Goal: Task Accomplishment & Management: Complete application form

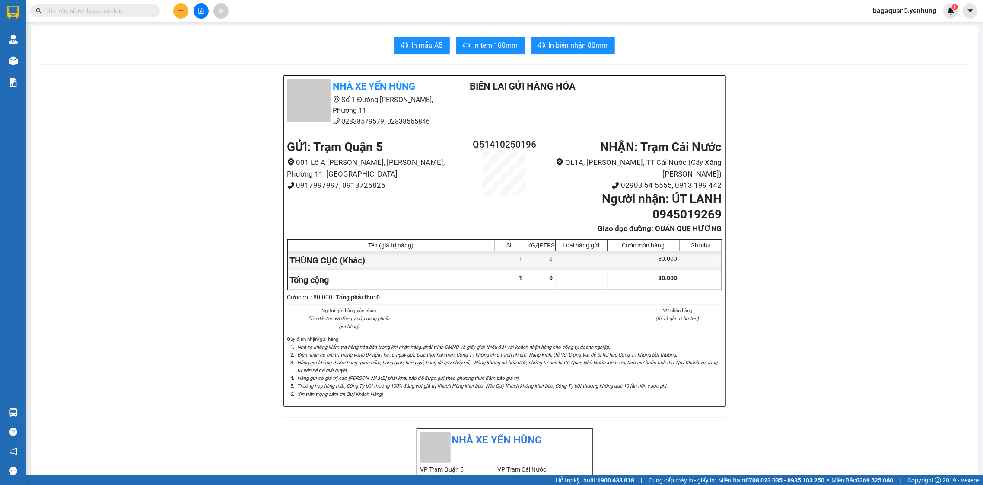
click at [172, 7] on div at bounding box center [201, 10] width 65 height 15
click at [188, 11] on button at bounding box center [180, 10] width 15 height 15
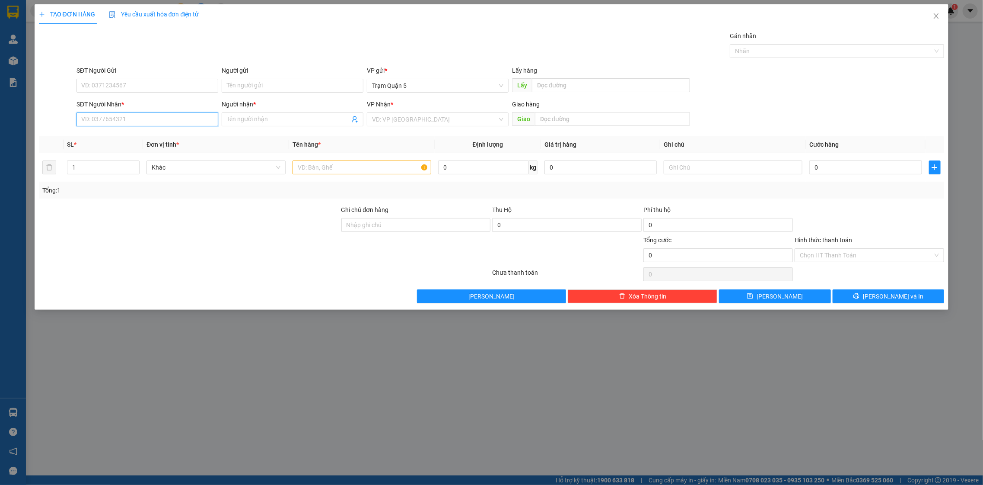
click at [119, 126] on input "SĐT Người Nhận *" at bounding box center [148, 119] width 142 height 14
click at [81, 115] on input "505" at bounding box center [148, 119] width 142 height 14
type input "0913808505"
click at [189, 138] on div "0913808505 - truc ly" at bounding box center [147, 137] width 131 height 10
type input "truc ly"
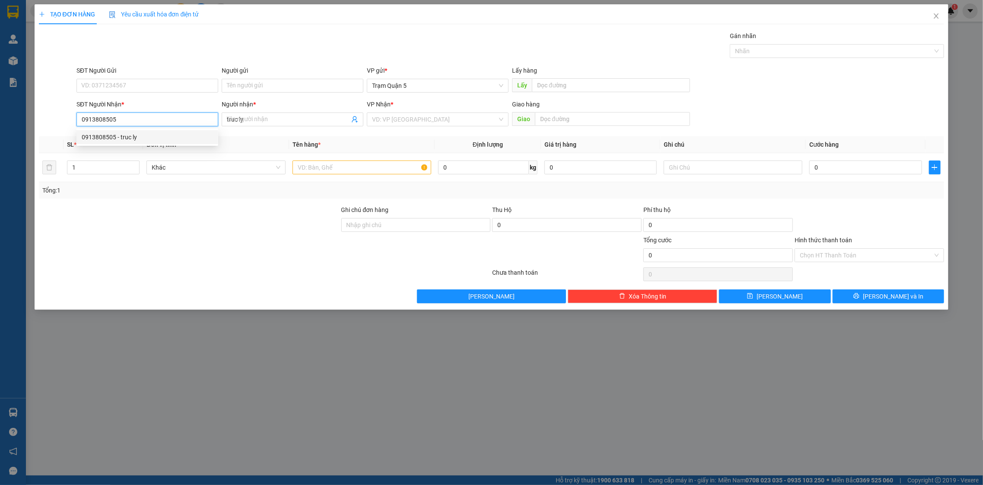
type input "60.000"
type input "0913808505"
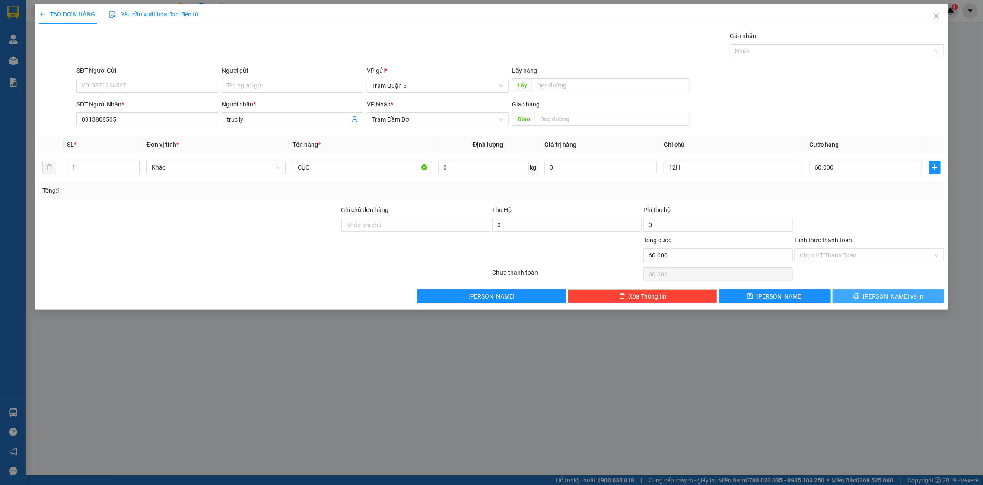
click at [881, 295] on span "[PERSON_NAME] và In" at bounding box center [893, 296] width 61 height 10
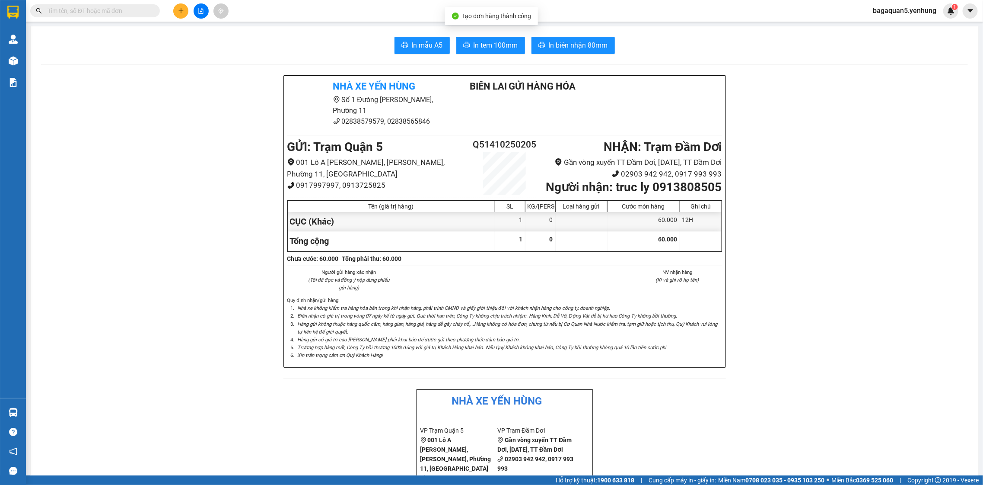
click at [488, 40] on span "In tem 100mm" at bounding box center [496, 45] width 45 height 11
click at [182, 1] on div "Kết quả tìm kiếm ( 0 ) Bộ lọc No Data bagaquan5.yenhung 1" at bounding box center [491, 11] width 983 height 22
click at [186, 10] on button at bounding box center [180, 10] width 15 height 15
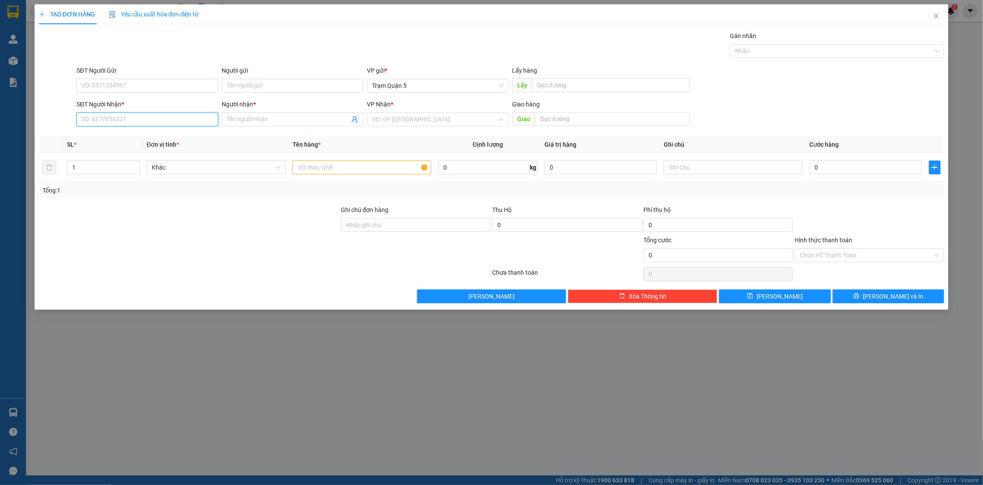
drag, startPoint x: 152, startPoint y: 118, endPoint x: 501, endPoint y: 258, distance: 375.9
click at [151, 118] on input "SĐT Người Nhận *" at bounding box center [148, 119] width 142 height 14
click at [133, 130] on div "0919923493 - THANH LIA" at bounding box center [148, 137] width 142 height 14
type input "0919923493"
type input "[PERSON_NAME]"
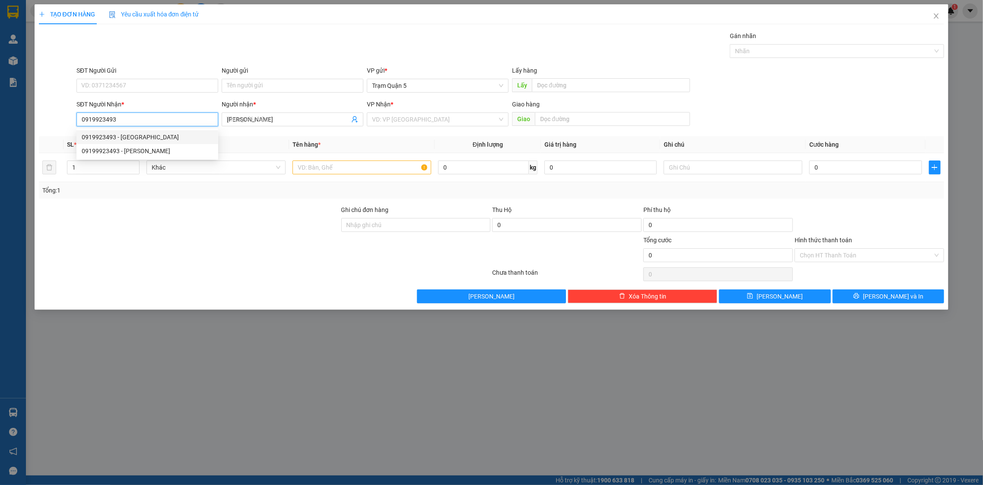
type input "60.000"
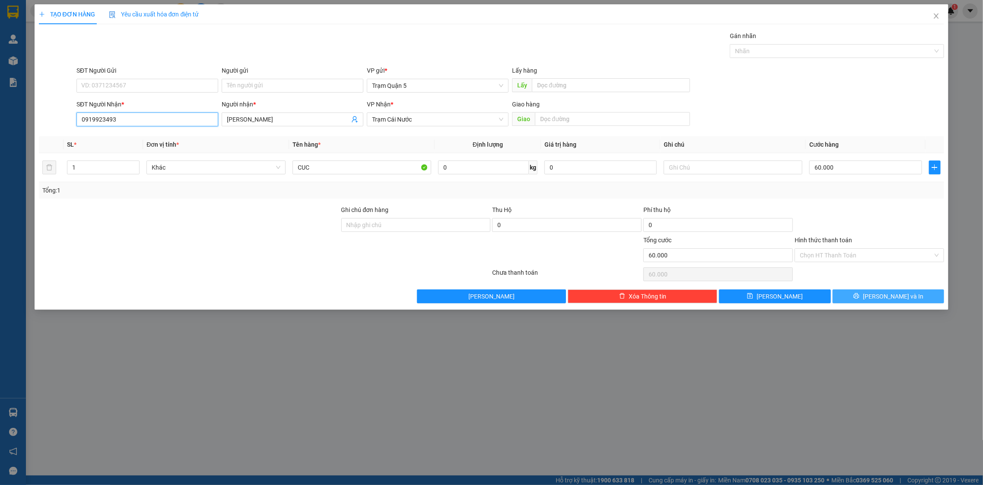
type input "0919923493"
click at [899, 294] on span "[PERSON_NAME] và In" at bounding box center [893, 296] width 61 height 10
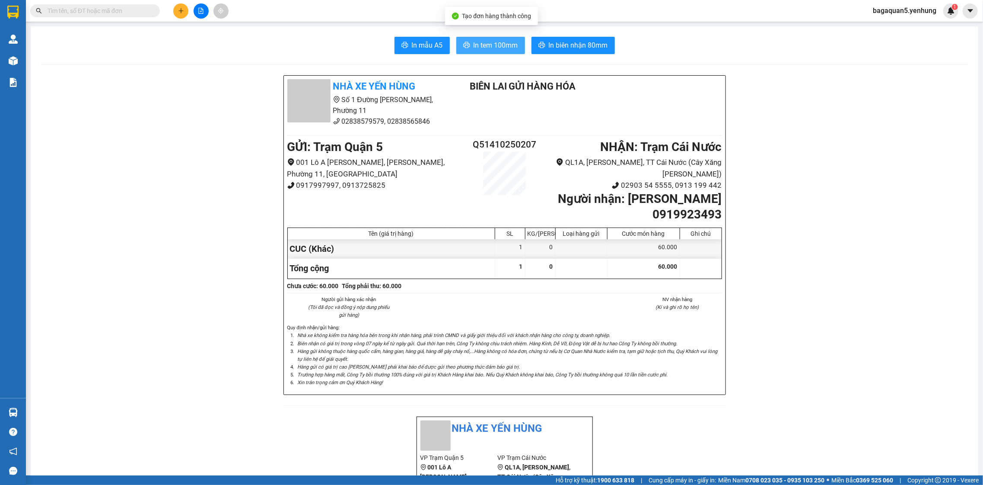
click at [518, 48] on button "In tem 100mm" at bounding box center [490, 45] width 69 height 17
click at [184, 9] on button at bounding box center [180, 10] width 15 height 15
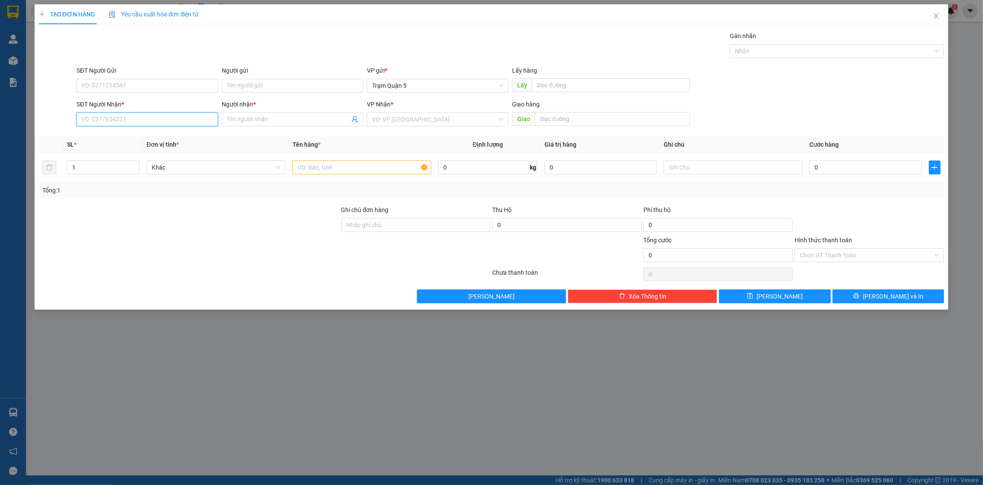
click at [199, 119] on input "SĐT Người Nhận *" at bounding box center [148, 119] width 142 height 14
click at [213, 132] on div "0949710771 - linh" at bounding box center [147, 137] width 131 height 10
type input "0949710771"
type input "linh"
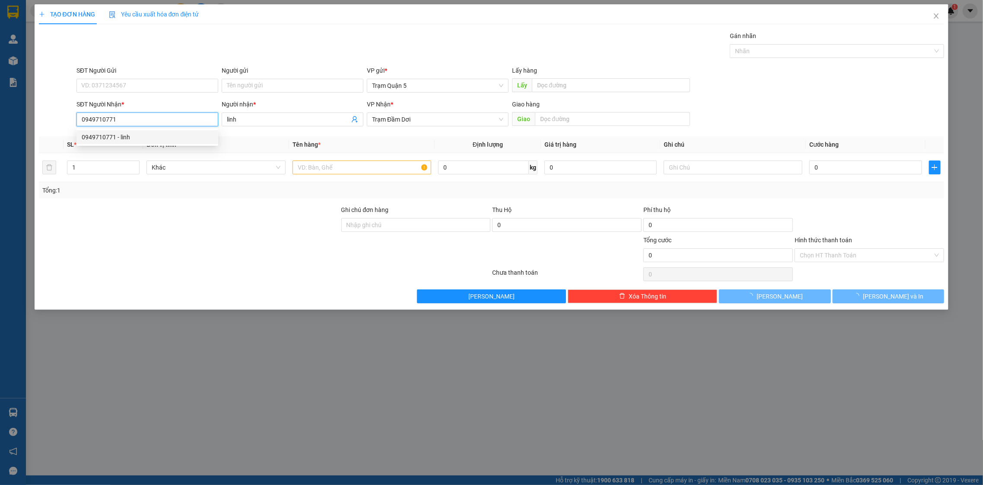
type input "60.000"
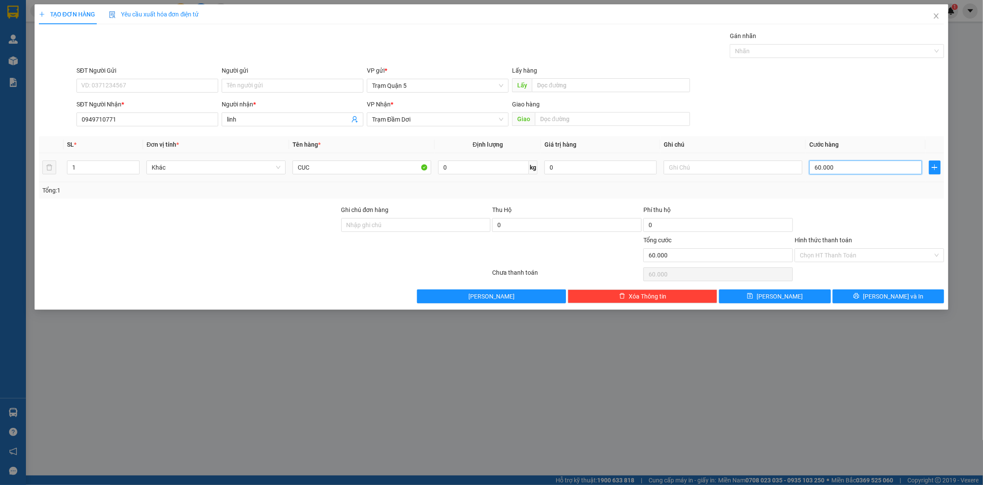
drag, startPoint x: 872, startPoint y: 169, endPoint x: 870, endPoint y: 179, distance: 11.1
click at [871, 169] on input "60.000" at bounding box center [866, 167] width 112 height 14
type input "0"
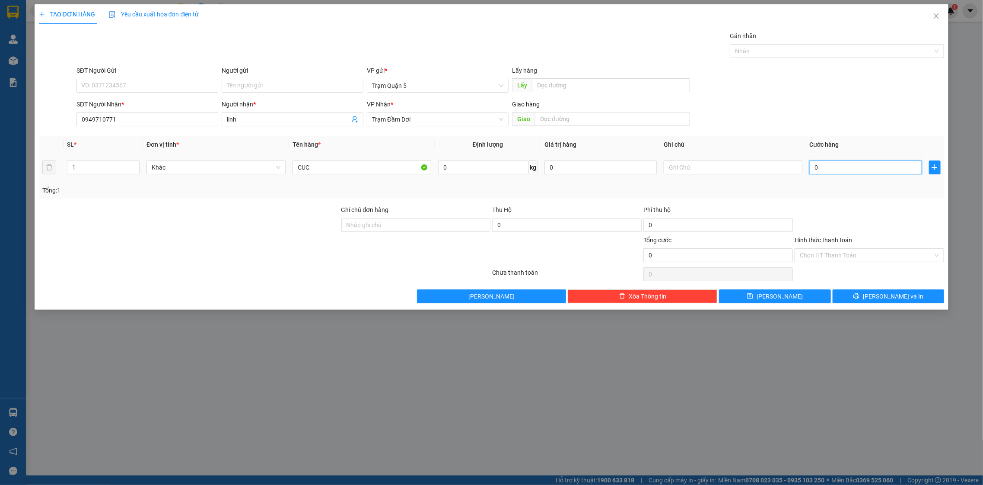
type input "8"
type input "08"
type input "80"
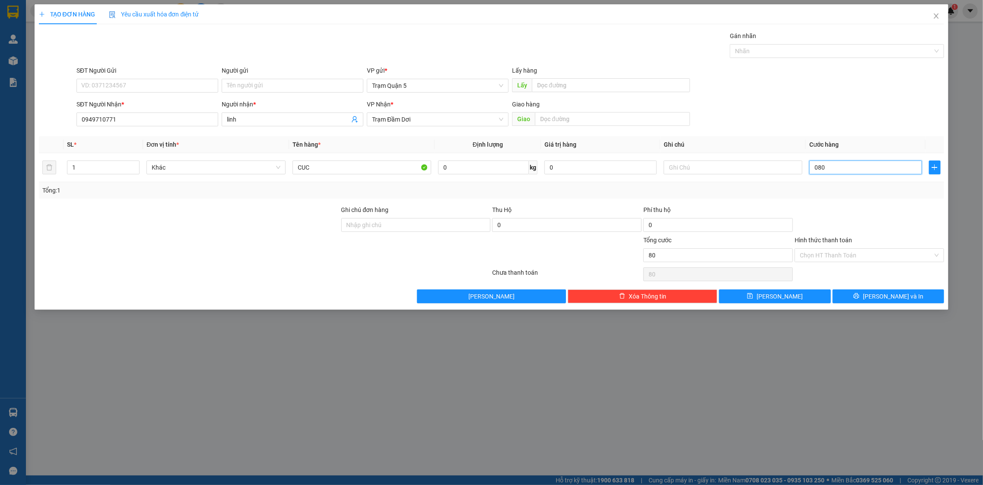
type input "080"
type input "80.000"
drag, startPoint x: 868, startPoint y: 198, endPoint x: 923, endPoint y: 201, distance: 55.0
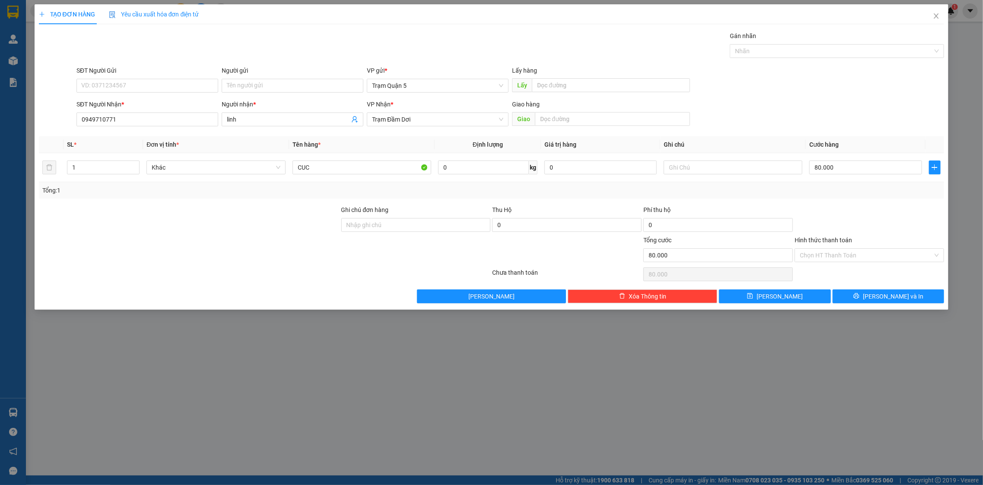
click at [868, 196] on div "Tổng: 1" at bounding box center [492, 190] width 906 height 16
drag, startPoint x: 903, startPoint y: 292, endPoint x: 903, endPoint y: 270, distance: 22.5
click at [903, 277] on div "Transit Pickup Surcharge Ids Transit Deliver Surcharge Ids Transit Deliver Surc…" at bounding box center [492, 167] width 906 height 272
drag, startPoint x: 871, startPoint y: 294, endPoint x: 874, endPoint y: 299, distance: 5.0
click at [874, 299] on button "[PERSON_NAME] và In" at bounding box center [889, 296] width 112 height 14
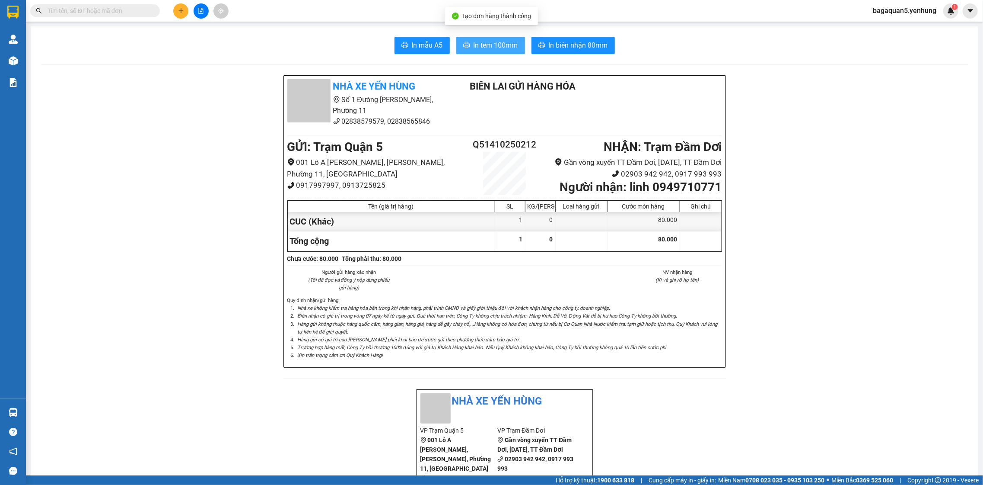
click at [504, 45] on span "In tem 100mm" at bounding box center [496, 45] width 45 height 11
click at [889, 480] on strong "0369 525 060" at bounding box center [874, 479] width 37 height 7
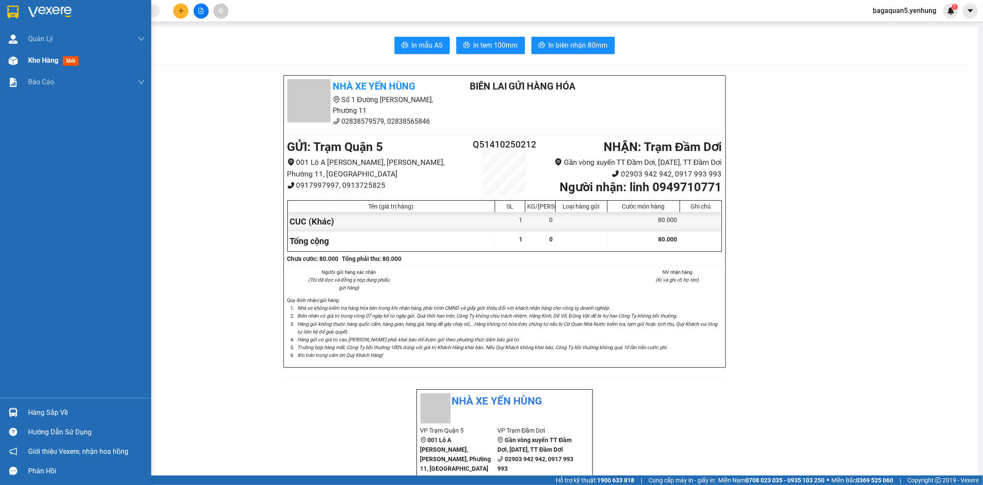
click at [21, 58] on div "Kho hàng mới" at bounding box center [75, 61] width 151 height 22
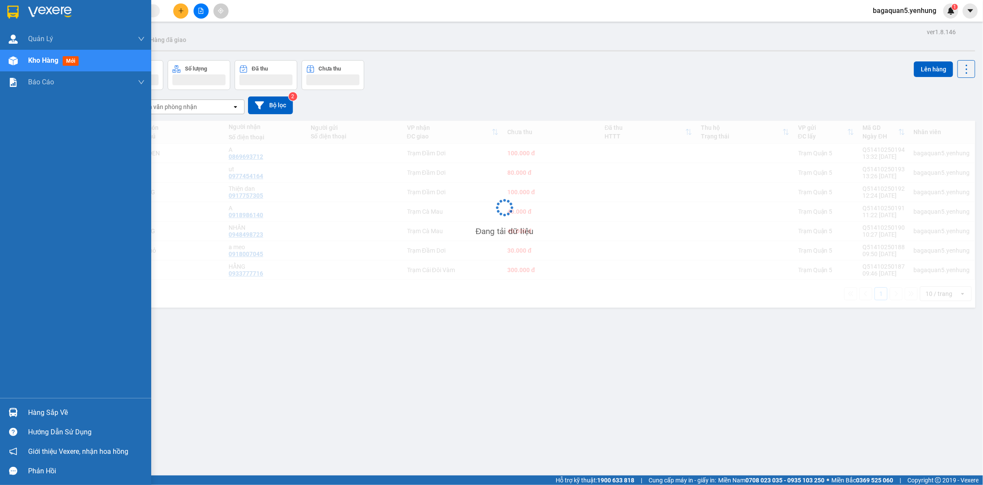
click at [21, 58] on div "Kho hàng mới" at bounding box center [75, 61] width 151 height 22
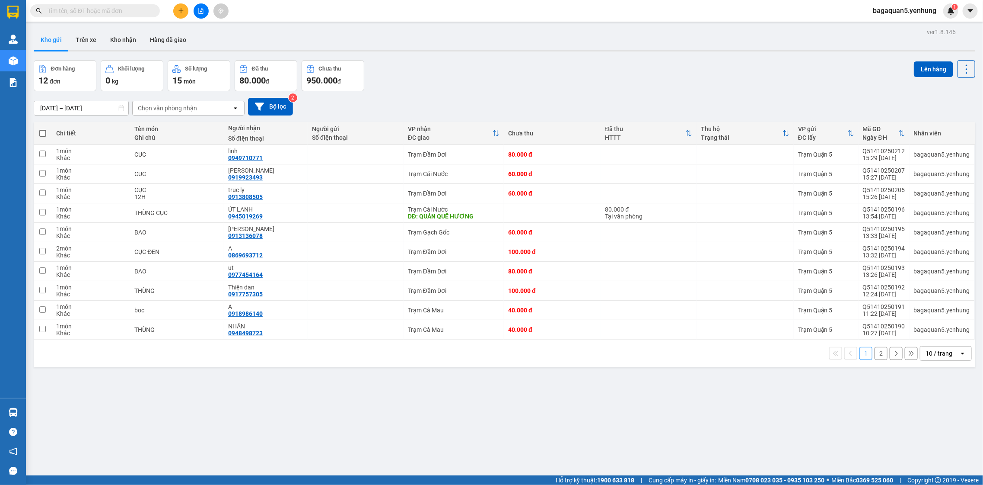
click at [926, 352] on div "10 / trang" at bounding box center [939, 353] width 27 height 9
click at [925, 454] on span "100 / trang" at bounding box center [934, 451] width 31 height 9
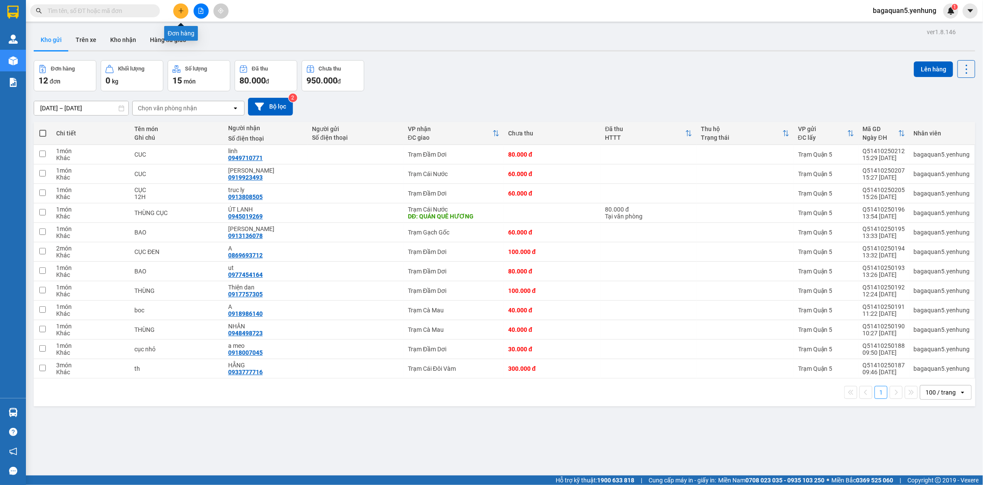
click at [184, 13] on button at bounding box center [180, 10] width 15 height 15
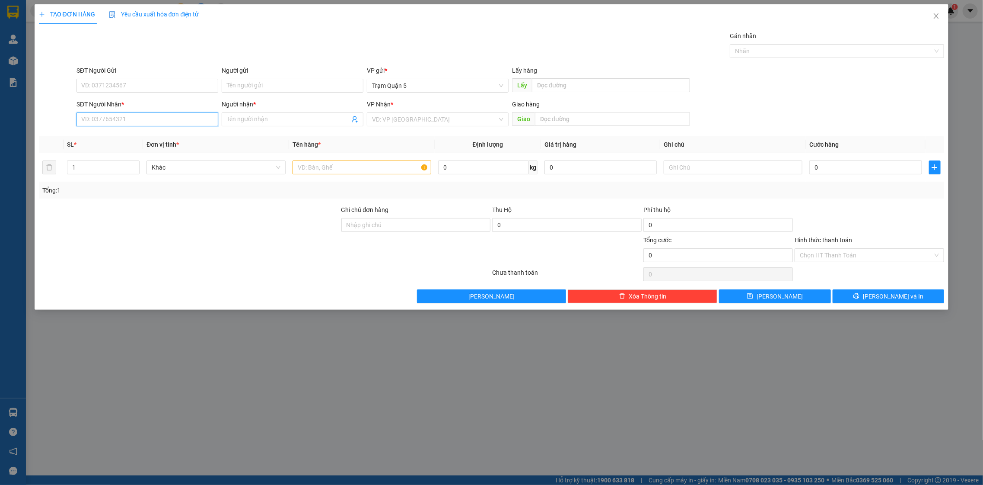
click at [144, 120] on input "SĐT Người Nhận *" at bounding box center [148, 119] width 142 height 14
click at [152, 137] on div "0972939449 - ANH PHÚ" at bounding box center [147, 137] width 131 height 10
type input "0972939449"
type input "ANH PHÚ"
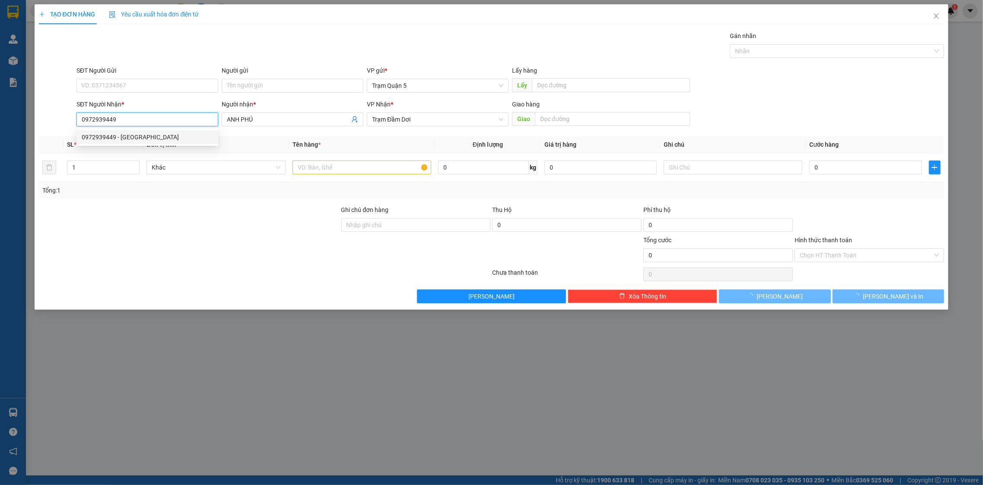
type input "300.000"
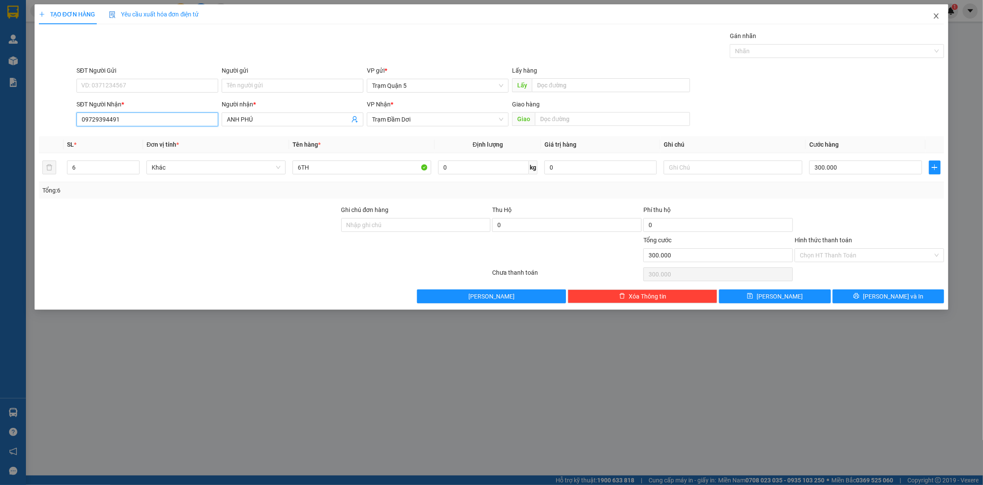
type input "09729394491"
click at [933, 12] on span "Close" at bounding box center [937, 16] width 24 height 24
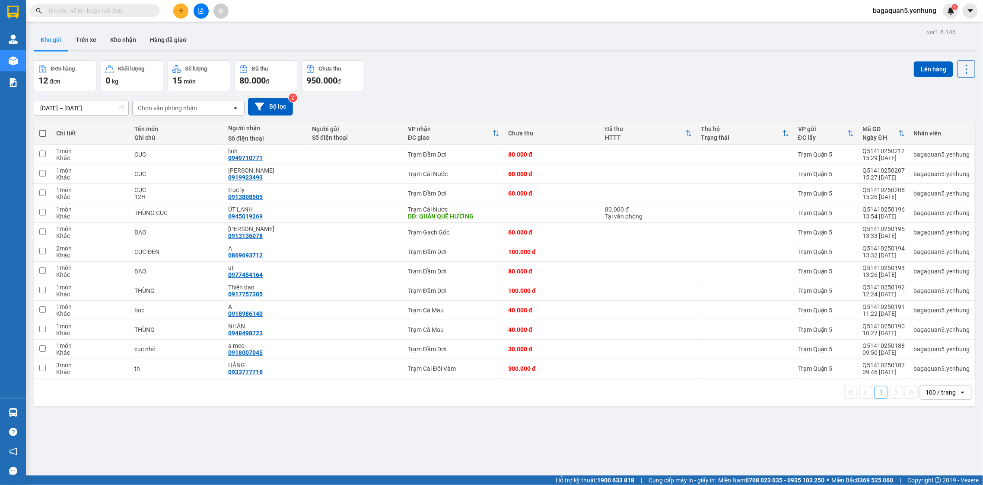
drag, startPoint x: 186, startPoint y: 2, endPoint x: 186, endPoint y: 11, distance: 9.5
click at [186, 11] on div "Kết quả tìm kiếm ( 0 ) Bộ lọc No Data bagaquan5.yenhung 1" at bounding box center [491, 11] width 983 height 22
click at [186, 11] on button at bounding box center [180, 10] width 15 height 15
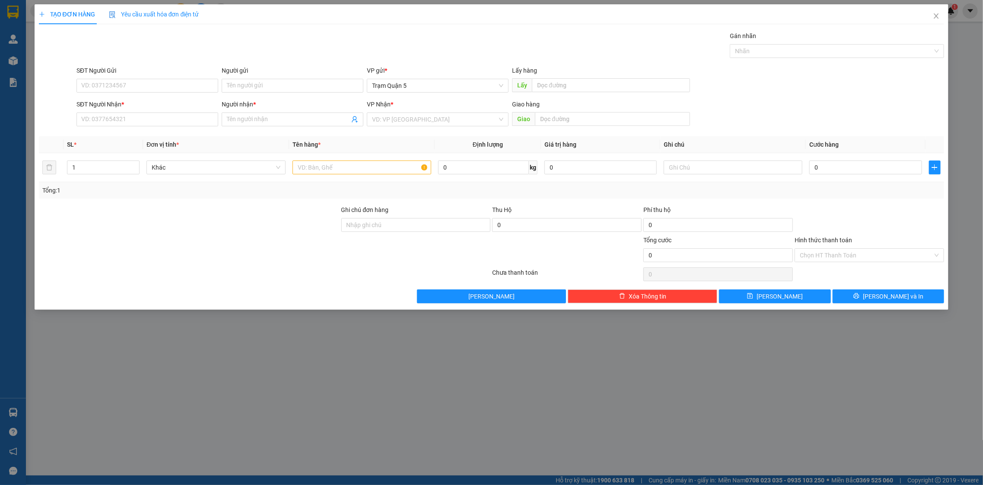
click at [156, 129] on div "SĐT Người Nhận * VD: 0377654321" at bounding box center [148, 114] width 142 height 30
drag, startPoint x: 155, startPoint y: 123, endPoint x: 166, endPoint y: 99, distance: 26.3
click at [155, 121] on input "SĐT Người Nhận *" at bounding box center [148, 119] width 142 height 14
drag, startPoint x: 294, startPoint y: 118, endPoint x: 302, endPoint y: 65, distance: 53.2
click at [294, 109] on div "Người nhận * Tên người nhận" at bounding box center [293, 114] width 142 height 30
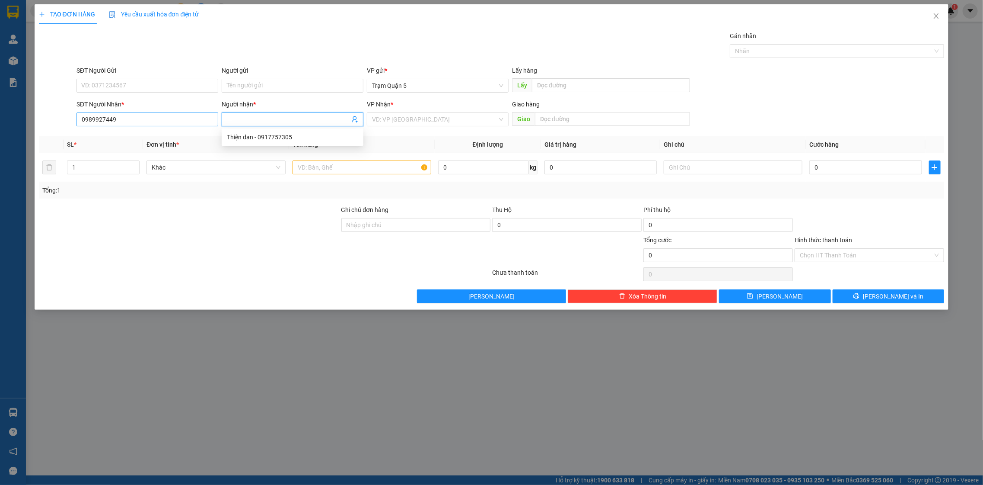
drag, startPoint x: 228, startPoint y: 121, endPoint x: 207, endPoint y: 118, distance: 21.1
click at [228, 120] on input "Người nhận *" at bounding box center [288, 120] width 123 height 10
click at [190, 118] on input "0989927449" at bounding box center [148, 119] width 142 height 14
type input "0"
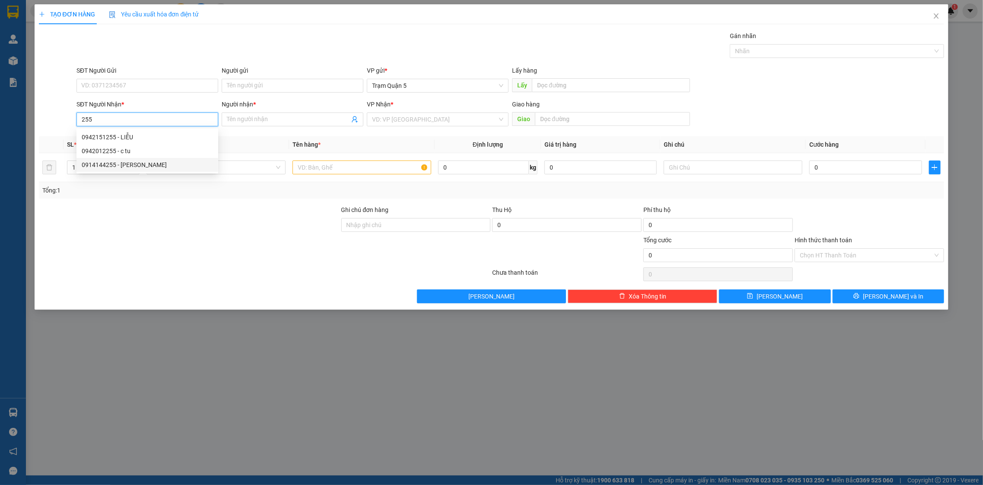
click at [130, 167] on div "0914144255 - [PERSON_NAME]" at bounding box center [147, 165] width 131 height 10
type input "0914144255"
type input "tai phu tan"
type input "100.000"
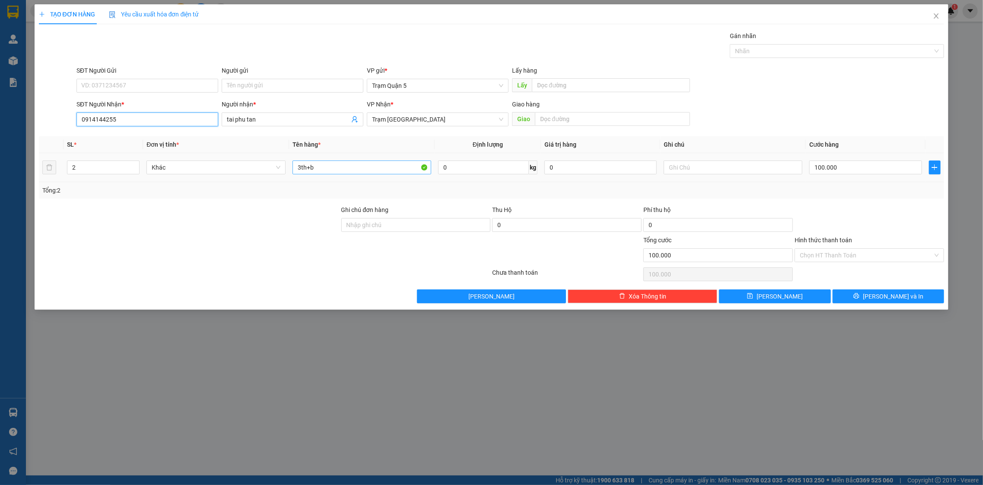
type input "0914144255"
click at [322, 171] on input "3th+b" at bounding box center [362, 167] width 139 height 14
type input "3"
type input "1"
drag, startPoint x: 134, startPoint y: 170, endPoint x: 139, endPoint y: 165, distance: 7.6
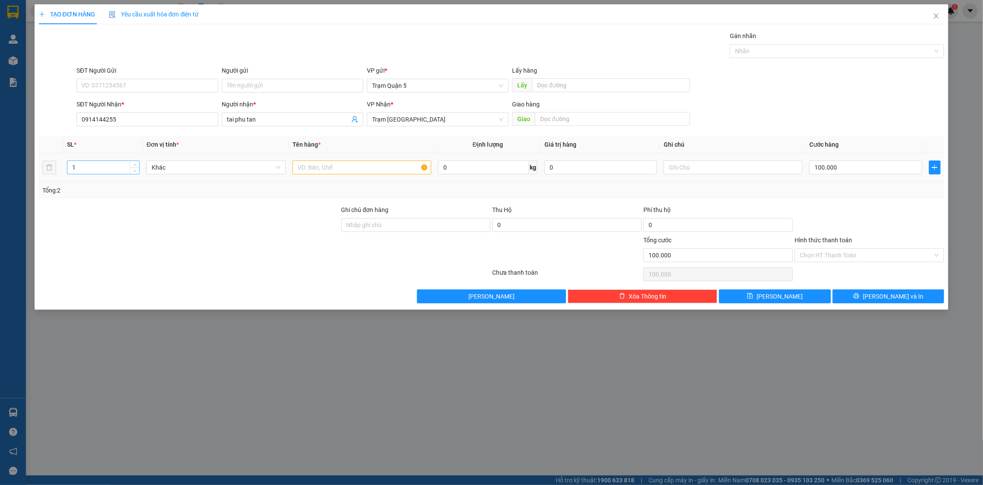
click at [134, 169] on icon "down" at bounding box center [135, 170] width 3 height 3
drag, startPoint x: 412, startPoint y: 110, endPoint x: 416, endPoint y: 117, distance: 8.4
click at [413, 113] on div "VP Nhận * Trạm Phú Tân" at bounding box center [438, 114] width 142 height 30
click at [416, 119] on span "Trạm [GEOGRAPHIC_DATA]" at bounding box center [437, 119] width 131 height 13
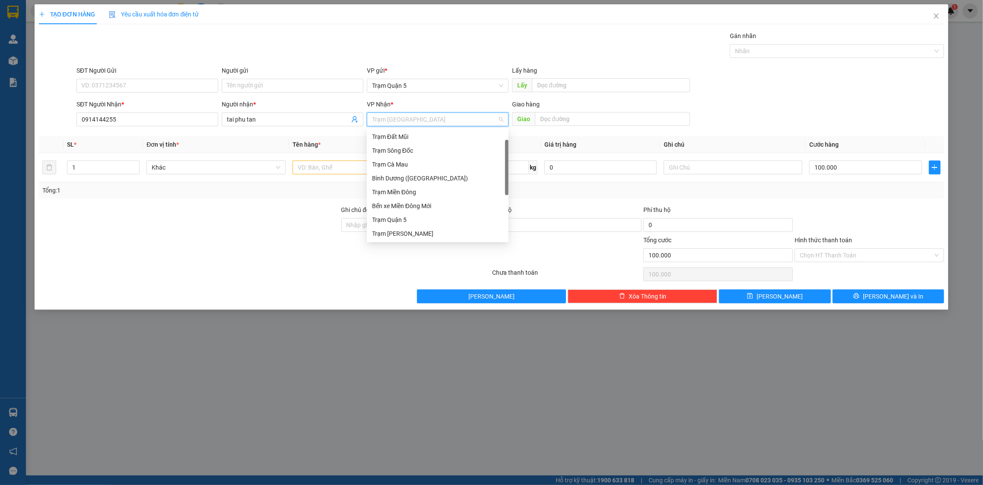
scroll to position [13, 0]
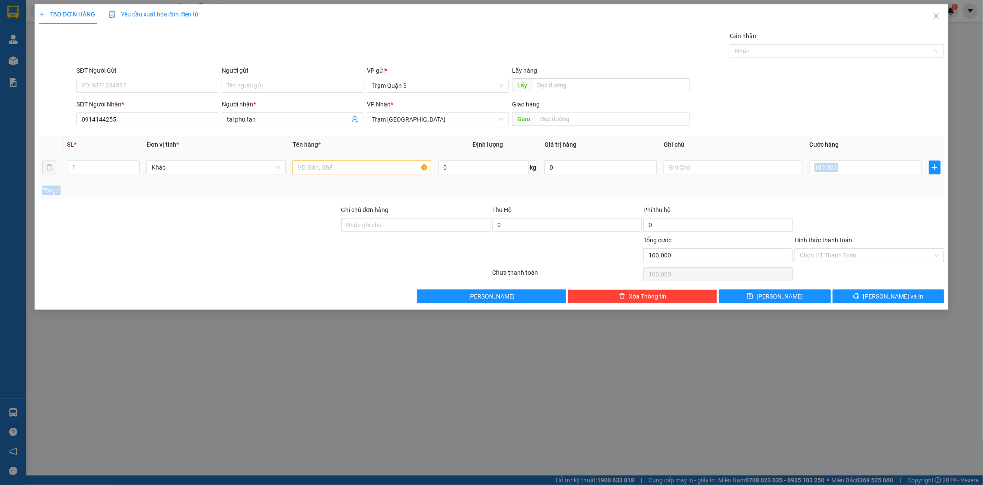
drag, startPoint x: 781, startPoint y: 183, endPoint x: 772, endPoint y: 182, distance: 8.4
click at [778, 182] on div "SL * Đơn vị tính * Tên hàng * Định lượng Giá trị hàng Ghi chú Cước hàng 1 Khác …" at bounding box center [492, 167] width 906 height 62
click at [341, 165] on input "text" at bounding box center [362, 167] width 139 height 14
type input "TH"
type input "0"
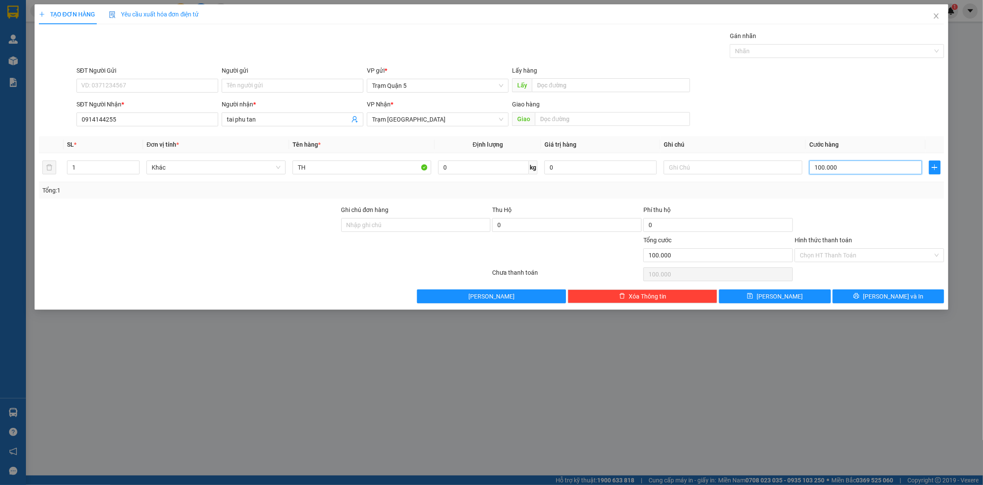
type input "0"
click at [845, 162] on input "0" at bounding box center [866, 167] width 112 height 14
type input "8"
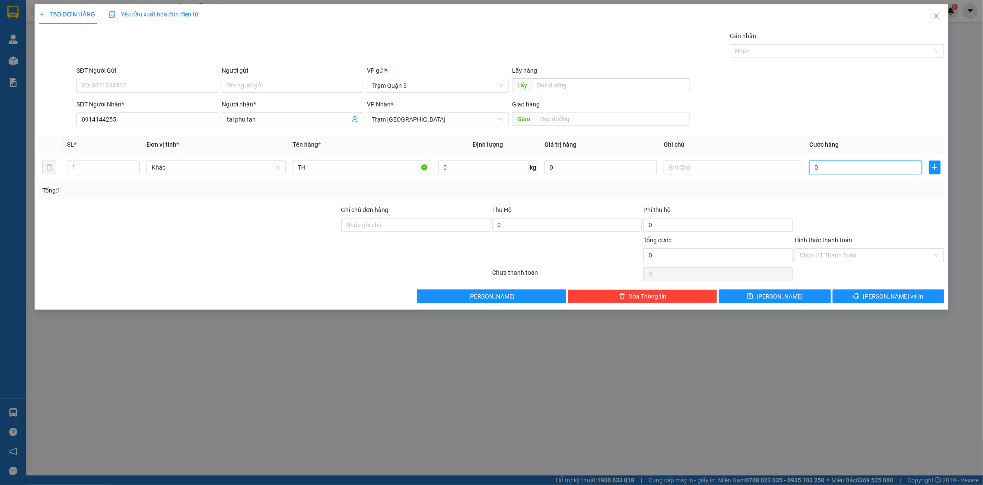
type input "08"
type input "0"
type input "07"
type input "7"
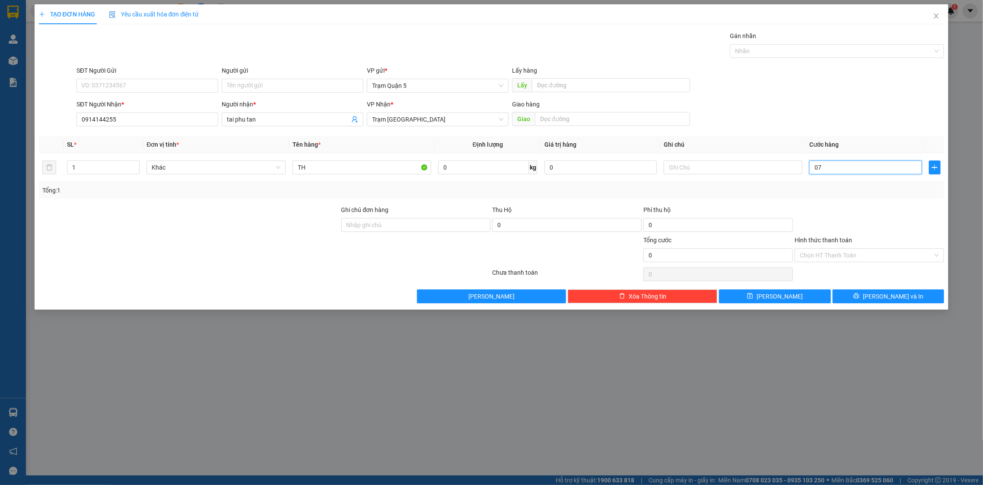
type input "7"
type input "70"
type input "070"
type input "70.000"
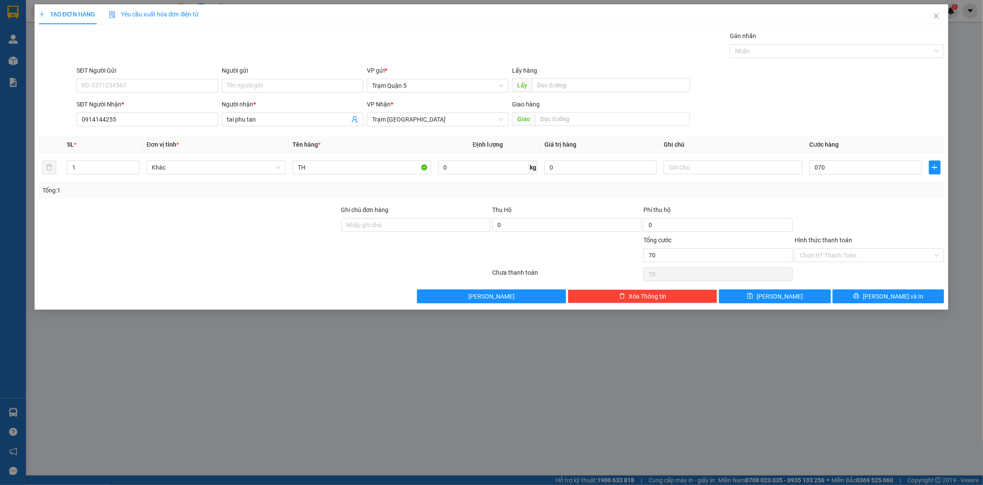
type input "70.000"
drag, startPoint x: 836, startPoint y: 199, endPoint x: 841, endPoint y: 210, distance: 12.4
click at [840, 206] on div "Transit Pickup Surcharge Ids Transit Deliver Surcharge Ids Transit Deliver Surc…" at bounding box center [492, 167] width 906 height 272
click at [864, 294] on button "[PERSON_NAME] và In" at bounding box center [889, 296] width 112 height 14
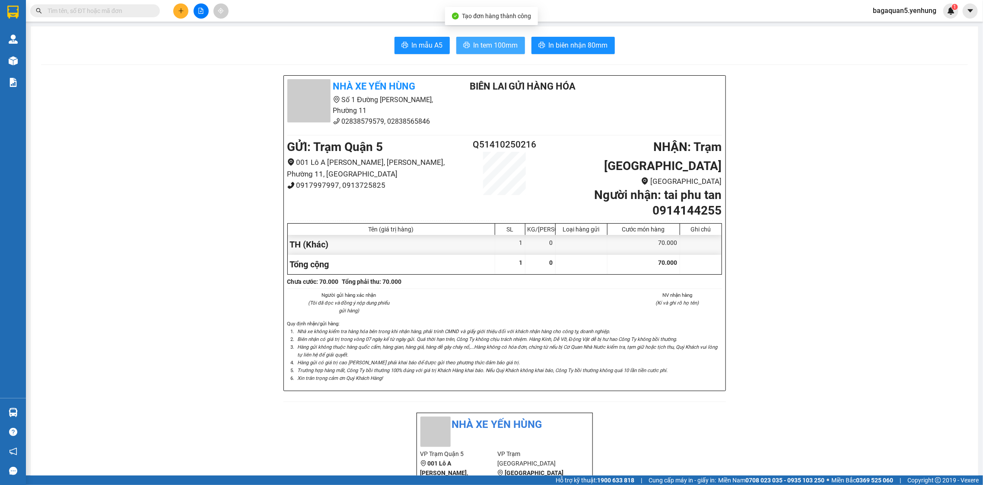
drag, startPoint x: 469, startPoint y: 58, endPoint x: 466, endPoint y: 51, distance: 7.4
drag, startPoint x: 466, startPoint y: 51, endPoint x: 462, endPoint y: 39, distance: 13.4
click at [463, 51] on button "In tem 100mm" at bounding box center [490, 45] width 69 height 17
drag, startPoint x: 184, startPoint y: 10, endPoint x: 180, endPoint y: 12, distance: 4.5
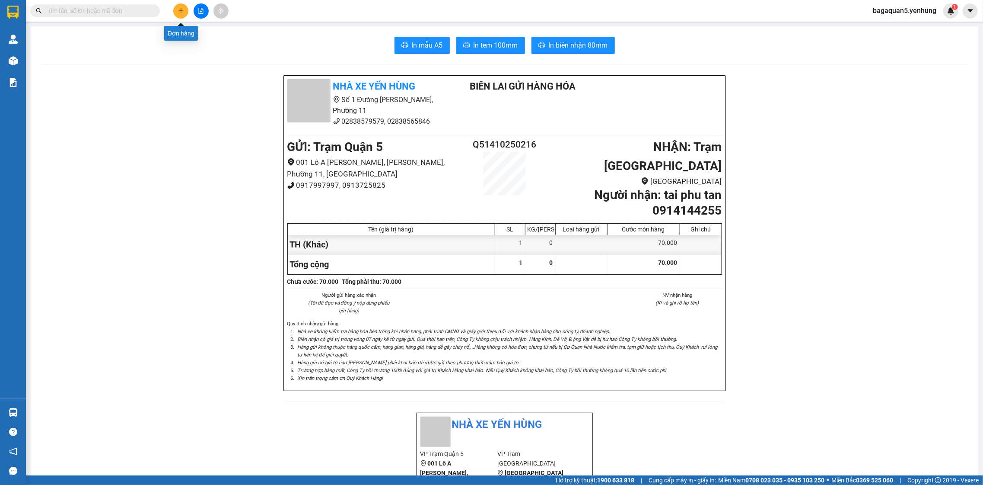
click at [180, 12] on button at bounding box center [180, 10] width 15 height 15
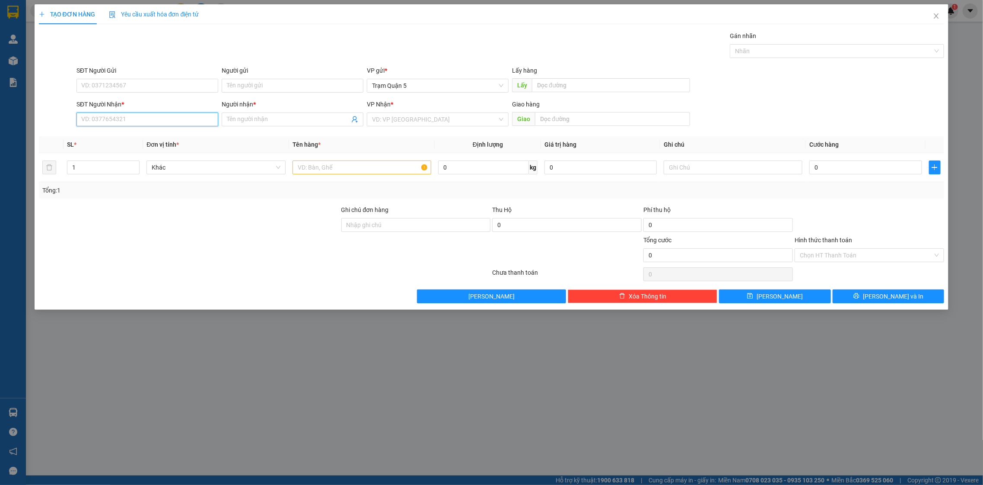
click at [136, 124] on input "SĐT Người Nhận *" at bounding box center [148, 119] width 142 height 14
click at [130, 138] on div "0913552067 - DI 5 CAPE" at bounding box center [147, 137] width 131 height 10
type input "0913552067"
type input "DI 5 CAPE"
type input "70.000"
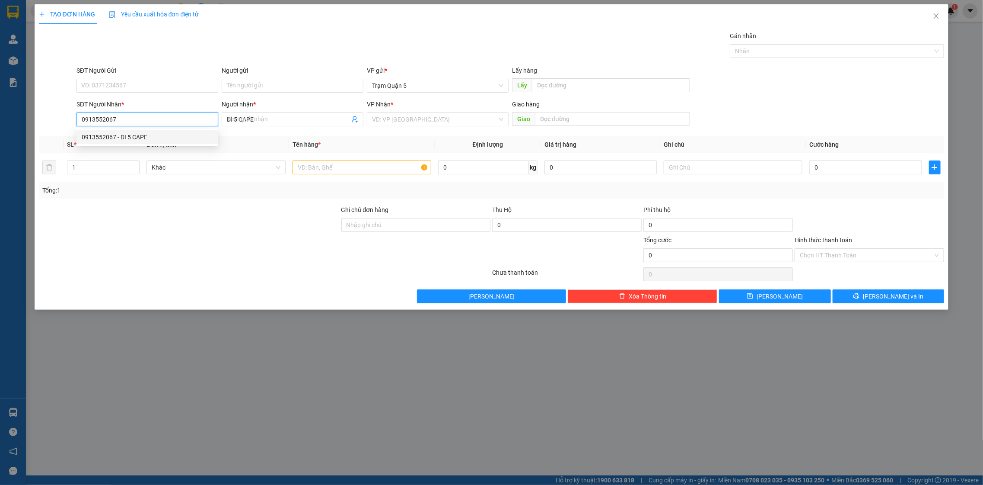
type input "70.000"
type input "0913552067"
click at [328, 157] on td "cuc" at bounding box center [362, 167] width 146 height 29
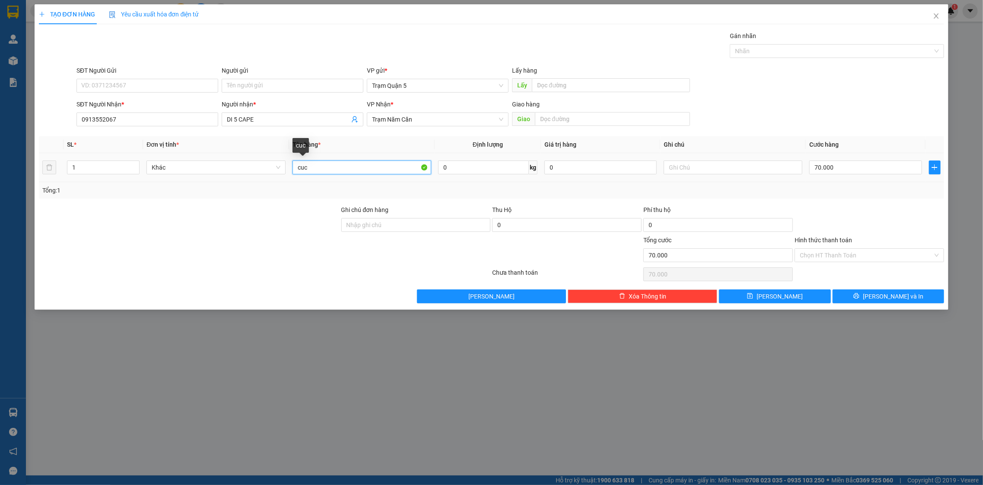
click at [333, 168] on input "cuc" at bounding box center [362, 167] width 139 height 14
type input "c"
type input "TH"
type input "0"
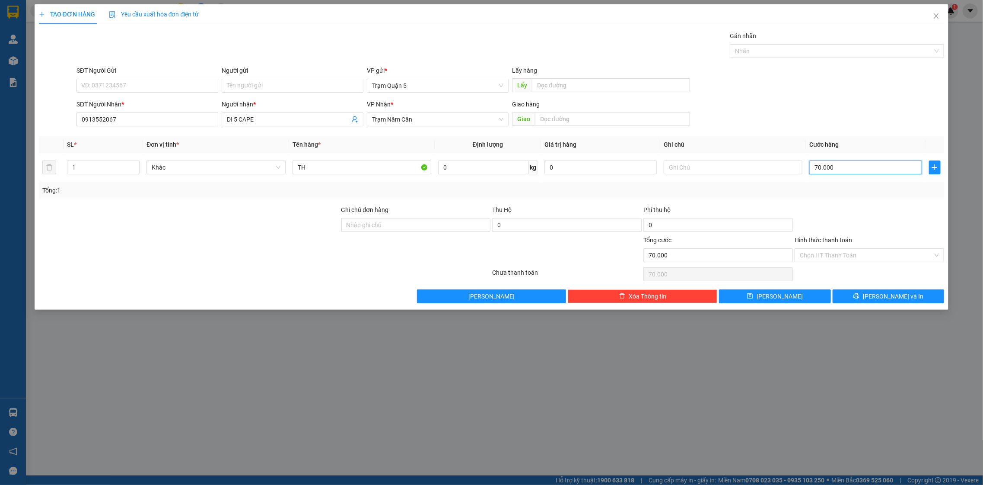
type input "0"
type input "2"
type input "02"
type input "21"
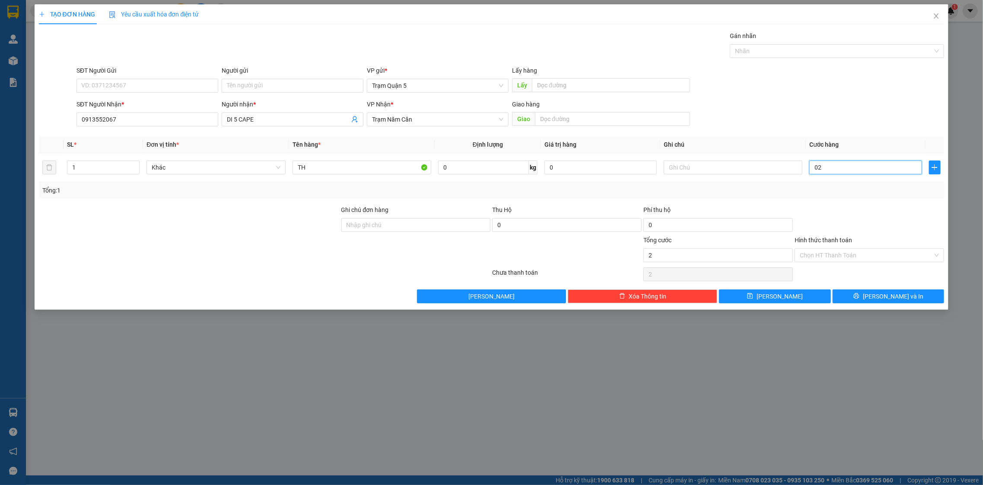
type input "21"
type input "021"
type input "210"
type input "0.210"
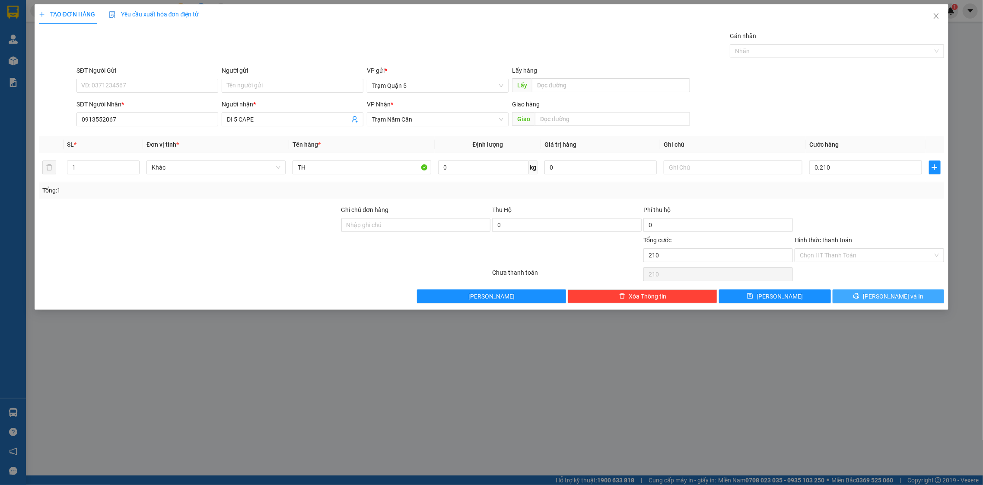
type input "210.000"
click at [871, 297] on button "[PERSON_NAME] và In" at bounding box center [889, 296] width 112 height 14
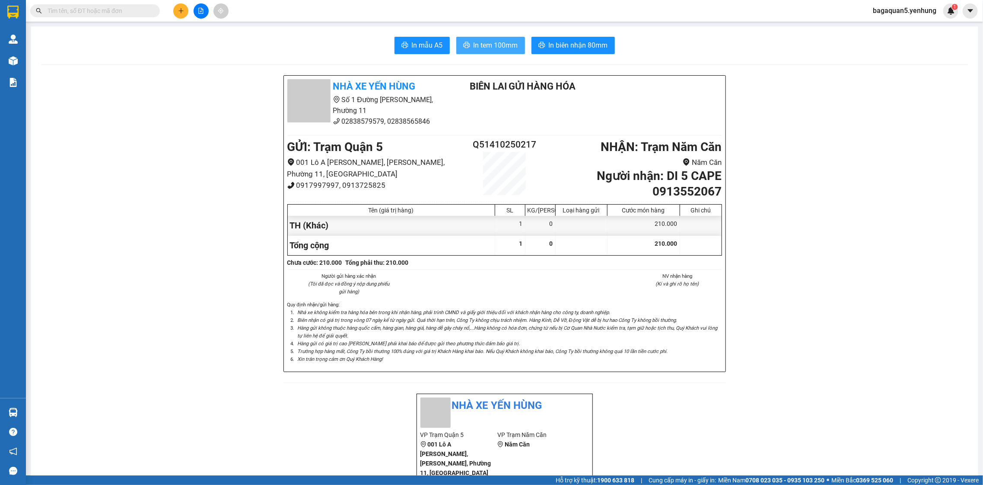
click at [478, 37] on button "In tem 100mm" at bounding box center [490, 45] width 69 height 17
click at [481, 41] on span "In tem 100mm" at bounding box center [496, 45] width 45 height 11
click at [13, 344] on div "Quản Lý Quản lý khách hàng mới Kho hàng mới Báo cáo Báo cáo thống kê đơn huỷ Mẫ…" at bounding box center [13, 213] width 26 height 370
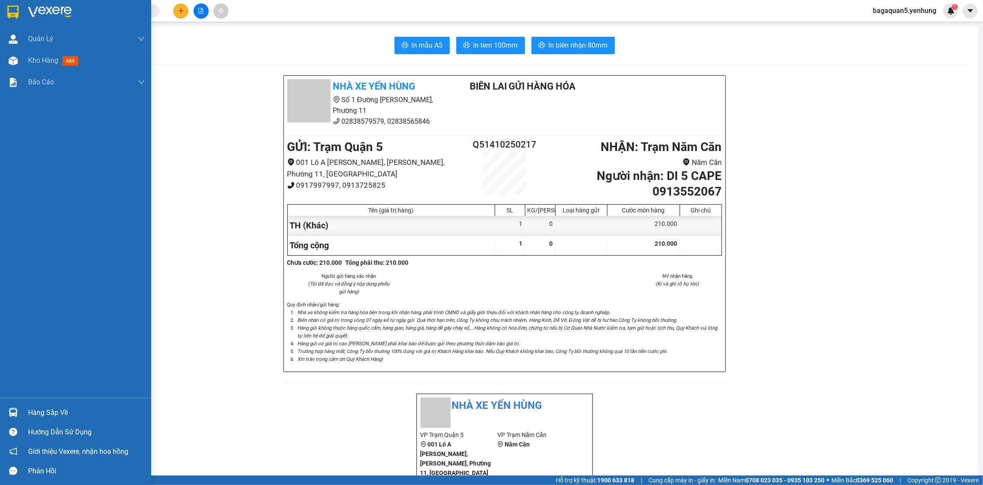
drag, startPoint x: 14, startPoint y: 342, endPoint x: 81, endPoint y: 217, distance: 142.0
click at [57, 243] on div "Quản Lý Quản lý khách hàng mới Kho hàng mới Báo cáo Báo cáo thống kê đơn huỷ Mẫ…" at bounding box center [75, 213] width 151 height 370
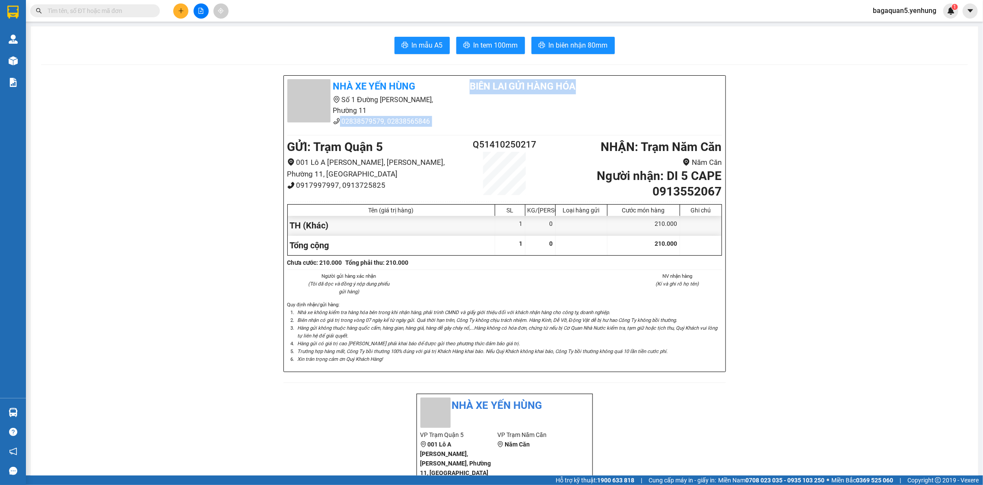
drag, startPoint x: 187, startPoint y: 132, endPoint x: 210, endPoint y: 147, distance: 28.1
drag, startPoint x: 447, startPoint y: 183, endPoint x: 471, endPoint y: 177, distance: 25.1
click at [432, 178] on ul "GỬI : Trạm Quận 5 001 Lô A Chung Cư Hùng Vương, Đặng Thái Thân, Phường 11, Quận…" at bounding box center [377, 164] width 181 height 54
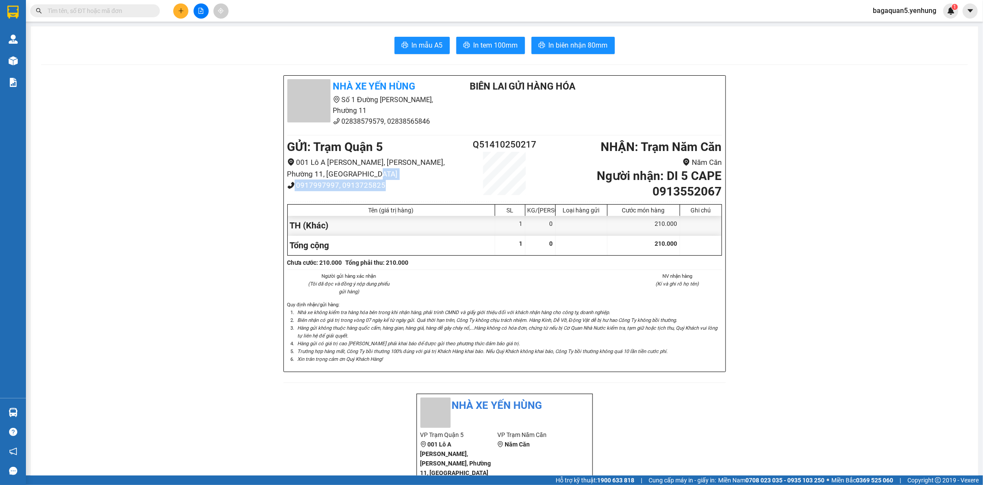
click at [478, 164] on div "Q51410250217" at bounding box center [505, 165] width 73 height 57
click at [517, 164] on div "GỬI : Trạm Quận 5 001 Lô A Chung Cư Hùng Vương, Đặng Thái Thân, Phường 11, Quận…" at bounding box center [504, 168] width 435 height 62
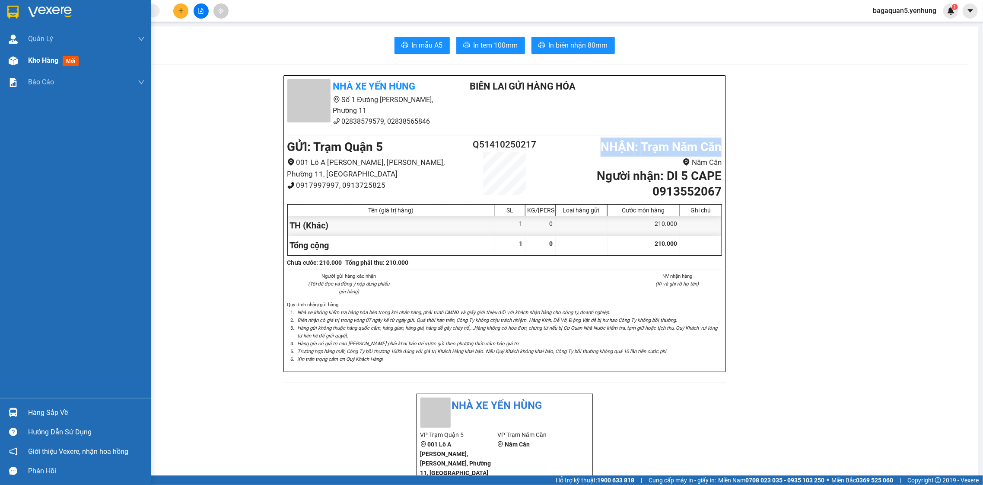
click at [9, 64] on img at bounding box center [13, 60] width 9 height 9
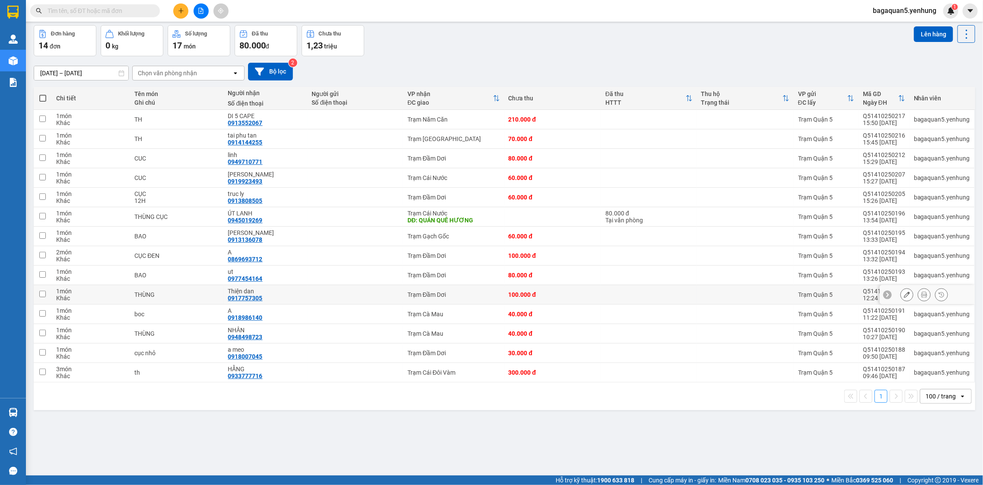
scroll to position [40, 0]
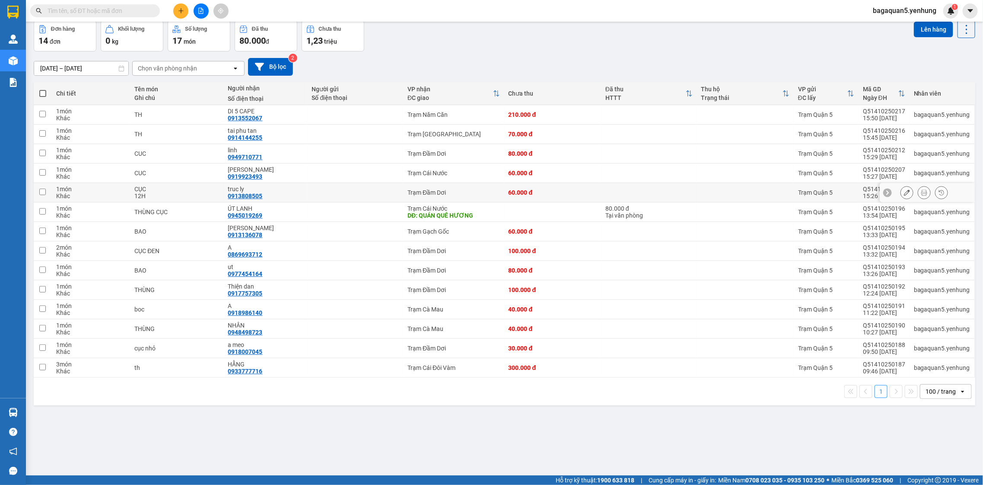
click at [706, 195] on td at bounding box center [745, 192] width 97 height 19
checkbox input "true"
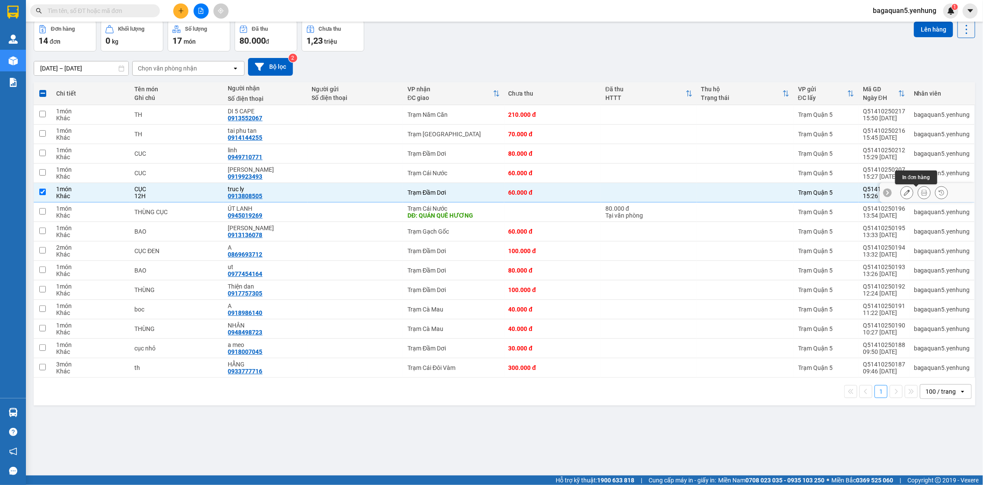
click at [919, 194] on button at bounding box center [925, 192] width 12 height 15
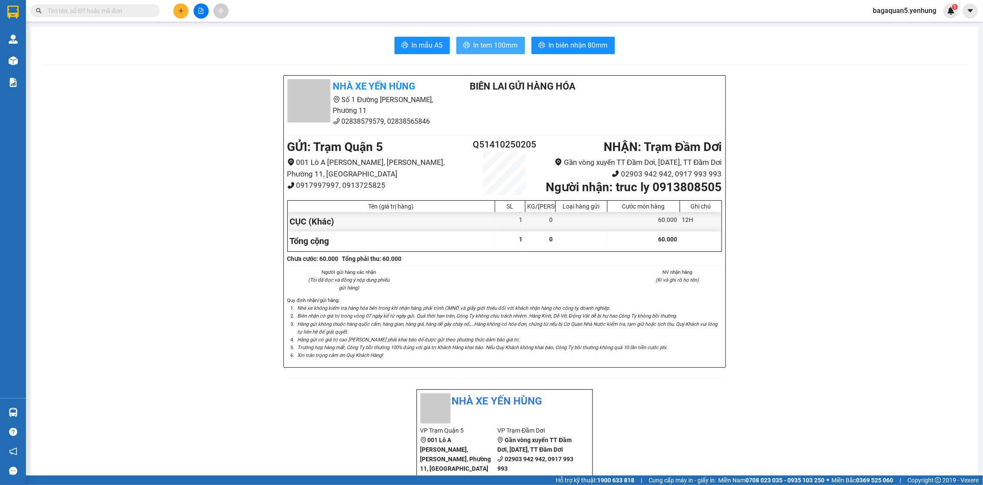
click at [463, 44] on icon "printer" at bounding box center [466, 44] width 7 height 7
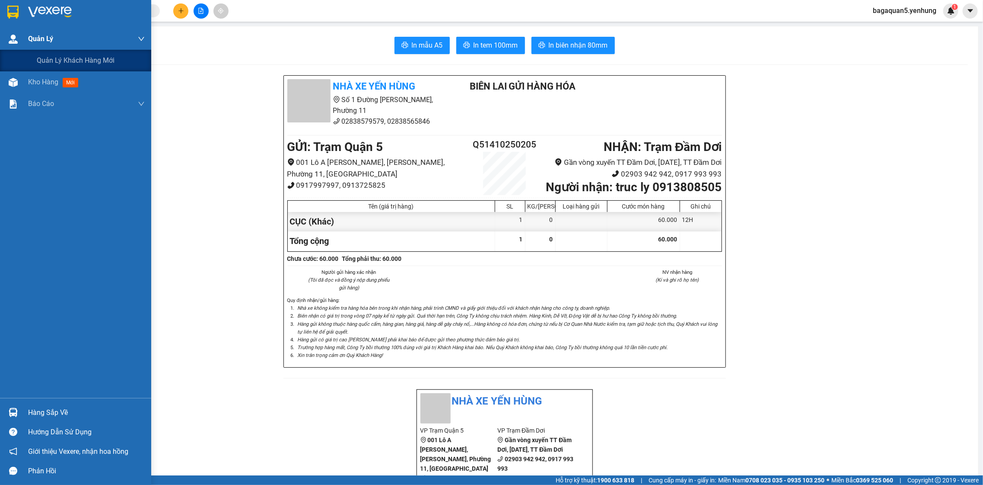
click at [45, 53] on div "Quản Lý Quản lý khách hàng mới Kho hàng mới Báo cáo Báo cáo thống kê đơn huỷ Mẫ…" at bounding box center [75, 213] width 151 height 370
drag, startPoint x: 216, startPoint y: 112, endPoint x: 314, endPoint y: 323, distance: 233.2
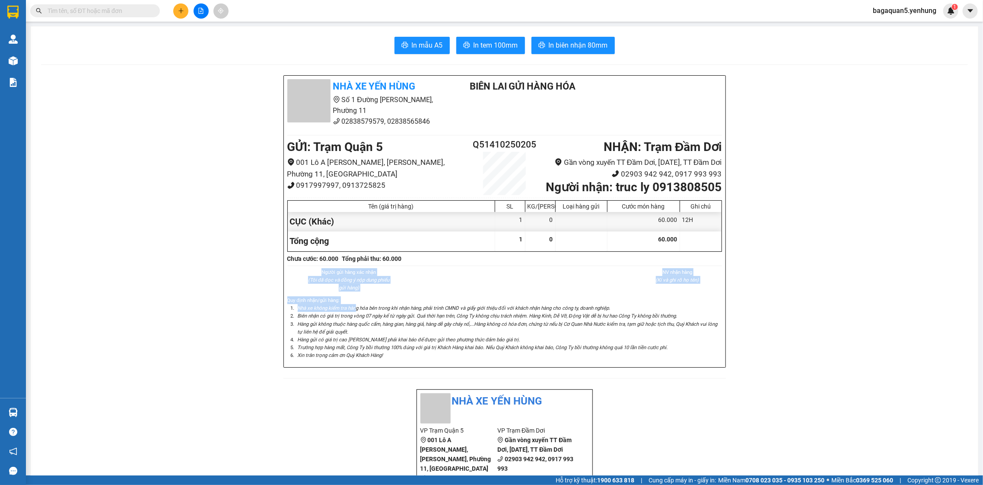
drag, startPoint x: 314, startPoint y: 323, endPoint x: 517, endPoint y: 281, distance: 207.5
click at [422, 280] on div "Nhà xe Yến Hùng Số 1 Đường Đặng Thái Thân, Phường 11 02838579579, 02838565846 B…" at bounding box center [505, 221] width 442 height 291
drag, startPoint x: 516, startPoint y: 380, endPoint x: 491, endPoint y: 363, distance: 30.8
click at [491, 334] on ol "Nhà xe không kiểm tra hàng hóa bên trong khi nhận hàng, phải trình CMND và giấy…" at bounding box center [504, 331] width 435 height 54
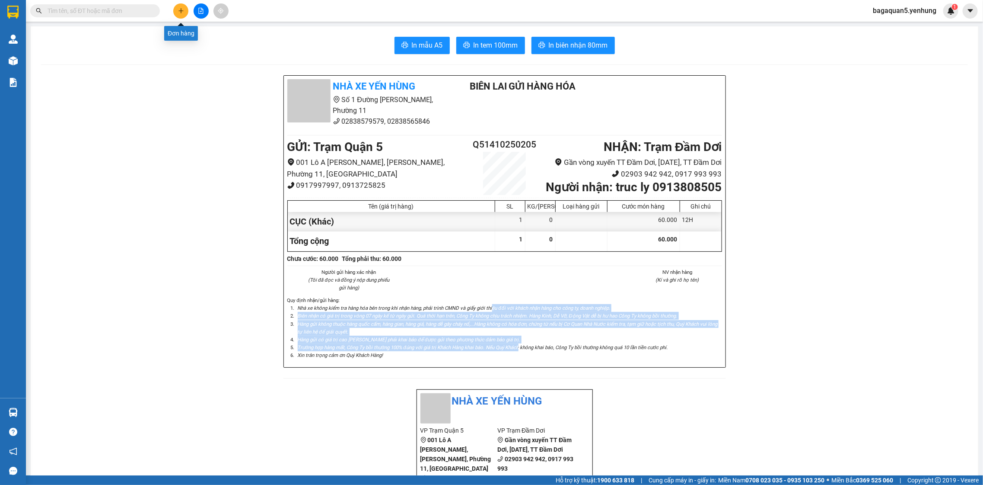
click at [182, 10] on icon "plus" at bounding box center [181, 11] width 6 height 6
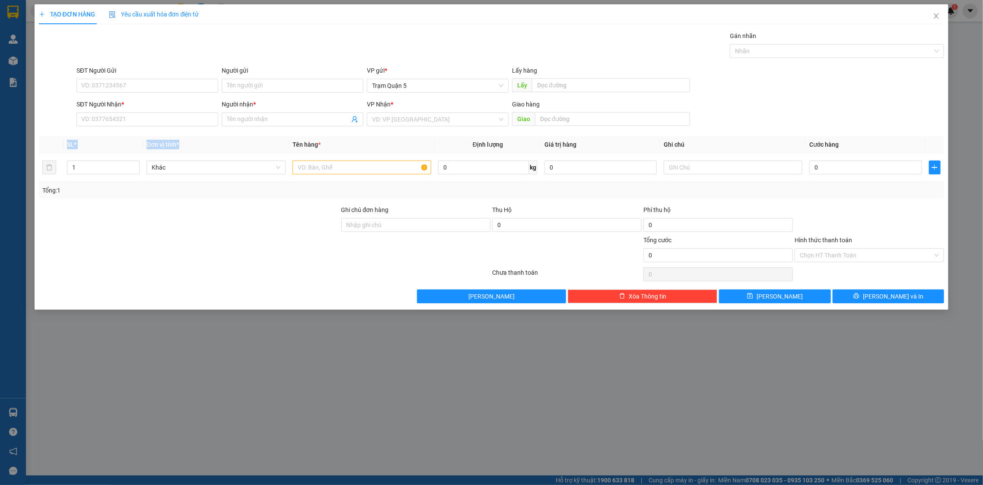
click at [185, 137] on div "Transit Pickup Surcharge Ids Transit Deliver Surcharge Ids Transit Deliver Surc…" at bounding box center [492, 167] width 906 height 272
click at [149, 127] on div "SĐT Người Nhận * VD: 0377654321" at bounding box center [148, 114] width 142 height 30
click at [147, 123] on input "SĐT Người Nhận *" at bounding box center [148, 119] width 142 height 14
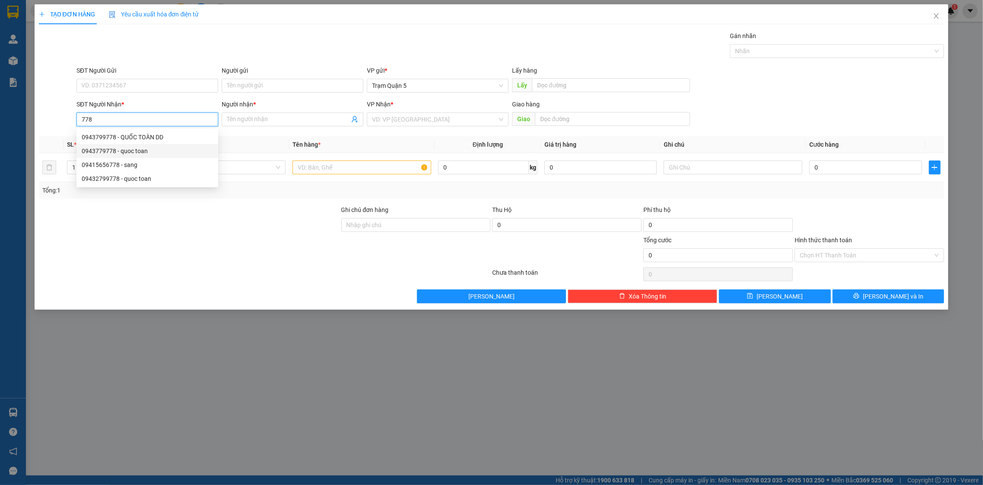
click at [123, 146] on div "0943779778 - quoc toan" at bounding box center [147, 151] width 131 height 10
type input "0943779778"
type input "quoc toan"
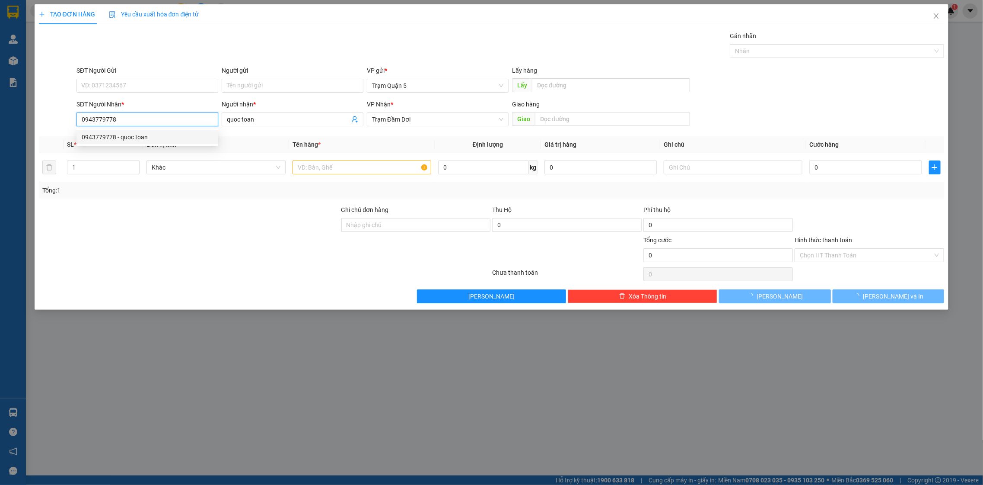
type input "150.000"
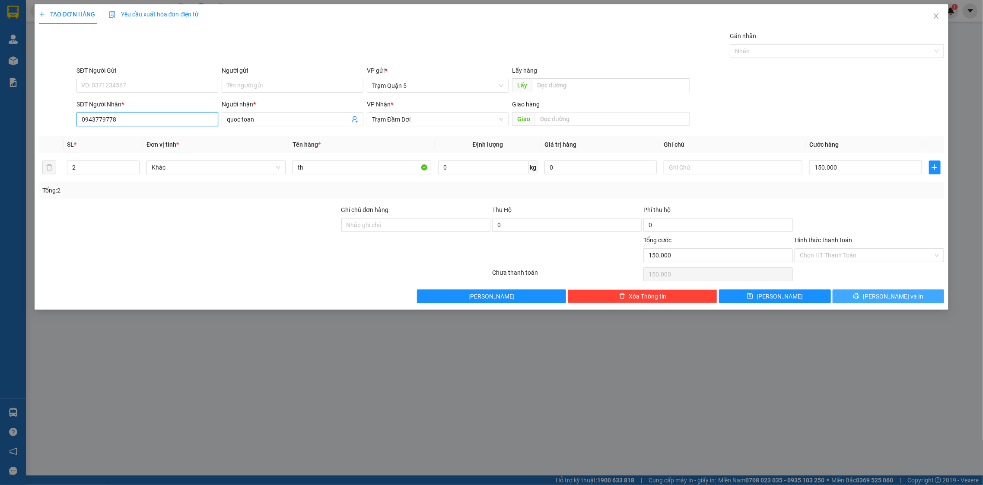
type input "0943779778"
drag, startPoint x: 864, startPoint y: 299, endPoint x: 221, endPoint y: 143, distance: 661.5
click at [223, 148] on div "Transit Pickup Surcharge Ids Transit Deliver Surcharge Ids Transit Deliver Surc…" at bounding box center [492, 167] width 906 height 272
click at [132, 166] on span "up" at bounding box center [134, 165] width 5 height 5
click at [137, 169] on span "Decrease Value" at bounding box center [135, 170] width 10 height 8
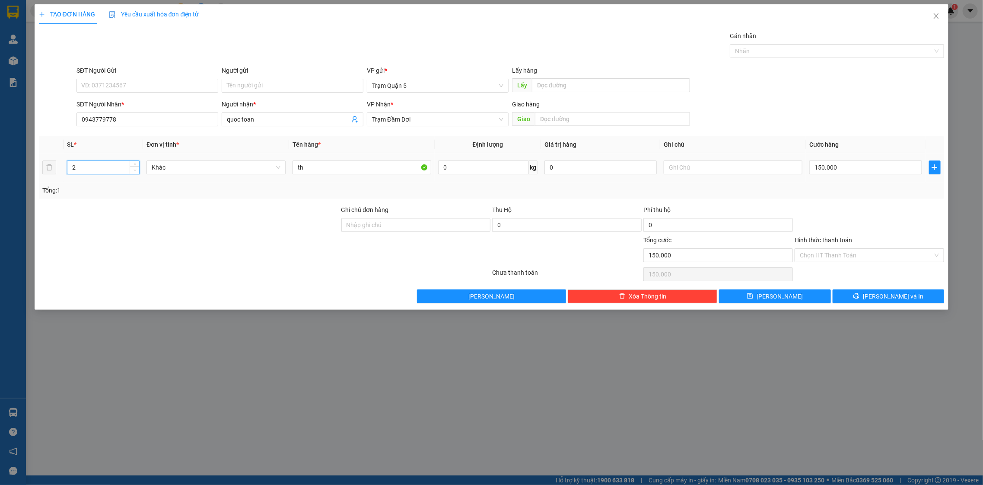
type input "1"
click at [138, 168] on span "Decrease Value" at bounding box center [135, 170] width 10 height 8
type input "0"
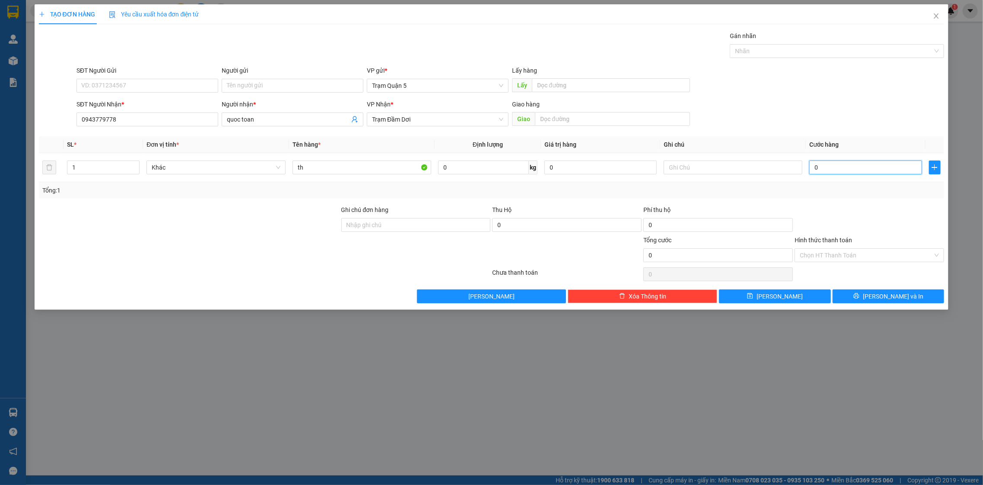
type input "7"
type input "07"
type input "70"
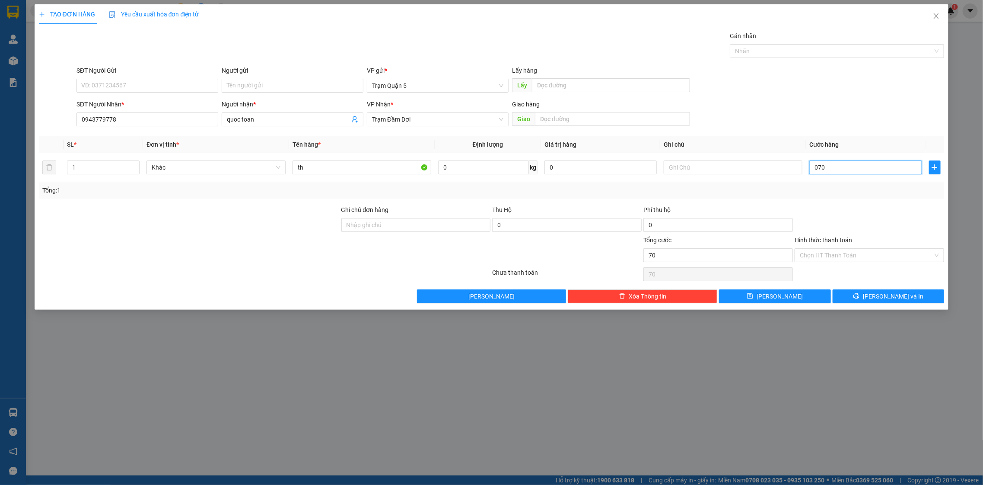
type input "070"
type input "70.000"
drag, startPoint x: 874, startPoint y: 309, endPoint x: 882, endPoint y: 300, distance: 12.2
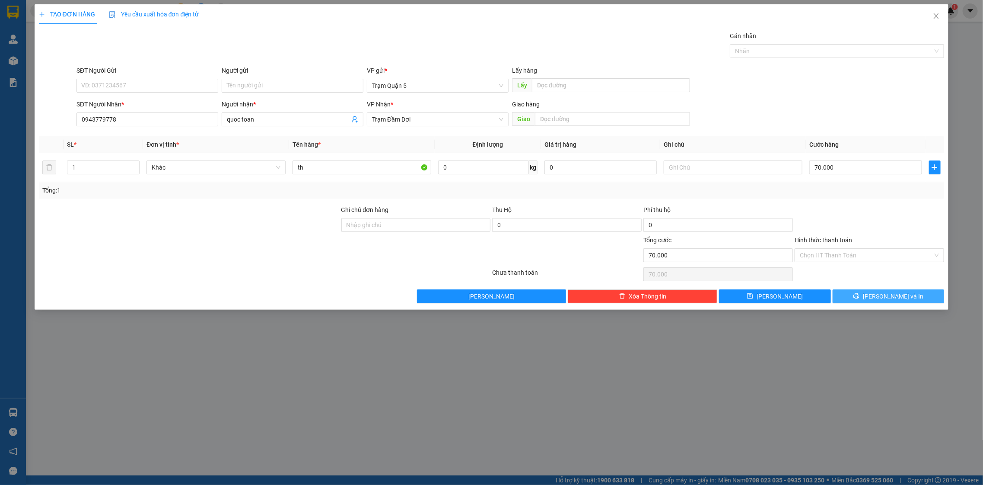
click at [882, 300] on div "TẠO ĐƠN HÀNG Yêu cầu xuất hóa đơn điện tử Transit Pickup Surcharge Ids Transit …" at bounding box center [492, 156] width 915 height 305
click at [883, 300] on span "[PERSON_NAME] và In" at bounding box center [893, 296] width 61 height 10
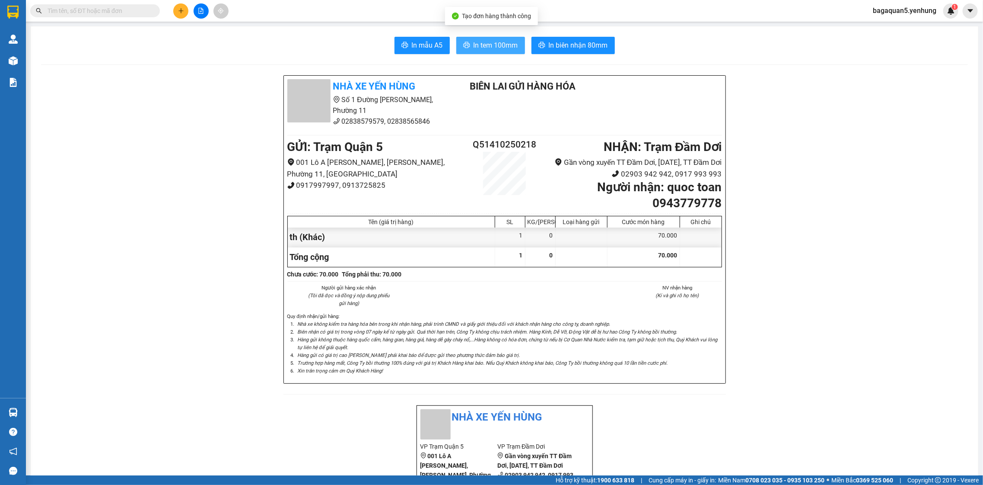
drag, startPoint x: 492, startPoint y: 44, endPoint x: 500, endPoint y: 25, distance: 20.4
click at [491, 37] on button "In tem 100mm" at bounding box center [490, 45] width 69 height 17
drag, startPoint x: 496, startPoint y: 22, endPoint x: 485, endPoint y: 36, distance: 17.6
click at [488, 29] on body "Kết quả tìm kiếm ( 0 ) Bộ lọc No Data bagaquan5.yenhung 1 Quản Lý Quản lý khách…" at bounding box center [491, 242] width 983 height 485
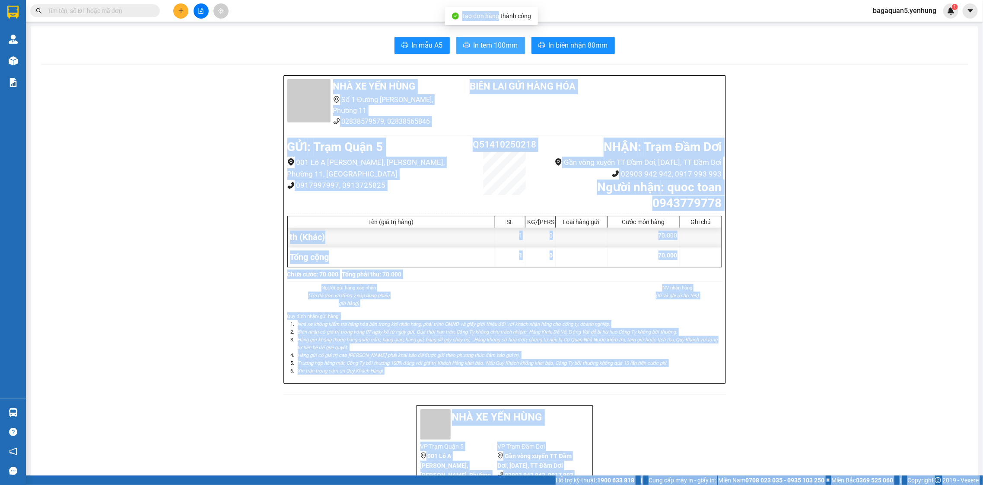
click at [486, 45] on span "In tem 100mm" at bounding box center [496, 45] width 45 height 11
drag, startPoint x: 202, startPoint y: 17, endPoint x: 221, endPoint y: 144, distance: 128.5
click at [204, 11] on button at bounding box center [201, 10] width 15 height 15
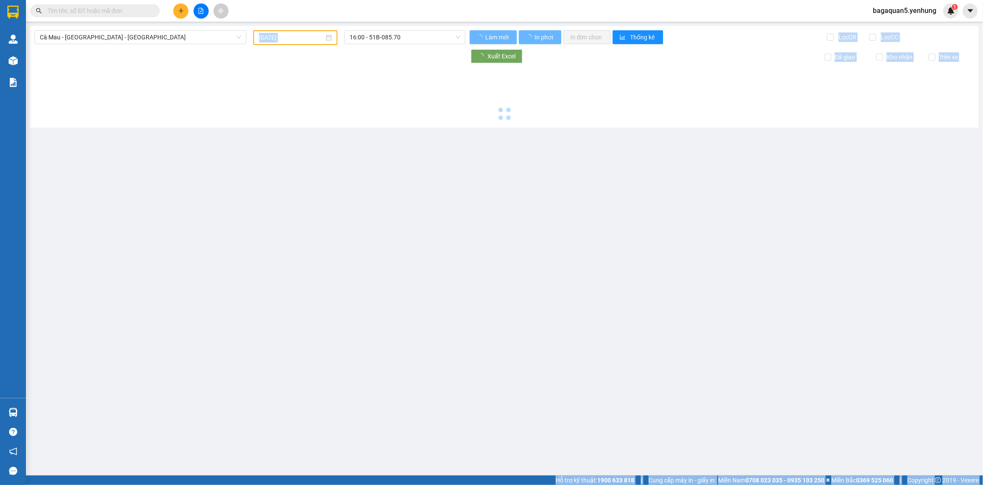
type input "[DATE]"
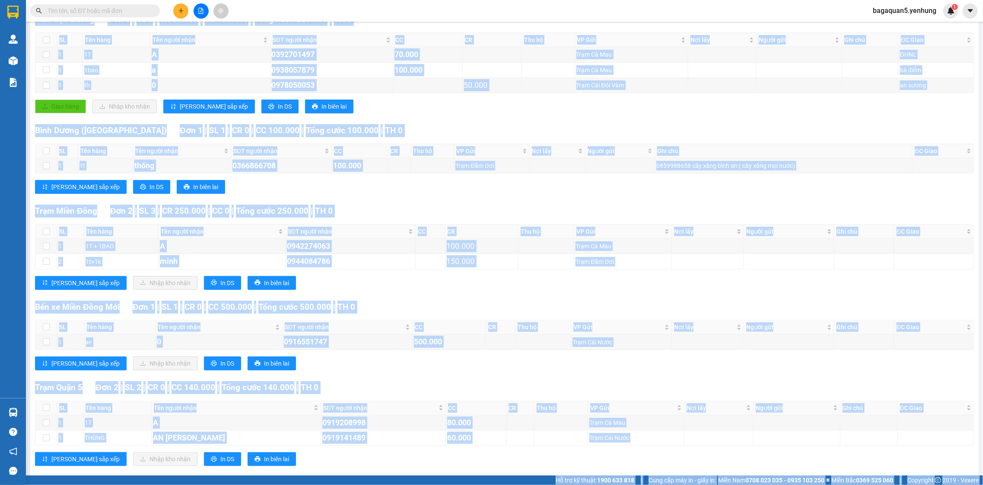
scroll to position [150, 0]
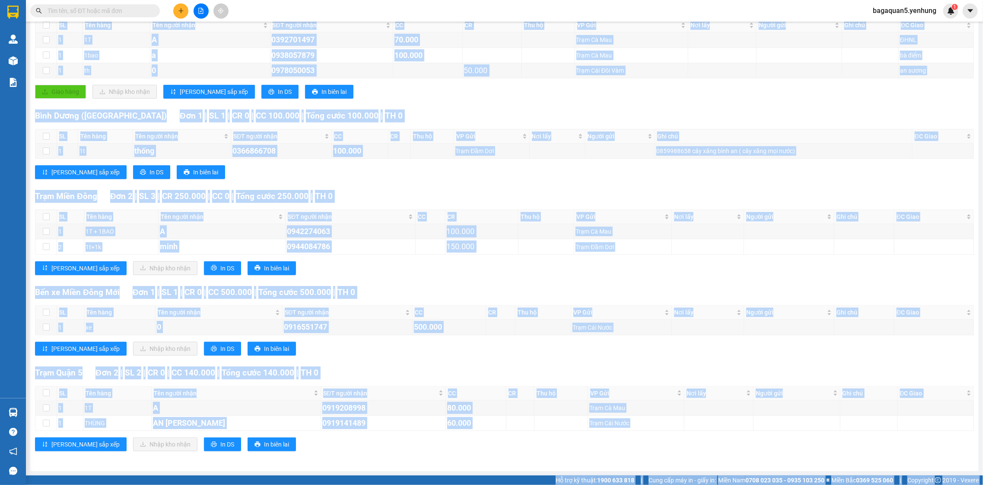
drag, startPoint x: 360, startPoint y: 348, endPoint x: 357, endPoint y: 344, distance: 5.0
click at [359, 346] on div "Lưu sắp xếp Nhập kho nhận In DS In biên lai" at bounding box center [504, 349] width 939 height 14
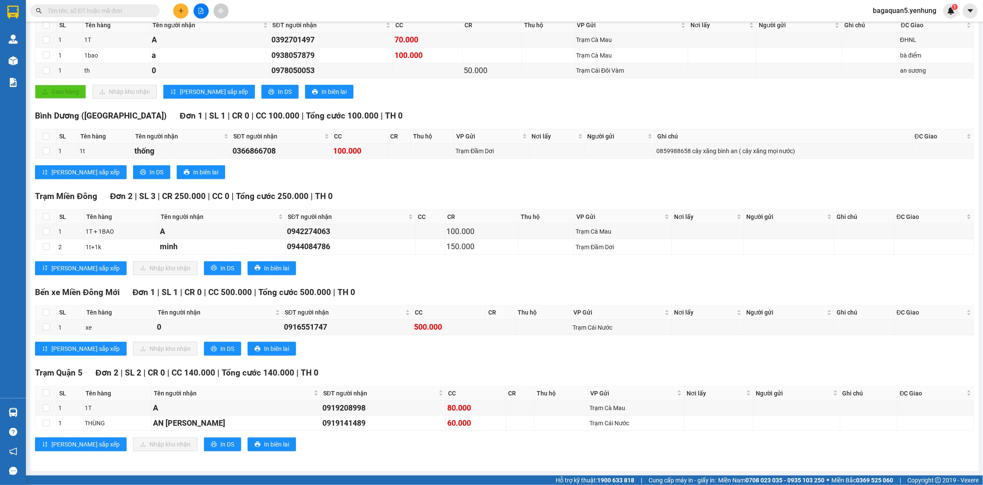
drag, startPoint x: 357, startPoint y: 342, endPoint x: 319, endPoint y: 201, distance: 146.3
click at [339, 189] on body "Kết quả tìm kiếm ( 0 ) Bộ lọc No Data bagaquan5.yenhung 1 Quản Lý Quản lý khách…" at bounding box center [491, 242] width 983 height 485
click at [179, 10] on icon "plus" at bounding box center [181, 11] width 6 height 6
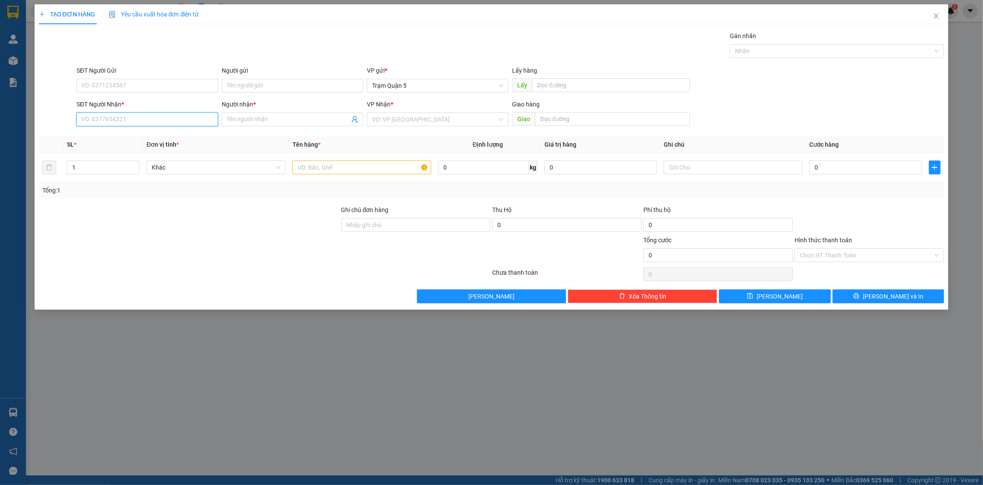
click at [183, 124] on input "SĐT Người Nhận *" at bounding box center [148, 119] width 142 height 14
click at [119, 129] on div "0913848689 0913848689 - VÂN" at bounding box center [148, 136] width 142 height 17
click at [120, 131] on div "Transit Pickup Surcharge Ids Transit Deliver Surcharge Ids Transit Deliver Surc…" at bounding box center [492, 167] width 906 height 272
click at [122, 127] on div "SĐT Người Nhận * 689" at bounding box center [148, 114] width 142 height 30
click at [123, 123] on input "689" at bounding box center [148, 119] width 142 height 14
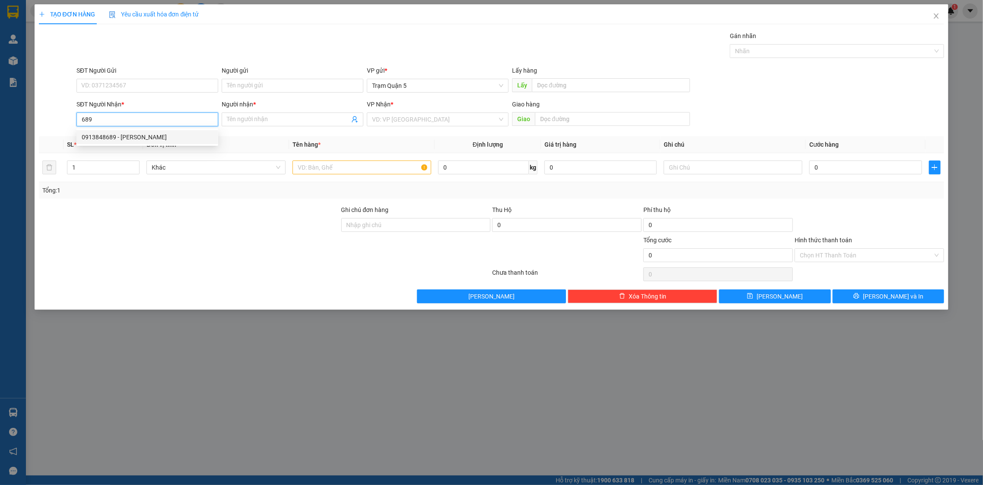
click at [129, 137] on div "0913848689 - [PERSON_NAME]" at bounding box center [147, 137] width 131 height 10
type input "0913848689"
type input "VÂN"
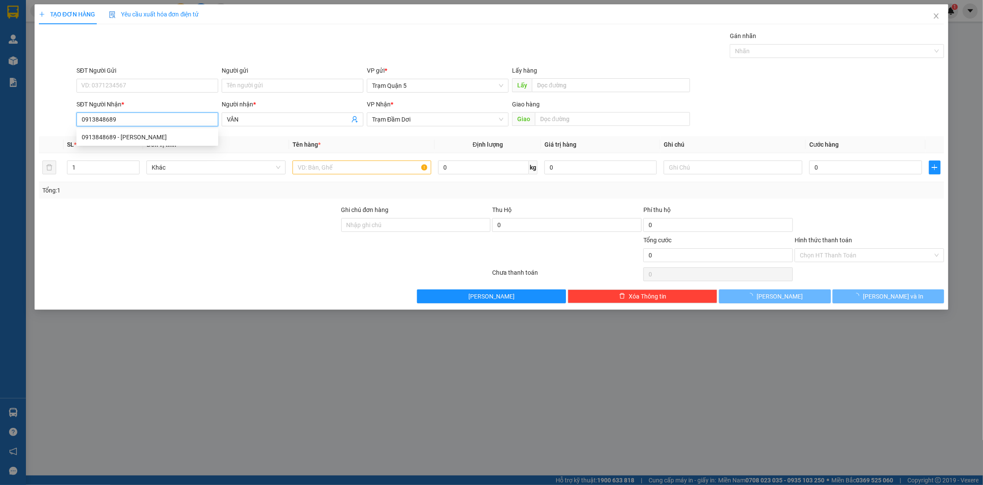
type input "50.000"
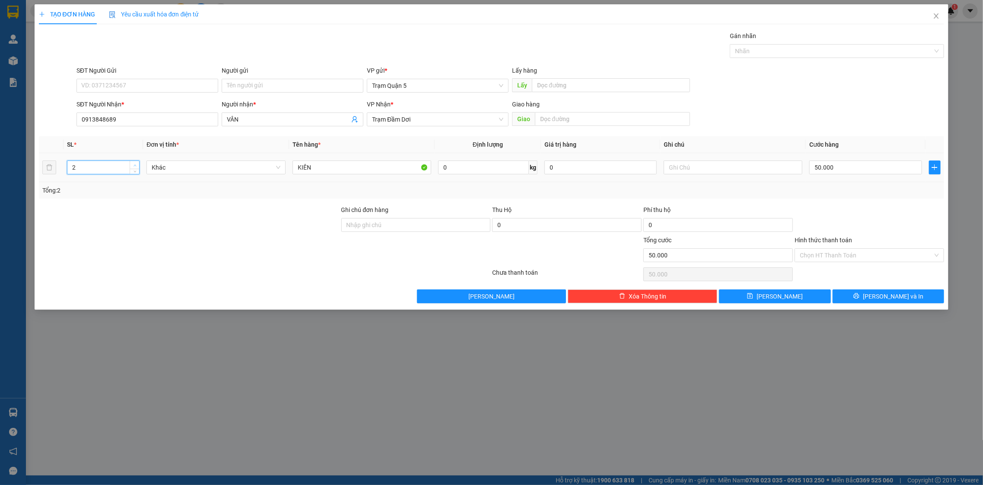
click at [135, 161] on span "Increase Value" at bounding box center [135, 165] width 10 height 8
type input "3"
click at [135, 161] on span "Increase Value" at bounding box center [135, 165] width 10 height 8
click at [842, 163] on input "50.000" at bounding box center [866, 167] width 112 height 14
type input "0"
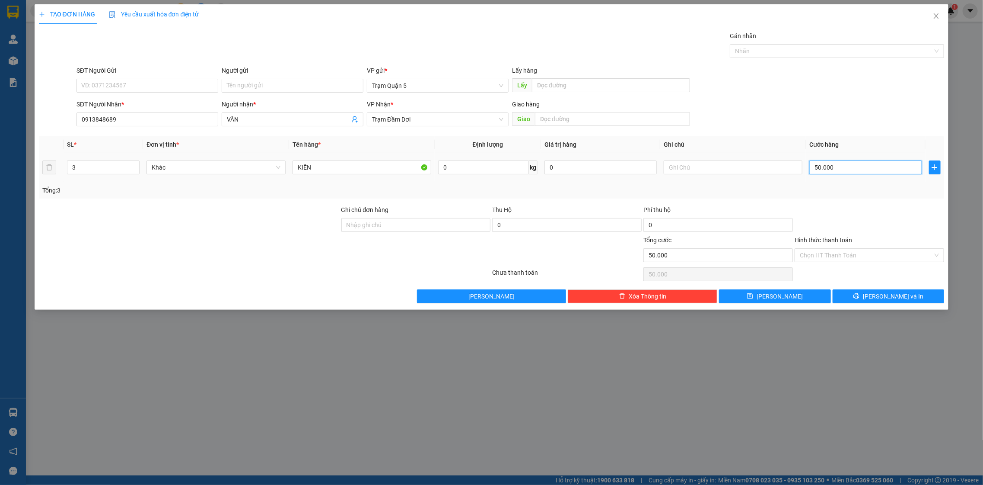
type input "0"
type input "1"
type input "01"
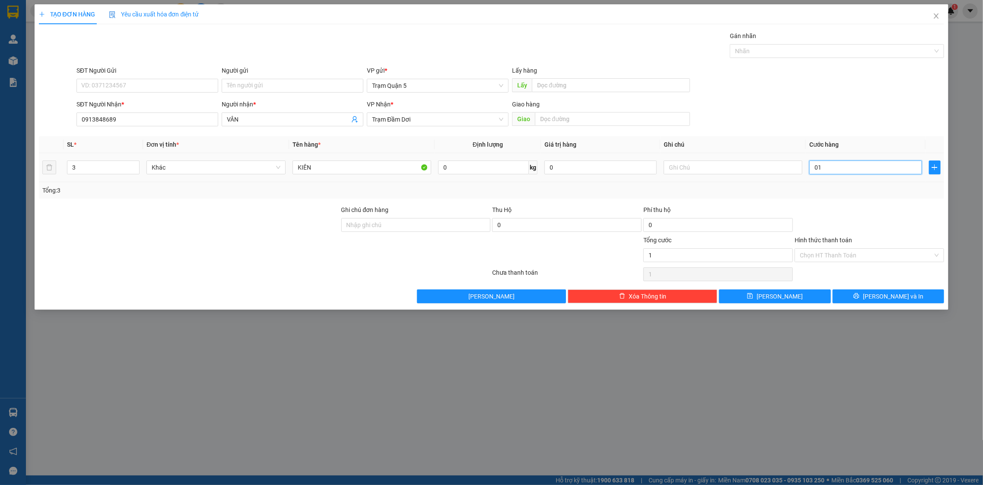
type input "15"
type input "015"
type input "15.000"
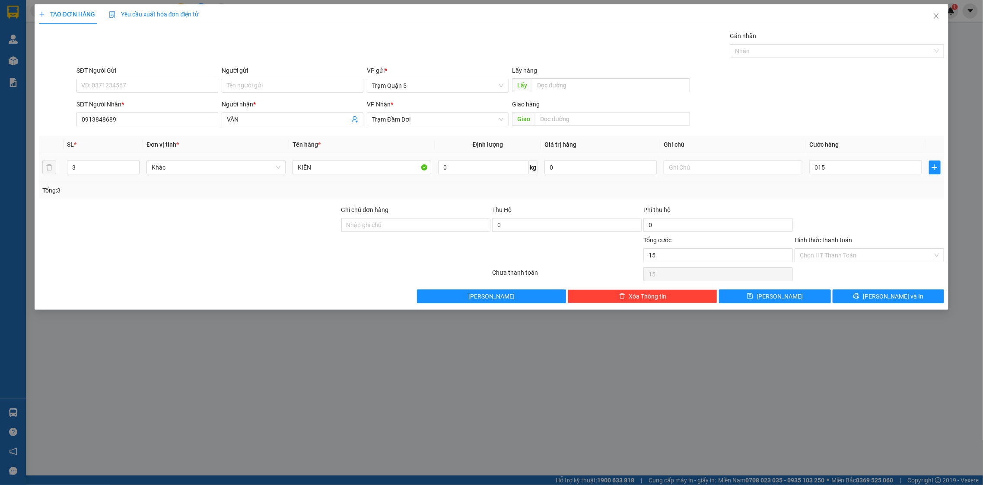
type input "15.000"
click at [808, 177] on td "15.000" at bounding box center [865, 167] width 119 height 29
click at [842, 166] on input "15.000" at bounding box center [866, 167] width 112 height 14
type input "1"
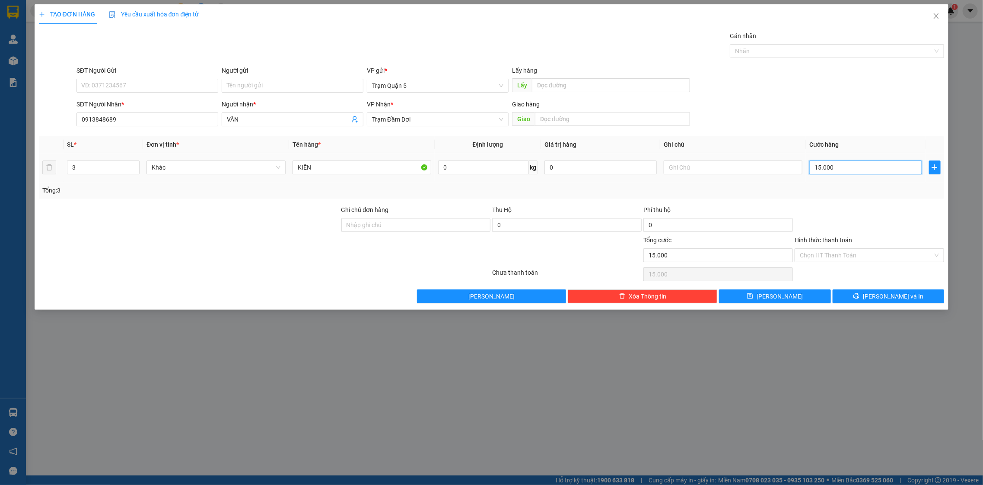
type input "1"
type input "15"
type input "150"
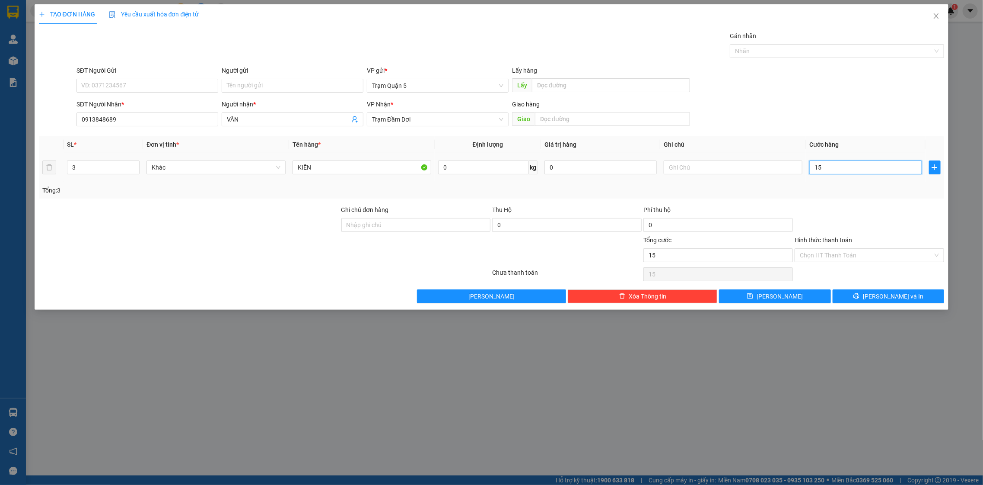
type input "150"
type input "150.000"
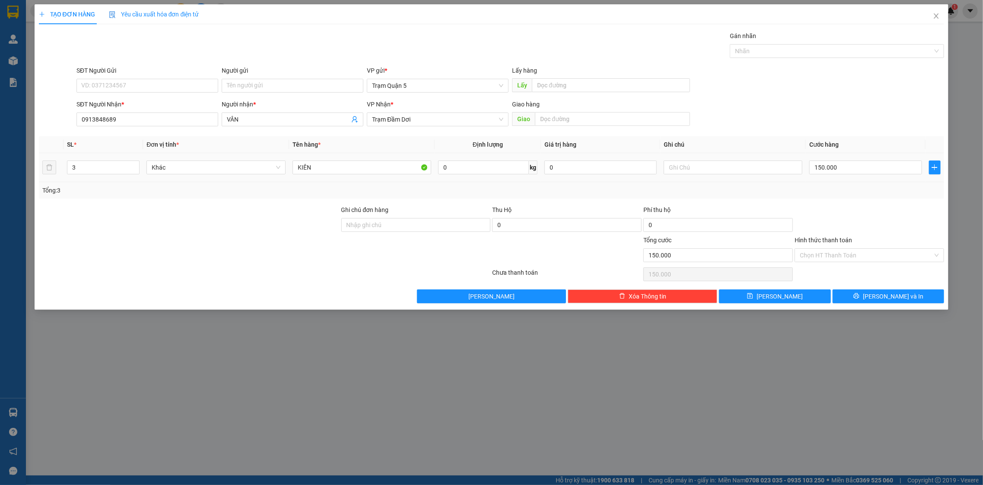
click at [838, 179] on td "150.000" at bounding box center [865, 167] width 119 height 29
drag, startPoint x: 855, startPoint y: 313, endPoint x: 852, endPoint y: 300, distance: 13.6
click at [854, 309] on div "TẠO ĐƠN HÀNG Yêu cầu xuất hóa đơn điện tử Transit Pickup Surcharge Ids Transit …" at bounding box center [491, 242] width 983 height 485
click at [852, 300] on button "[PERSON_NAME] và In" at bounding box center [889, 296] width 112 height 14
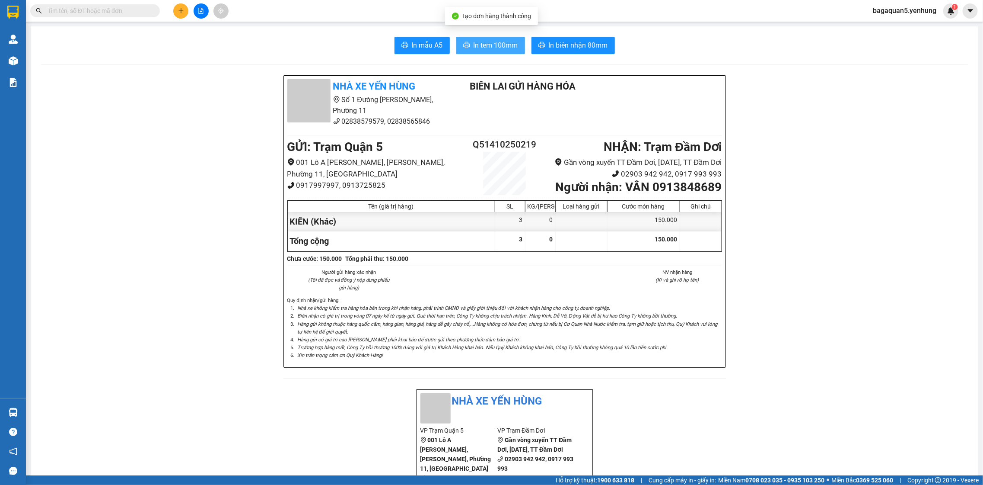
click at [501, 41] on span "In tem 100mm" at bounding box center [496, 45] width 45 height 11
click at [177, 13] on button at bounding box center [180, 10] width 15 height 15
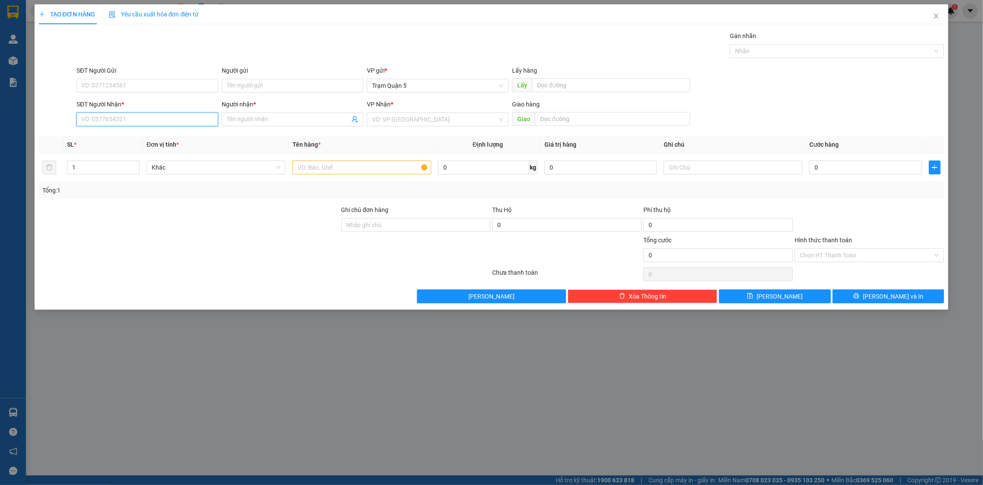
click at [133, 125] on input "SĐT Người Nhận *" at bounding box center [148, 119] width 142 height 14
click at [128, 133] on div "0949799452 - KHANH" at bounding box center [147, 137] width 131 height 10
type input "0949799452"
type input "KHANH"
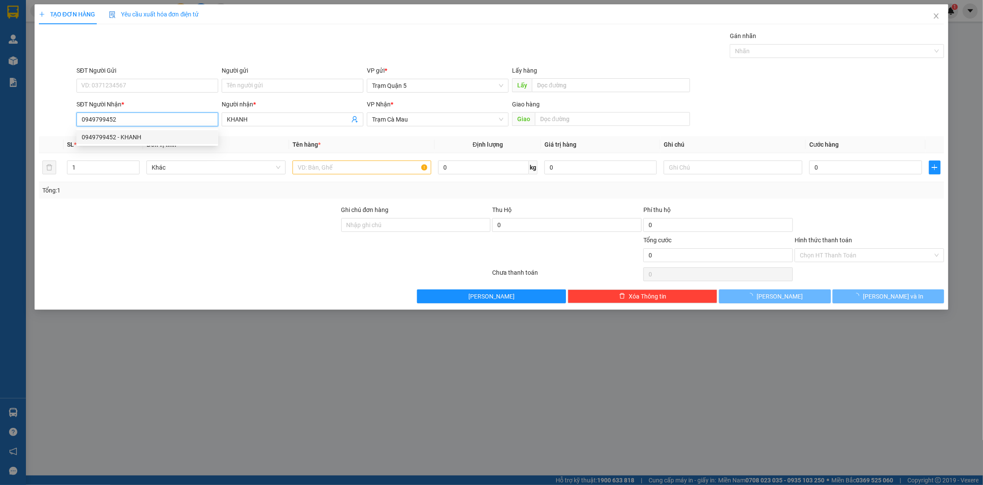
type input "50.000"
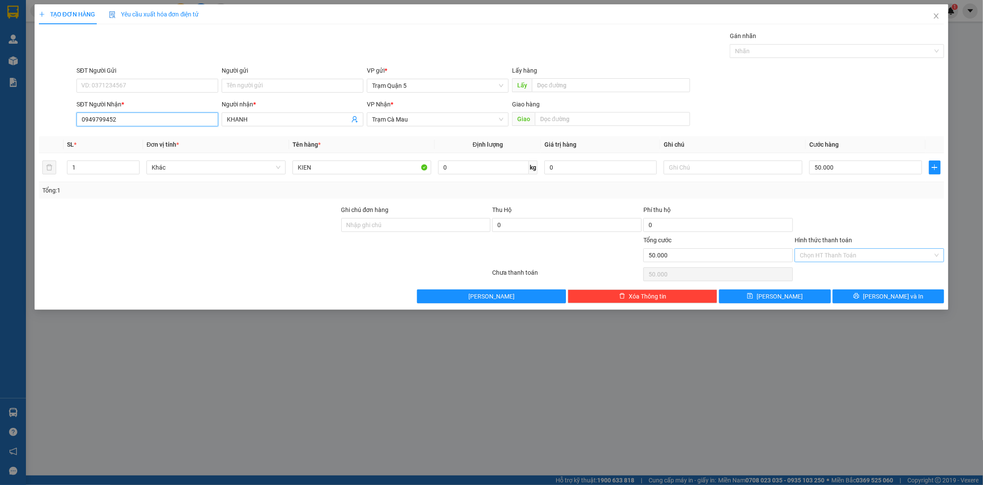
type input "0949799452"
click at [820, 260] on input "Hình thức thanh toán" at bounding box center [866, 255] width 133 height 13
click at [833, 259] on input "Hình thức thanh toán" at bounding box center [866, 255] width 133 height 13
click at [852, 215] on div at bounding box center [869, 220] width 151 height 30
click at [338, 162] on input "KIEN" at bounding box center [362, 167] width 139 height 14
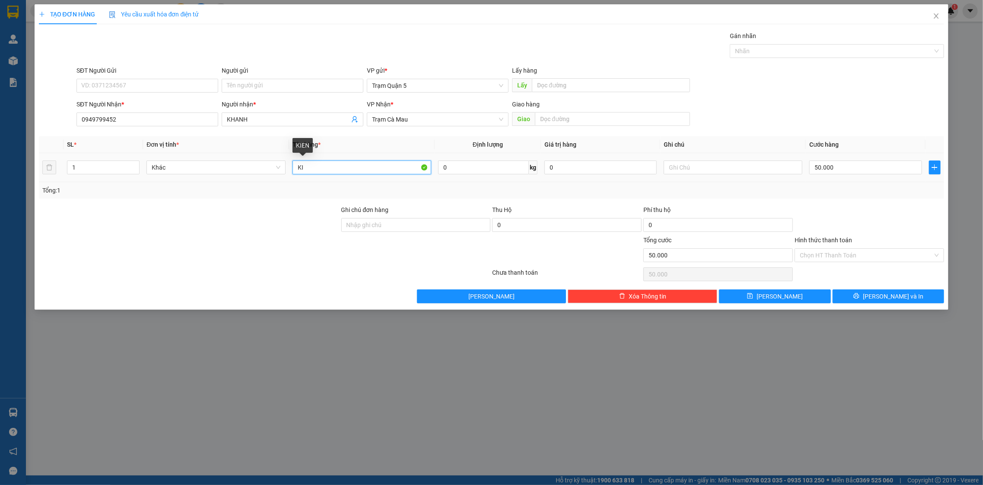
type input "K"
type input "H"
click at [439, 189] on div "Tổng: 1" at bounding box center [491, 190] width 899 height 10
click at [840, 171] on input "50.000" at bounding box center [866, 167] width 112 height 14
type input "0"
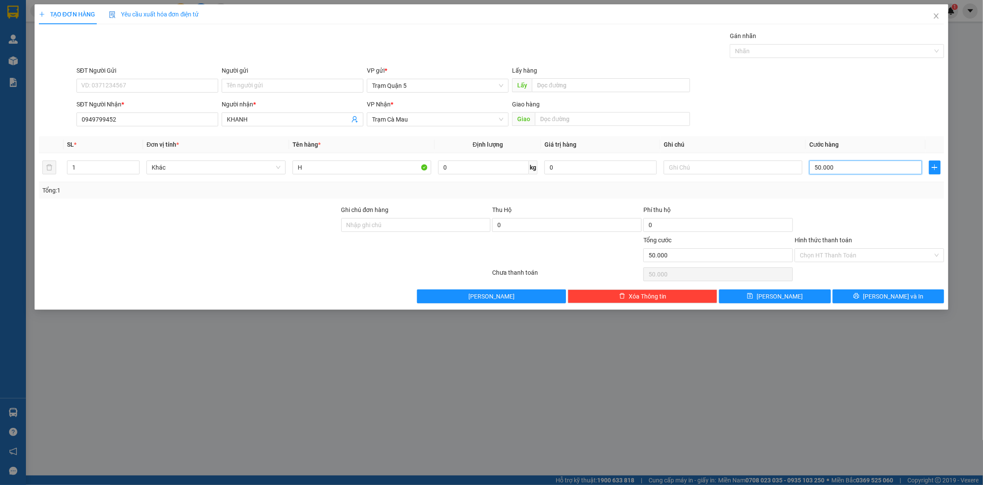
type input "0"
type input "3"
type input "03"
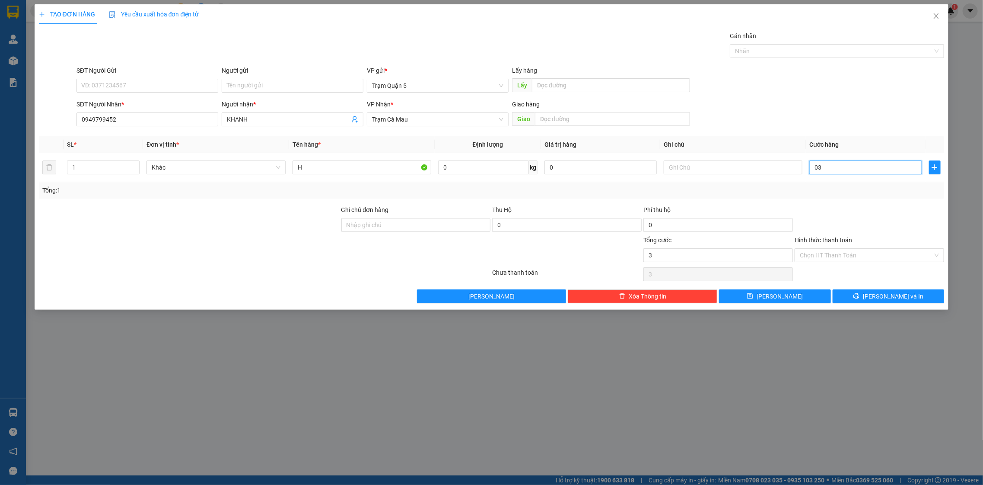
type input "30"
type input "030"
type input "30.000"
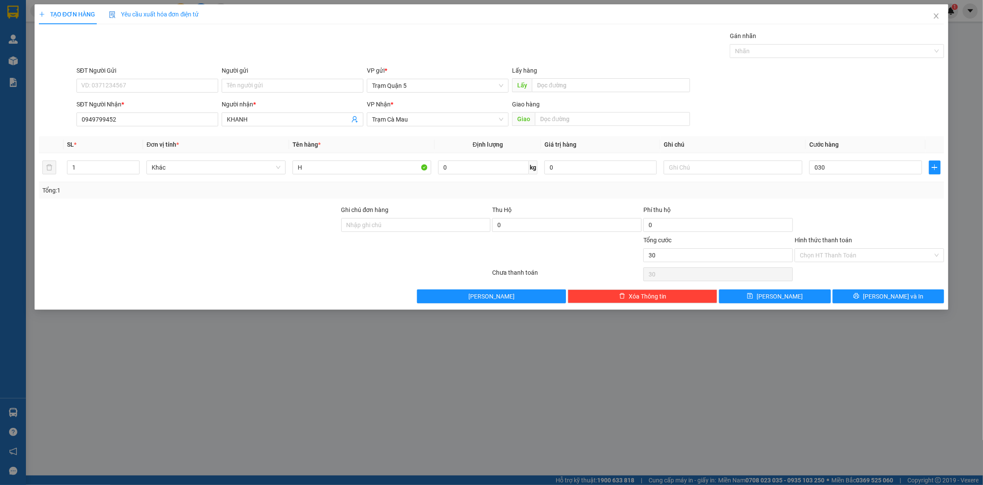
type input "30.000"
drag, startPoint x: 824, startPoint y: 119, endPoint x: 823, endPoint y: 123, distance: 4.4
click at [824, 115] on div "SĐT Người Nhận * 0949799452 Người nhận * KHANH VP Nhận * Trạm Cà Mau Giao hàng …" at bounding box center [510, 114] width 871 height 30
click at [849, 287] on div "Transit Pickup Surcharge Ids Transit Deliver Surcharge Ids Transit Deliver Surc…" at bounding box center [492, 167] width 906 height 272
click at [870, 295] on button "[PERSON_NAME] và In" at bounding box center [889, 296] width 112 height 14
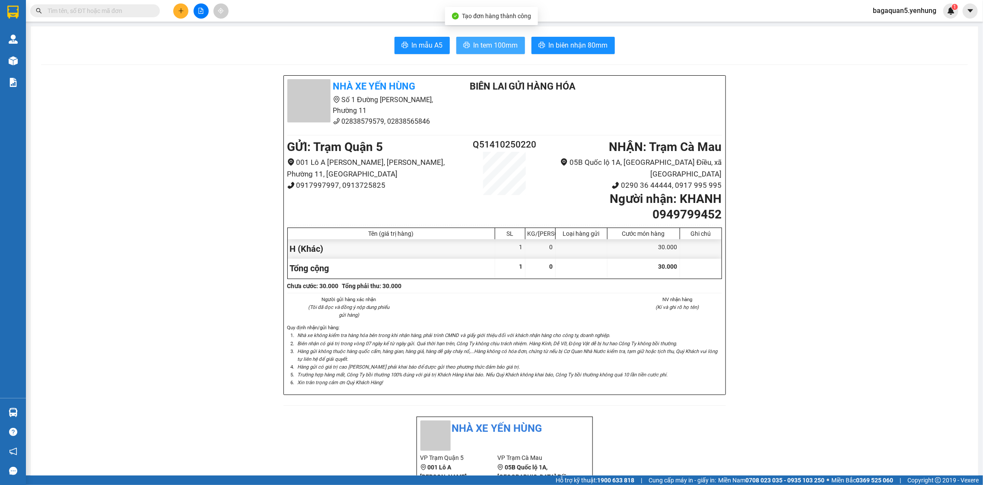
click at [491, 47] on span "In tem 100mm" at bounding box center [496, 45] width 45 height 11
click at [181, 11] on icon "plus" at bounding box center [181, 10] width 0 height 5
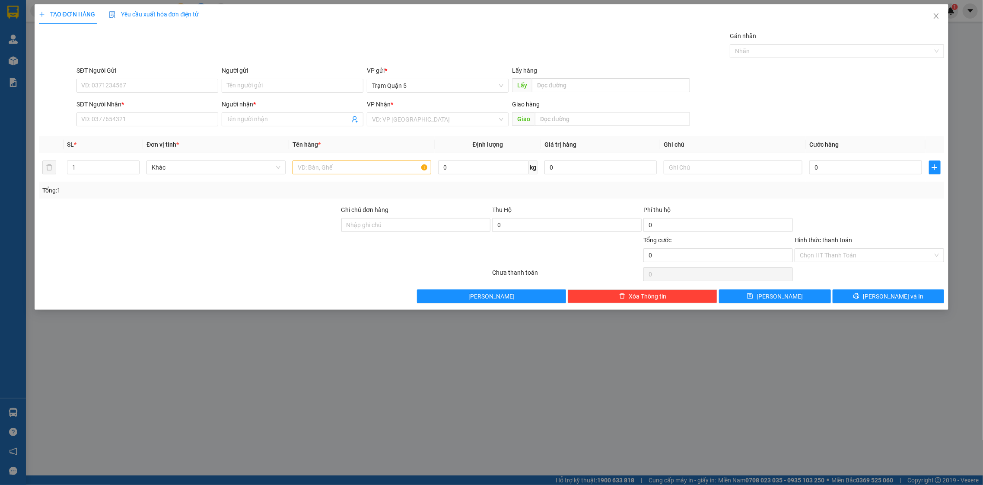
click at [739, 425] on div "TẠO ĐƠN HÀNG Yêu cầu xuất hóa đơn điện tử Transit Pickup Surcharge Ids Transit …" at bounding box center [491, 242] width 983 height 485
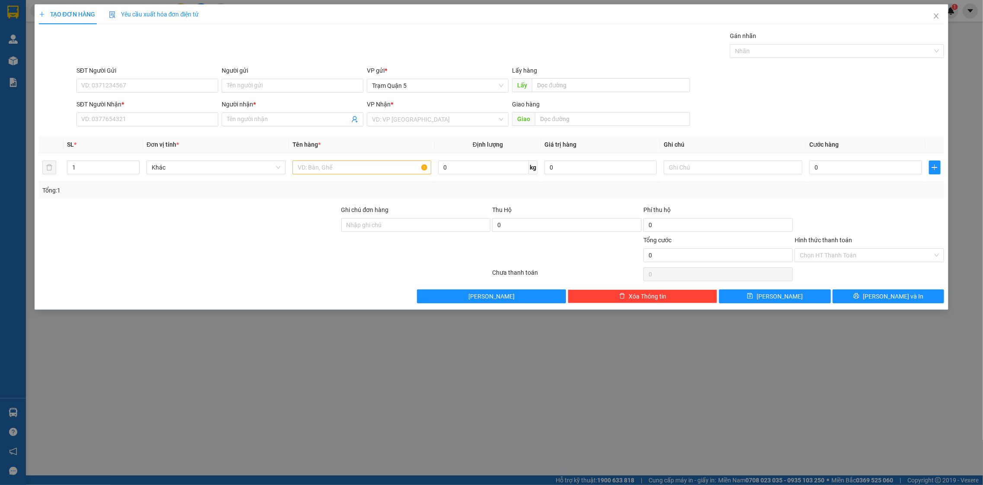
drag, startPoint x: 793, startPoint y: 25, endPoint x: 812, endPoint y: -8, distance: 37.6
click at [812, 0] on html "Kết quả tìm kiếm ( 0 ) Bộ lọc No Data bagaquan5.yenhung 1 Quản Lý Quản lý khách…" at bounding box center [491, 242] width 983 height 485
drag, startPoint x: 938, startPoint y: 15, endPoint x: 938, endPoint y: 19, distance: 4.8
click at [938, 15] on icon "close" at bounding box center [936, 16] width 7 height 7
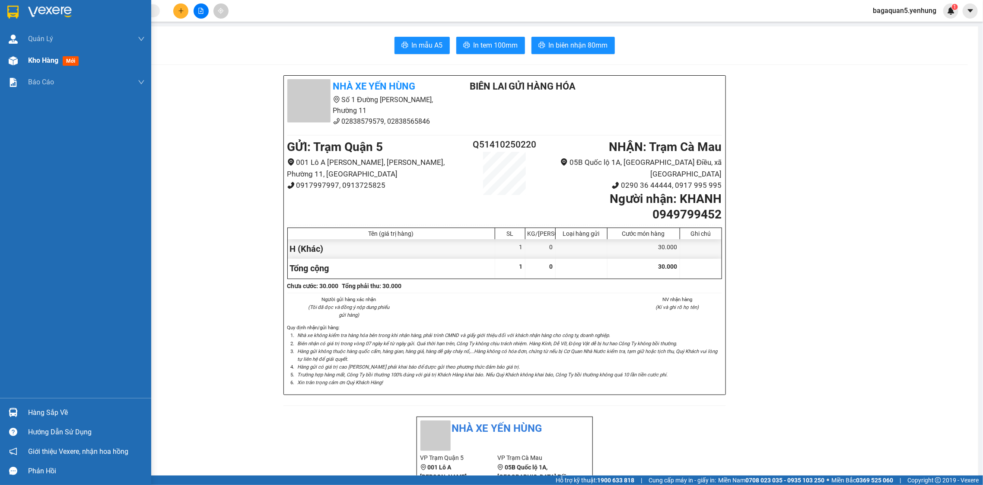
drag, startPoint x: 21, startPoint y: 62, endPoint x: 45, endPoint y: 70, distance: 26.1
click at [22, 63] on div "Kho hàng mới" at bounding box center [75, 61] width 151 height 22
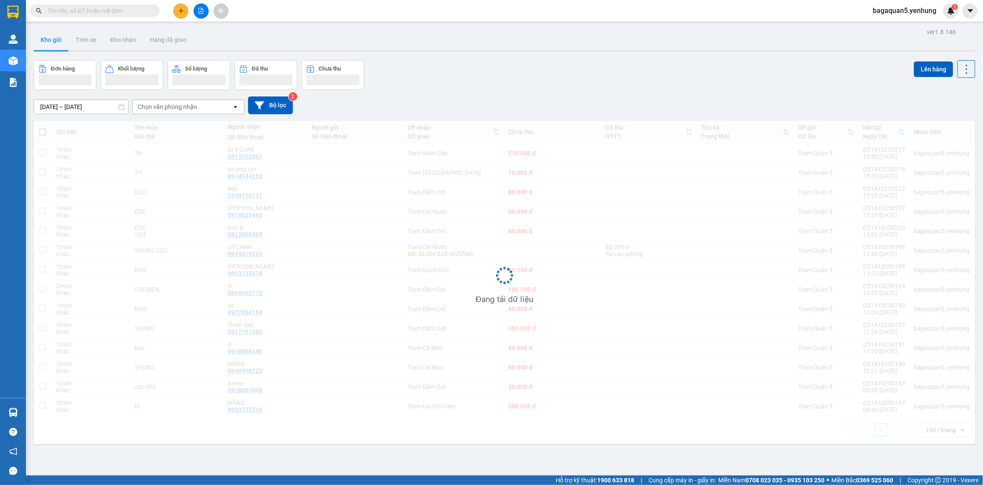
click at [48, 65] on div "Đơn hàng" at bounding box center [64, 69] width 53 height 8
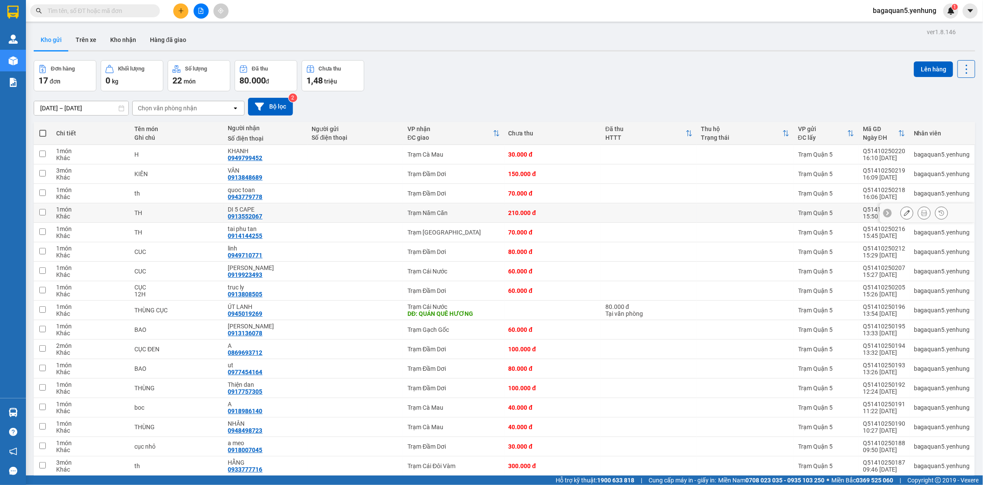
click at [904, 210] on icon at bounding box center [907, 213] width 6 height 6
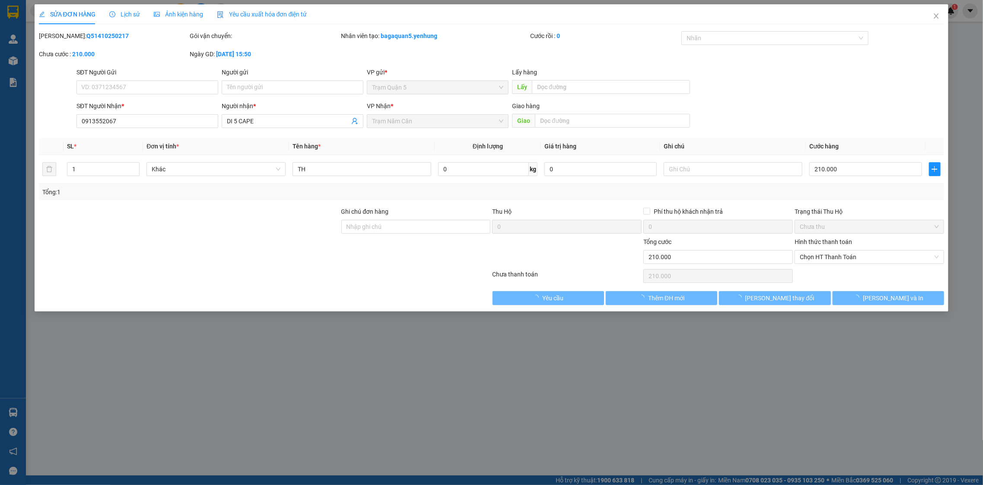
type input "0913552067"
type input "DI 5 CAPE"
type input "0"
type input "210.000"
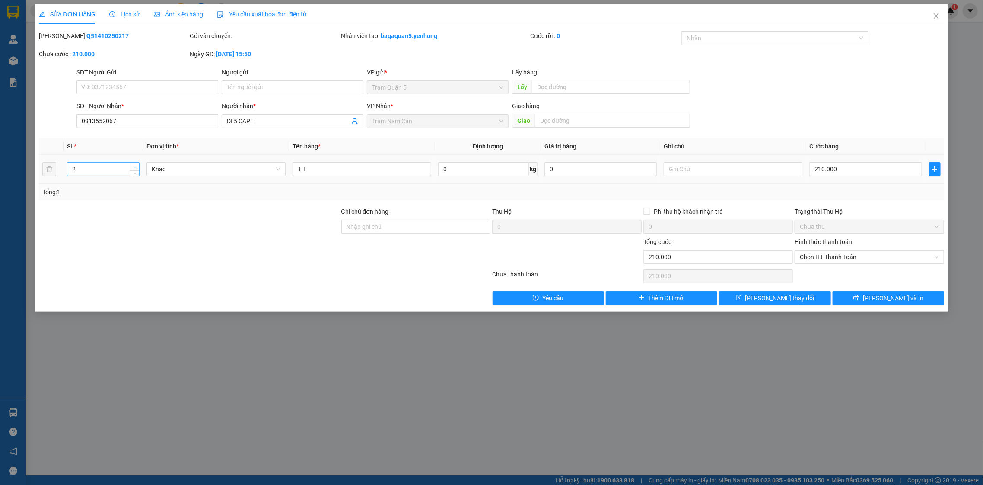
click at [134, 166] on icon "up" at bounding box center [135, 167] width 3 height 3
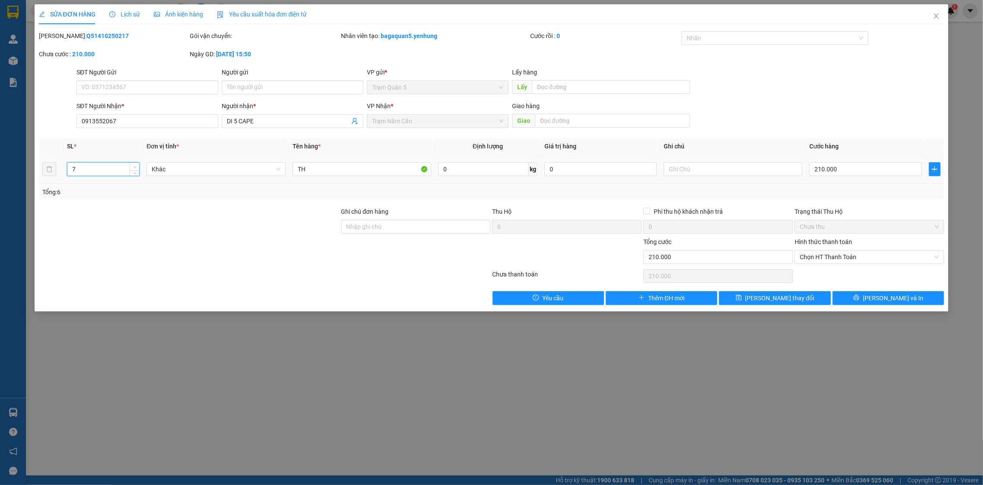
click at [134, 166] on icon "up" at bounding box center [135, 167] width 3 height 3
type input "8"
click at [134, 166] on icon "up" at bounding box center [135, 167] width 3 height 3
click at [884, 161] on div "210.000" at bounding box center [866, 168] width 112 height 17
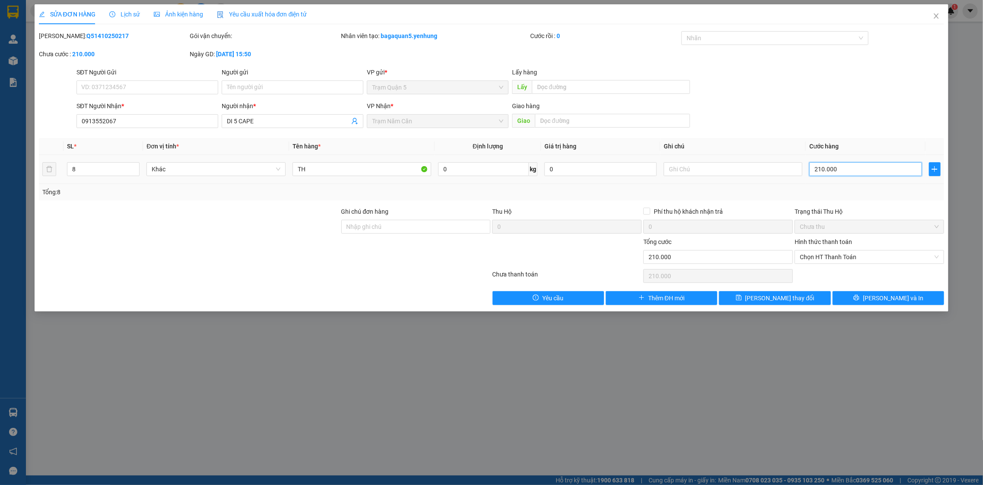
click at [874, 169] on input "210.000" at bounding box center [866, 169] width 112 height 14
type input "0"
type input "5"
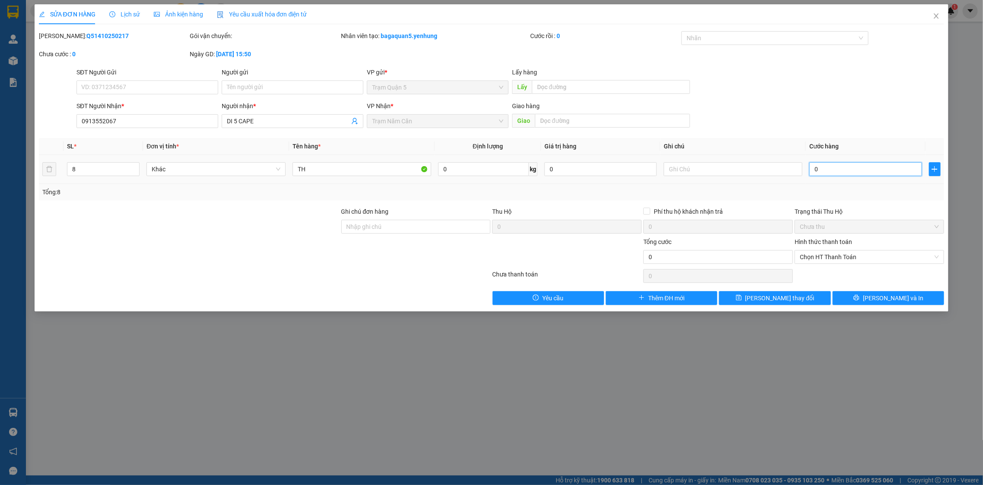
type input "5"
type input "05"
type input "56"
type input "056"
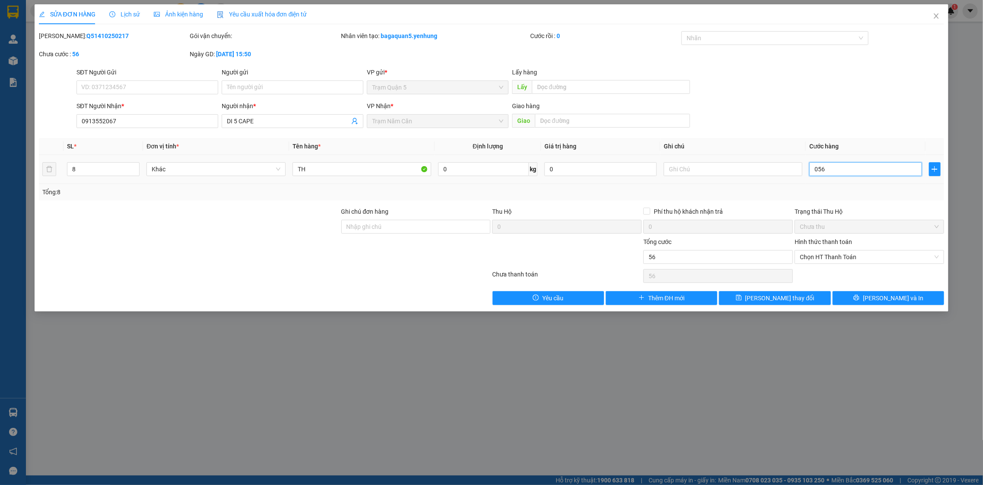
type input "560"
type input "0.560"
type input "560.000"
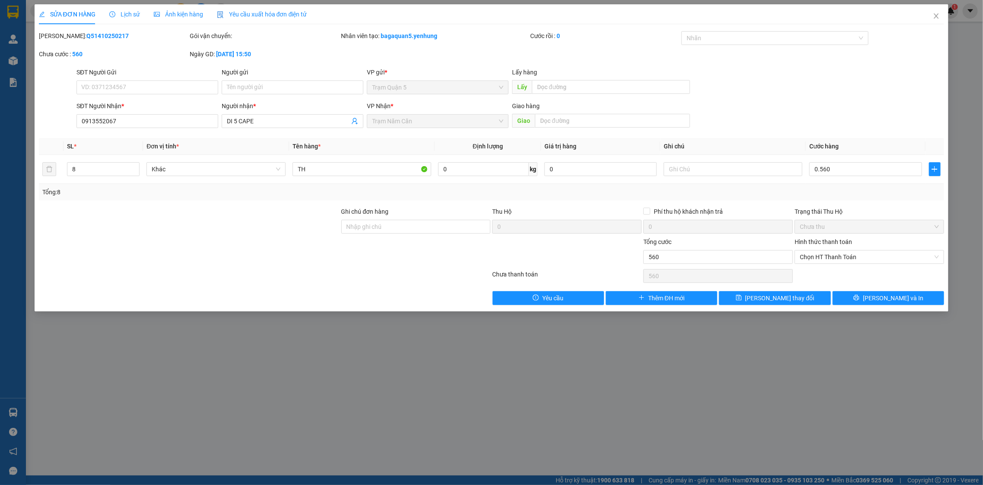
type input "560.000"
click at [834, 190] on div "Tổng: 8" at bounding box center [491, 192] width 899 height 10
click at [872, 284] on div "Chọn HT Thanh Toán" at bounding box center [869, 275] width 151 height 17
click at [873, 284] on div "Chọn HT Thanh Toán" at bounding box center [869, 275] width 151 height 17
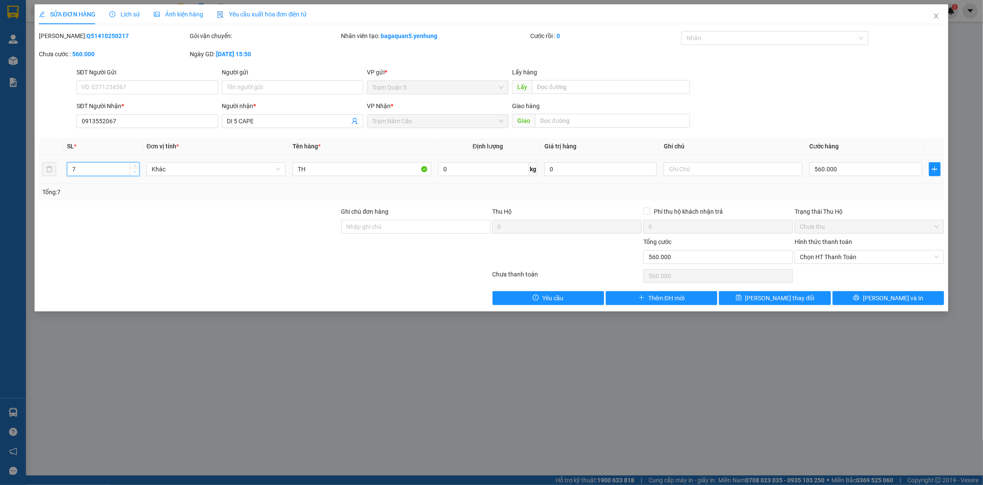
click at [136, 169] on span "down" at bounding box center [134, 171] width 5 height 5
click at [136, 170] on icon "down" at bounding box center [135, 171] width 3 height 3
click at [137, 169] on span "down" at bounding box center [134, 171] width 5 height 5
type input "3"
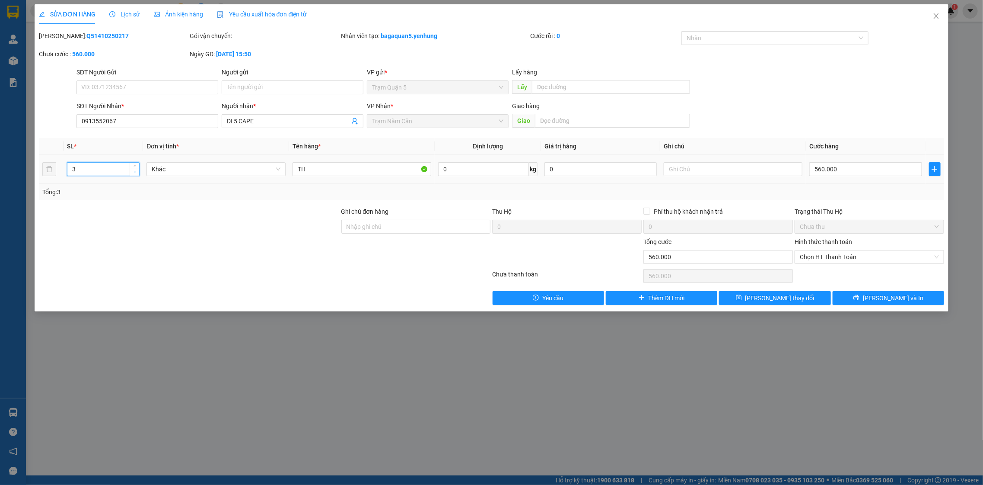
click at [137, 169] on span "down" at bounding box center [134, 171] width 5 height 5
click at [865, 170] on input "560.000" at bounding box center [866, 169] width 112 height 14
type input "0"
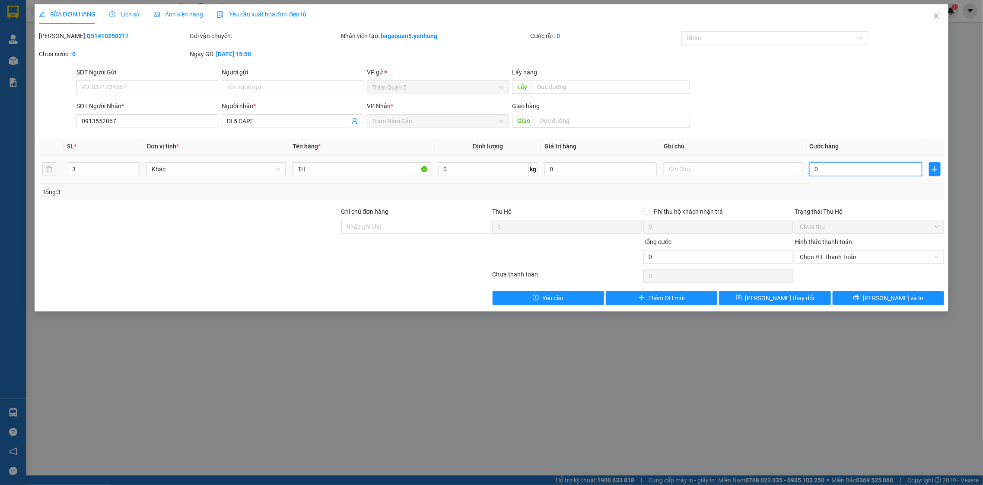
type input "2"
type input "02"
type input "21"
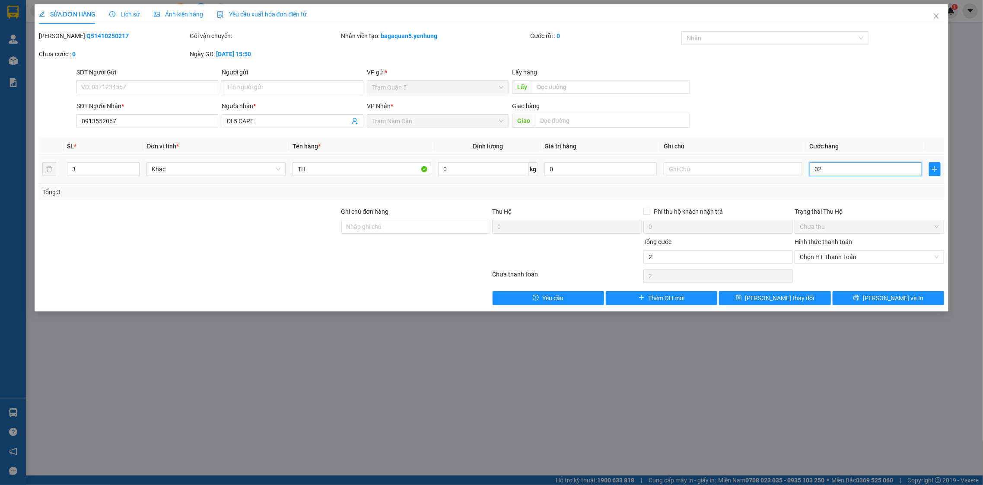
type input "021"
type input "210"
type input "0.210"
click at [714, 192] on div "Tổng: 3" at bounding box center [491, 192] width 899 height 10
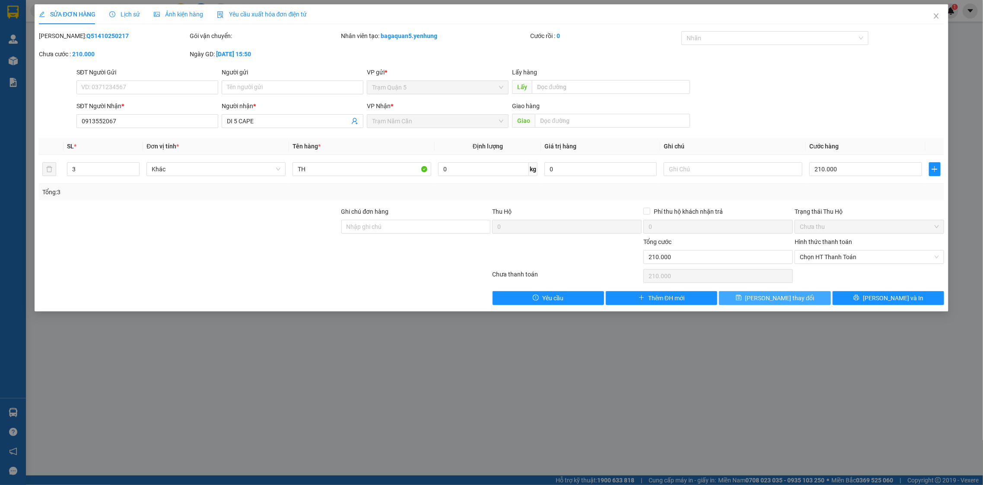
click at [749, 295] on button "[PERSON_NAME] thay đổi" at bounding box center [775, 298] width 112 height 14
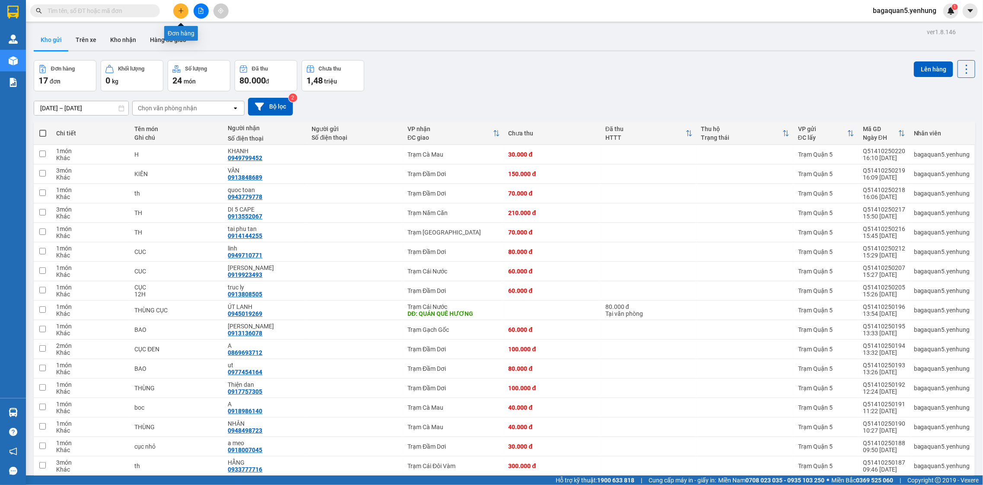
click at [181, 15] on button at bounding box center [180, 10] width 15 height 15
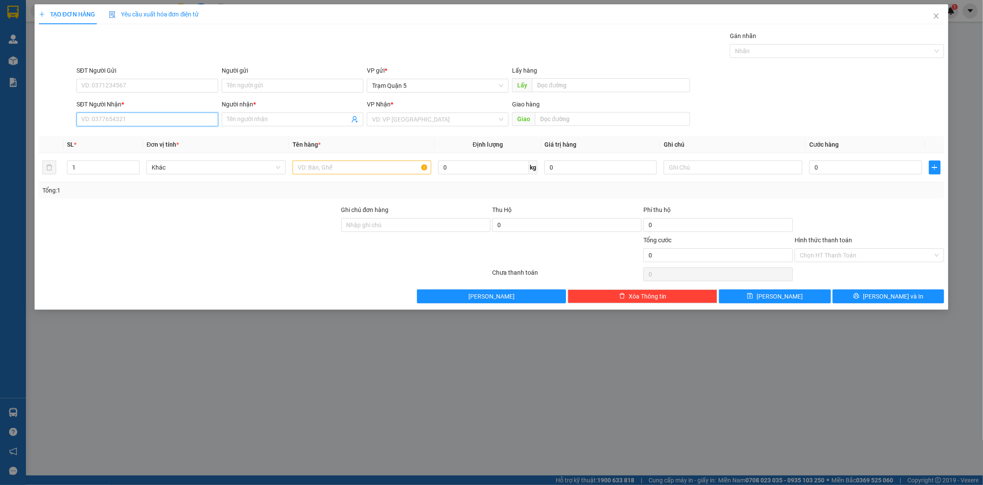
click at [172, 117] on input "SĐT Người Nhận *" at bounding box center [148, 119] width 142 height 14
type input "067"
click at [177, 130] on div "0913552067 - DI 5 CAPE" at bounding box center [148, 137] width 142 height 14
click at [913, 291] on button "[PERSON_NAME] và In" at bounding box center [889, 296] width 112 height 14
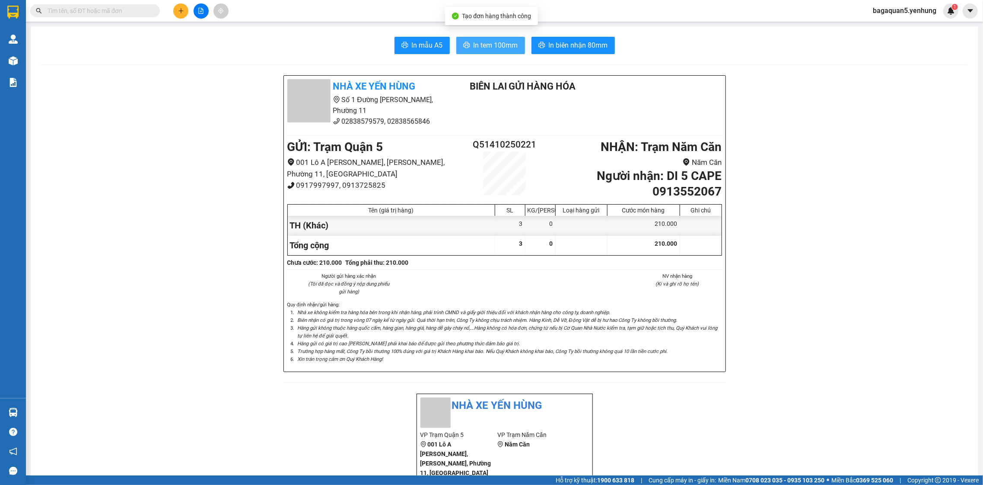
click at [486, 51] on button "In tem 100mm" at bounding box center [490, 45] width 69 height 17
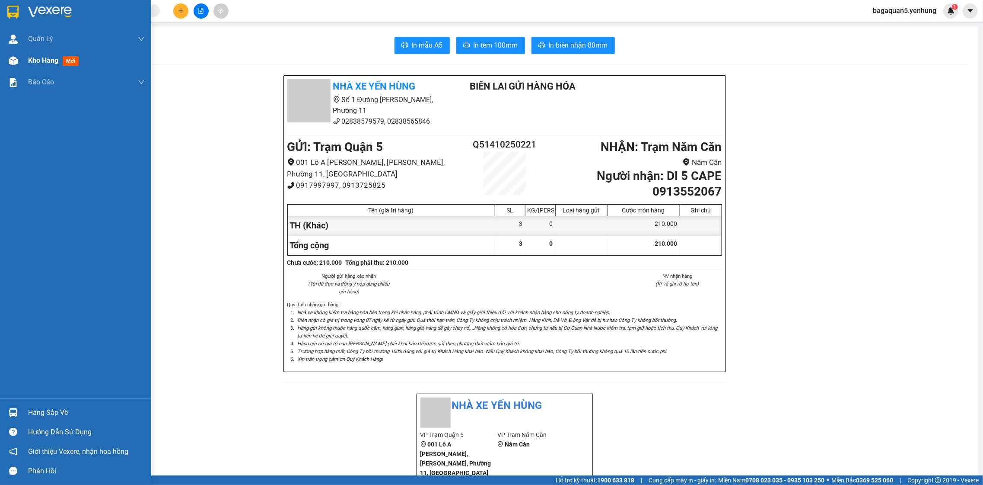
click at [9, 56] on img at bounding box center [13, 60] width 9 height 9
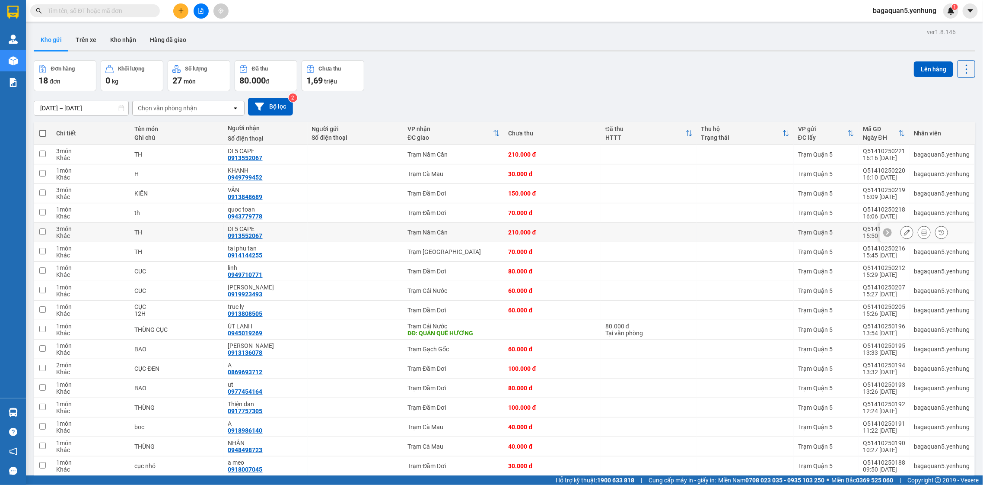
click at [692, 235] on td at bounding box center [649, 232] width 96 height 19
checkbox input "true"
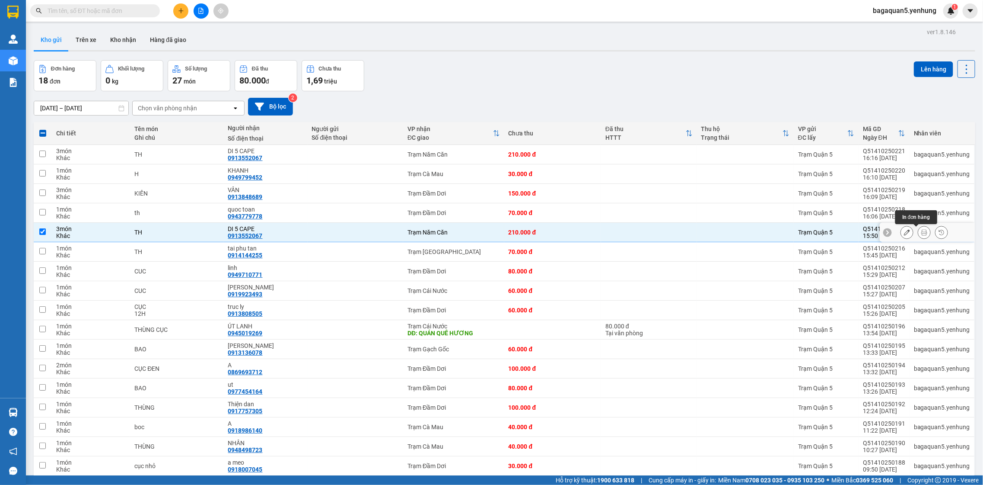
click at [919, 227] on button at bounding box center [925, 232] width 12 height 15
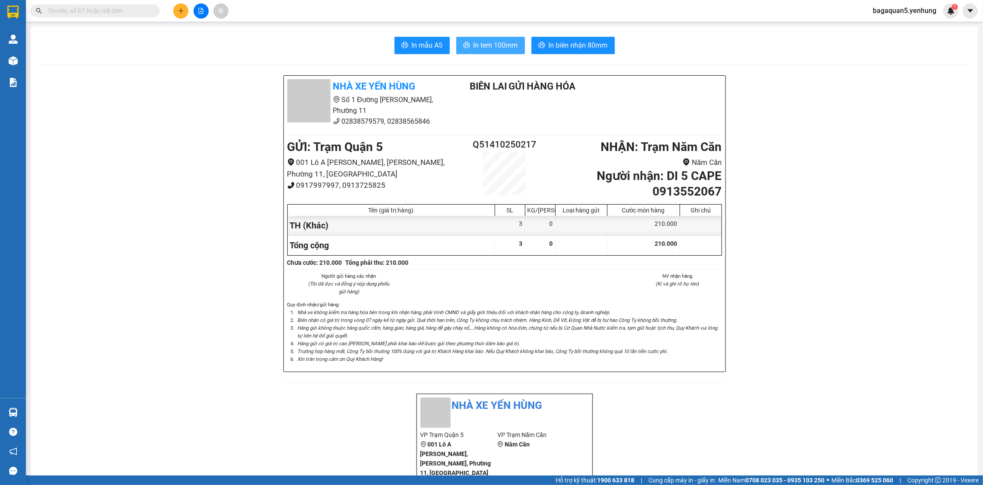
click at [464, 46] on icon "printer" at bounding box center [466, 44] width 7 height 7
click at [176, 7] on button at bounding box center [180, 10] width 15 height 15
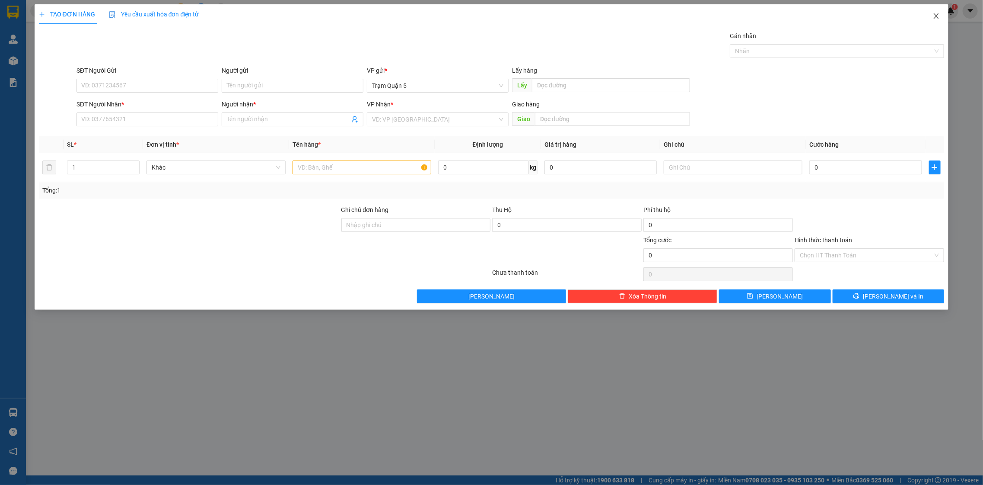
drag, startPoint x: 929, startPoint y: 13, endPoint x: 935, endPoint y: 13, distance: 6.5
click at [932, 13] on span "Close" at bounding box center [937, 16] width 24 height 24
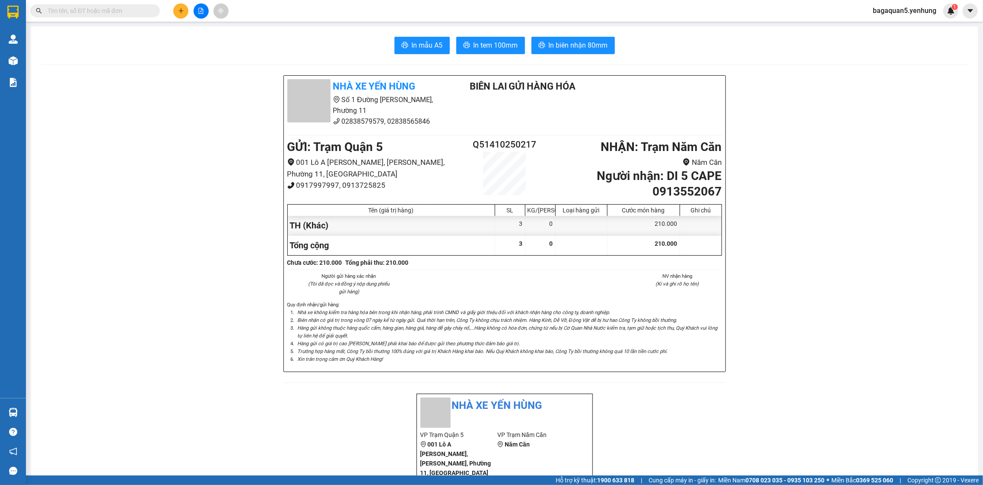
click at [935, 13] on span "bagaquan5.yenhung" at bounding box center [904, 10] width 77 height 11
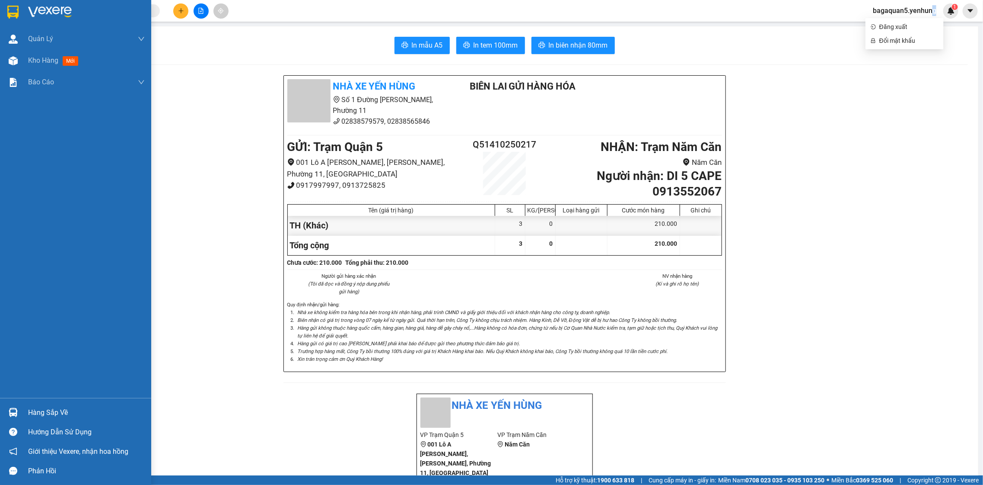
click at [31, 54] on div "Kho hàng mới" at bounding box center [86, 61] width 117 height 22
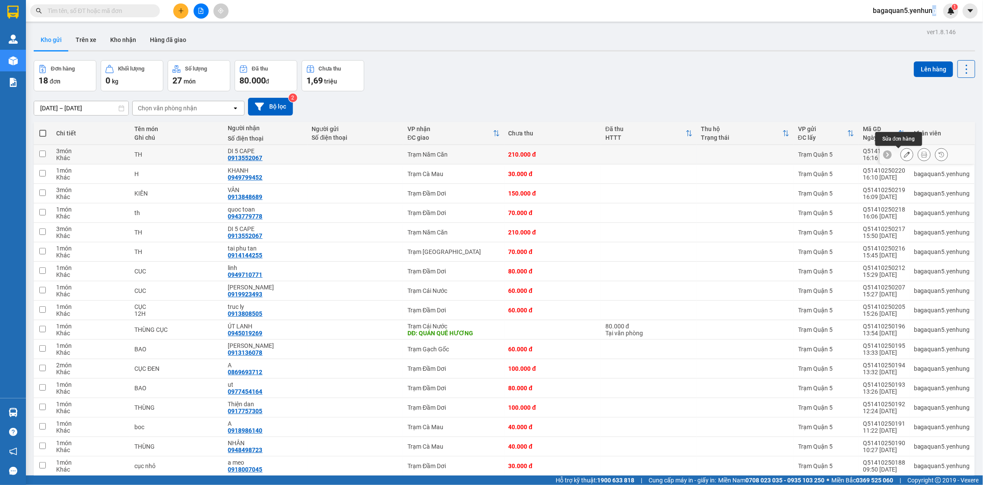
click at [901, 152] on button at bounding box center [907, 154] width 12 height 15
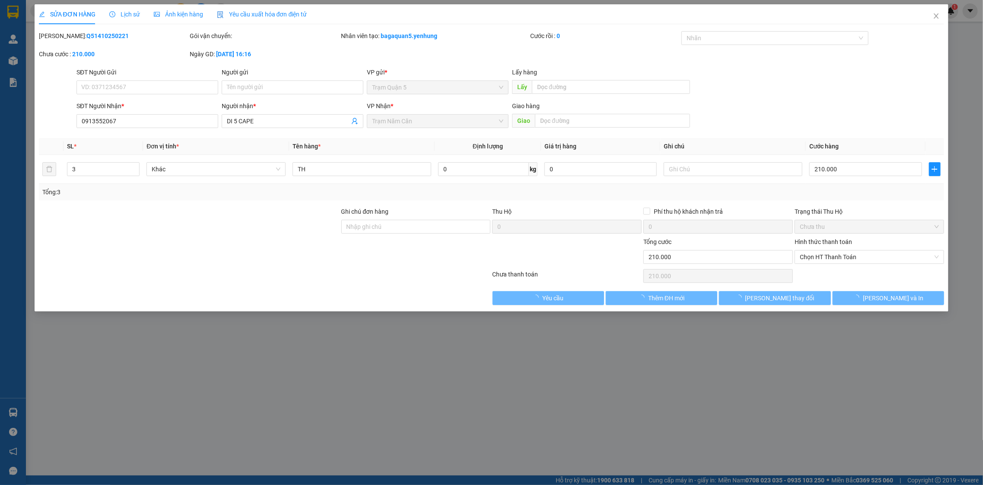
type input "0913552067"
type input "DI 5 CAPE"
type input "0"
type input "210.000"
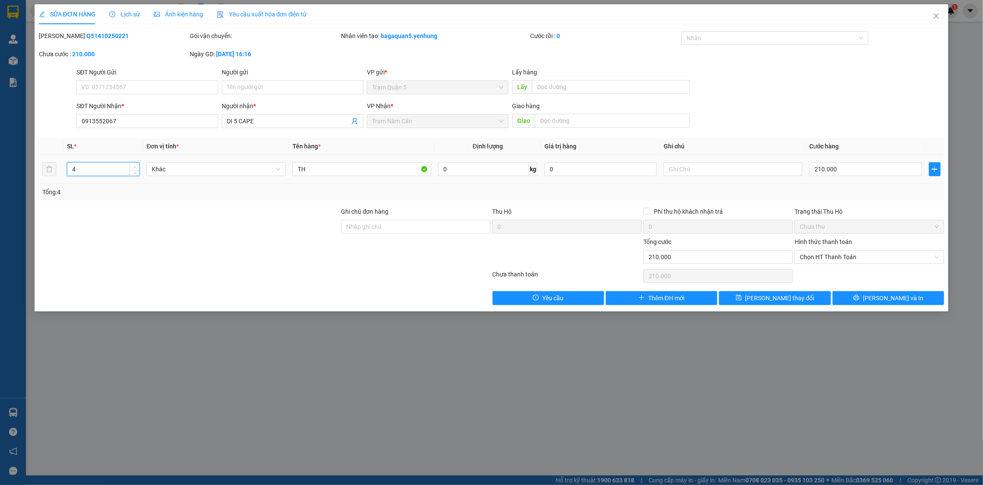
click at [134, 166] on icon "up" at bounding box center [135, 167] width 3 height 3
type input "5"
click at [134, 166] on icon "up" at bounding box center [135, 167] width 3 height 3
click at [905, 164] on input "210.000" at bounding box center [866, 169] width 112 height 14
type input "0"
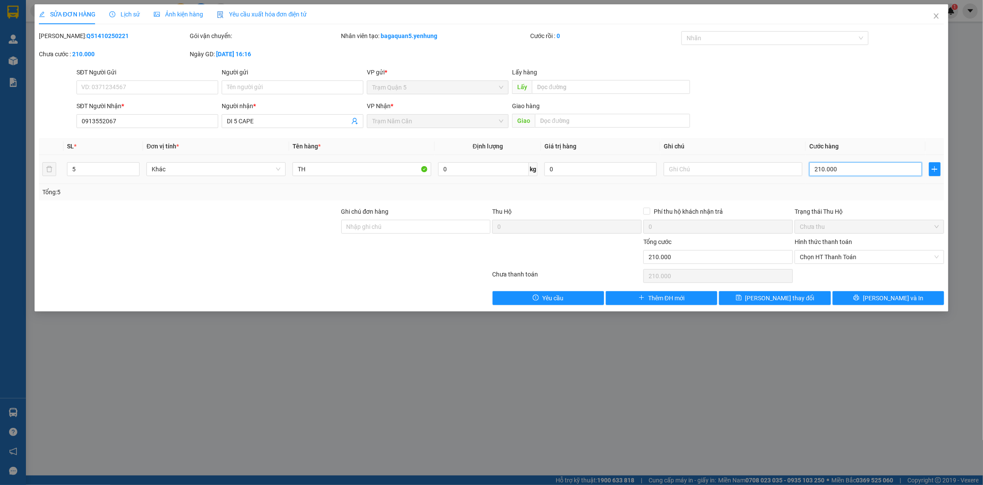
type input "0"
type input "3"
type input "0.356"
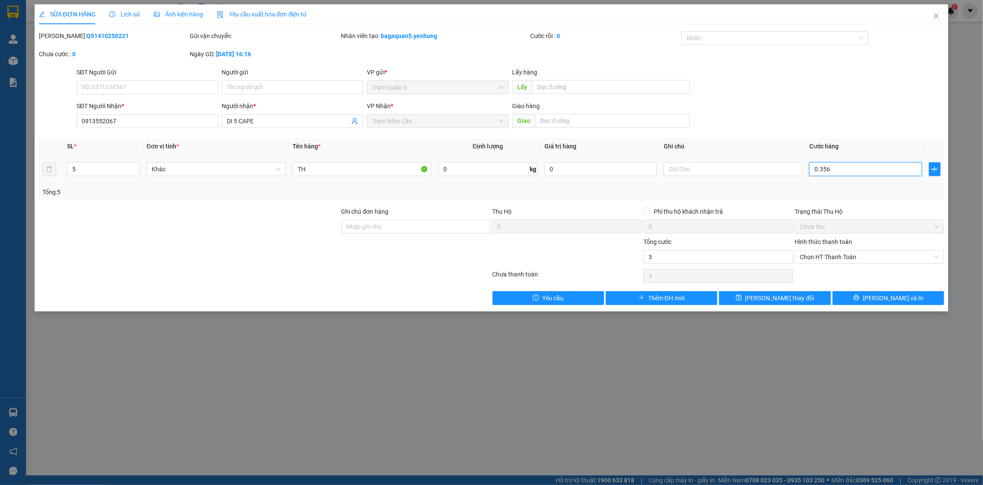
type input "356"
type input "3.560"
type input "03.560"
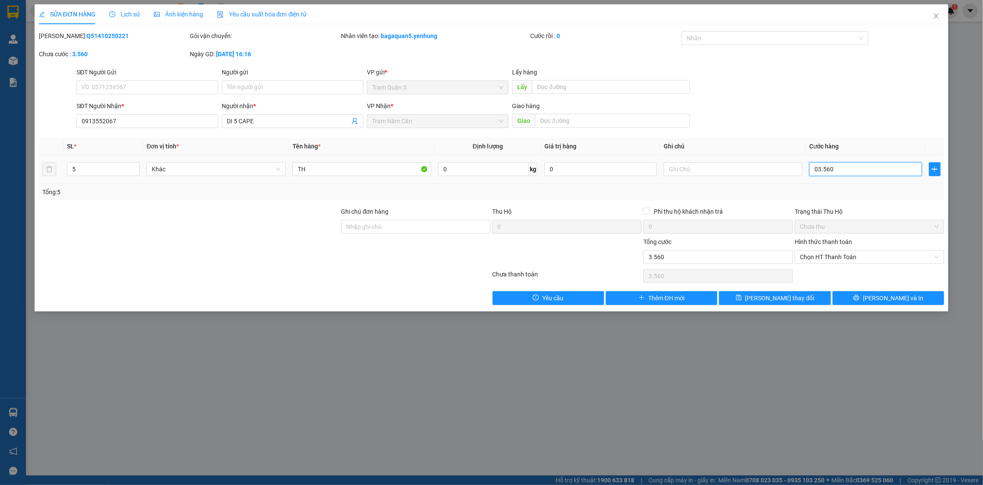
type input "356"
type input "0.356"
type input "35"
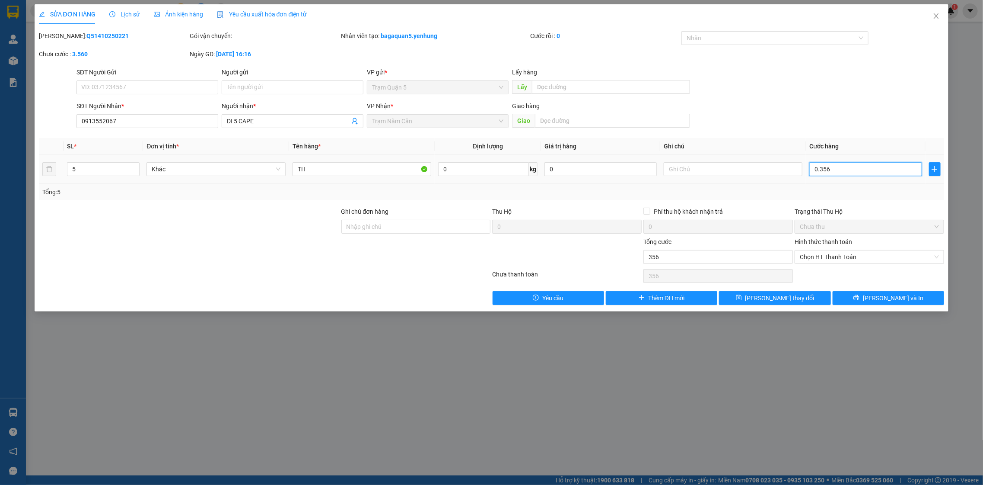
type input "035"
type input "3"
type input "03"
type input "35"
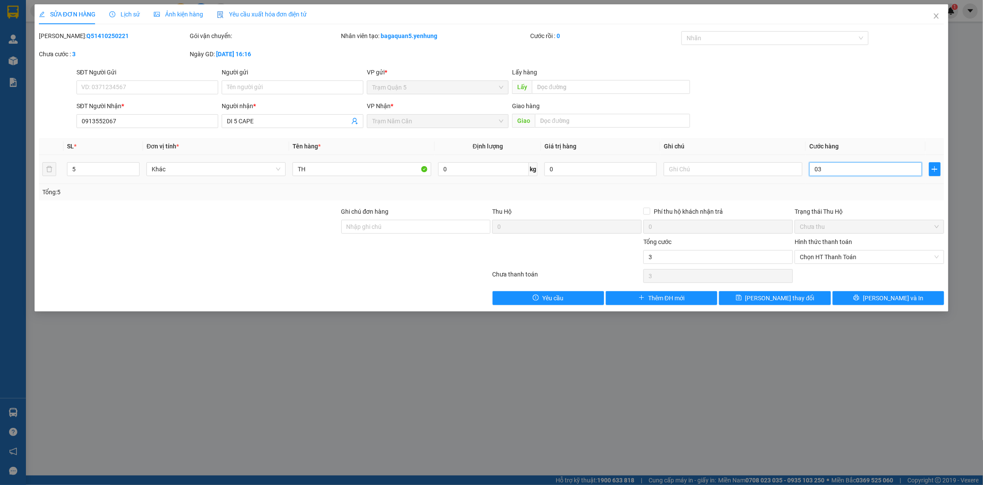
type input "35"
type input "035"
type input "350"
type input "0.350"
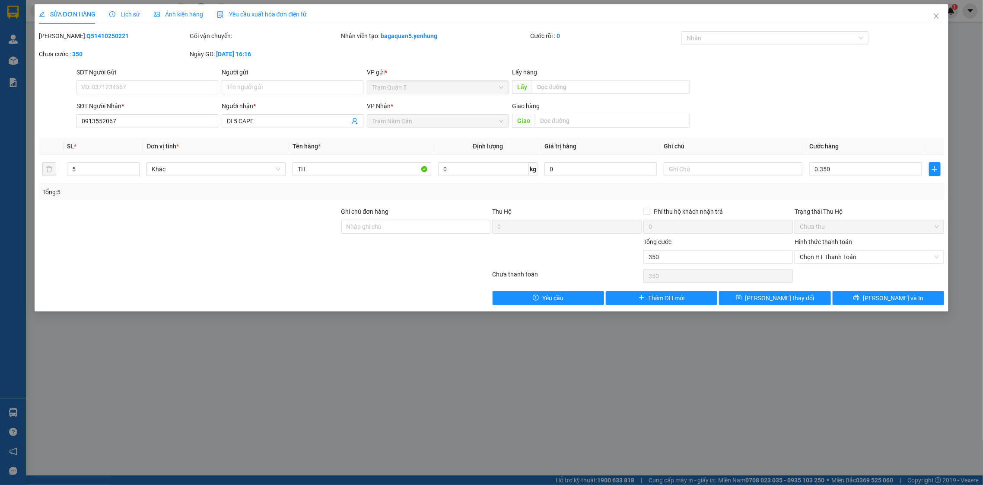
type input "350.000"
click at [931, 192] on div "Tổng: 5" at bounding box center [491, 192] width 899 height 10
click at [867, 314] on div "SỬA ĐƠN HÀNG Lịch sử Ảnh kiện hàng Yêu cầu xuất hóa đơn điện tử Total Paid Fee …" at bounding box center [491, 242] width 983 height 485
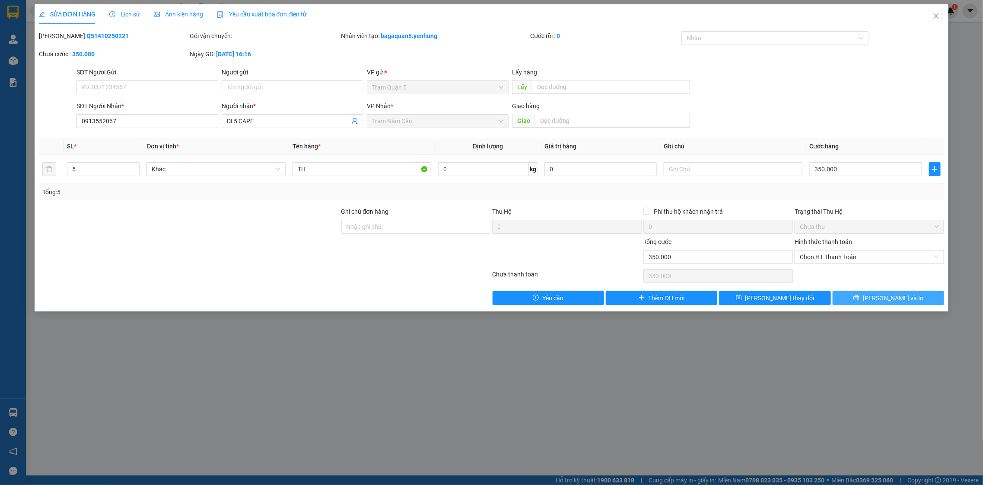
click at [866, 298] on button "[PERSON_NAME] và In" at bounding box center [889, 298] width 112 height 14
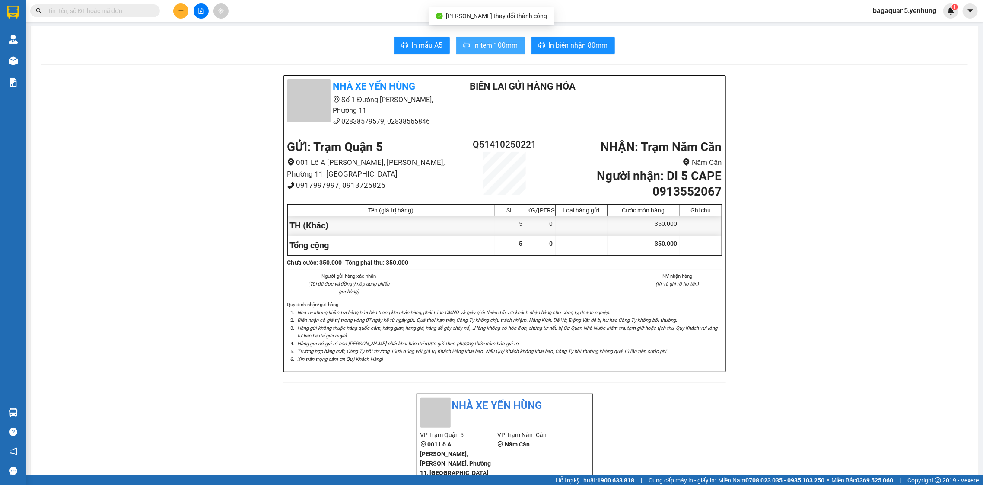
click at [489, 44] on span "In tem 100mm" at bounding box center [496, 45] width 45 height 11
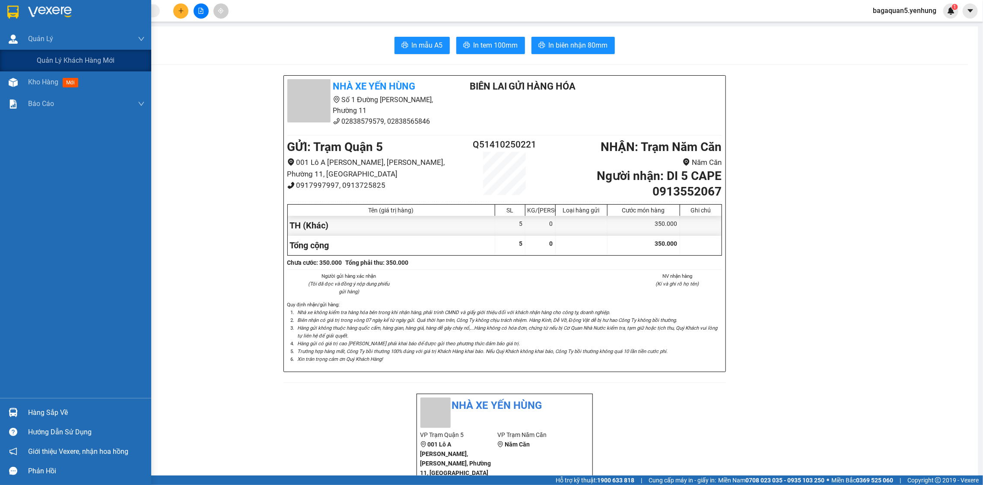
drag, startPoint x: 0, startPoint y: 42, endPoint x: 696, endPoint y: 339, distance: 756.7
click at [121, 67] on section "Kết quả tìm kiếm ( 0 ) Bộ lọc No Data bagaquan5.yenhung 1 Quản Lý Quản lý khách…" at bounding box center [491, 242] width 983 height 485
drag, startPoint x: 696, startPoint y: 339, endPoint x: 773, endPoint y: 302, distance: 85.8
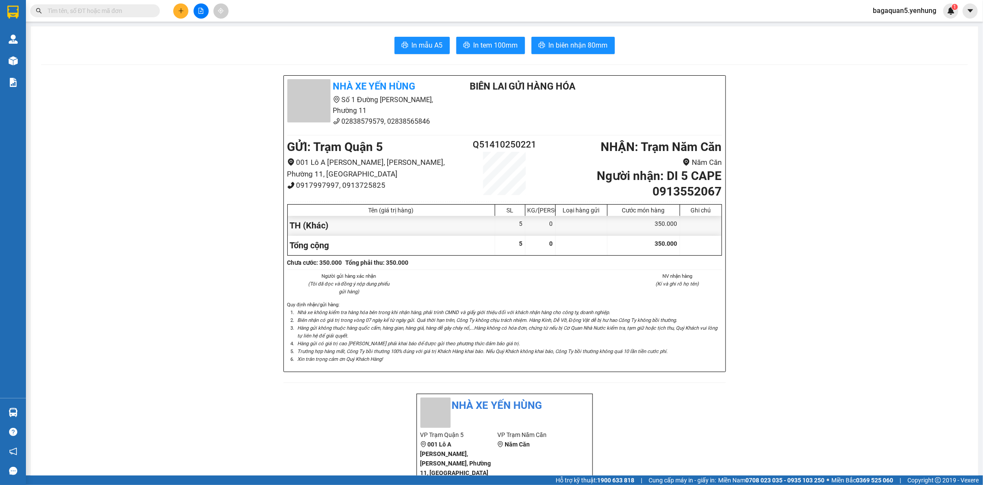
drag, startPoint x: 868, startPoint y: 271, endPoint x: 863, endPoint y: 267, distance: 6.1
click at [181, 2] on div "Kết quả tìm kiếm ( 0 ) Bộ lọc No Data bagaquan5.yenhung 1" at bounding box center [491, 11] width 983 height 22
click at [181, 8] on icon "plus" at bounding box center [181, 11] width 6 height 6
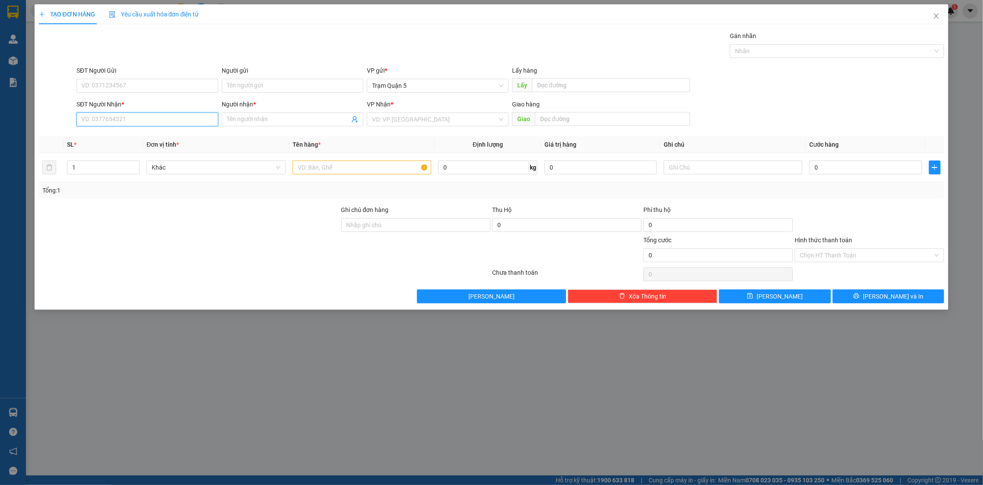
click at [113, 119] on input "SĐT Người Nhận *" at bounding box center [148, 119] width 142 height 14
click at [98, 116] on input "379" at bounding box center [148, 119] width 142 height 14
click at [135, 115] on input "379" at bounding box center [148, 119] width 142 height 14
type input "3"
type input "0765178379"
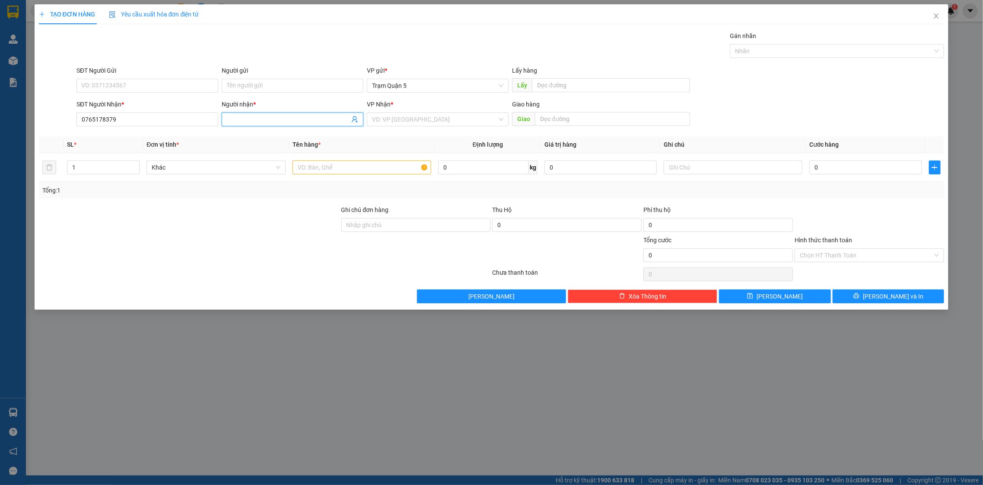
click at [305, 119] on input "Người nhận *" at bounding box center [288, 120] width 123 height 10
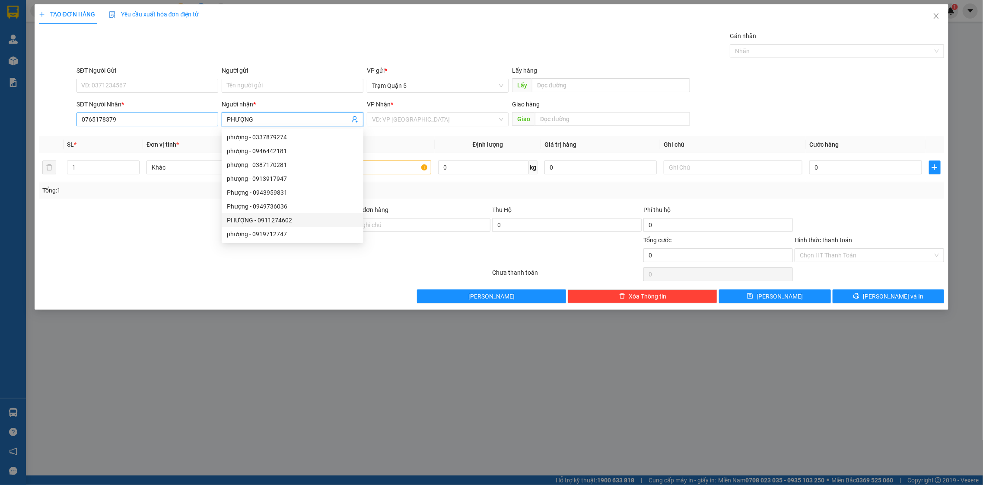
type input "PHƯỢNG"
click at [93, 121] on input "0765178379" at bounding box center [148, 119] width 142 height 14
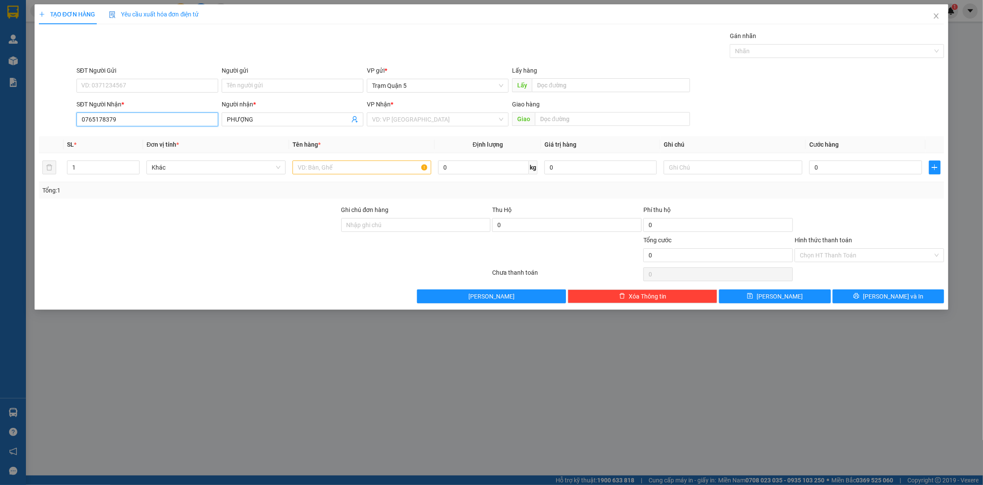
click at [106, 120] on input "0765178379" at bounding box center [148, 119] width 142 height 14
type input "0919949379"
drag, startPoint x: 128, startPoint y: 139, endPoint x: 132, endPoint y: 136, distance: 5.0
click at [129, 137] on div "0919949379 - [GEOGRAPHIC_DATA]" at bounding box center [147, 137] width 131 height 10
type input "phuong"
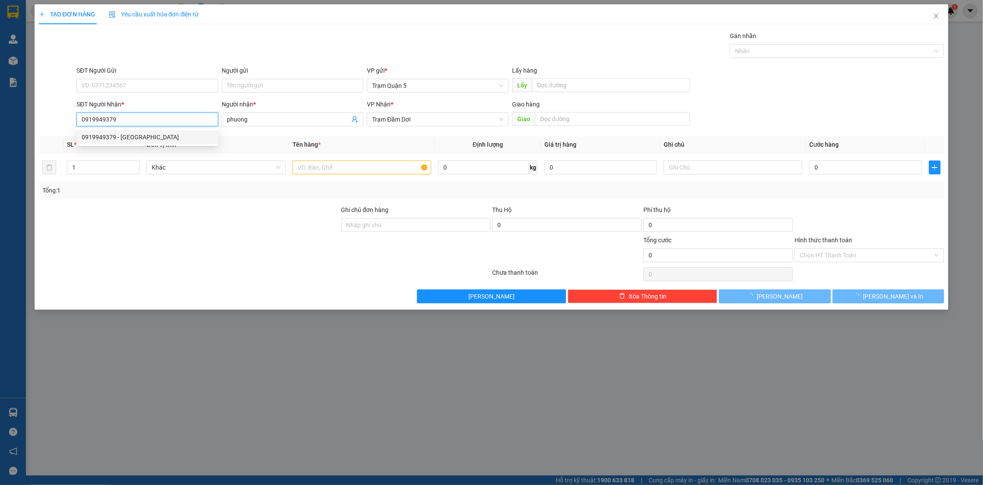
type input "50.000"
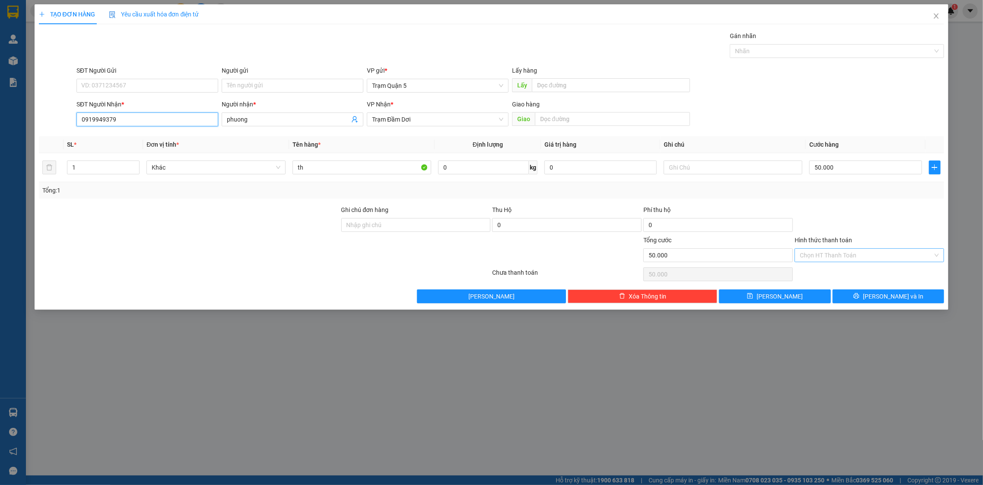
type input "0919949379"
click at [836, 257] on input "Hình thức thanh toán" at bounding box center [866, 255] width 133 height 13
click at [834, 266] on div "Tại văn phòng" at bounding box center [870, 273] width 150 height 14
type input "0"
click at [921, 306] on div "TẠO ĐƠN HÀNG Yêu cầu xuất hóa đơn điện tử Transit Pickup Surcharge Ids Transit …" at bounding box center [492, 156] width 915 height 305
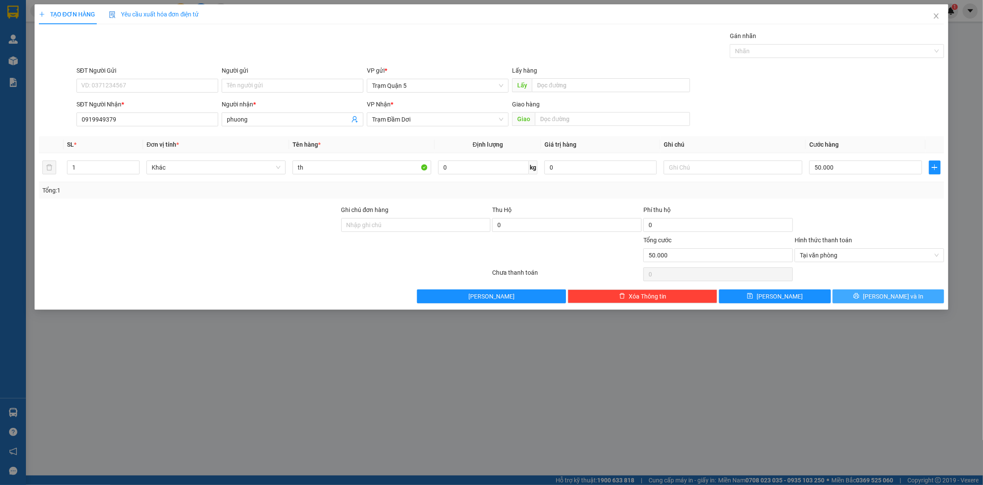
click at [920, 303] on button "[PERSON_NAME] và In" at bounding box center [889, 296] width 112 height 14
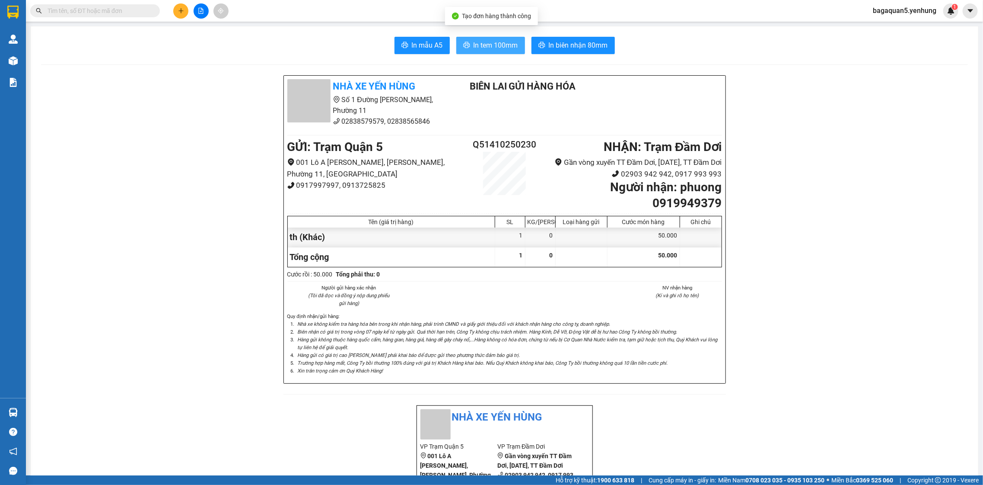
click at [479, 46] on span "In tem 100mm" at bounding box center [496, 45] width 45 height 11
click at [178, 4] on button at bounding box center [180, 10] width 15 height 15
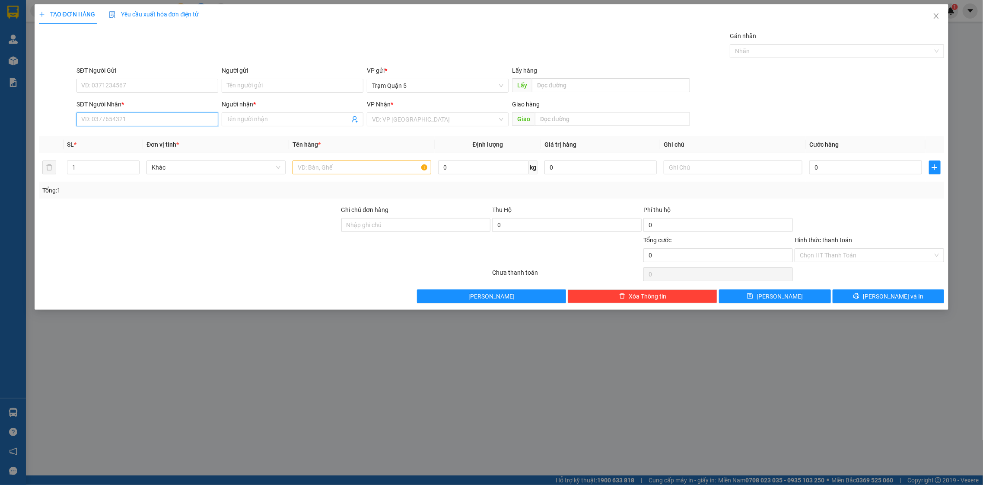
click at [134, 125] on input "SĐT Người Nhận *" at bounding box center [148, 119] width 142 height 14
click at [150, 144] on div "0918716915 - [PERSON_NAME]" at bounding box center [148, 151] width 142 height 14
type input "0918716915"
type input "[PERSON_NAME]"
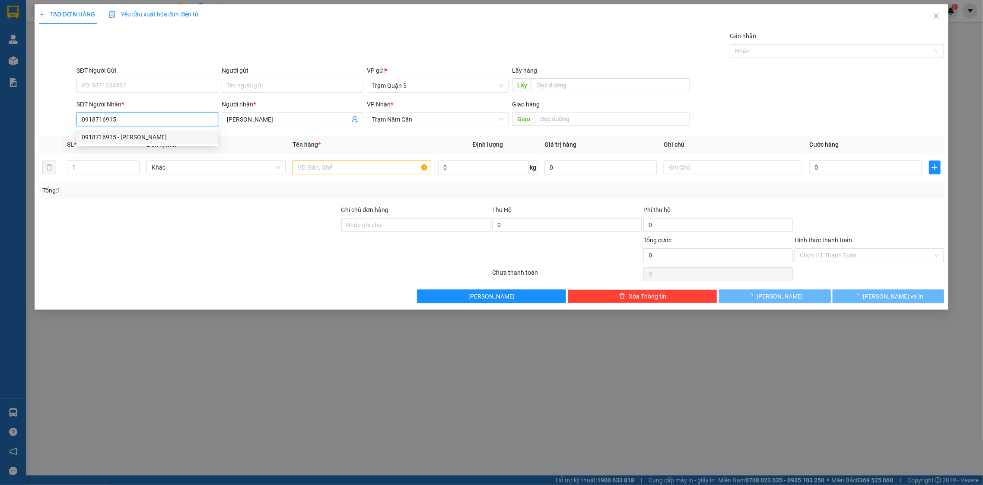
type input "80.000"
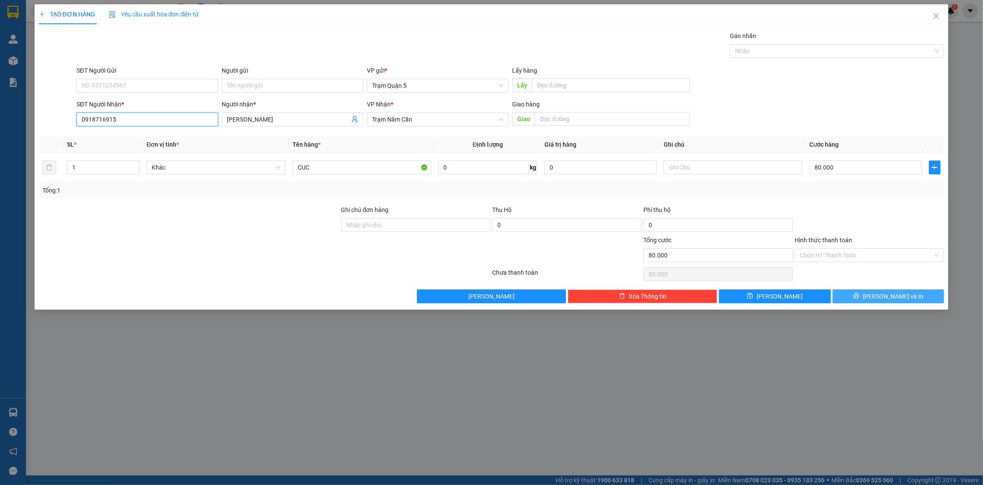
type input "0918716915"
click at [866, 295] on button "[PERSON_NAME] và In" at bounding box center [889, 296] width 112 height 14
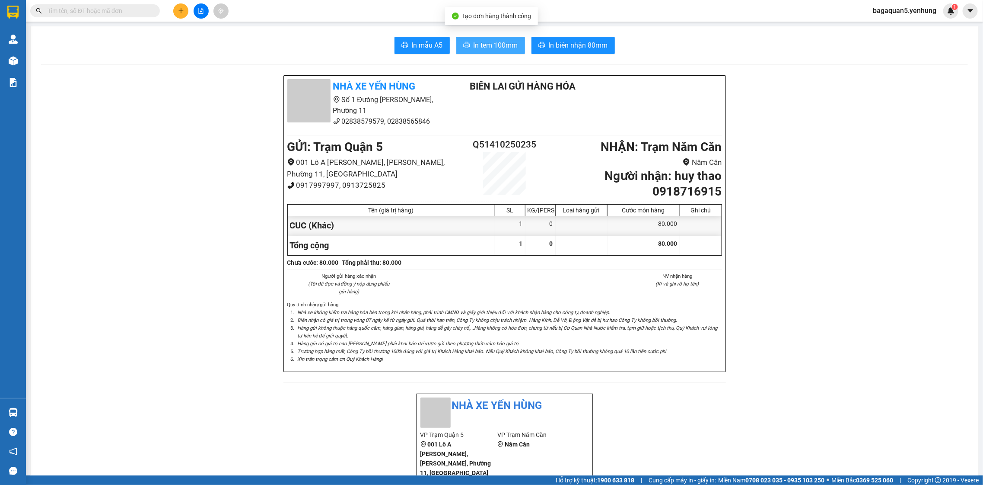
click at [507, 47] on span "In tem 100mm" at bounding box center [496, 45] width 45 height 11
click at [179, 8] on icon "plus" at bounding box center [181, 11] width 6 height 6
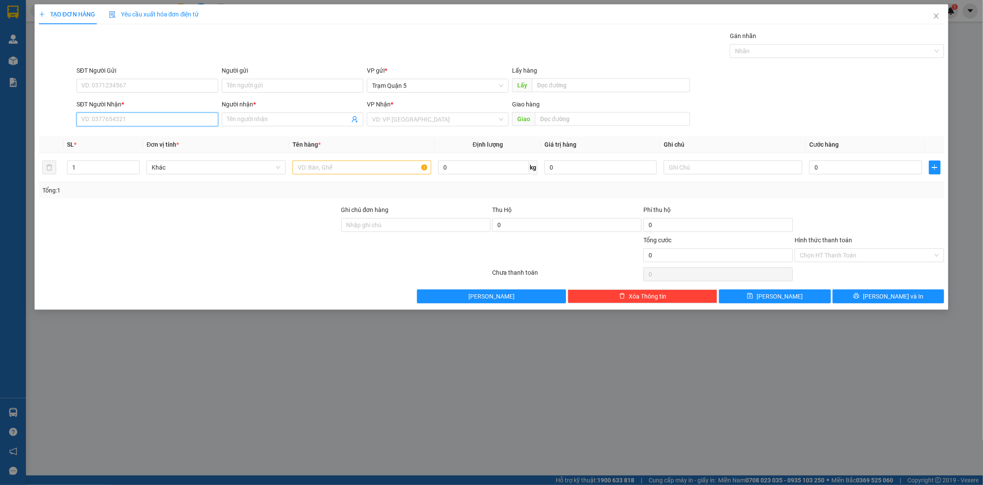
click at [125, 117] on input "SĐT Người Nhận *" at bounding box center [148, 119] width 142 height 14
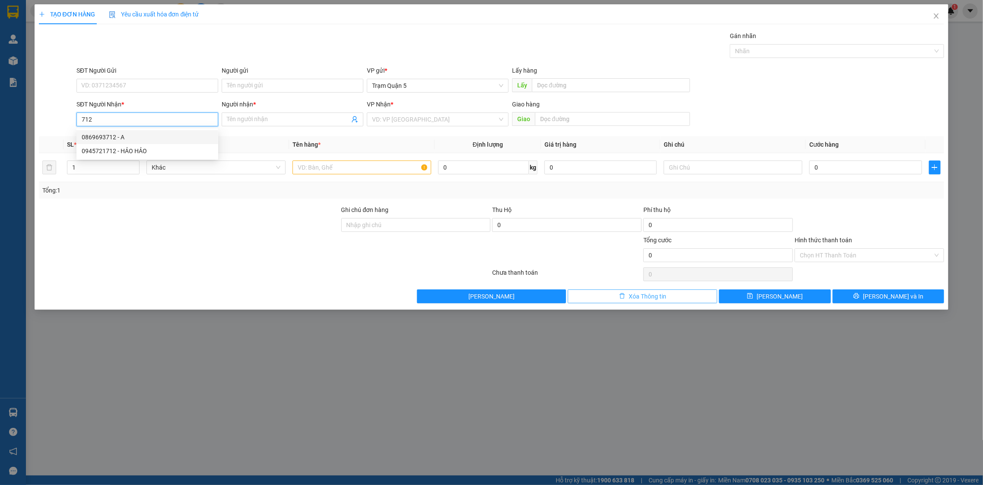
type input "712"
drag, startPoint x: 610, startPoint y: 295, endPoint x: 432, endPoint y: 230, distance: 189.4
click at [608, 295] on button "Xóa Thông tin" at bounding box center [643, 296] width 150 height 14
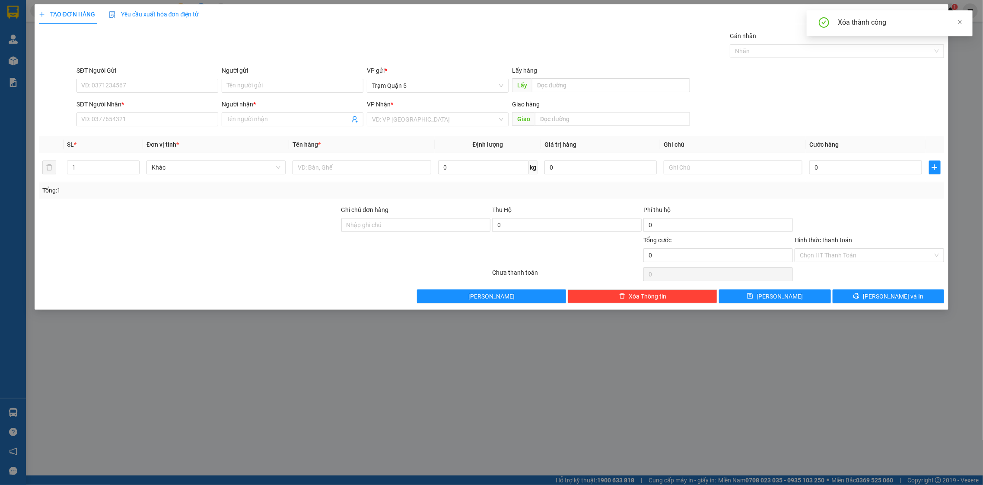
click at [121, 112] on div "SĐT Người Nhận *" at bounding box center [148, 105] width 142 height 13
click at [91, 112] on div "SĐT Người Nhận *" at bounding box center [148, 105] width 142 height 13
drag, startPoint x: 91, startPoint y: 120, endPoint x: 66, endPoint y: 124, distance: 25.1
click at [88, 120] on input "SĐT Người Nhận *" at bounding box center [148, 119] width 142 height 14
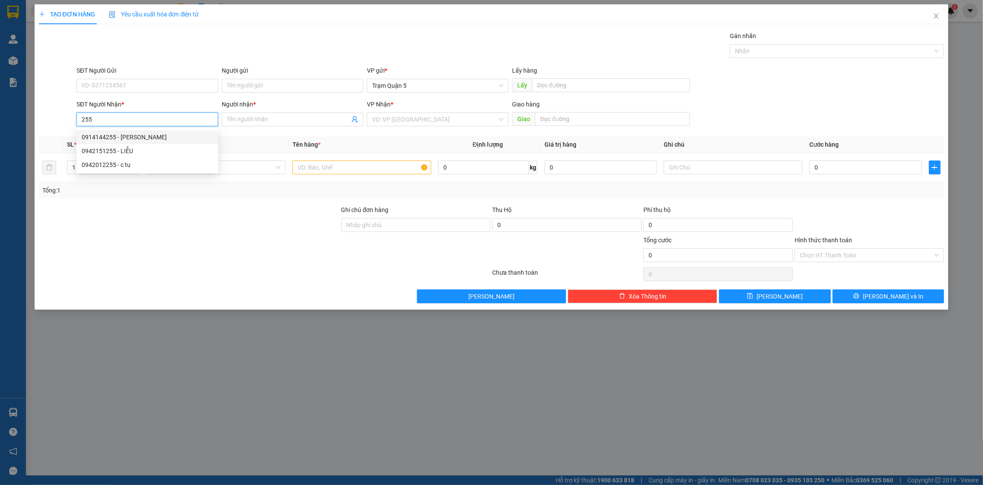
click at [145, 142] on div "0914144255 - [PERSON_NAME]" at bounding box center [148, 137] width 142 height 14
type input "0914144255"
type input "tai phu tan"
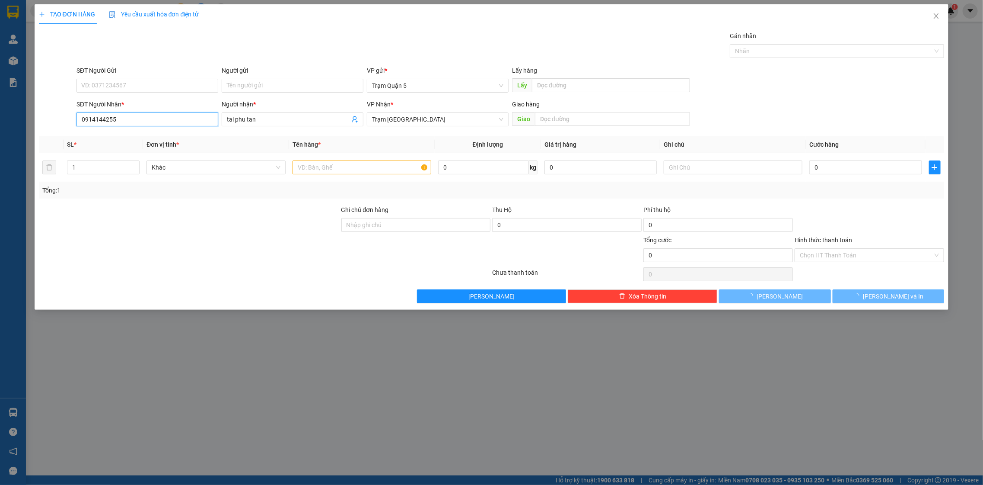
type input "70.000"
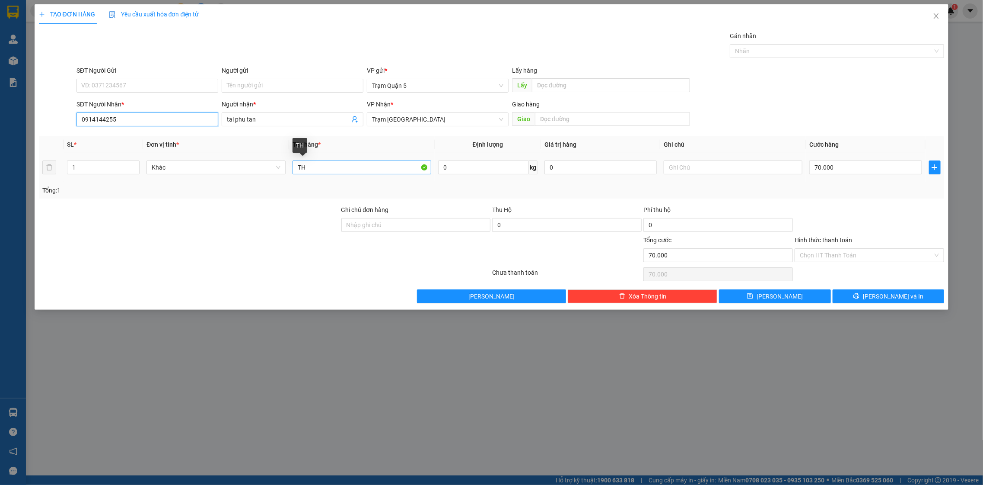
type input "0914144255"
drag, startPoint x: 350, startPoint y: 164, endPoint x: 284, endPoint y: 169, distance: 65.8
click at [336, 154] on td "TH" at bounding box center [362, 167] width 146 height 29
type input "T"
type input "M"
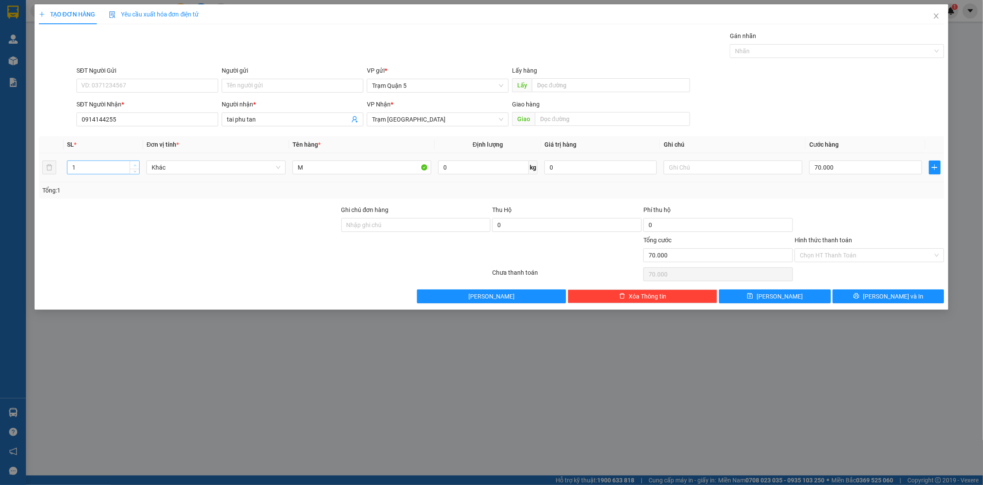
type input "2"
click at [137, 166] on span "Increase Value" at bounding box center [135, 165] width 10 height 8
click at [849, 166] on input "70.000" at bounding box center [866, 167] width 112 height 14
type input "0"
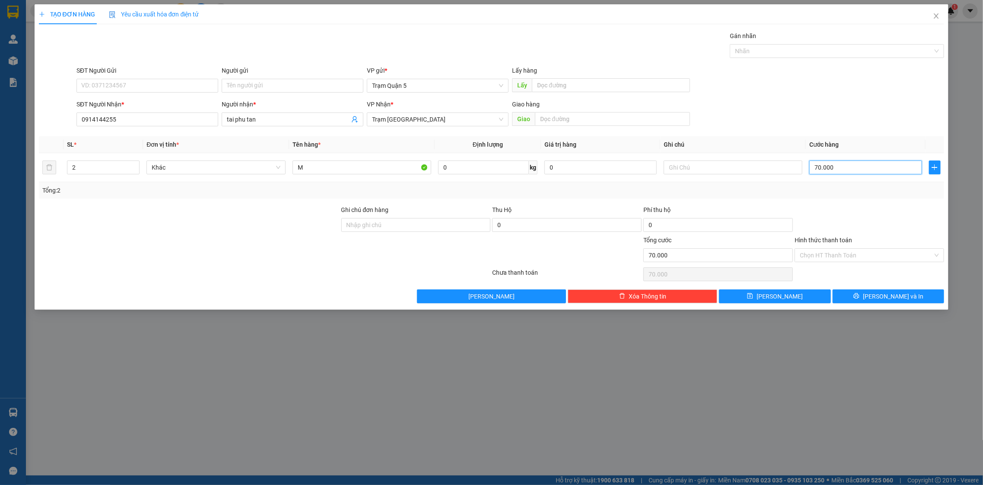
type input "0"
type input "1"
type input "01"
type input "10"
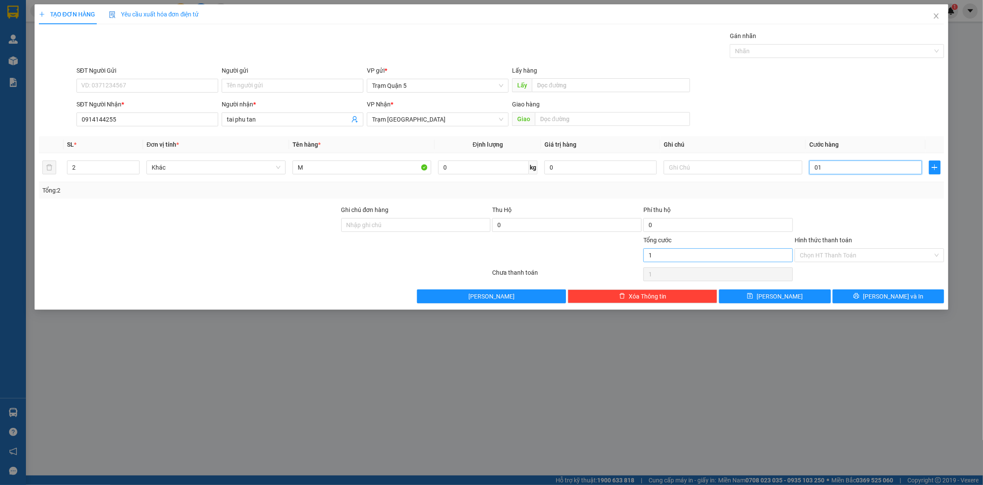
type input "10"
type input "010"
type input "100"
type input "0.100"
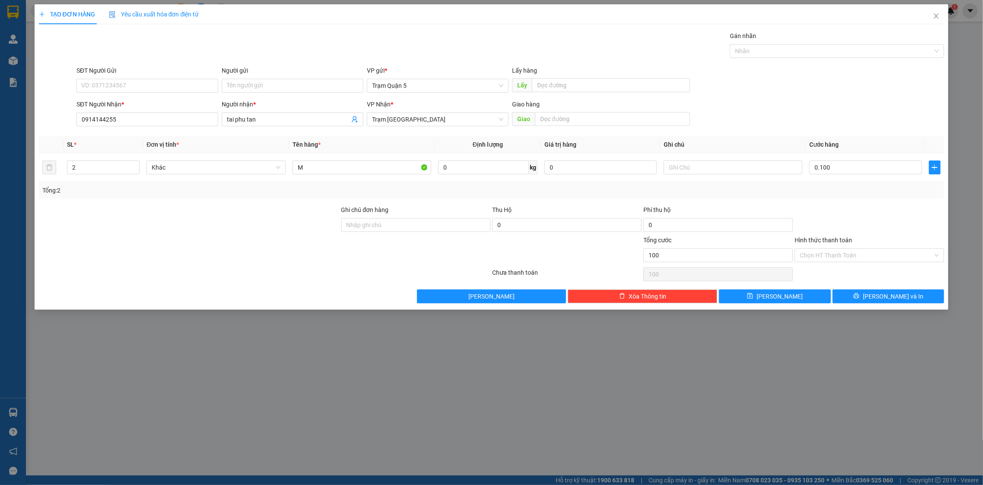
type input "100.000"
click at [882, 284] on div "Transit Pickup Surcharge Ids Transit Deliver Surcharge Ids Transit Deliver Surc…" at bounding box center [492, 167] width 906 height 272
drag, startPoint x: 881, startPoint y: 289, endPoint x: 881, endPoint y: 297, distance: 7.8
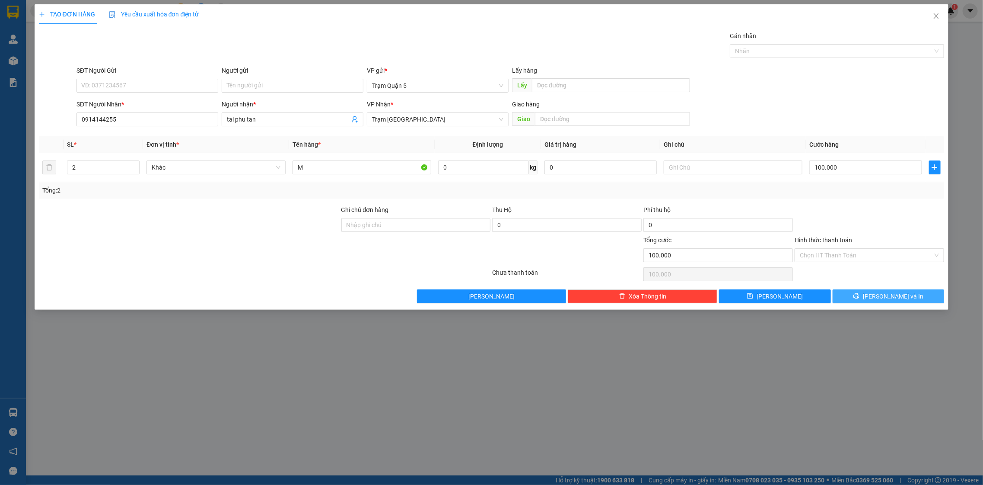
click at [881, 297] on div "Transit Pickup Surcharge Ids Transit Deliver Surcharge Ids Transit Deliver Surc…" at bounding box center [492, 167] width 906 height 272
click at [881, 297] on button "[PERSON_NAME] và In" at bounding box center [889, 296] width 112 height 14
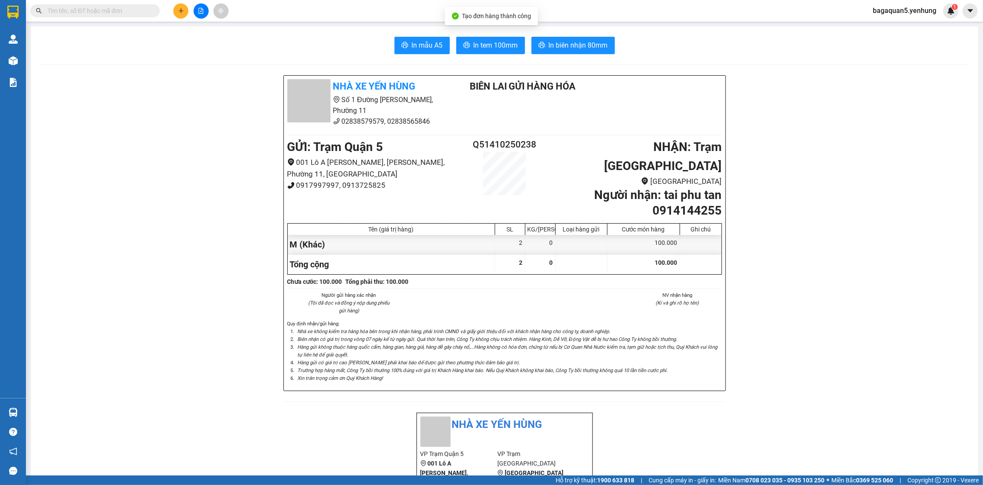
click at [474, 22] on div "Tạo đơn hàng thành công" at bounding box center [491, 16] width 93 height 18
drag, startPoint x: 478, startPoint y: 29, endPoint x: 481, endPoint y: 39, distance: 9.9
click at [485, 47] on span "In tem 100mm" at bounding box center [496, 45] width 45 height 11
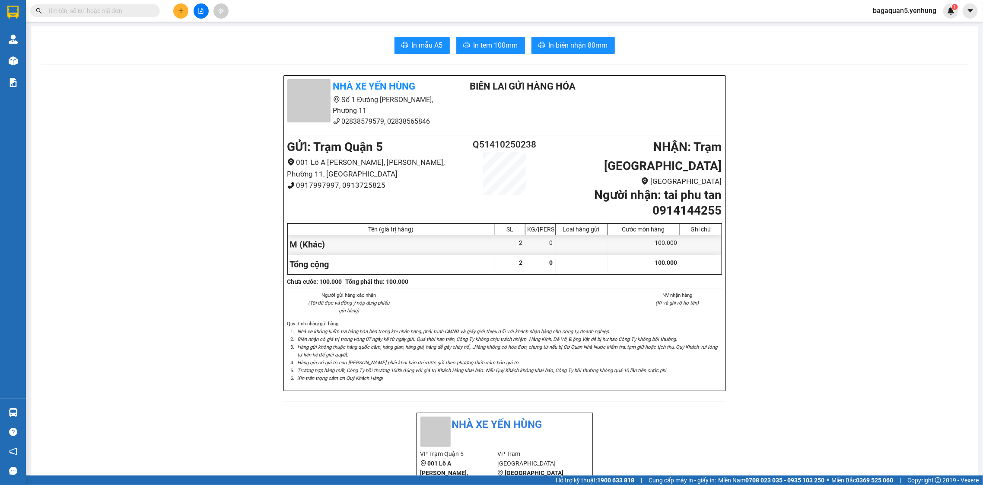
click at [189, 10] on div at bounding box center [201, 10] width 65 height 15
click at [181, 8] on icon "plus" at bounding box center [181, 11] width 6 height 6
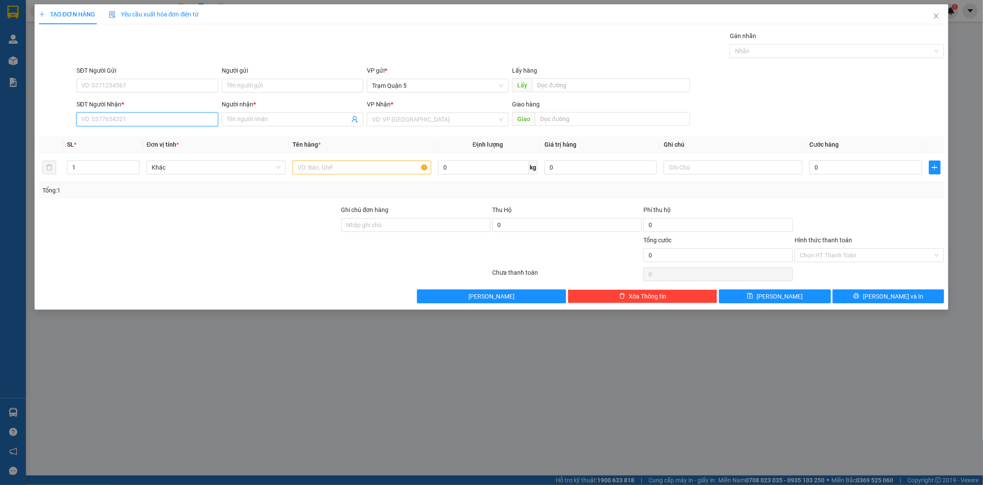
click at [119, 113] on input "SĐT Người Nhận *" at bounding box center [148, 119] width 142 height 14
click at [151, 163] on div "0328745321 - không tên" at bounding box center [147, 165] width 131 height 10
type input "0328745321"
type input "không tên"
type input "500.000"
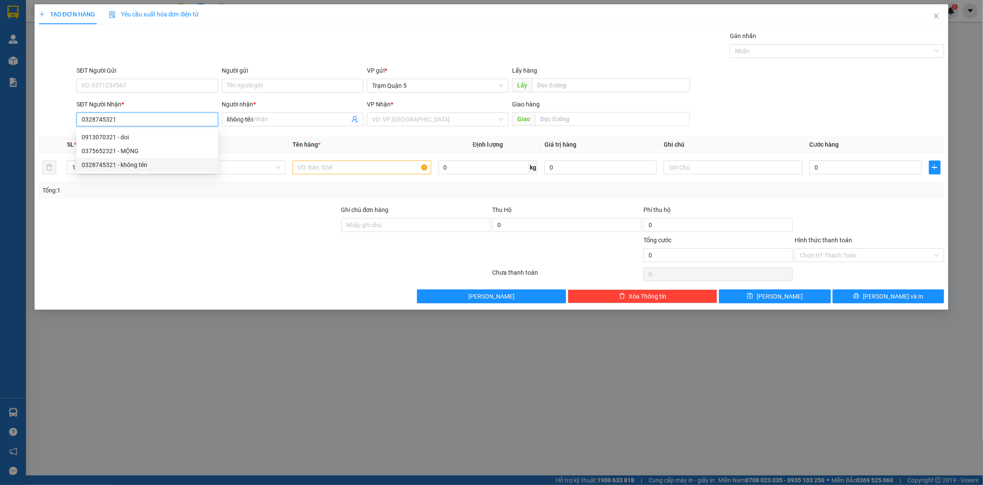
type input "500.000"
type input "0328745321"
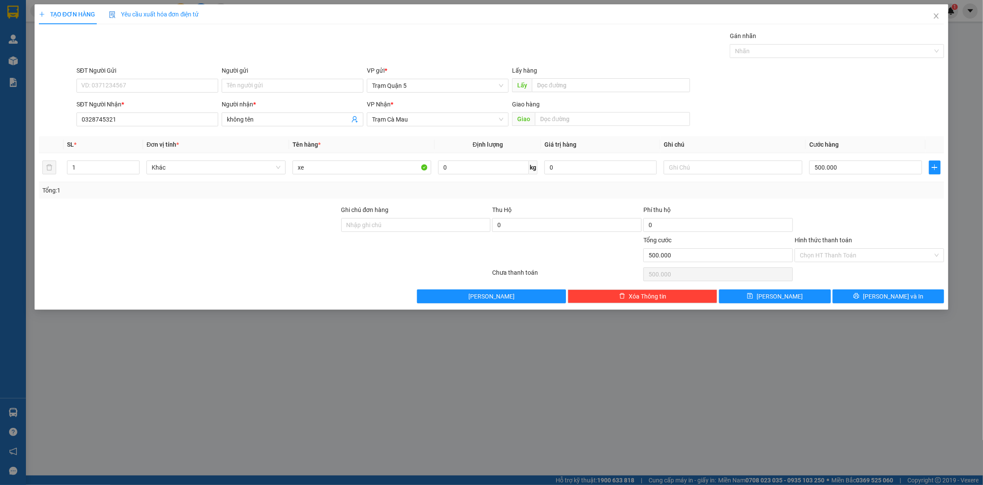
click at [638, 280] on div "Chưa thanh toán" at bounding box center [567, 275] width 151 height 15
click at [635, 290] on button "Xóa Thông tin" at bounding box center [643, 296] width 150 height 14
type input "0"
click at [102, 122] on input "SĐT Người Nhận *" at bounding box center [148, 119] width 142 height 14
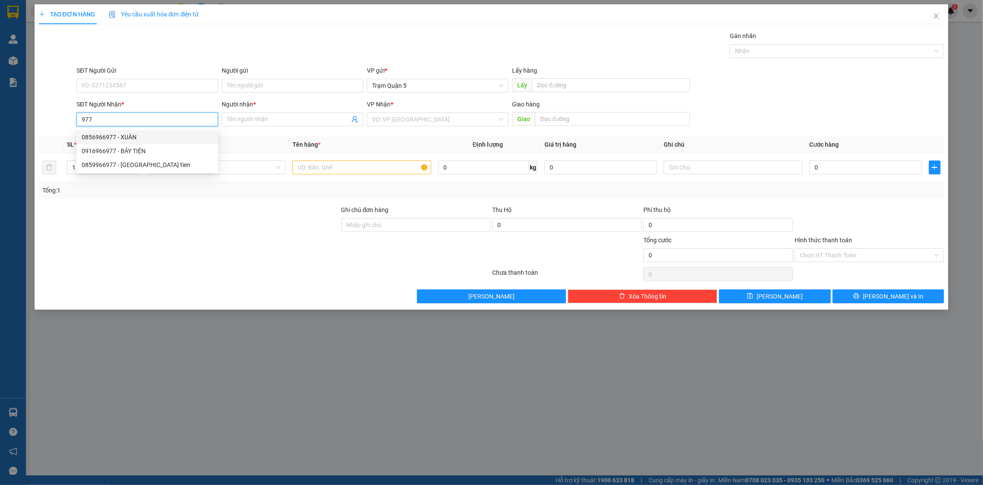
click at [121, 135] on div "0856966977 - XUÂN" at bounding box center [147, 137] width 131 height 10
type input "0856966977"
type input "XUÂN"
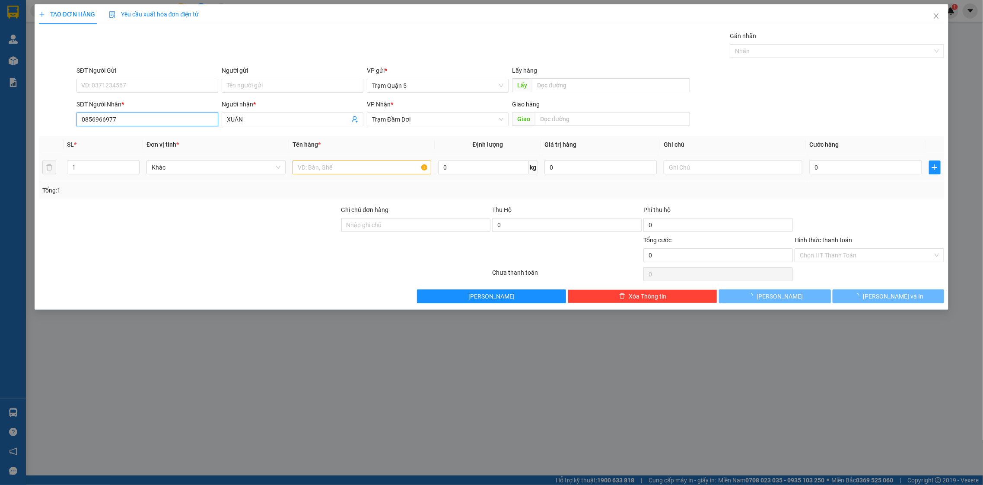
type input "50.000"
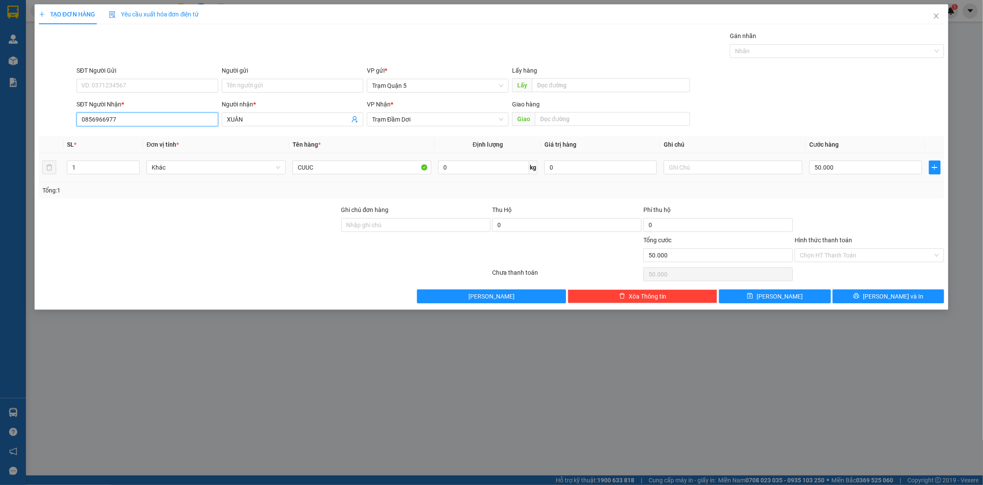
type input "0856966977"
drag, startPoint x: 377, startPoint y: 160, endPoint x: 381, endPoint y: 164, distance: 5.5
click at [380, 162] on div "CUUC" at bounding box center [362, 167] width 139 height 17
click at [381, 165] on input "CUUC" at bounding box center [362, 167] width 139 height 14
type input "C"
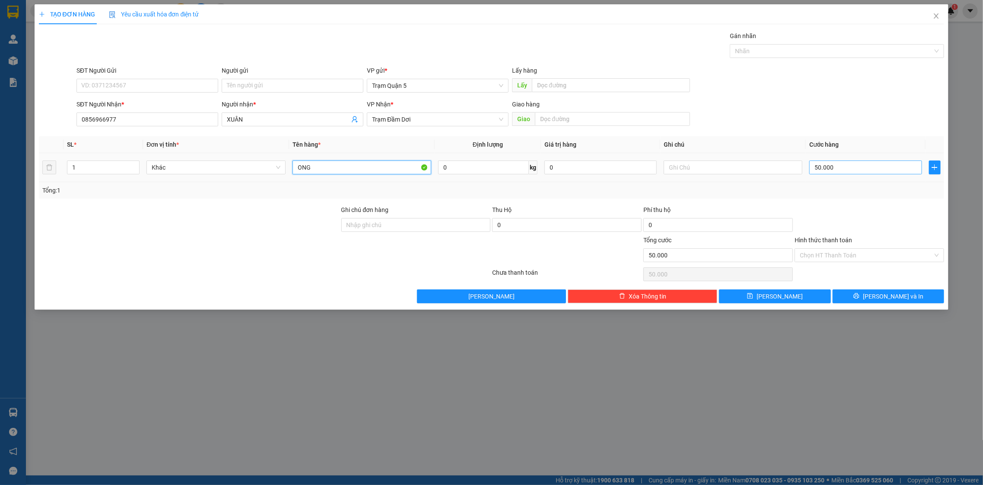
type input "ONG"
type input "0"
type input "3"
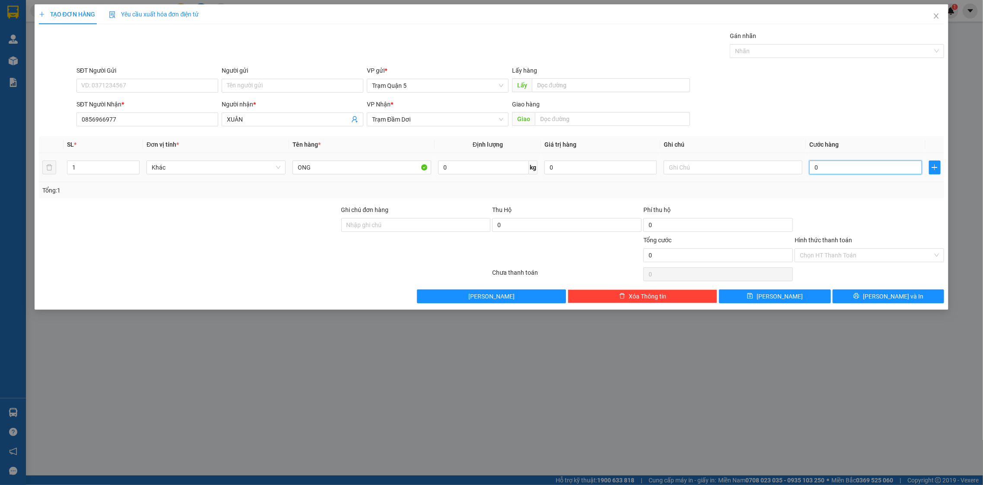
type input "3"
type input "03"
type input "0"
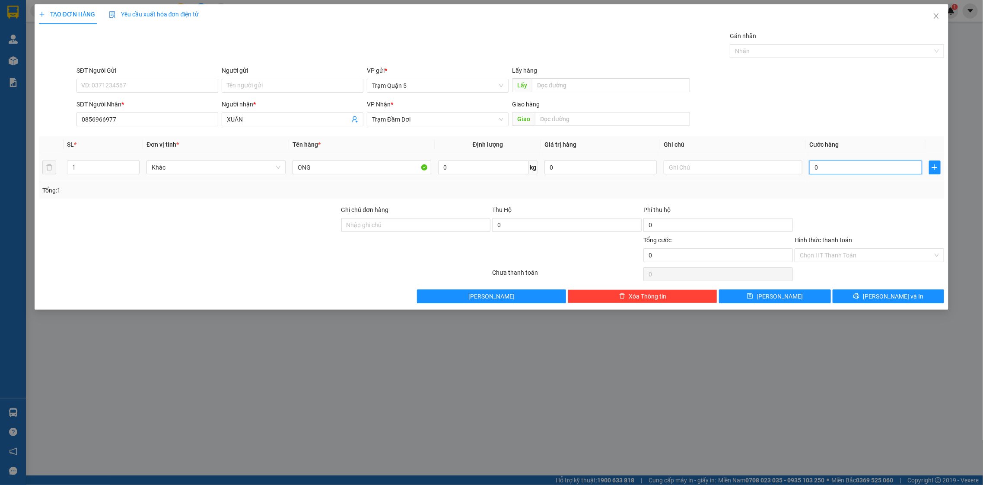
type input "4"
type input "04"
type input "40"
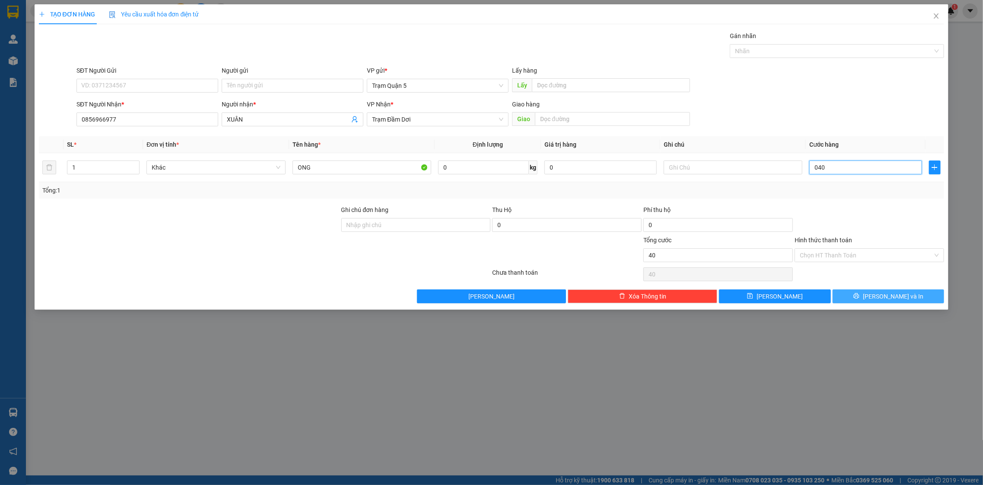
type input "040"
type input "40.000"
click at [903, 292] on span "[PERSON_NAME] và In" at bounding box center [893, 296] width 61 height 10
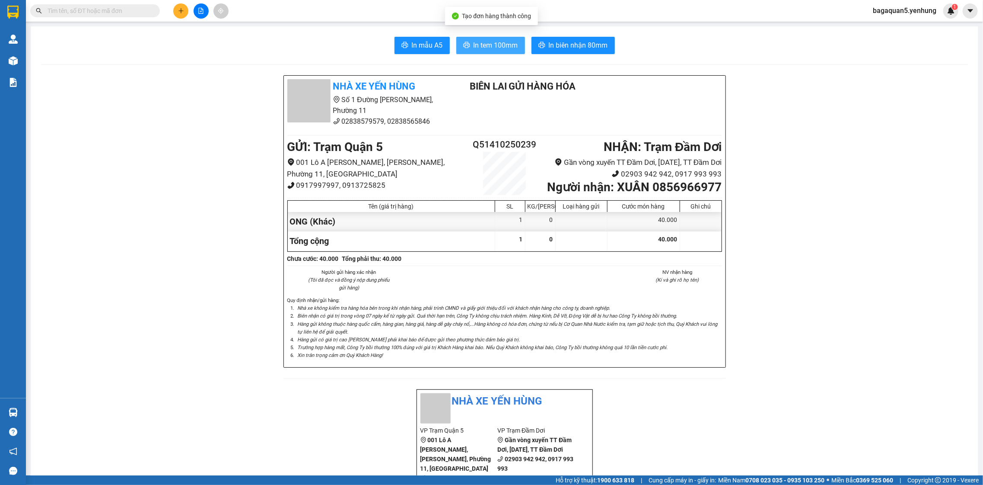
drag, startPoint x: 465, startPoint y: 41, endPoint x: 474, endPoint y: 47, distance: 10.7
click at [464, 41] on button "In tem 100mm" at bounding box center [490, 45] width 69 height 17
click at [190, 14] on div at bounding box center [201, 10] width 65 height 15
click at [184, 7] on button at bounding box center [180, 10] width 15 height 15
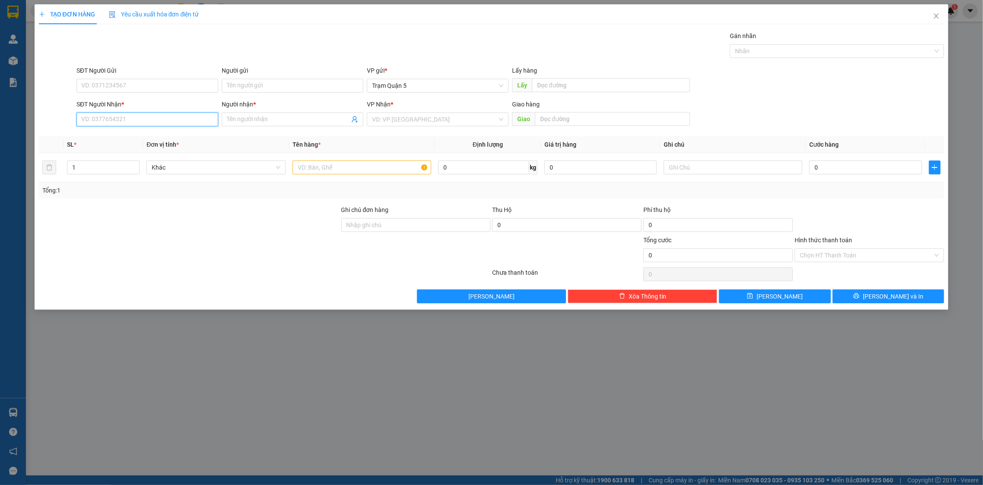
click at [176, 115] on input "SĐT Người Nhận *" at bounding box center [148, 119] width 142 height 14
click at [175, 135] on div "0913848689 - [PERSON_NAME]" at bounding box center [147, 137] width 131 height 10
type input "0913848689"
type input "VÂN"
type input "150.000"
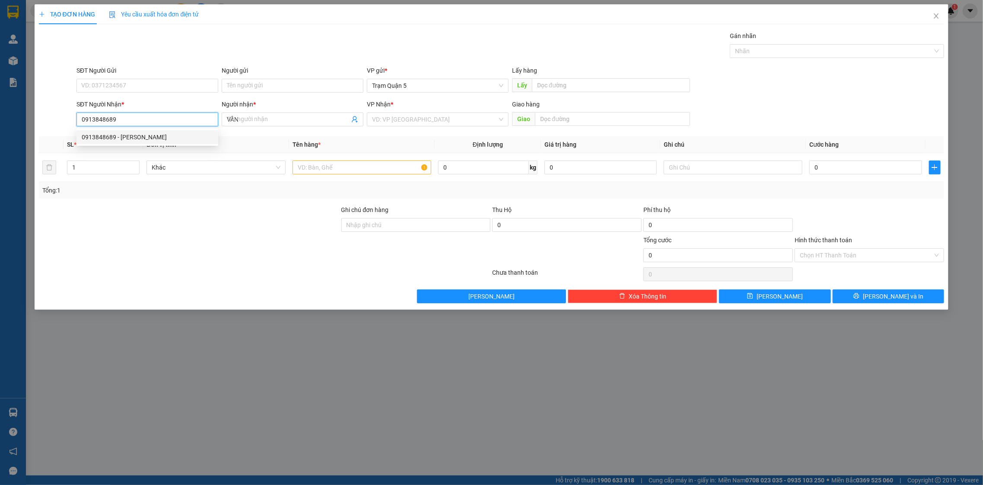
type input "150.000"
type input "0913848689"
type input "0"
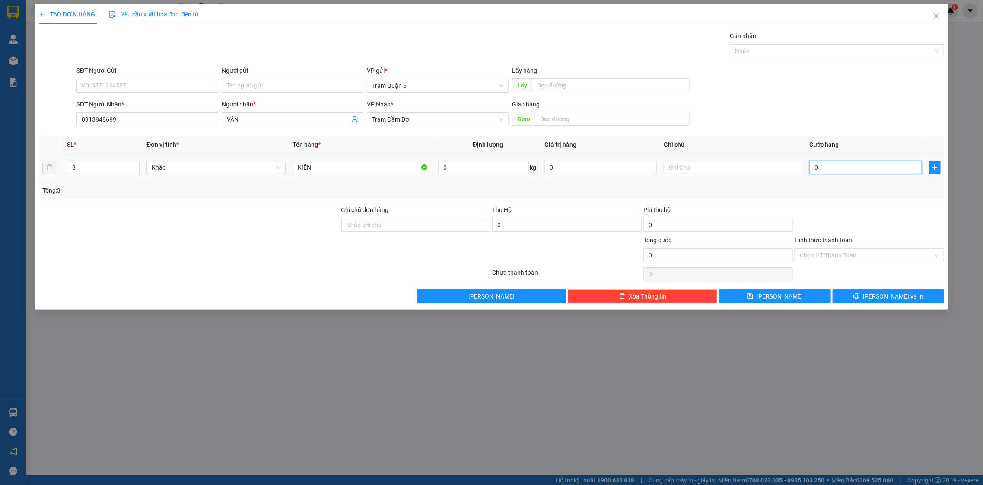
type input "1"
type input "01"
type input "12"
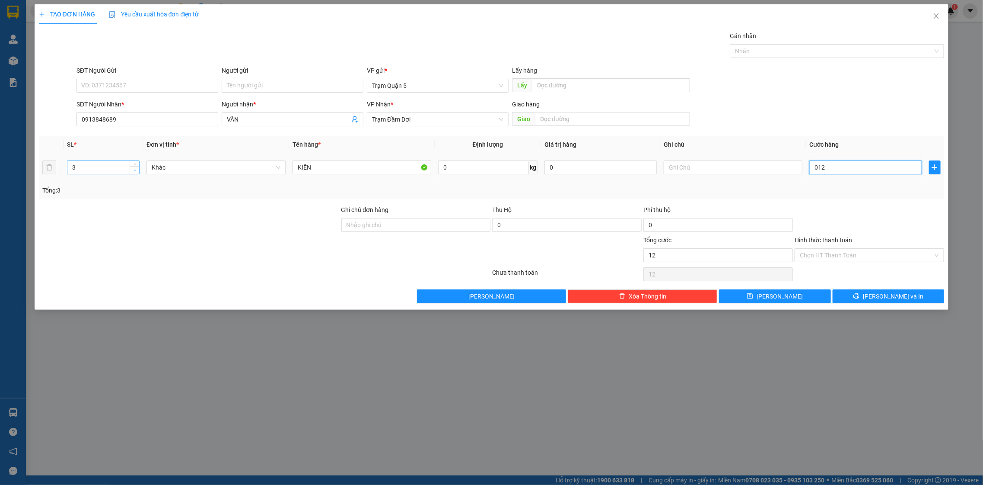
type input "012"
type input "12.000"
click at [138, 170] on span "Decrease Value" at bounding box center [135, 170] width 10 height 8
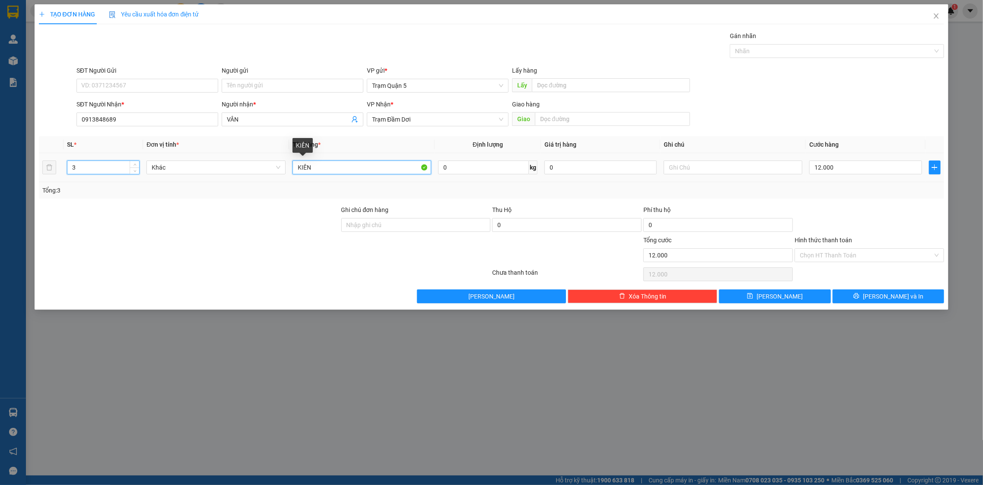
click at [405, 169] on input "KIÊN" at bounding box center [362, 167] width 139 height 14
type input "K"
type input "XO"
drag, startPoint x: 714, startPoint y: 149, endPoint x: 708, endPoint y: 153, distance: 8.0
click at [708, 153] on table "SL * Đơn vị tính * Tên hàng * Định lượng Giá trị hàng Ghi chú Cước hàng 3 Khác …" at bounding box center [492, 159] width 906 height 46
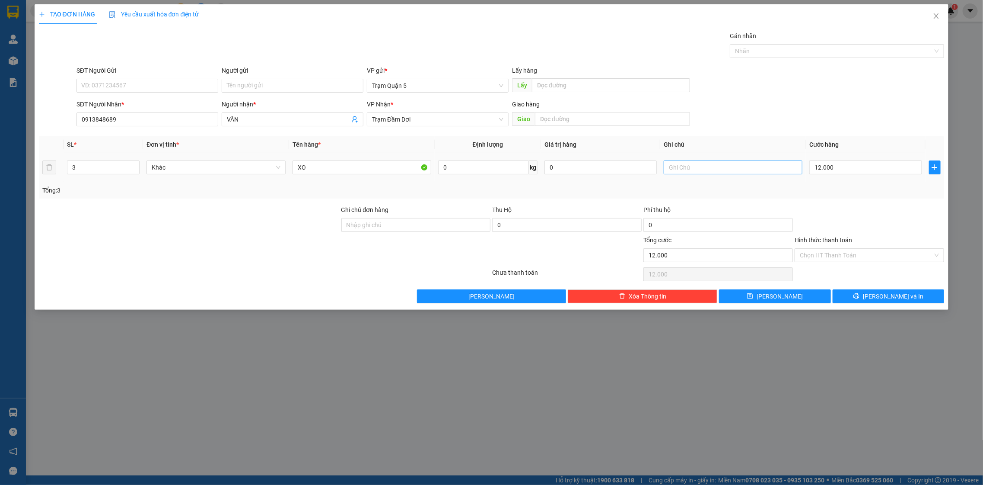
click at [702, 168] on td at bounding box center [734, 167] width 146 height 29
click at [698, 167] on input "text" at bounding box center [733, 167] width 139 height 14
click at [835, 172] on input "12.000" at bounding box center [866, 167] width 112 height 14
click at [837, 172] on input "12.000" at bounding box center [866, 167] width 112 height 14
type input "120.000"
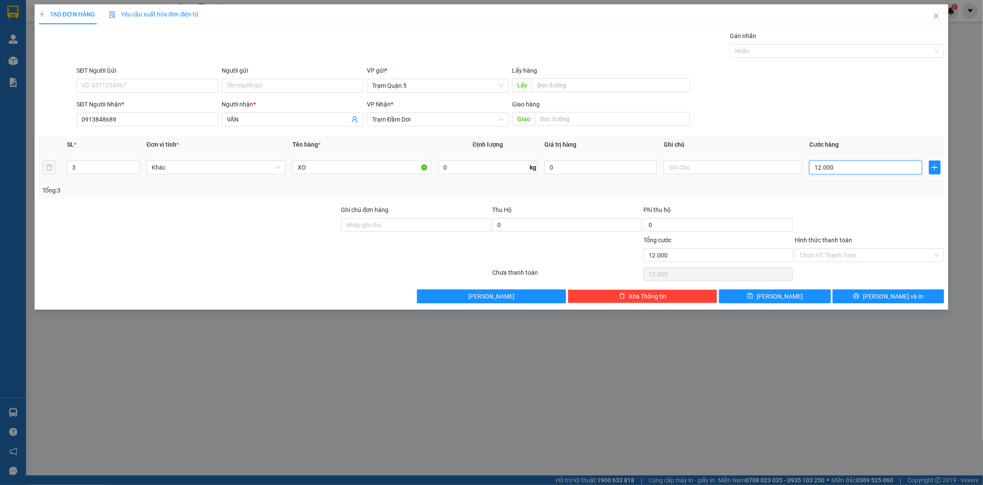
type input "120.000"
type input "12.000"
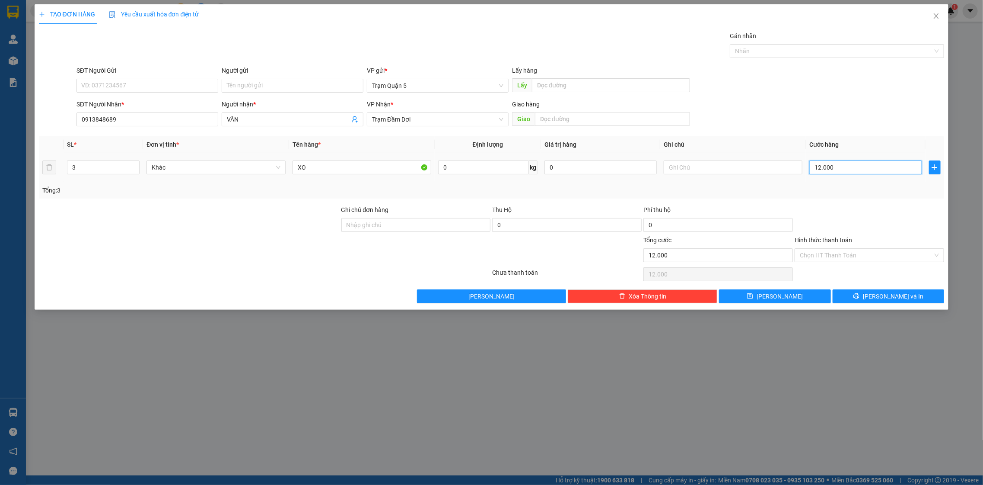
type input "1.200"
type input "120"
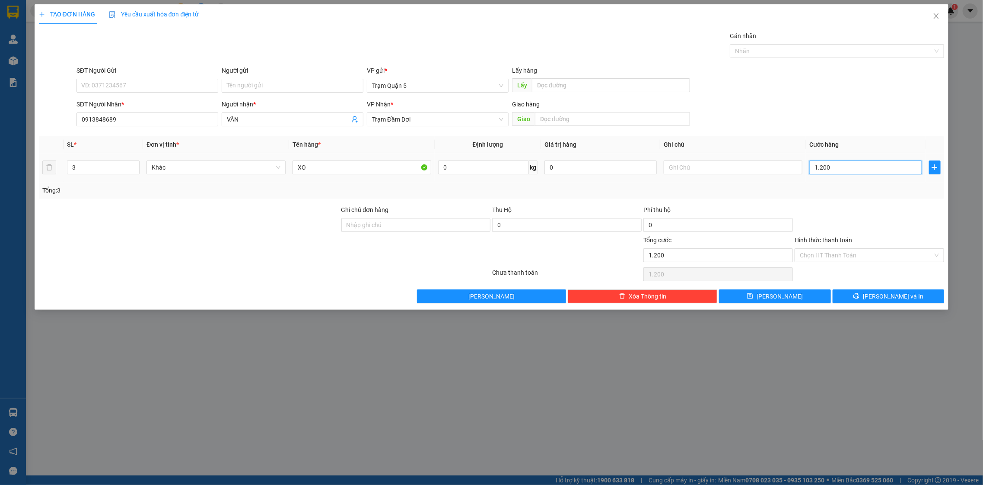
type input "120"
type input "12"
type input "12.000"
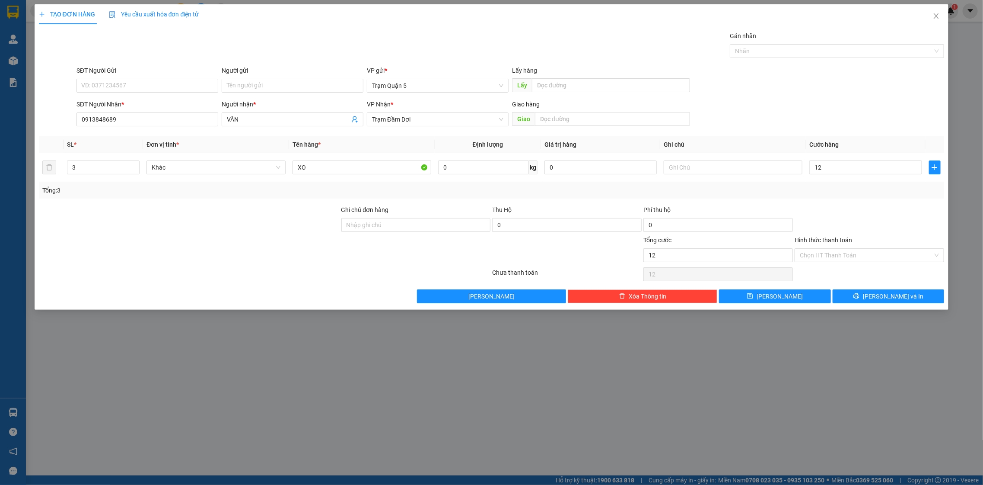
type input "12.000"
drag, startPoint x: 857, startPoint y: 204, endPoint x: 855, endPoint y: 200, distance: 4.5
click at [856, 200] on div "Transit Pickup Surcharge Ids Transit Deliver Surcharge Ids Transit Deliver Surc…" at bounding box center [492, 167] width 906 height 272
click at [885, 165] on input "12.000" at bounding box center [866, 167] width 112 height 14
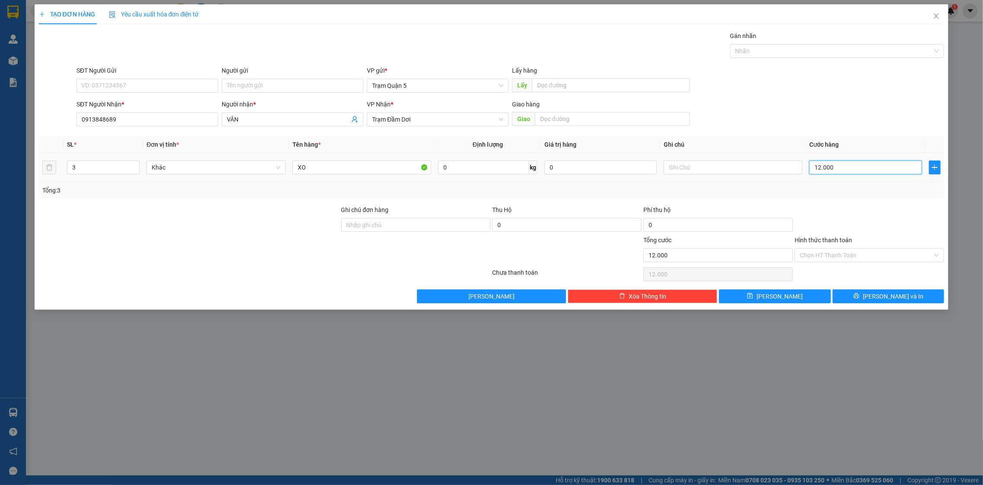
type input "0"
type input "1"
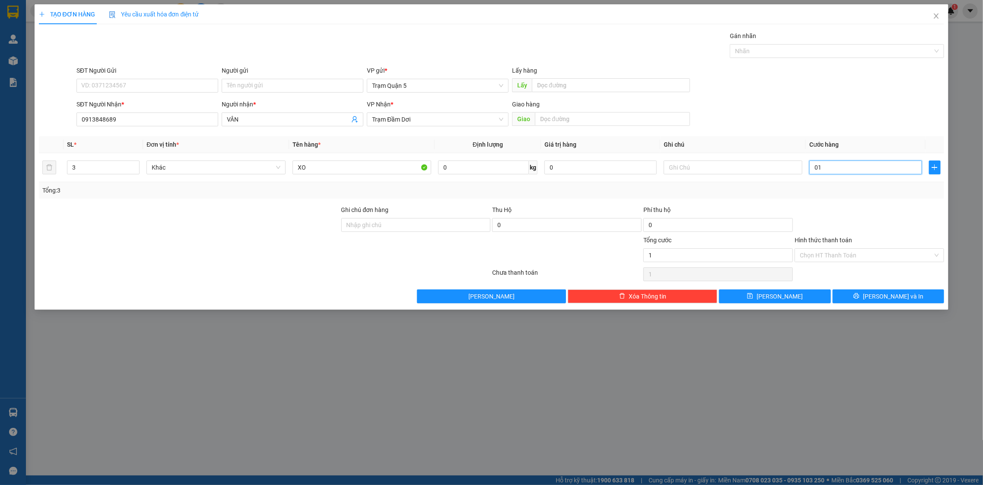
type input "01"
type input "1.000"
drag, startPoint x: 872, startPoint y: 204, endPoint x: 849, endPoint y: 193, distance: 26.1
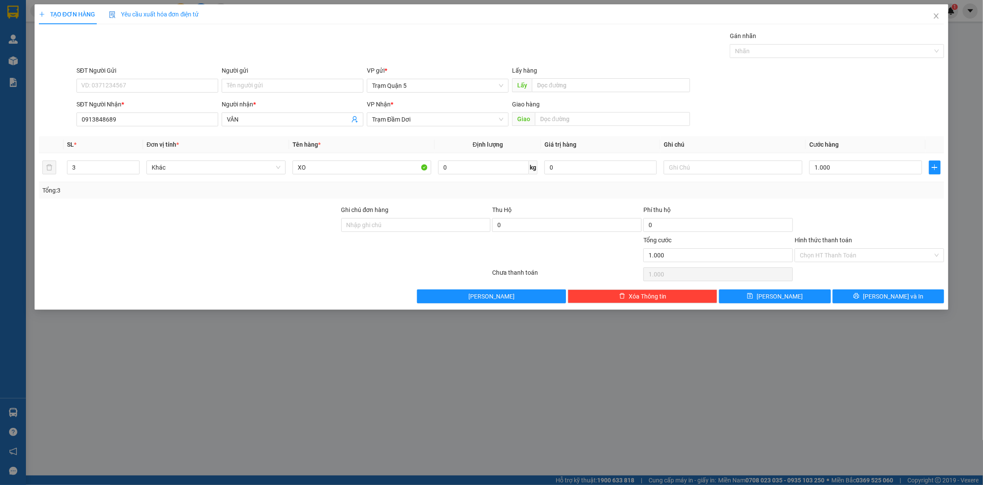
click at [862, 195] on div "Transit Pickup Surcharge Ids Transit Deliver Surcharge Ids Transit Deliver Surc…" at bounding box center [492, 167] width 906 height 272
click at [719, 164] on input "text" at bounding box center [733, 167] width 139 height 14
click at [716, 168] on input "text" at bounding box center [733, 167] width 139 height 14
type input "CK"
type input "2"
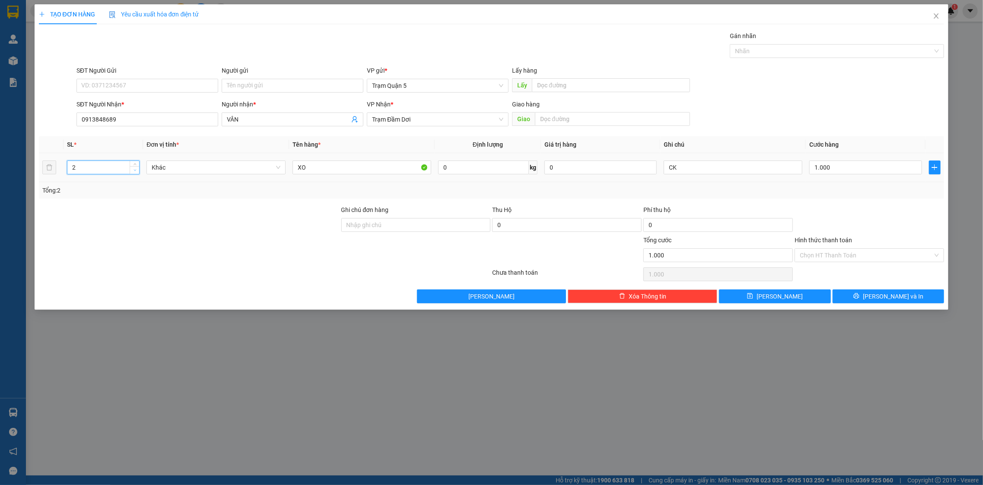
click at [136, 170] on span "down" at bounding box center [134, 170] width 5 height 5
drag, startPoint x: 733, startPoint y: 176, endPoint x: 721, endPoint y: 166, distance: 15.7
click at [722, 166] on div "CK" at bounding box center [733, 167] width 139 height 17
click at [721, 164] on input "CK" at bounding box center [733, 167] width 139 height 14
type input "CK C2"
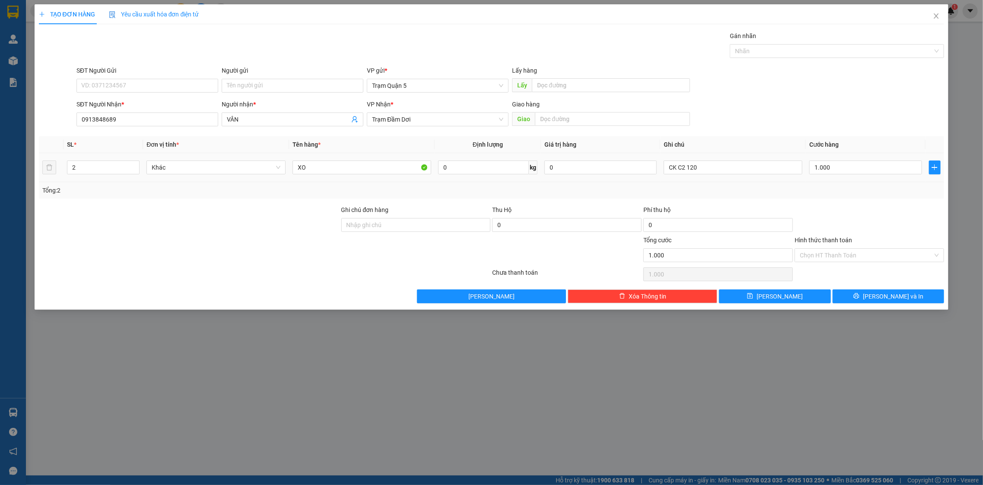
drag, startPoint x: 832, startPoint y: 183, endPoint x: 820, endPoint y: 185, distance: 12.2
click at [821, 183] on div "Tổng: 2" at bounding box center [492, 190] width 906 height 16
click at [863, 291] on button "[PERSON_NAME] và In" at bounding box center [889, 296] width 112 height 14
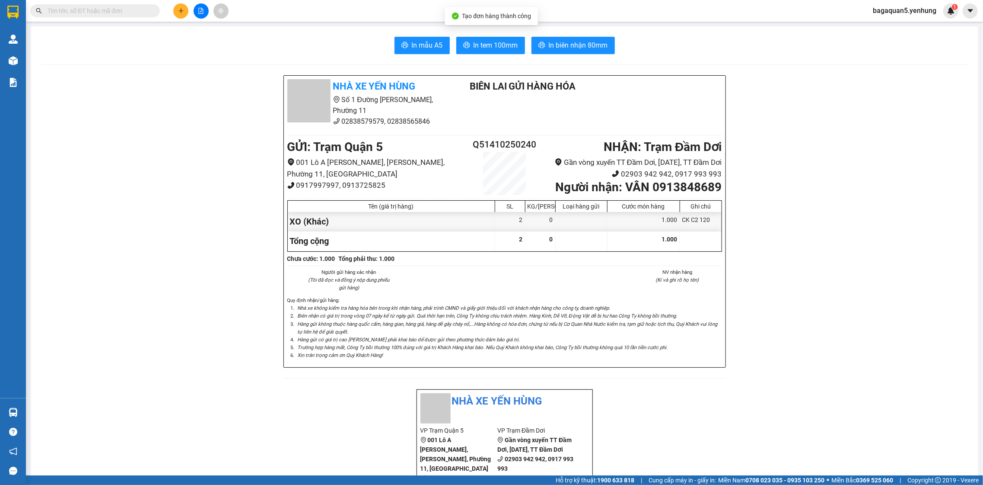
drag, startPoint x: 869, startPoint y: 258, endPoint x: 847, endPoint y: 241, distance: 28.1
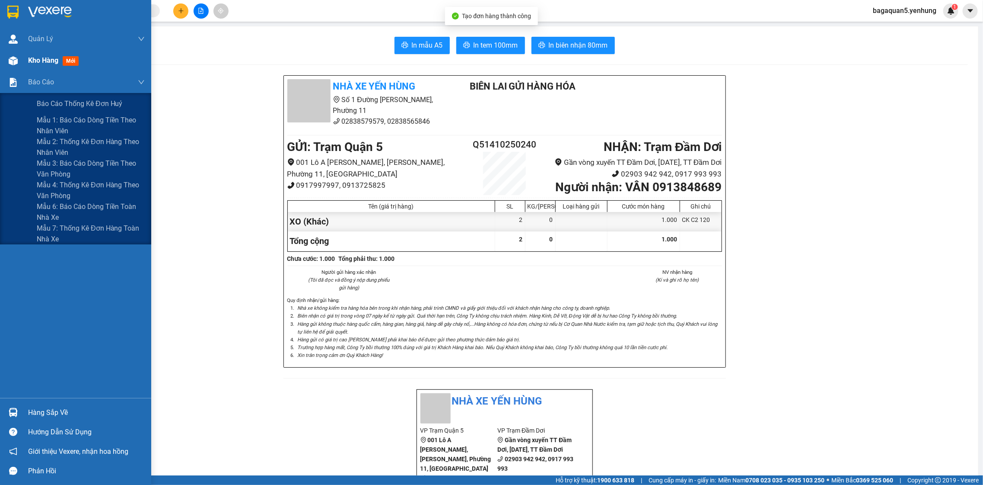
drag, startPoint x: 13, startPoint y: 54, endPoint x: 29, endPoint y: 68, distance: 21.4
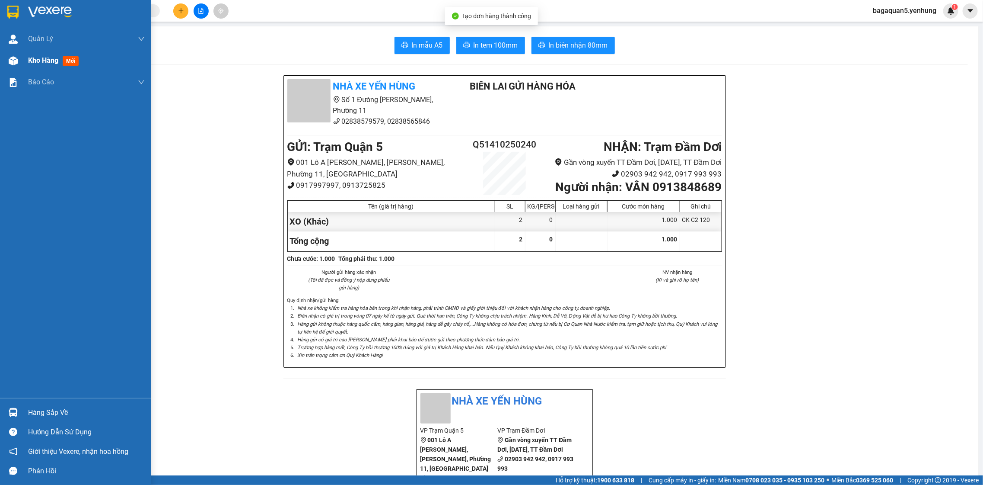
drag, startPoint x: 37, startPoint y: 64, endPoint x: 47, endPoint y: 68, distance: 11.0
click at [37, 63] on span "Kho hàng" at bounding box center [43, 60] width 30 height 8
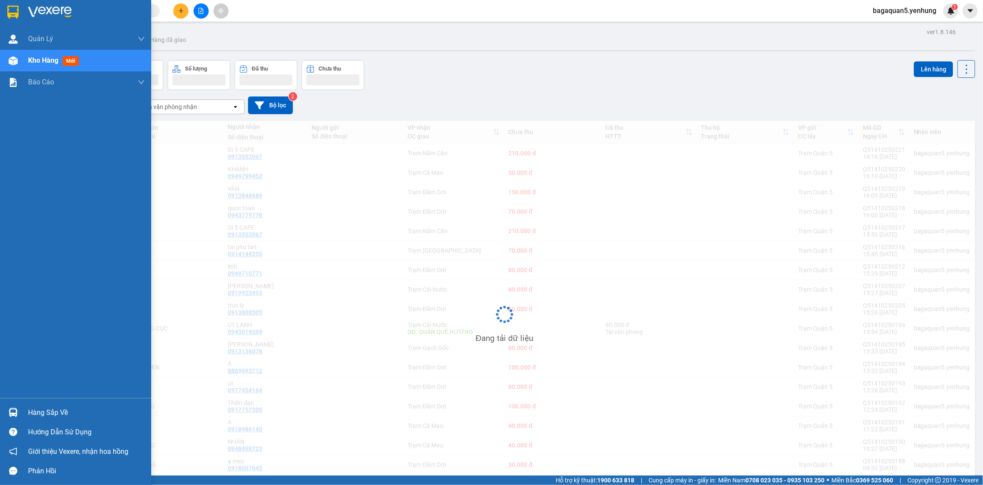
click at [54, 61] on span "Kho hàng" at bounding box center [43, 60] width 30 height 8
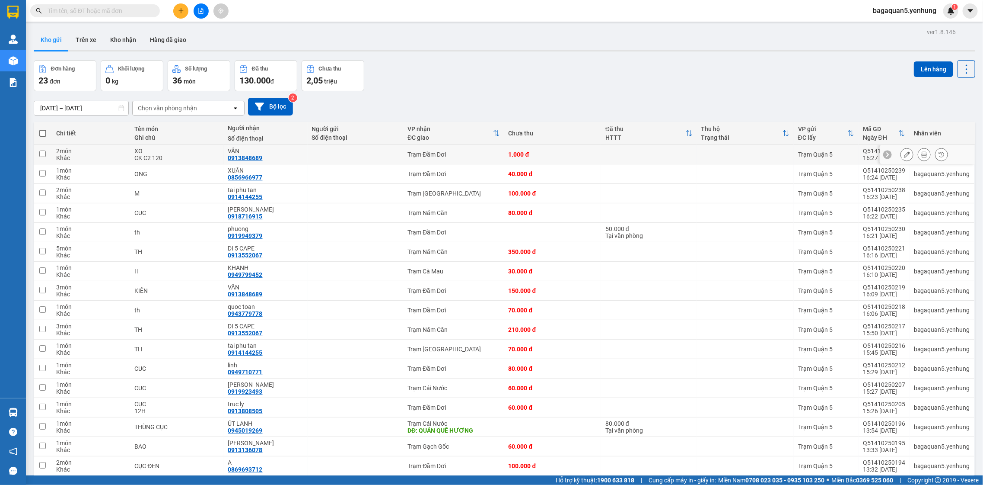
click at [906, 154] on div at bounding box center [925, 154] width 48 height 13
click at [901, 150] on button at bounding box center [907, 154] width 12 height 15
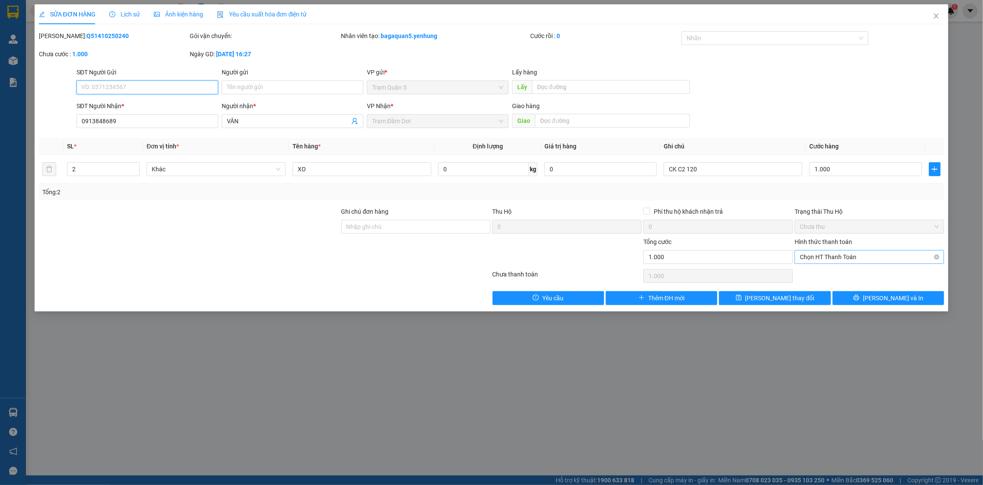
click at [835, 261] on span "Chọn HT Thanh Toán" at bounding box center [869, 256] width 139 height 13
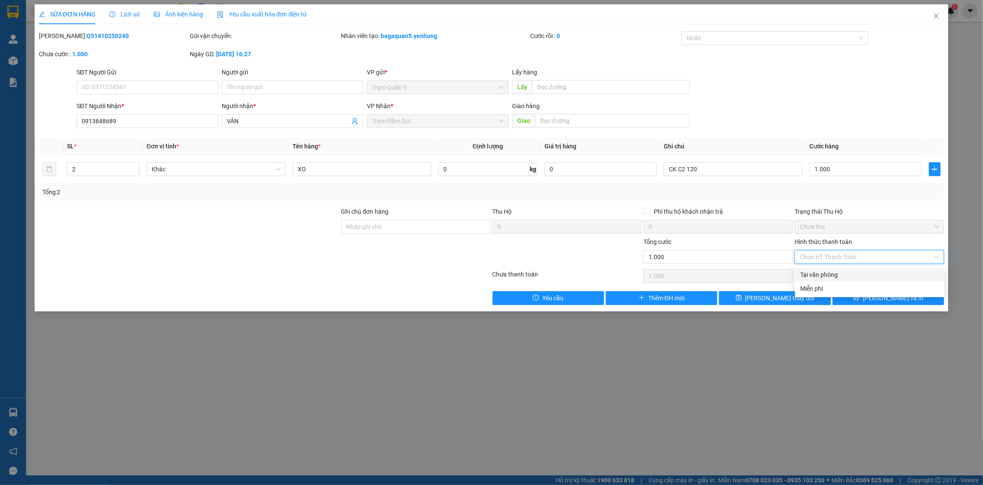
drag, startPoint x: 832, startPoint y: 274, endPoint x: 834, endPoint y: 279, distance: 5.8
click at [832, 276] on div "Tại văn phòng" at bounding box center [870, 275] width 139 height 10
click at [845, 292] on button "[PERSON_NAME] và In" at bounding box center [889, 298] width 112 height 14
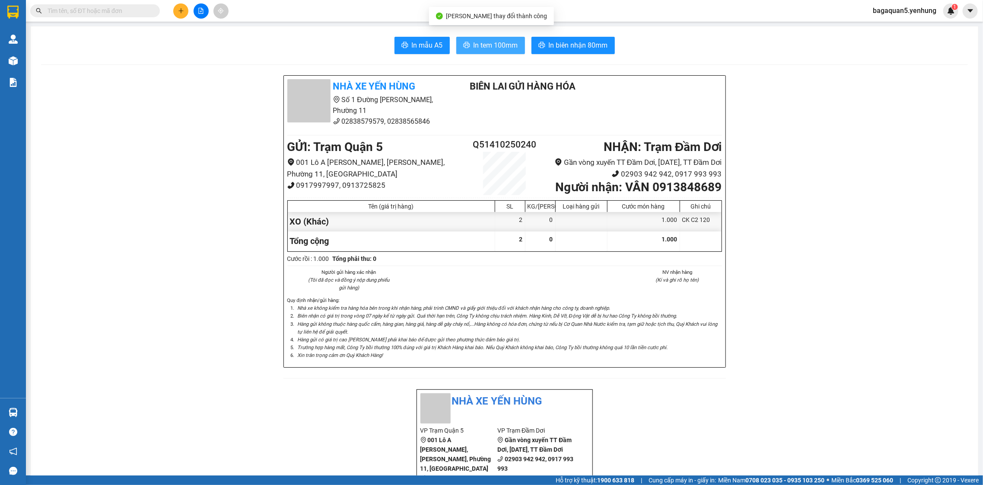
drag, startPoint x: 500, startPoint y: 48, endPoint x: 501, endPoint y: 43, distance: 4.9
click at [501, 43] on span "In tem 100mm" at bounding box center [496, 45] width 45 height 11
click at [498, 43] on span "In tem 100mm" at bounding box center [496, 45] width 45 height 11
click at [497, 43] on span "In tem 100mm" at bounding box center [496, 45] width 45 height 11
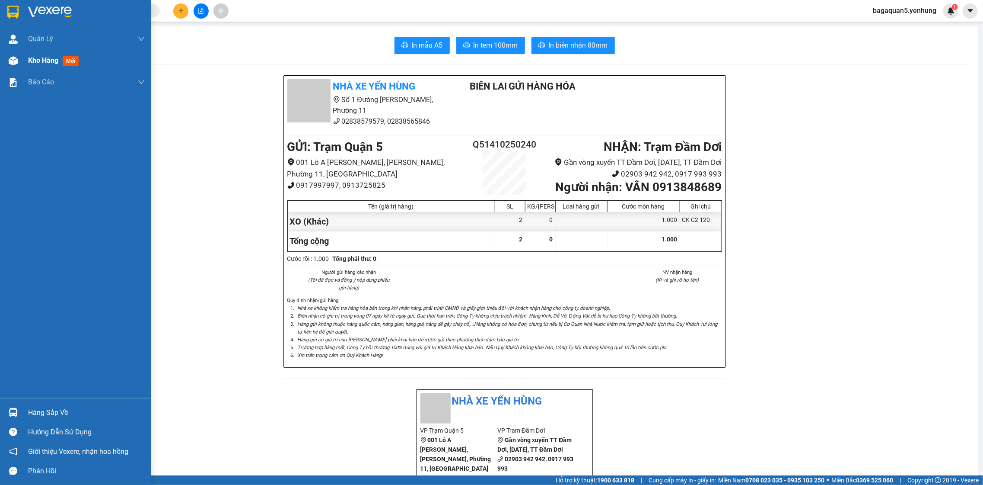
click at [7, 58] on div at bounding box center [13, 60] width 15 height 15
click at [7, 57] on div at bounding box center [13, 60] width 15 height 15
click at [27, 65] on div "Kho hàng mới" at bounding box center [75, 61] width 151 height 22
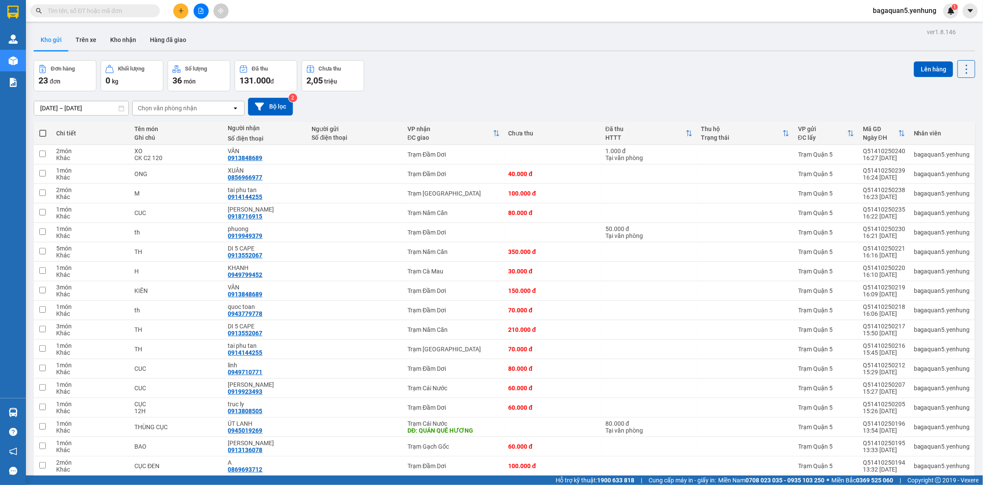
drag, startPoint x: 930, startPoint y: 434, endPoint x: 923, endPoint y: 434, distance: 6.9
click at [901, 157] on div at bounding box center [907, 154] width 13 height 13
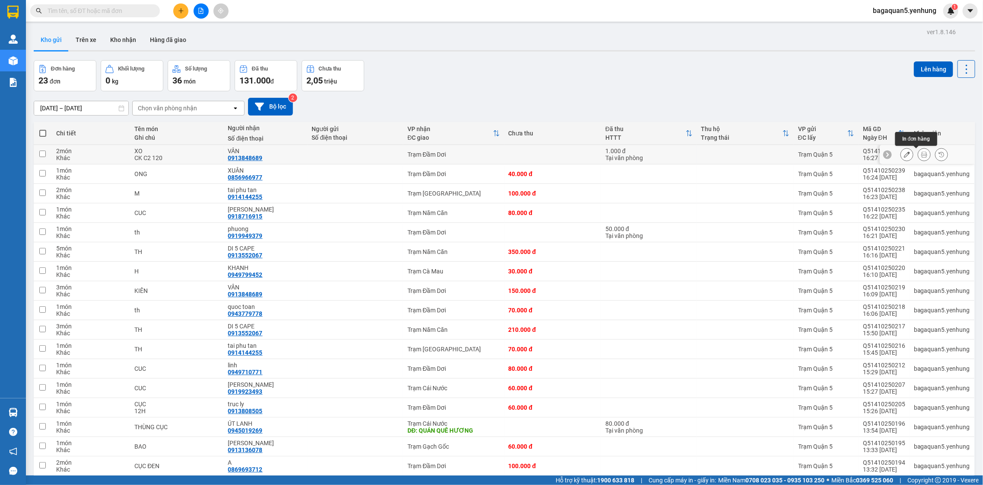
click at [922, 156] on icon at bounding box center [925, 154] width 6 height 6
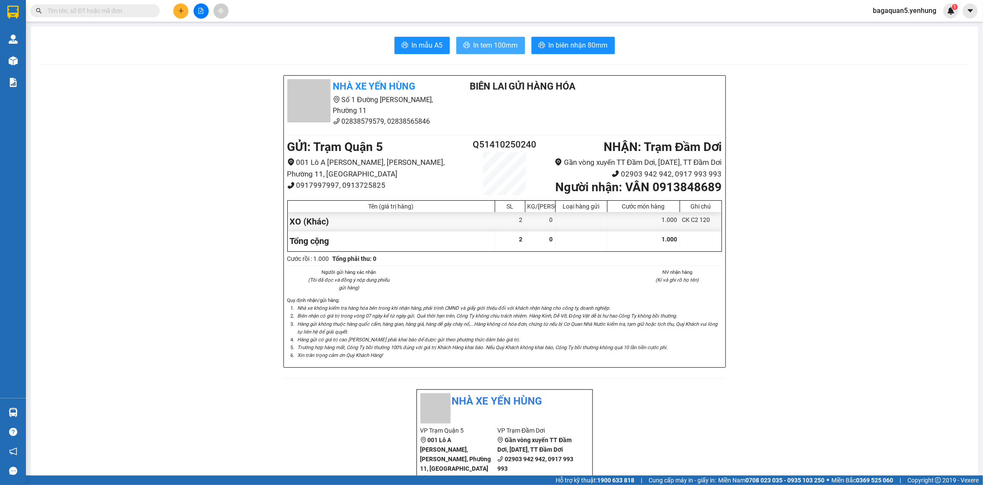
click at [500, 52] on button "In tem 100mm" at bounding box center [490, 45] width 69 height 17
click at [497, 51] on button "In tem 100mm" at bounding box center [490, 45] width 69 height 17
click at [175, 13] on button at bounding box center [180, 10] width 15 height 15
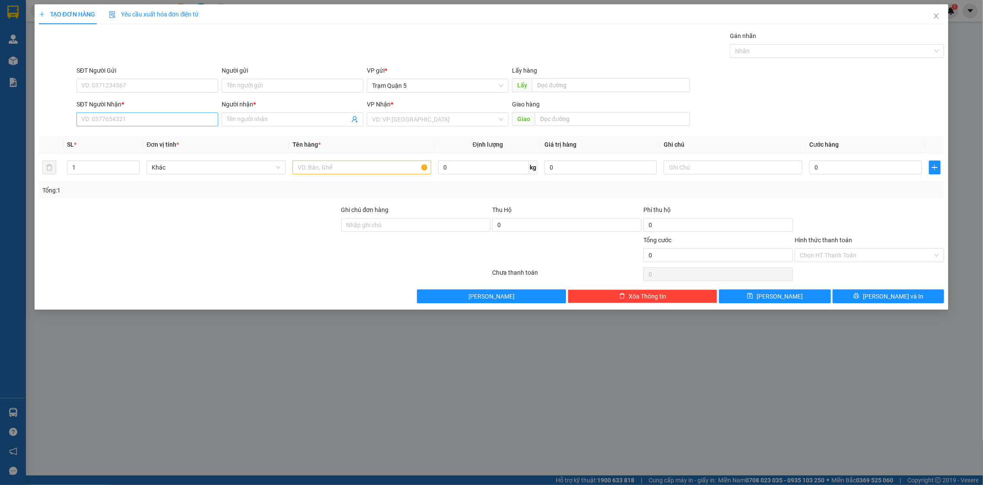
drag, startPoint x: 120, startPoint y: 132, endPoint x: 120, endPoint y: 125, distance: 6.5
click at [120, 131] on div "Transit Pickup Surcharge Ids Transit Deliver Surcharge Ids Transit Deliver Surc…" at bounding box center [492, 167] width 906 height 272
click at [120, 123] on input "SĐT Người Nhận *" at bounding box center [148, 119] width 142 height 14
type input "2"
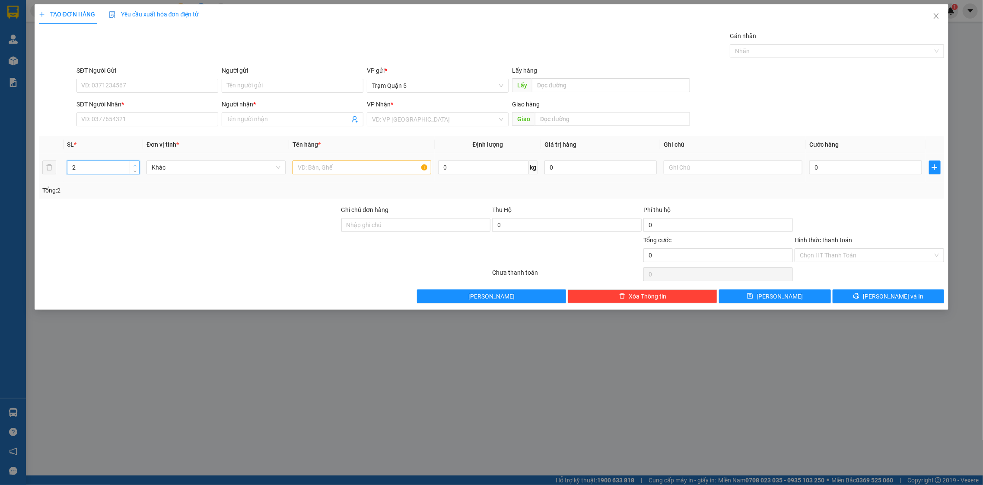
click at [136, 167] on span "up" at bounding box center [134, 165] width 5 height 5
click at [357, 173] on input "text" at bounding box center [362, 167] width 139 height 14
type input "B"
click at [121, 90] on input "SĐT Người Gửi" at bounding box center [148, 86] width 142 height 14
drag, startPoint x: 103, startPoint y: 118, endPoint x: 107, endPoint y: 102, distance: 15.6
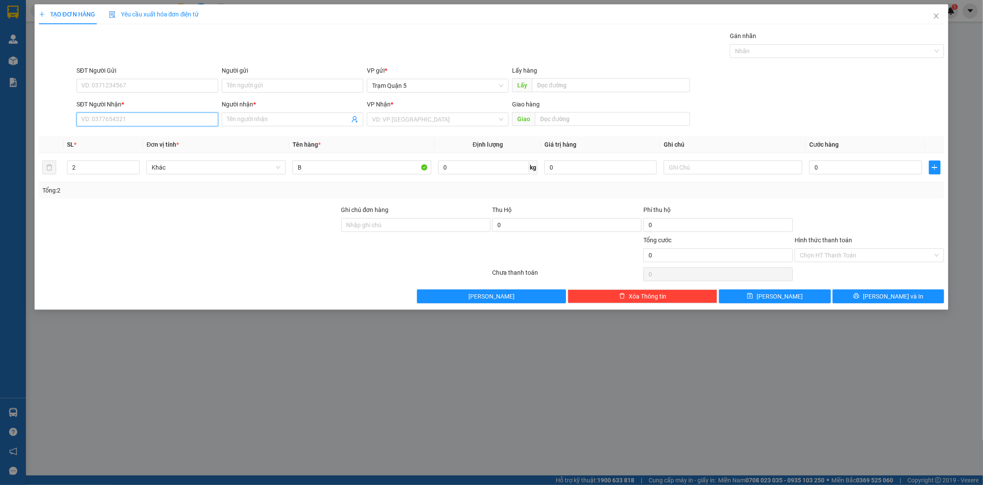
click at [103, 117] on input "SĐT Người Nhận *" at bounding box center [148, 119] width 142 height 14
click at [163, 123] on input "SĐT Người Nhận *" at bounding box center [148, 119] width 142 height 14
type input "1"
click at [161, 137] on div "0915470457 - ĐĂNG KHOA" at bounding box center [147, 137] width 131 height 10
type input "0915470457"
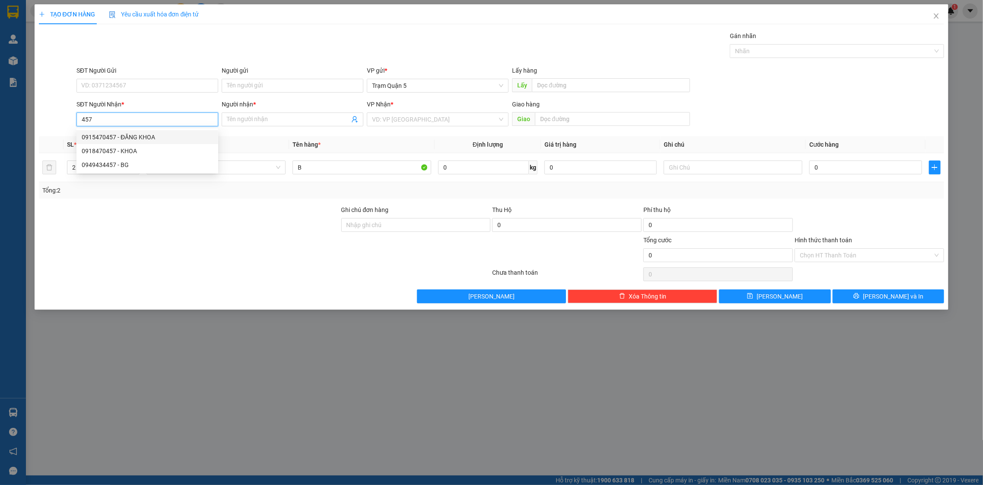
type input "ĐĂNG KHOA"
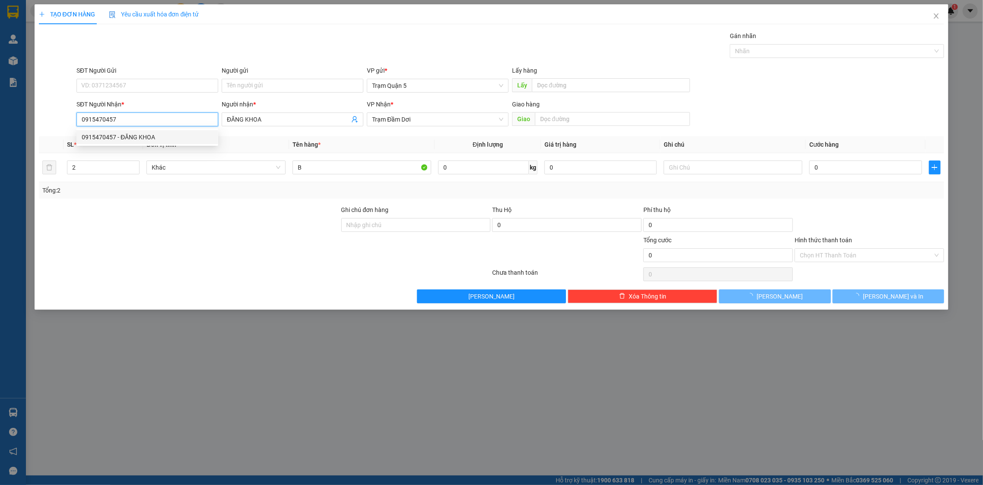
type input "70.000"
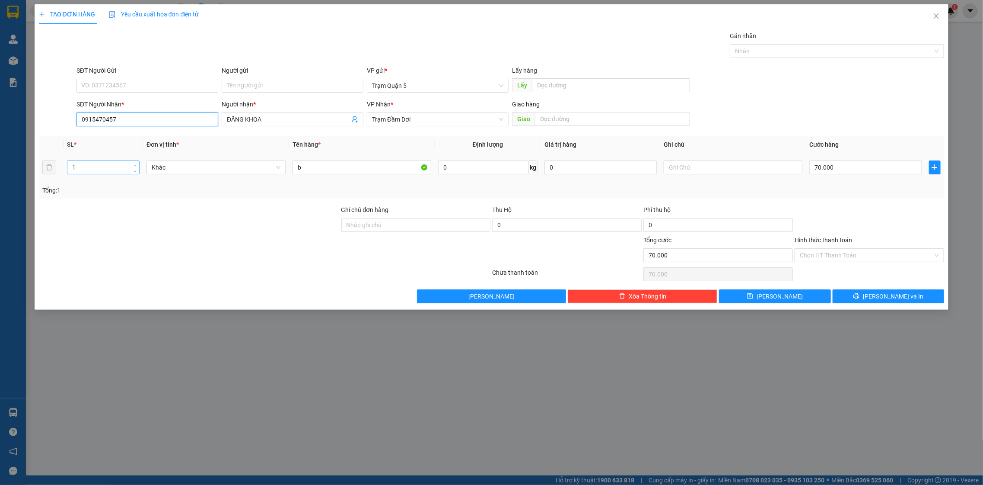
type input "0915470457"
type input "2"
click at [137, 162] on span "Increase Value" at bounding box center [135, 165] width 10 height 8
click at [839, 161] on input "70.000" at bounding box center [866, 167] width 112 height 14
type input "0"
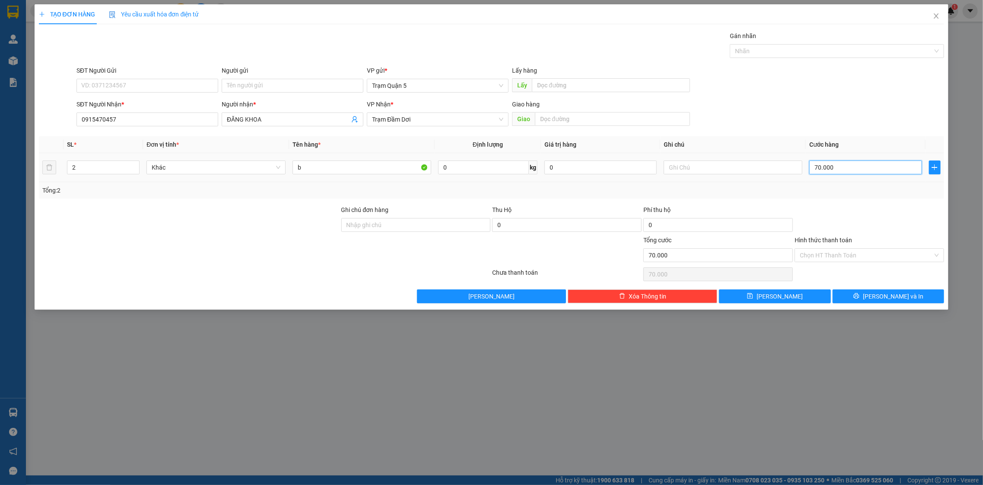
type input "0"
type input "1"
type input "01"
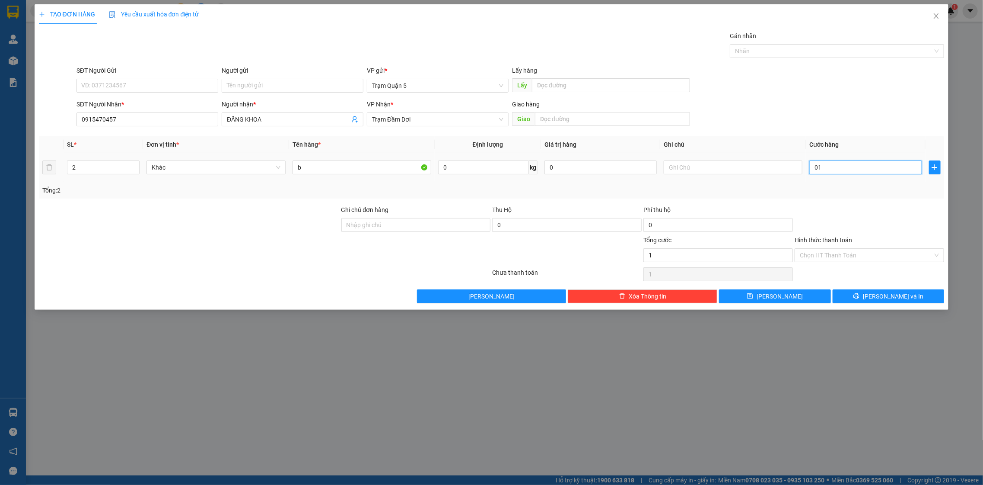
type input "14"
type input "014"
type input "140"
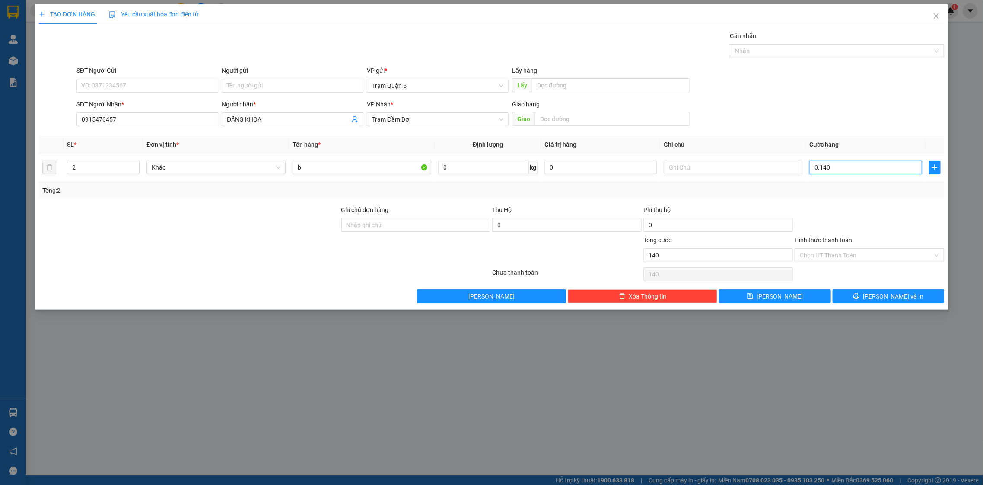
type input "0.140"
type input "140.000"
drag, startPoint x: 851, startPoint y: 191, endPoint x: 750, endPoint y: 211, distance: 102.5
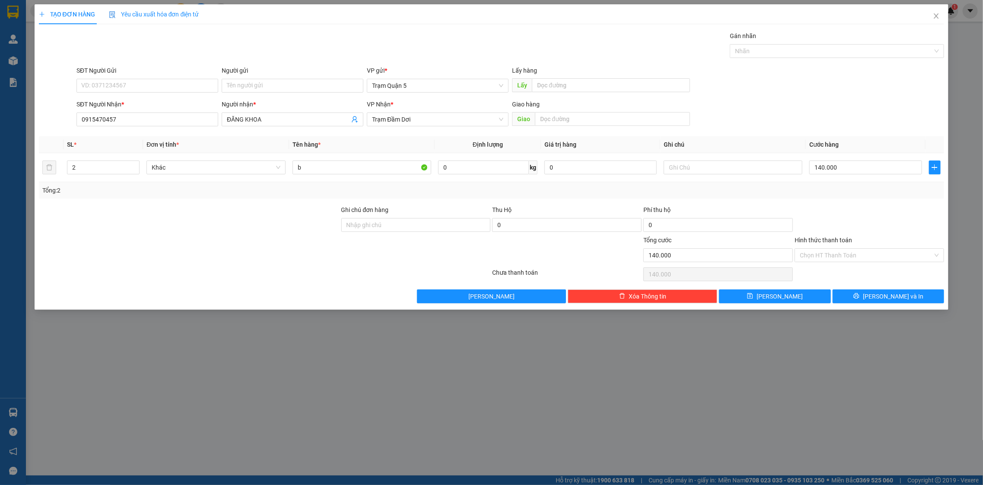
click at [850, 191] on div "Tổng: 2" at bounding box center [491, 190] width 899 height 10
drag, startPoint x: 886, startPoint y: 294, endPoint x: 843, endPoint y: 306, distance: 44.1
click at [883, 294] on span "[PERSON_NAME] và In" at bounding box center [893, 296] width 61 height 10
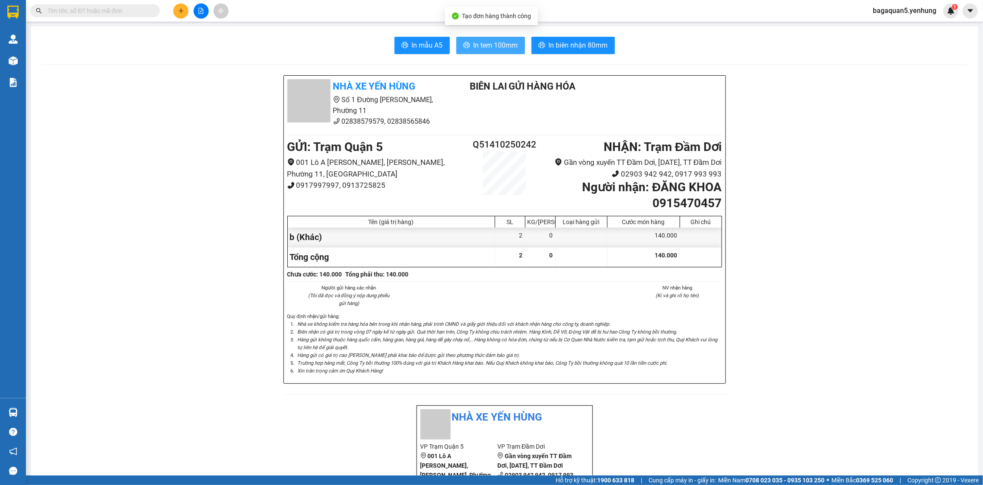
click at [496, 49] on span "In tem 100mm" at bounding box center [496, 45] width 45 height 11
click at [188, 15] on div at bounding box center [201, 10] width 65 height 15
click at [177, 14] on button at bounding box center [180, 10] width 15 height 15
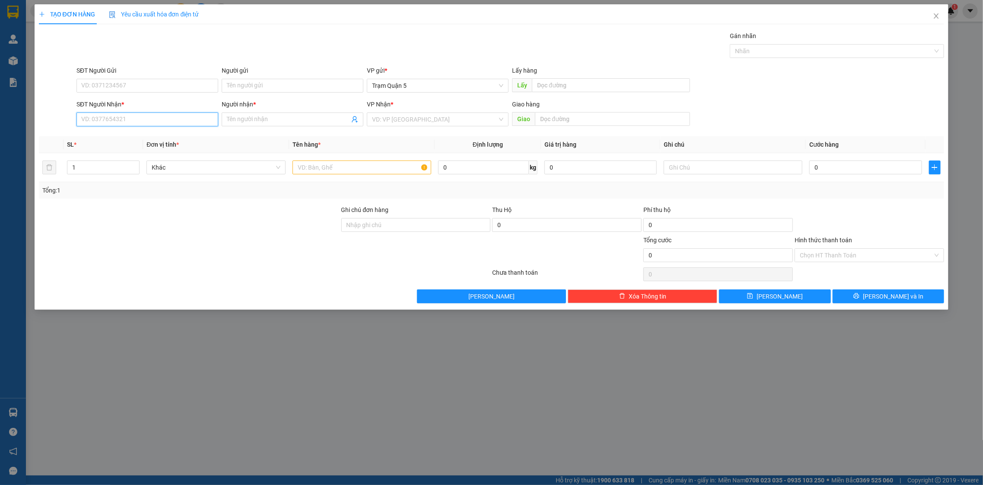
click at [132, 118] on input "SĐT Người Nhận *" at bounding box center [148, 119] width 142 height 14
click at [165, 135] on div "0944094596 - hồng đâm dơi" at bounding box center [147, 137] width 131 height 10
type input "0944094596"
type input "hồng đâm dơi"
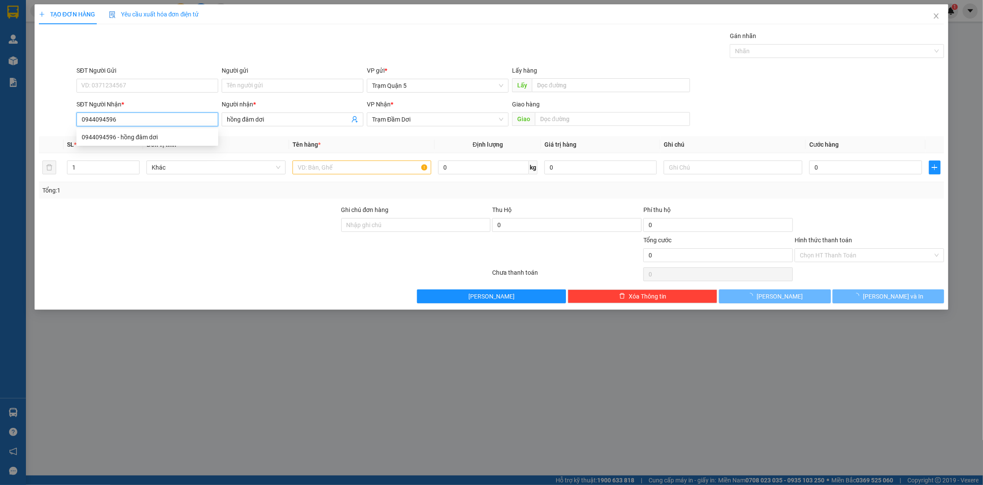
type input "60.000"
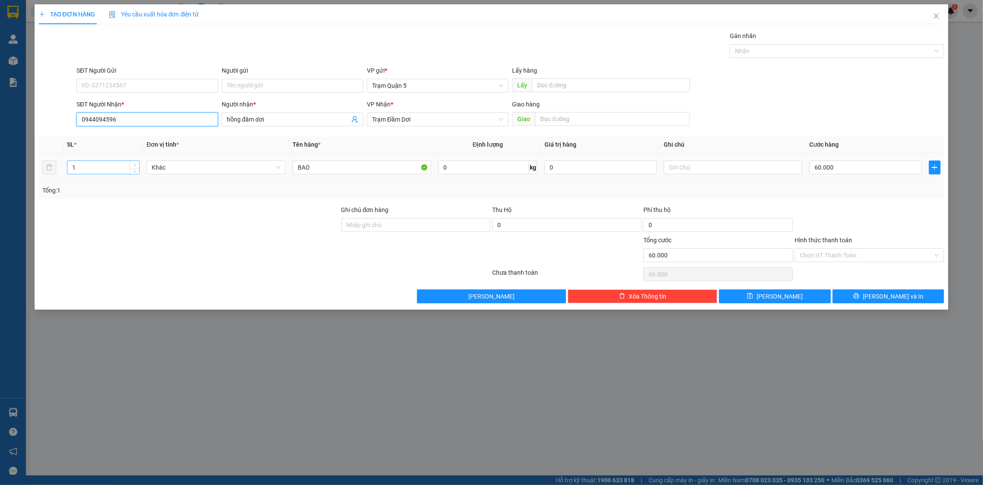
type input "0944094596"
type input "2"
click at [132, 164] on span "Increase Value" at bounding box center [135, 165] width 10 height 8
click at [361, 166] on input "BAO" at bounding box center [362, 167] width 139 height 14
type input "B"
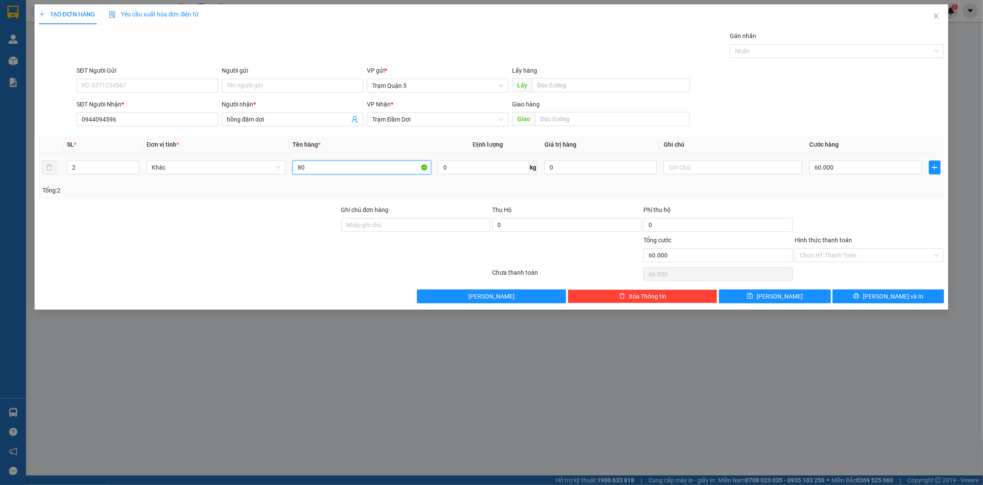
type input "8"
type input "B+CỤC"
click at [834, 173] on input "60.000" at bounding box center [866, 167] width 112 height 14
type input "0"
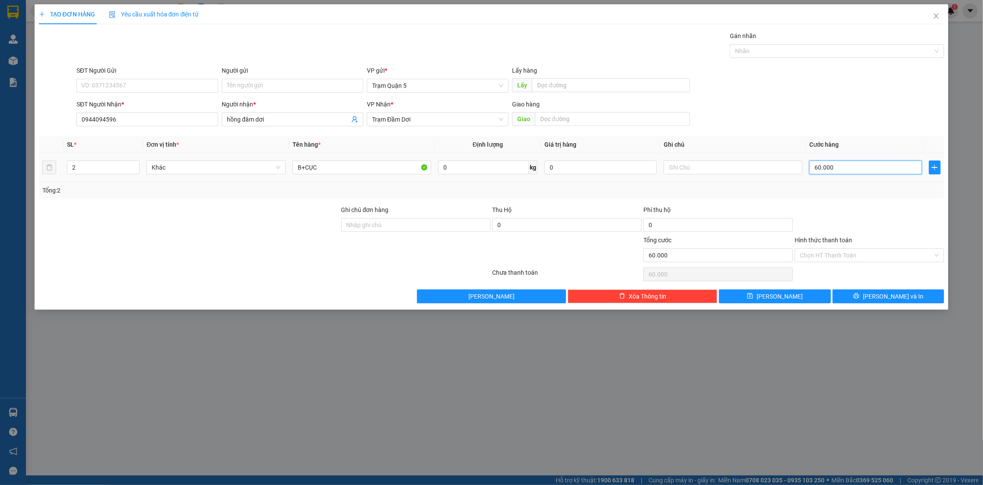
type input "0"
type input "1"
type input "01"
type input "12"
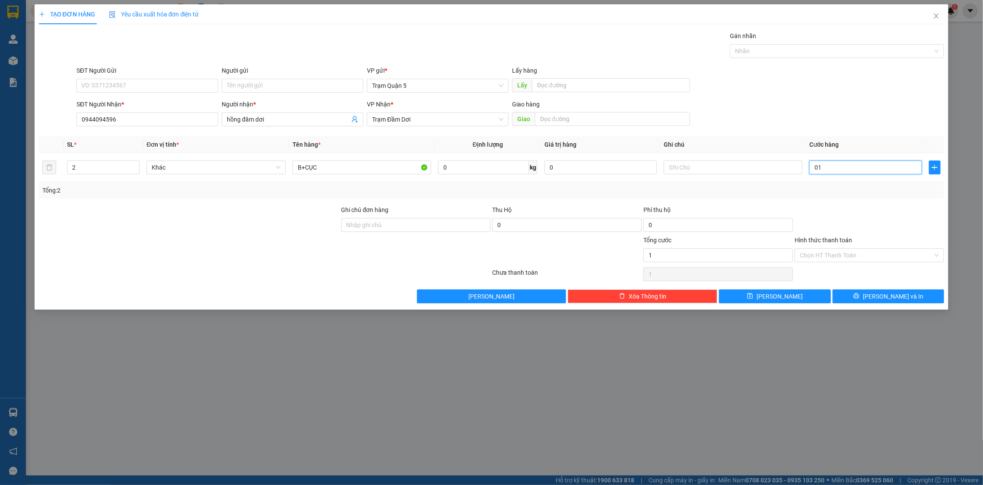
type input "12"
type input "012"
type input "120"
click at [740, 199] on div "Transit Pickup Surcharge Ids Transit Deliver Surcharge Ids Transit Deliver Surc…" at bounding box center [492, 167] width 906 height 272
drag, startPoint x: 841, startPoint y: 299, endPoint x: 805, endPoint y: 286, distance: 38.0
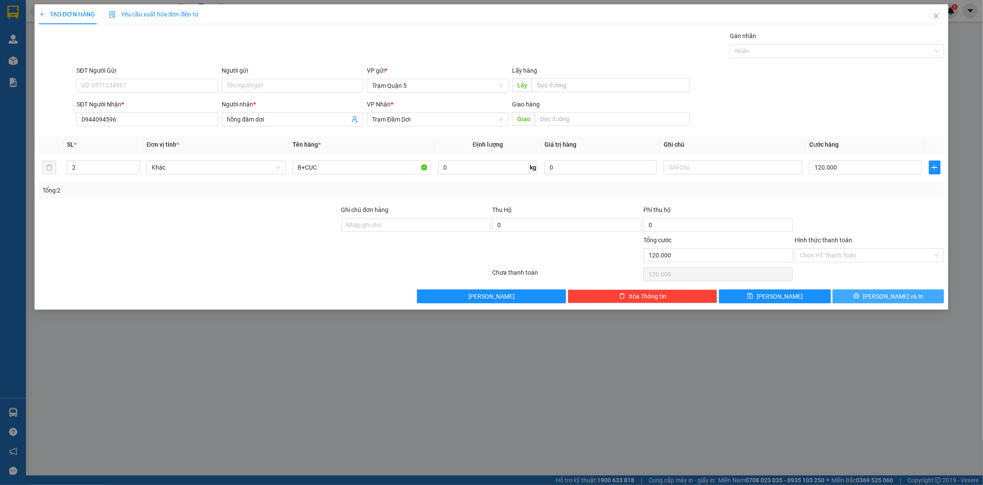
click at [839, 299] on button "[PERSON_NAME] và In" at bounding box center [889, 296] width 112 height 14
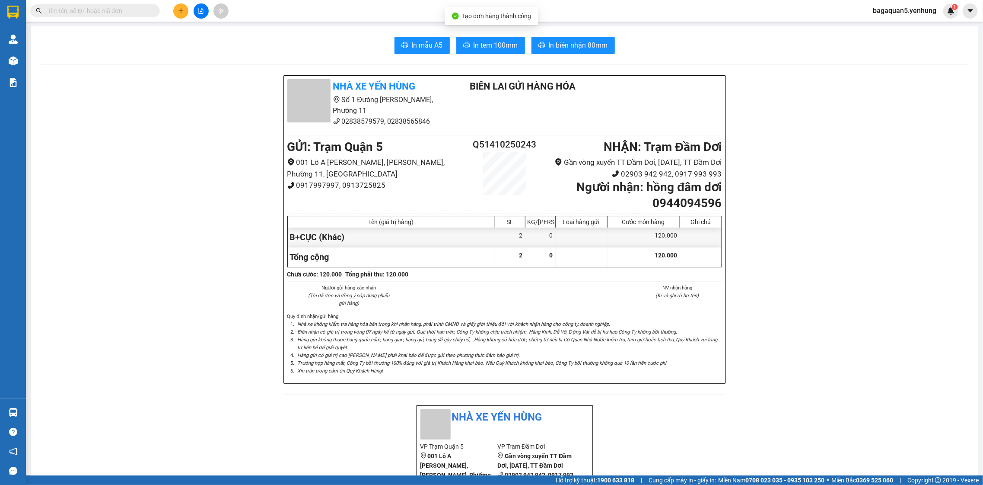
drag, startPoint x: 500, startPoint y: 35, endPoint x: 500, endPoint y: 55, distance: 20.7
drag, startPoint x: 495, startPoint y: 51, endPoint x: 499, endPoint y: 41, distance: 10.1
click at [495, 46] on span "In tem 100mm" at bounding box center [496, 45] width 45 height 11
click at [182, 10] on icon "plus" at bounding box center [181, 11] width 6 height 6
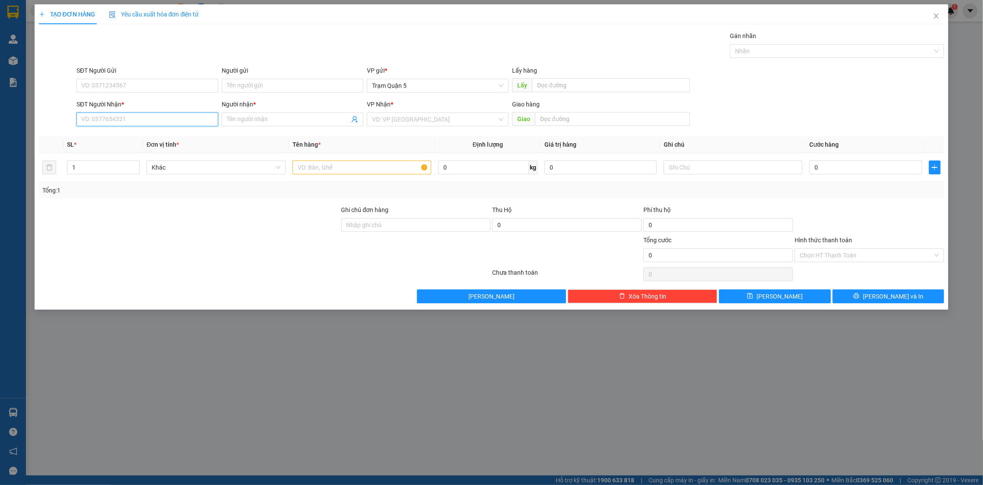
drag, startPoint x: 161, startPoint y: 119, endPoint x: 172, endPoint y: 119, distance: 10.8
click at [169, 119] on input "SĐT Người Nhận *" at bounding box center [148, 119] width 142 height 14
click at [171, 134] on div "0333345217 - HUONG" at bounding box center [147, 137] width 131 height 10
click at [891, 179] on td "30.000" at bounding box center [865, 167] width 119 height 29
click at [889, 169] on input "30.000" at bounding box center [866, 167] width 112 height 14
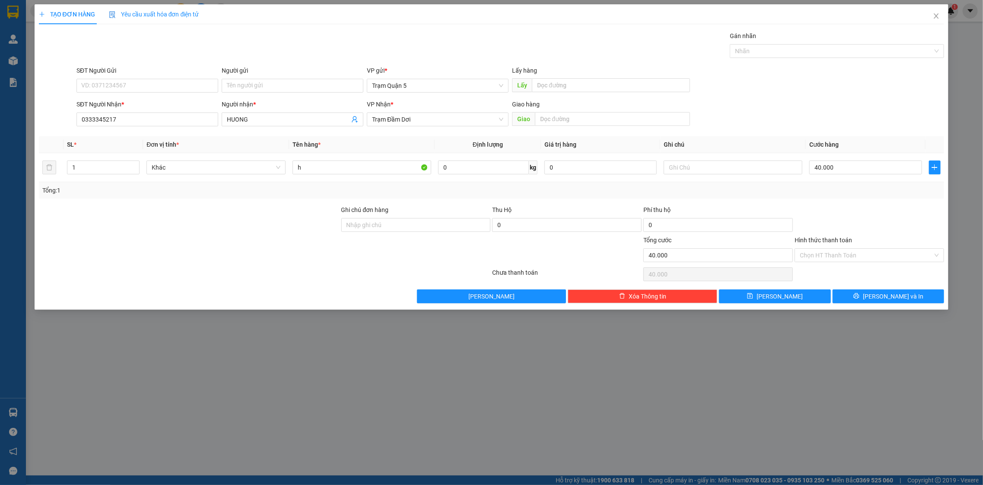
click at [818, 213] on div at bounding box center [869, 220] width 151 height 30
drag, startPoint x: 862, startPoint y: 291, endPoint x: 785, endPoint y: 265, distance: 81.2
click at [861, 291] on button "[PERSON_NAME] và In" at bounding box center [889, 296] width 112 height 14
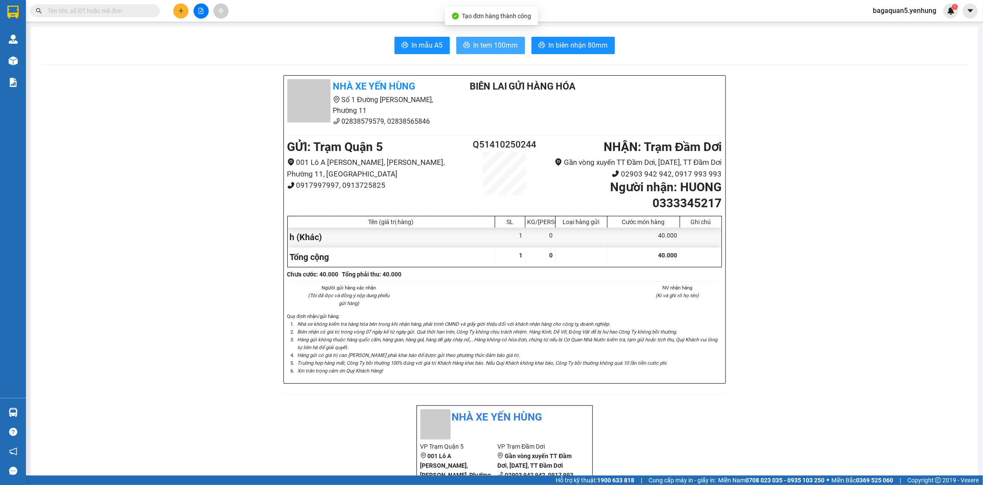
click at [496, 44] on span "In tem 100mm" at bounding box center [496, 45] width 45 height 11
click at [179, 11] on icon "plus" at bounding box center [181, 11] width 6 height 6
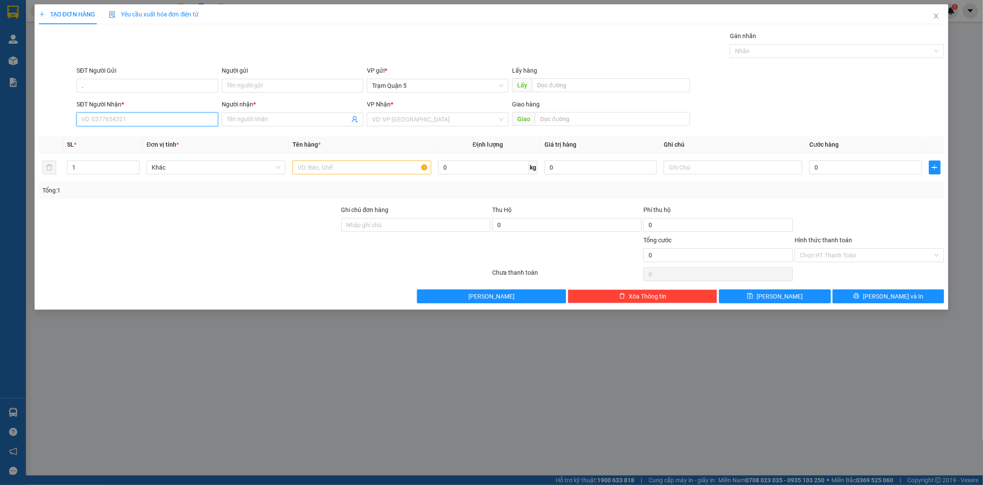
click at [211, 128] on div "SĐT Người Nhận * VD: 0377654321" at bounding box center [148, 114] width 142 height 30
click at [162, 134] on div "0913070321 - doi" at bounding box center [147, 137] width 131 height 10
click at [258, 123] on input "doi" at bounding box center [288, 120] width 123 height 10
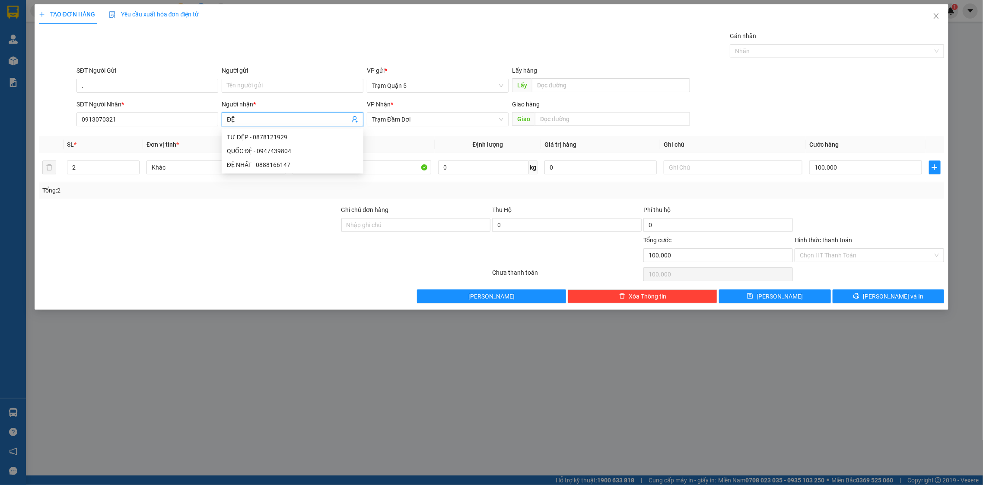
click at [120, 262] on div "Transit Pickup Surcharge Ids Transit Deliver Surcharge Ids Transit Deliver Surc…" at bounding box center [492, 167] width 906 height 272
click at [131, 171] on span "Decrease Value" at bounding box center [135, 170] width 10 height 8
click at [894, 198] on div "Tổng: 1" at bounding box center [492, 190] width 906 height 16
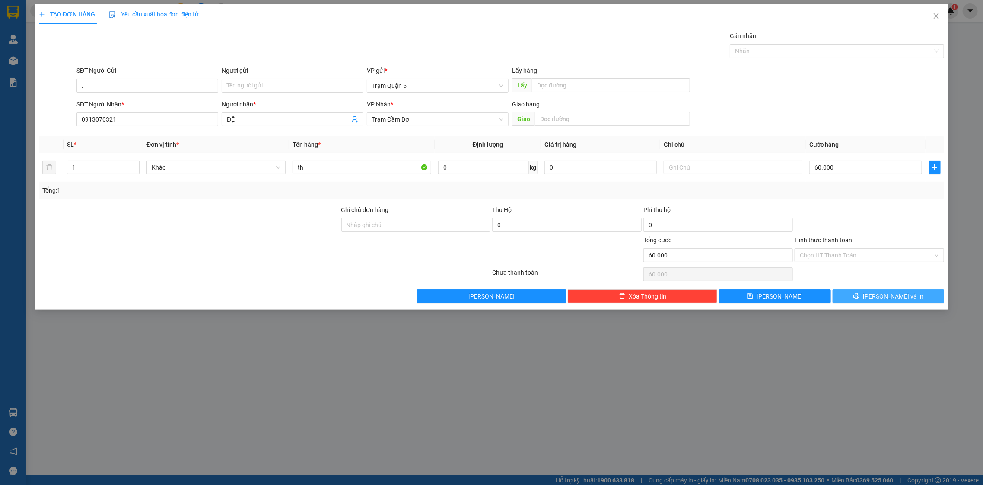
click at [890, 297] on span "[PERSON_NAME] và In" at bounding box center [893, 296] width 61 height 10
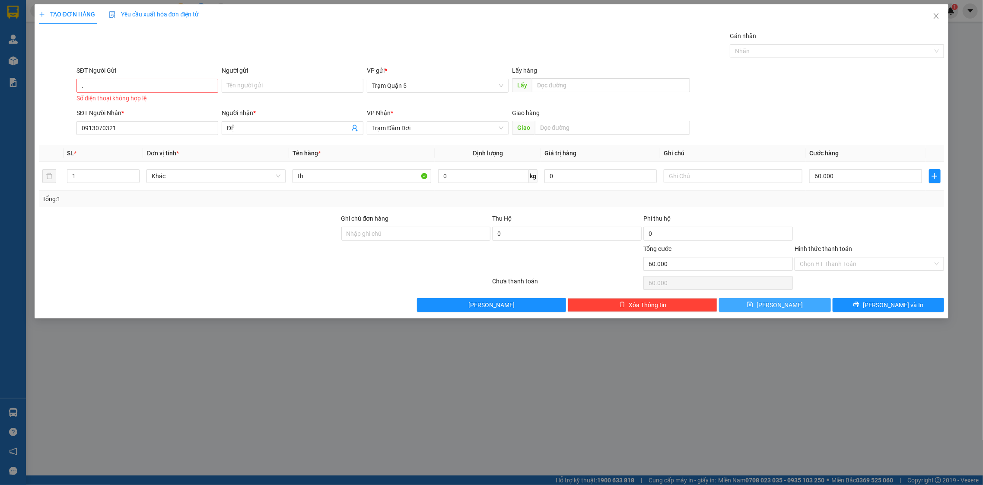
click at [741, 309] on button "[PERSON_NAME]" at bounding box center [775, 305] width 112 height 14
drag, startPoint x: 741, startPoint y: 310, endPoint x: 741, endPoint y: 304, distance: 5.6
click at [741, 304] on button "[PERSON_NAME]" at bounding box center [775, 305] width 112 height 14
drag, startPoint x: 886, startPoint y: 308, endPoint x: 884, endPoint y: 303, distance: 6.0
click at [886, 304] on span "[PERSON_NAME] và In" at bounding box center [893, 305] width 61 height 10
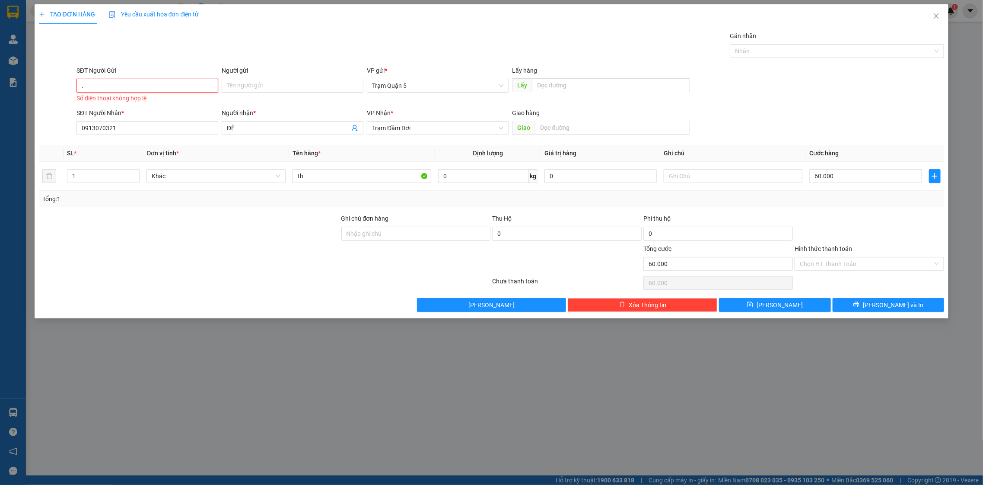
click at [150, 90] on input "." at bounding box center [148, 86] width 142 height 14
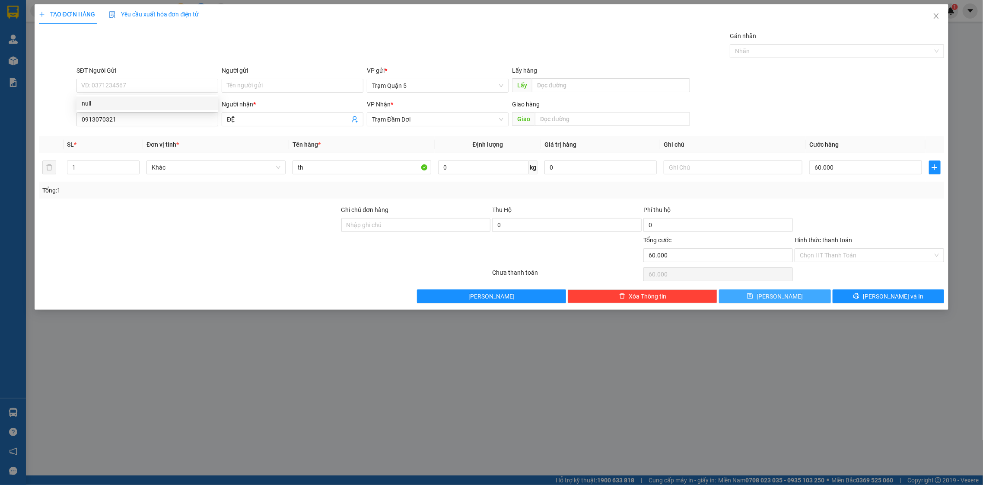
click at [819, 290] on button "[PERSON_NAME]" at bounding box center [775, 296] width 112 height 14
click at [938, 12] on span "Close" at bounding box center [937, 16] width 24 height 24
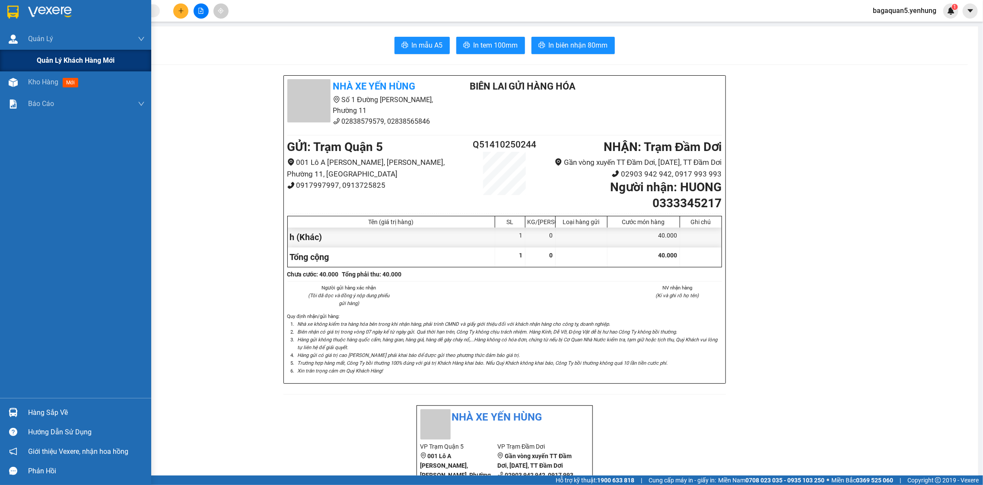
click at [17, 61] on div "Quản lý khách hàng mới" at bounding box center [75, 61] width 151 height 22
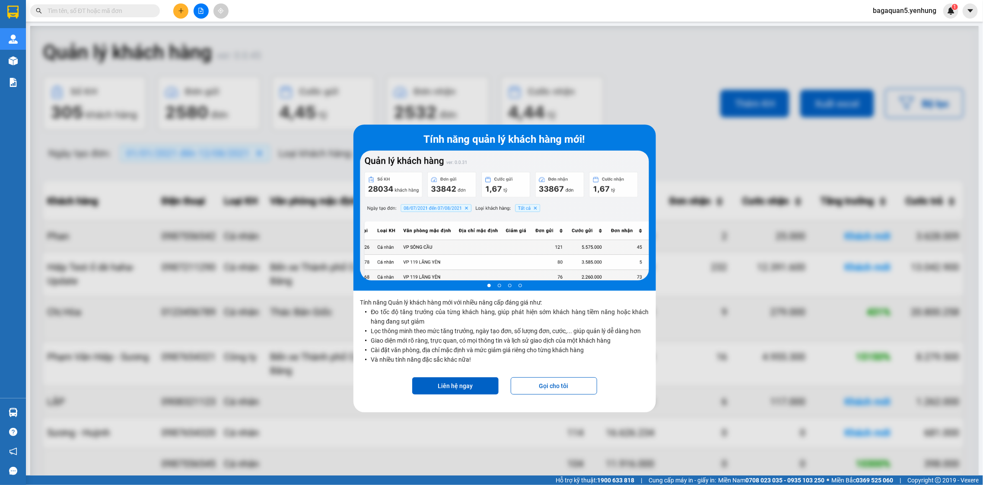
click at [674, 93] on div at bounding box center [504, 268] width 949 height 485
click at [812, 98] on div at bounding box center [504, 268] width 949 height 485
drag, startPoint x: 243, startPoint y: 197, endPoint x: 664, endPoint y: 224, distance: 421.9
click at [572, 191] on div "Tính năng quản lý khách hàng mới! 1 of 4 Tính năng Quản lý khách hàng mới với n…" at bounding box center [504, 268] width 949 height 485
drag, startPoint x: 683, startPoint y: 23, endPoint x: 707, endPoint y: 65, distance: 48.0
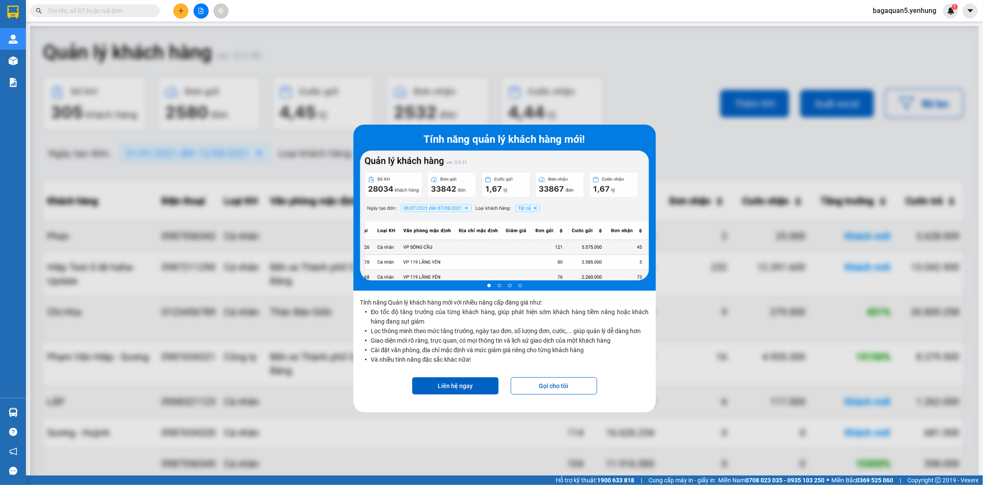
click at [683, 24] on section "Kết quả tìm kiếm ( 0 ) Bộ lọc No Data bagaquan5.yenhung 1 Quản Lý Quản lý khách…" at bounding box center [491, 242] width 983 height 485
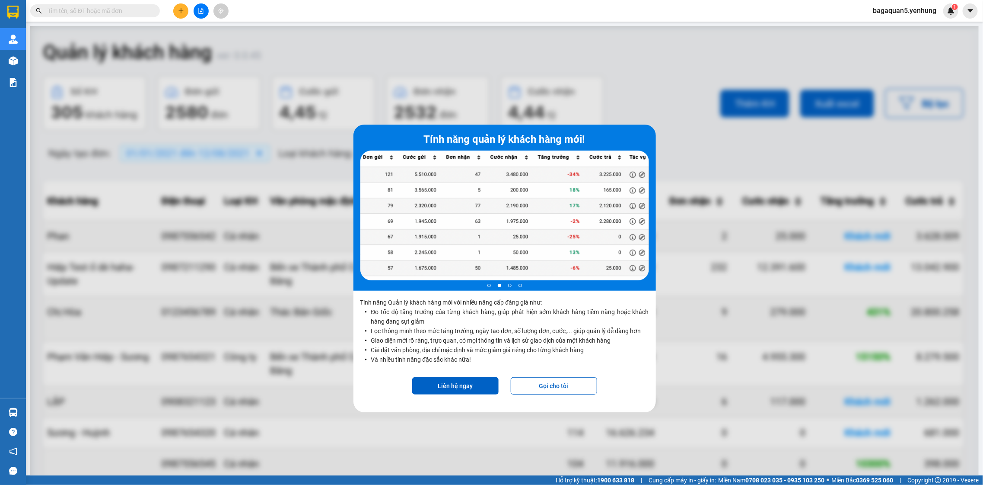
drag, startPoint x: 196, startPoint y: 12, endPoint x: 205, endPoint y: 18, distance: 10.8
click at [196, 6] on button at bounding box center [201, 10] width 15 height 15
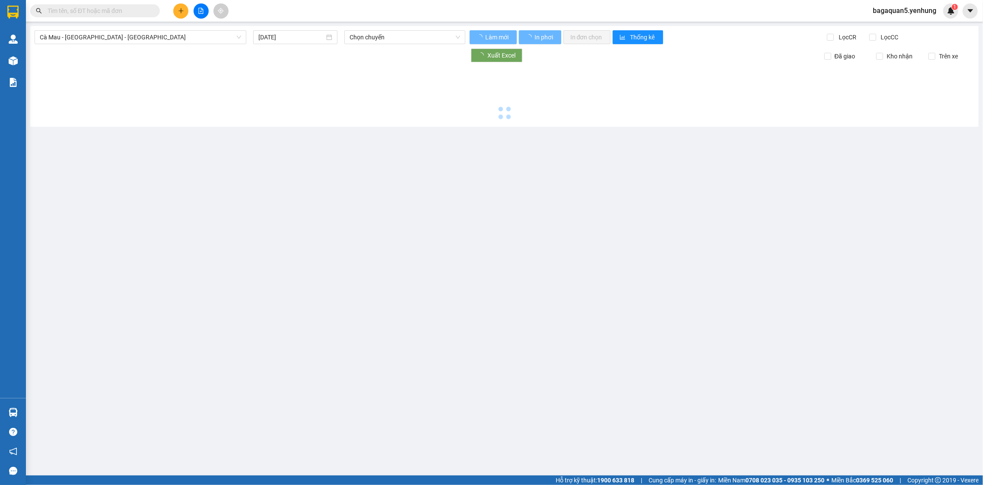
drag, startPoint x: 205, startPoint y: 18, endPoint x: 208, endPoint y: 7, distance: 11.8
click at [208, 9] on div at bounding box center [201, 10] width 65 height 15
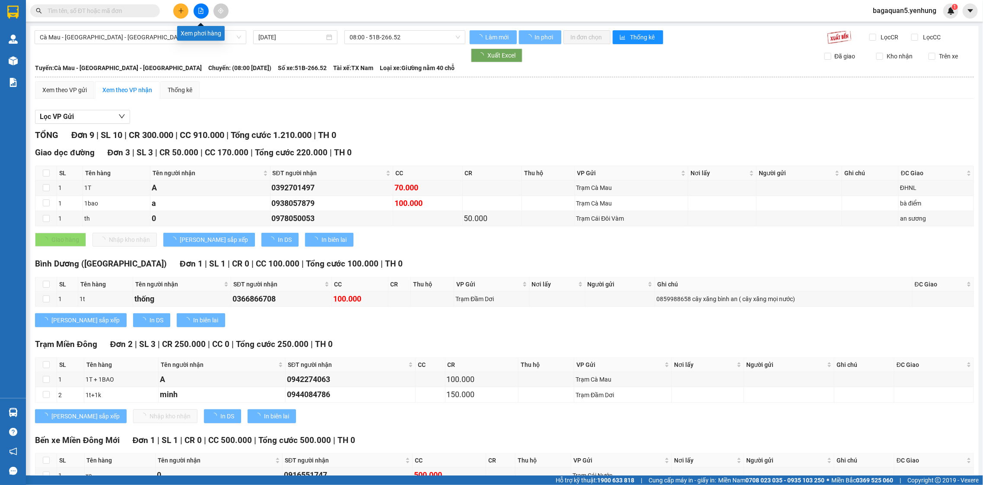
drag, startPoint x: 203, startPoint y: 11, endPoint x: 47, endPoint y: 45, distance: 160.2
click at [203, 11] on icon "file-add" at bounding box center [201, 11] width 6 height 6
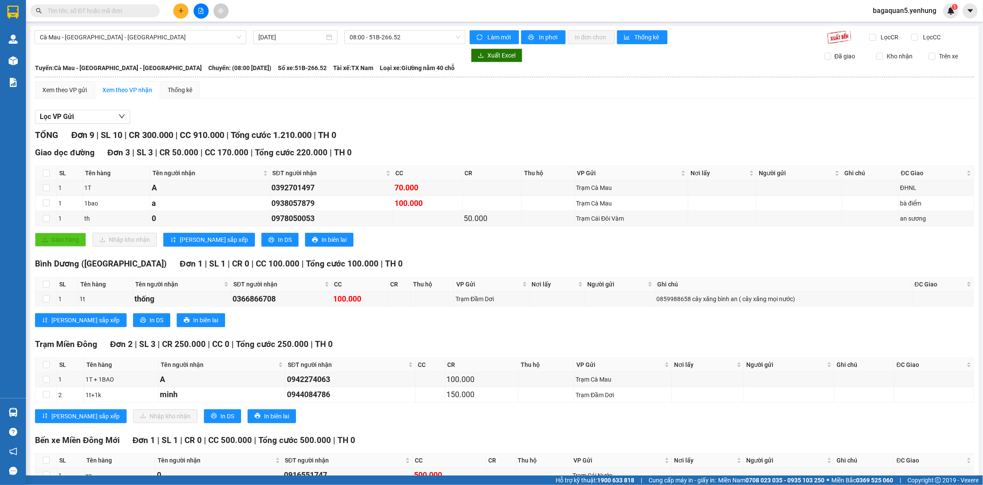
drag, startPoint x: 6, startPoint y: 66, endPoint x: 6, endPoint y: 58, distance: 7.4
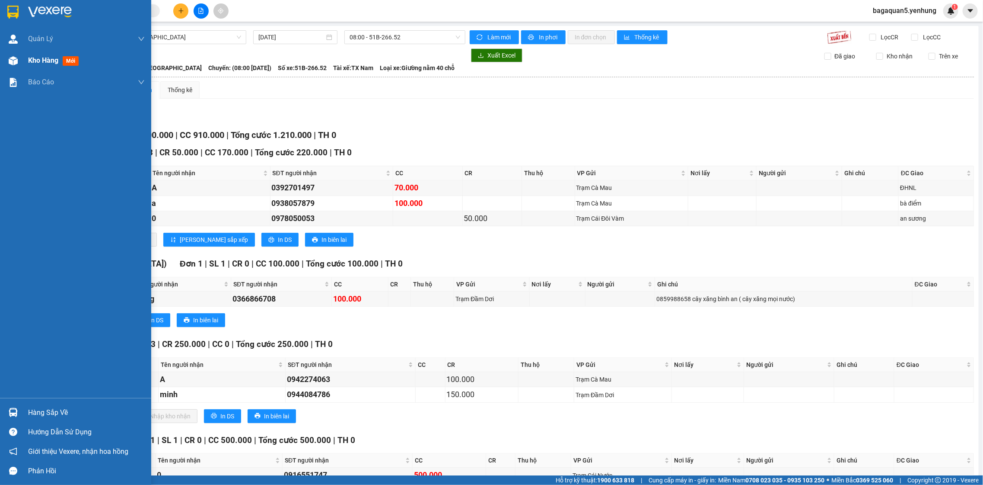
click at [6, 58] on div at bounding box center [13, 60] width 15 height 15
click at [6, 57] on div at bounding box center [13, 60] width 15 height 15
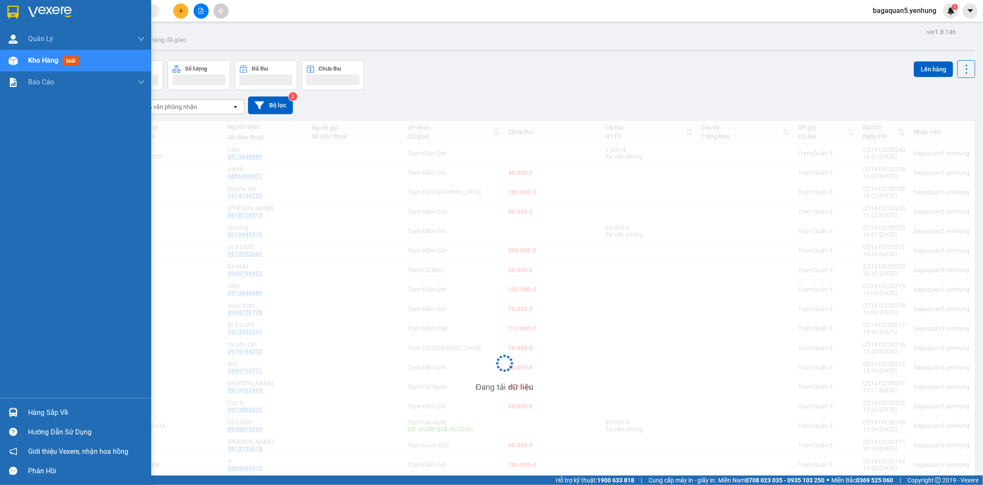
click at [45, 65] on div "Kho hàng mới" at bounding box center [55, 60] width 54 height 11
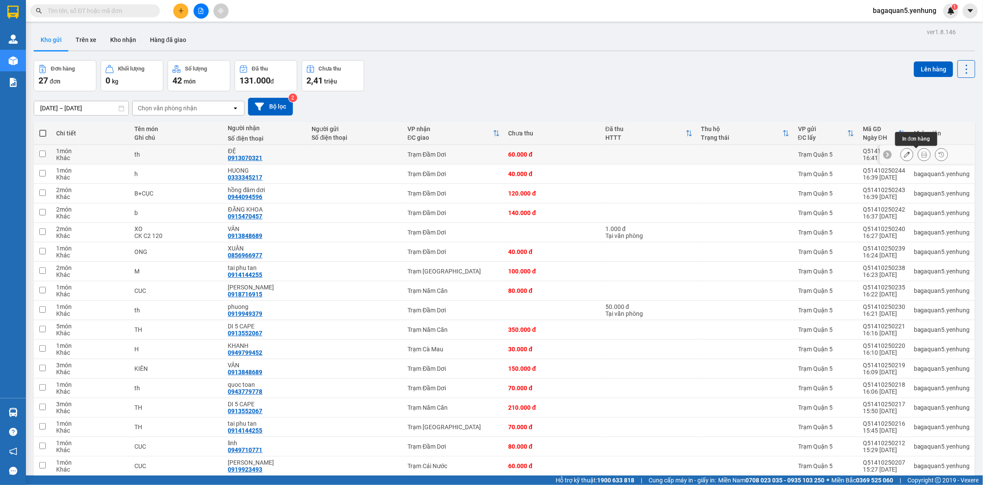
click at [919, 151] on button at bounding box center [925, 154] width 12 height 15
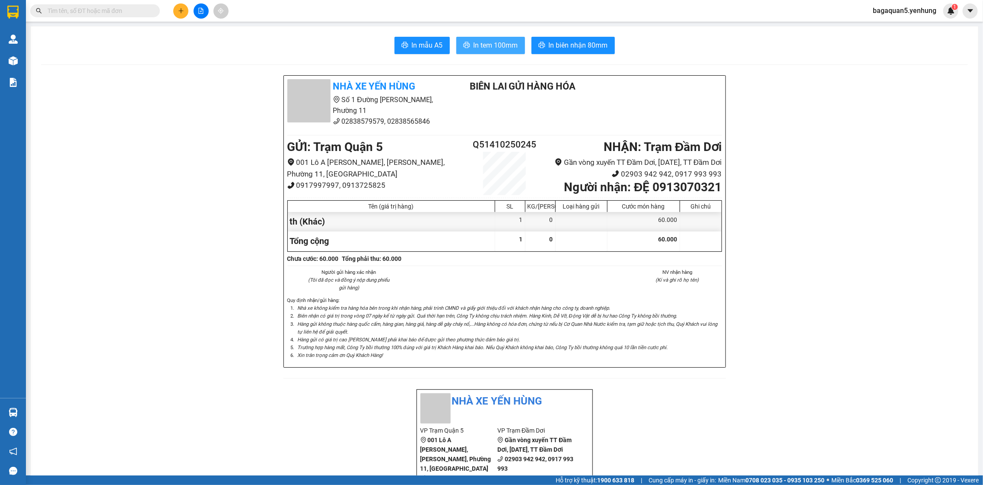
click at [512, 43] on span "In tem 100mm" at bounding box center [496, 45] width 45 height 11
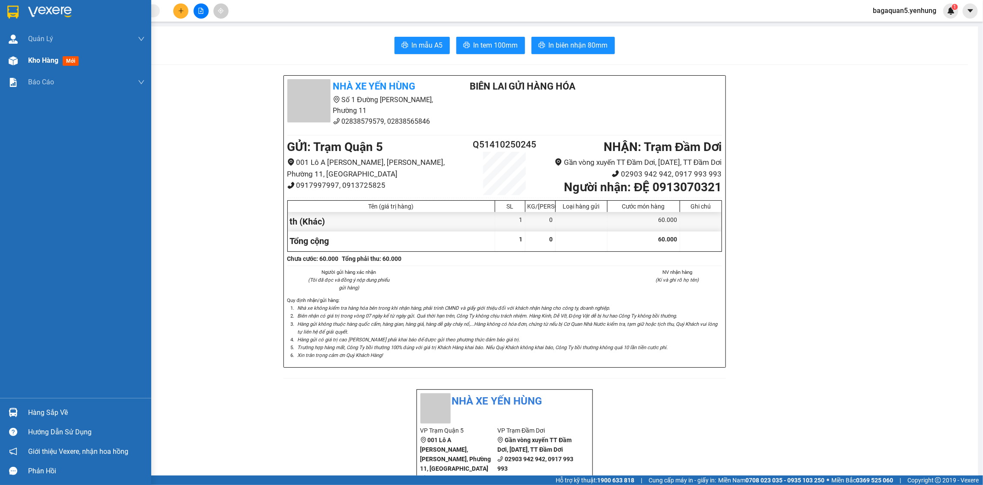
click at [4, 64] on div "Kho hàng mới" at bounding box center [75, 61] width 151 height 22
click at [2, 64] on div "Kho hàng mới" at bounding box center [75, 61] width 151 height 22
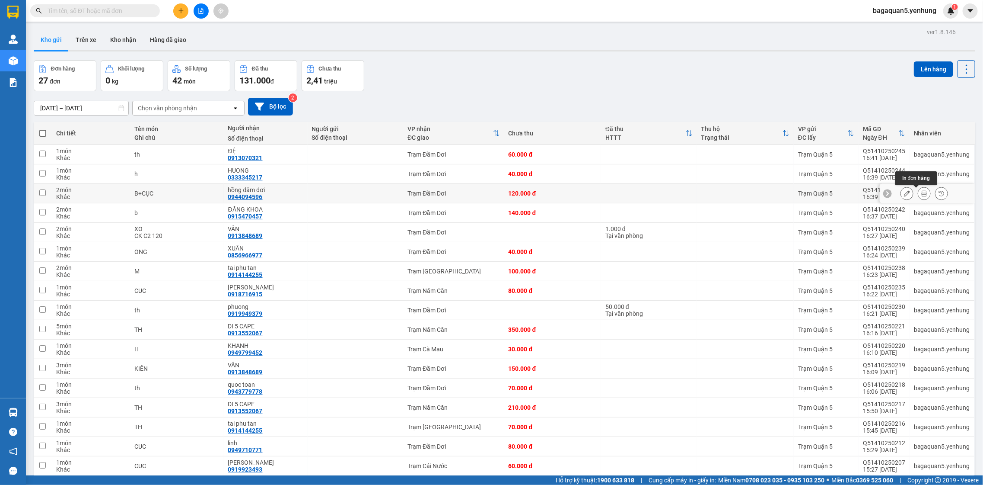
click at [919, 195] on button at bounding box center [925, 193] width 12 height 15
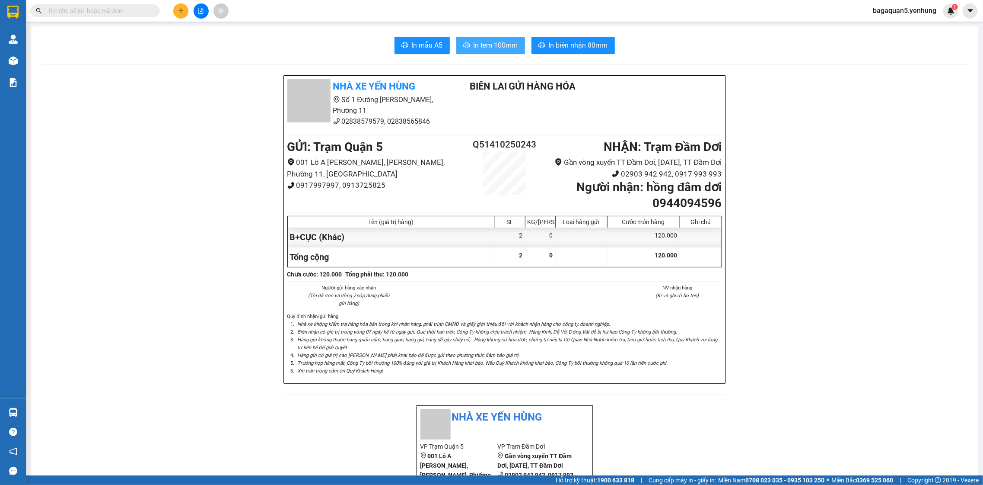
click at [456, 47] on button "In tem 100mm" at bounding box center [490, 45] width 69 height 17
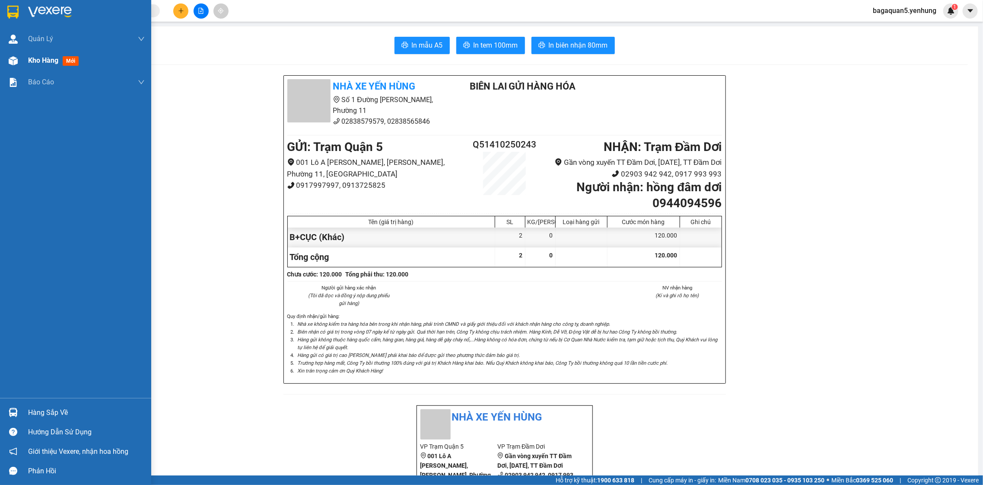
click at [21, 63] on div "Kho hàng mới" at bounding box center [75, 61] width 151 height 22
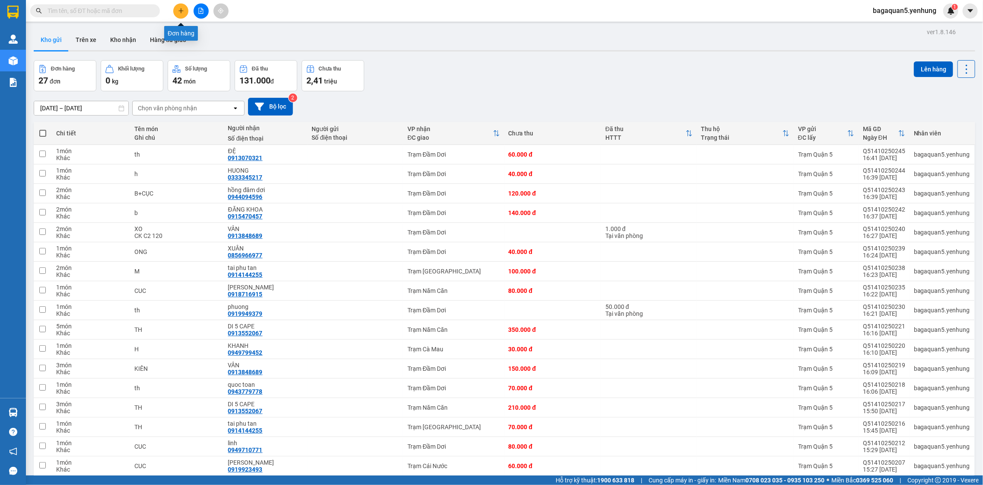
click at [186, 4] on div at bounding box center [201, 10] width 65 height 15
click at [183, 9] on icon "plus" at bounding box center [181, 11] width 6 height 6
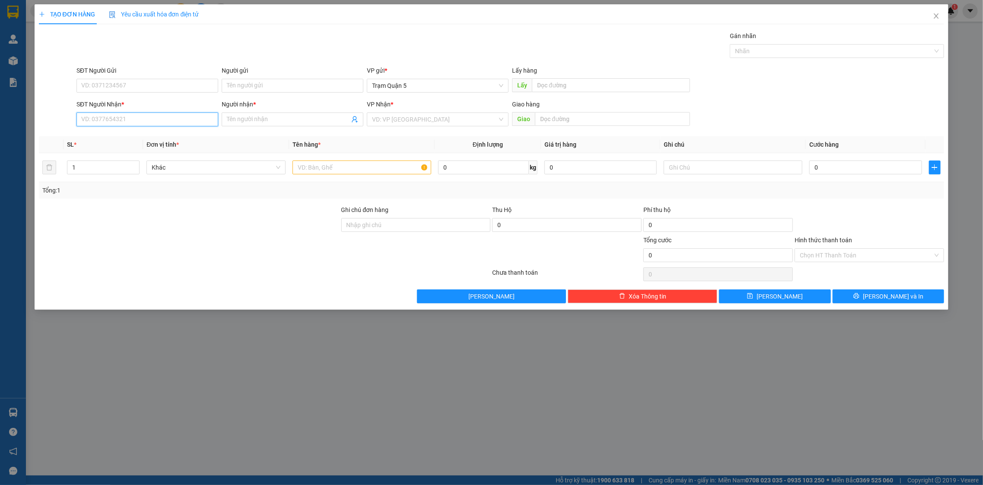
click at [141, 123] on input "SĐT Người Nhận *" at bounding box center [148, 119] width 142 height 14
click at [90, 151] on div "0945162053 - thỏa" at bounding box center [147, 151] width 131 height 10
drag, startPoint x: 896, startPoint y: 294, endPoint x: 881, endPoint y: 294, distance: 15.1
click at [895, 294] on span "[PERSON_NAME] và In" at bounding box center [893, 296] width 61 height 10
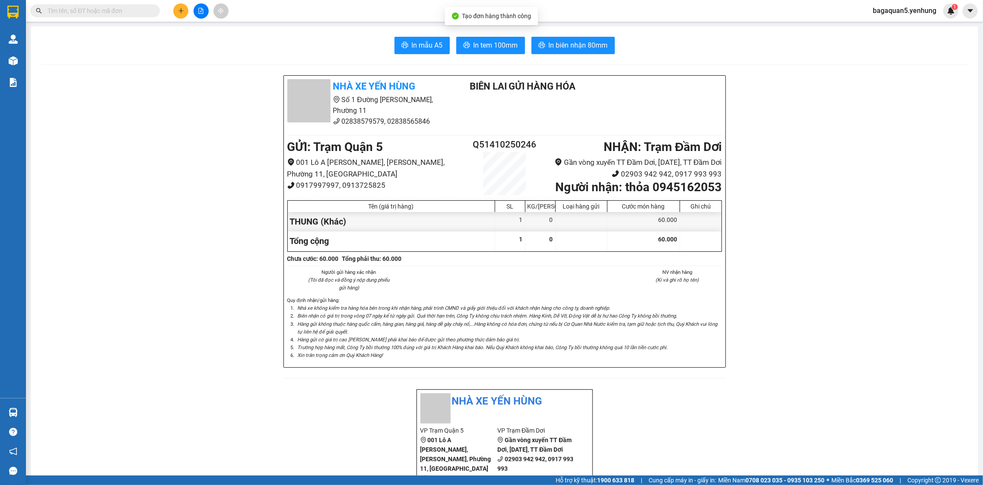
click at [474, 48] on span "In tem 100mm" at bounding box center [496, 45] width 45 height 11
click at [179, 12] on icon "plus" at bounding box center [181, 11] width 6 height 6
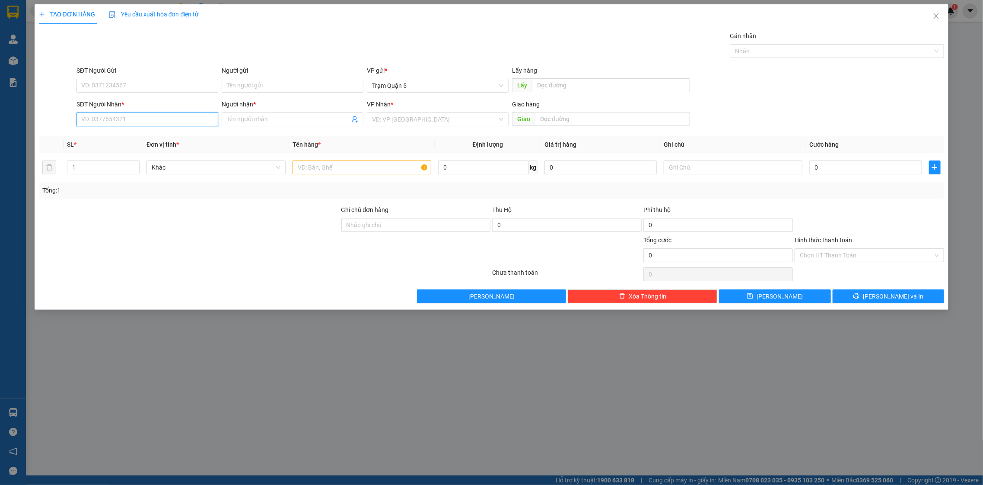
drag, startPoint x: 163, startPoint y: 113, endPoint x: 166, endPoint y: 122, distance: 9.6
click at [163, 118] on input "SĐT Người Nhận *" at bounding box center [148, 119] width 142 height 14
drag, startPoint x: 152, startPoint y: 137, endPoint x: 173, endPoint y: 134, distance: 21.0
click at [157, 137] on div "0914144255 - [PERSON_NAME]" at bounding box center [147, 137] width 131 height 10
drag, startPoint x: 138, startPoint y: 169, endPoint x: 222, endPoint y: 140, distance: 89.1
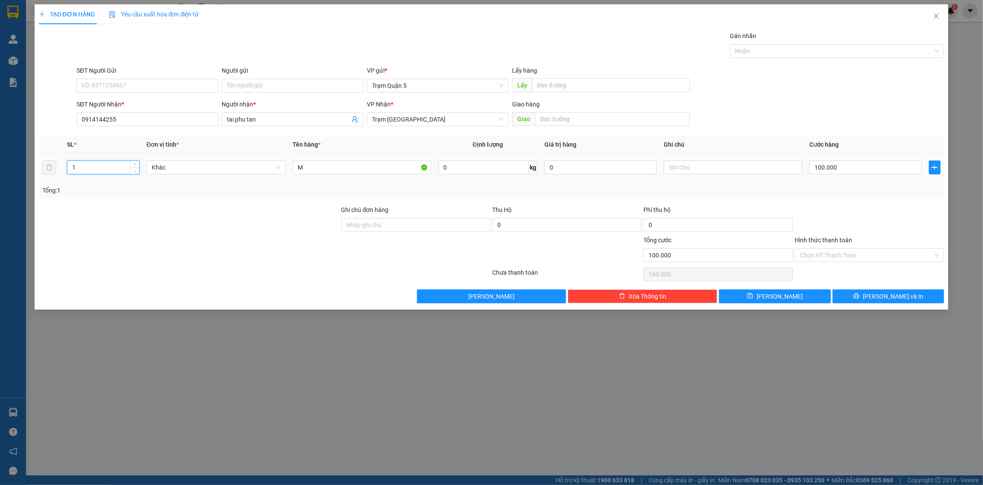
click at [137, 167] on span "Decrease Value" at bounding box center [135, 170] width 10 height 6
drag, startPoint x: 906, startPoint y: 216, endPoint x: 901, endPoint y: 257, distance: 41.4
click at [908, 235] on div "Transit Pickup Surcharge Ids Transit Deliver Surcharge Ids Transit Deliver Surc…" at bounding box center [492, 167] width 906 height 272
click at [896, 289] on button "[PERSON_NAME] và In" at bounding box center [889, 296] width 112 height 14
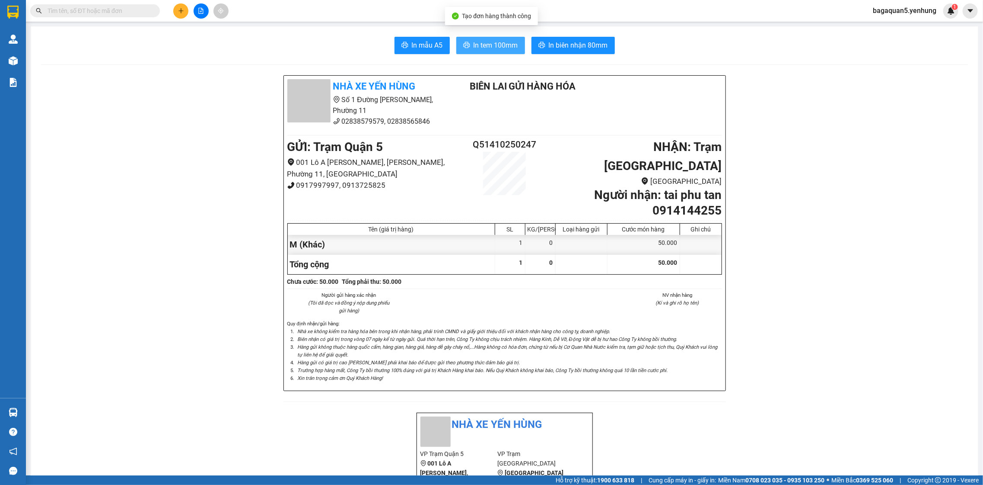
click at [482, 47] on span "In tem 100mm" at bounding box center [496, 45] width 45 height 11
drag, startPoint x: 482, startPoint y: 47, endPoint x: 479, endPoint y: 42, distance: 6.2
click at [480, 43] on span "In tem 100mm" at bounding box center [496, 45] width 45 height 11
click at [479, 42] on span "In tem 100mm" at bounding box center [496, 45] width 45 height 11
click at [180, 15] on button at bounding box center [180, 10] width 15 height 15
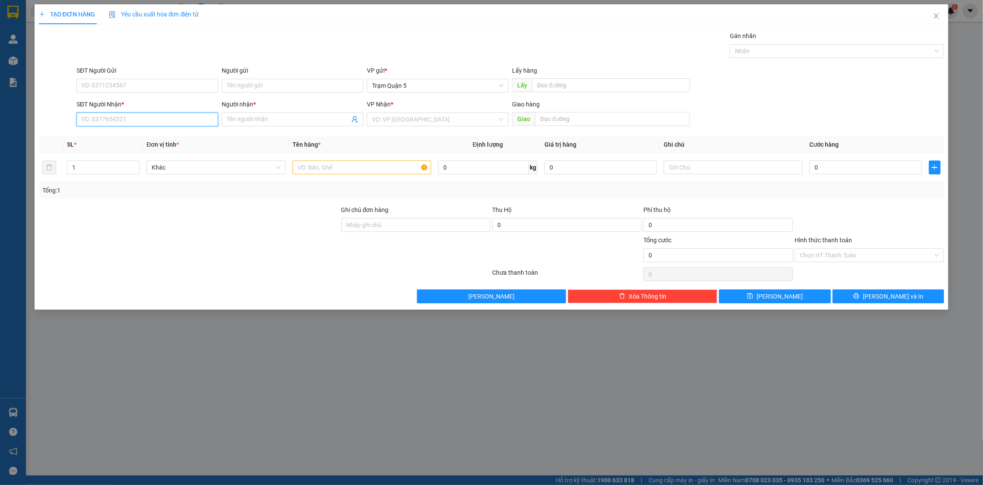
click at [152, 118] on input "SĐT Người Nhận *" at bounding box center [148, 119] width 142 height 14
click at [192, 112] on div "SĐT Người Nhận *" at bounding box center [148, 105] width 142 height 13
click at [190, 120] on input "058" at bounding box center [148, 119] width 142 height 14
drag, startPoint x: 284, startPoint y: 0, endPoint x: 982, endPoint y: 47, distance: 699.7
click at [982, 47] on div "TẠO ĐƠN HÀNG Yêu cầu xuất hóa đơn điện tử Transit Pickup Surcharge Ids Transit …" at bounding box center [491, 242] width 983 height 485
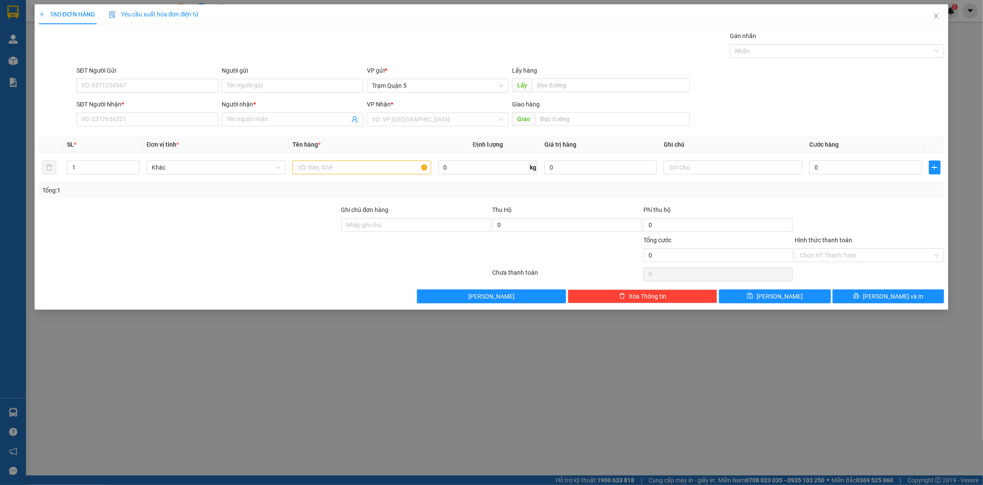
click at [982, 49] on div "TẠO ĐƠN HÀNG Yêu cầu xuất hóa đơn điện tử Transit Pickup Surcharge Ids Transit …" at bounding box center [491, 242] width 983 height 485
click at [982, 50] on div "TẠO ĐƠN HÀNG Yêu cầu xuất hóa đơn điện tử Transit Pickup Surcharge Ids Transit …" at bounding box center [491, 242] width 983 height 485
click at [982, 52] on div "TẠO ĐƠN HÀNG Yêu cầu xuất hóa đơn điện tử Transit Pickup Surcharge Ids Transit …" at bounding box center [491, 242] width 983 height 485
click at [980, 52] on div "TẠO ĐƠN HÀNG Yêu cầu xuất hóa đơn điện tử Transit Pickup Surcharge Ids Transit …" at bounding box center [491, 242] width 983 height 485
click at [980, 51] on div "TẠO ĐƠN HÀNG Yêu cầu xuất hóa đơn điện tử Transit Pickup Surcharge Ids Transit …" at bounding box center [491, 242] width 983 height 485
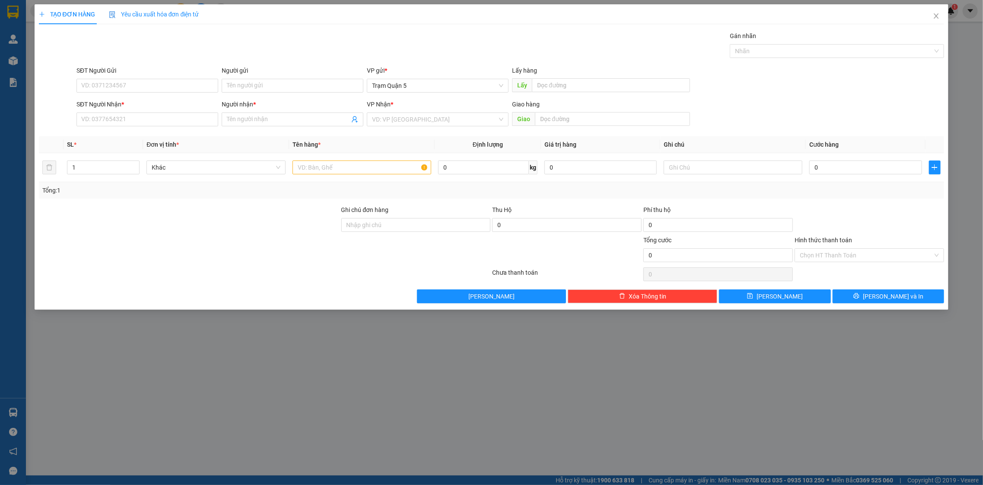
click at [982, 51] on div "TẠO ĐƠN HÀNG Yêu cầu xuất hóa đơn điện tử Transit Pickup Surcharge Ids Transit …" at bounding box center [491, 242] width 983 height 485
click at [137, 114] on input "SĐT Người Nhận *" at bounding box center [148, 119] width 142 height 14
click at [157, 130] on div "0856966977 - XUÂN" at bounding box center [148, 137] width 142 height 14
click at [316, 167] on input "ONG" at bounding box center [362, 167] width 139 height 14
click at [868, 167] on input "40.000" at bounding box center [866, 167] width 112 height 14
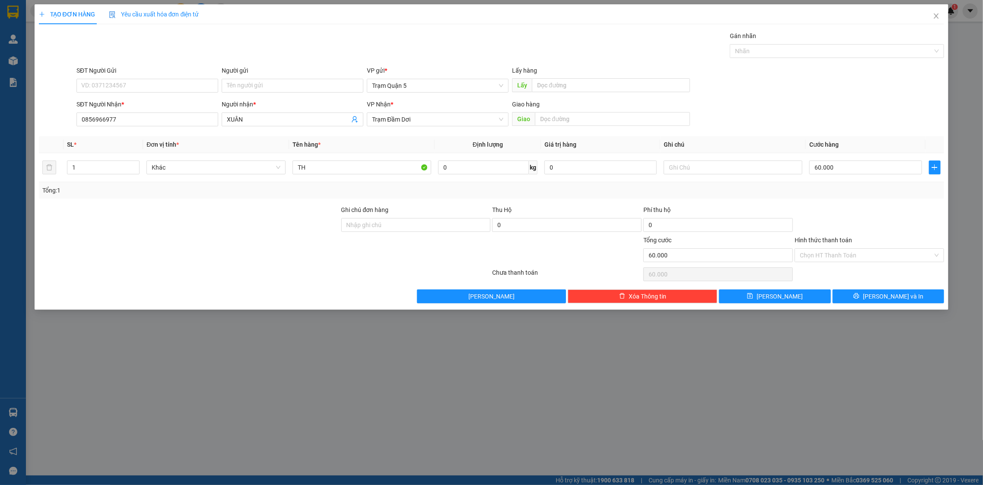
drag, startPoint x: 855, startPoint y: 189, endPoint x: 868, endPoint y: 239, distance: 51.1
click at [855, 191] on div "Tổng: 1" at bounding box center [491, 190] width 899 height 10
click at [872, 253] on input "Hình thức thanh toán" at bounding box center [866, 255] width 133 height 13
click at [864, 266] on div "Tại văn phòng" at bounding box center [870, 273] width 150 height 14
click at [864, 287] on div "Transit Pickup Surcharge Ids Transit Deliver Surcharge Ids Transit Deliver Surc…" at bounding box center [492, 167] width 906 height 272
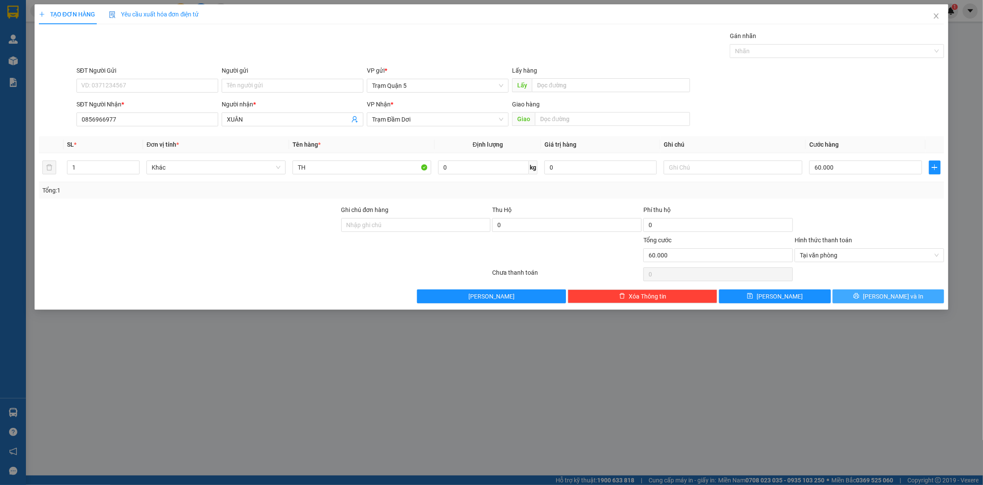
click at [864, 290] on button "[PERSON_NAME] và In" at bounding box center [889, 296] width 112 height 14
click at [864, 292] on button "[PERSON_NAME] và In" at bounding box center [889, 296] width 112 height 14
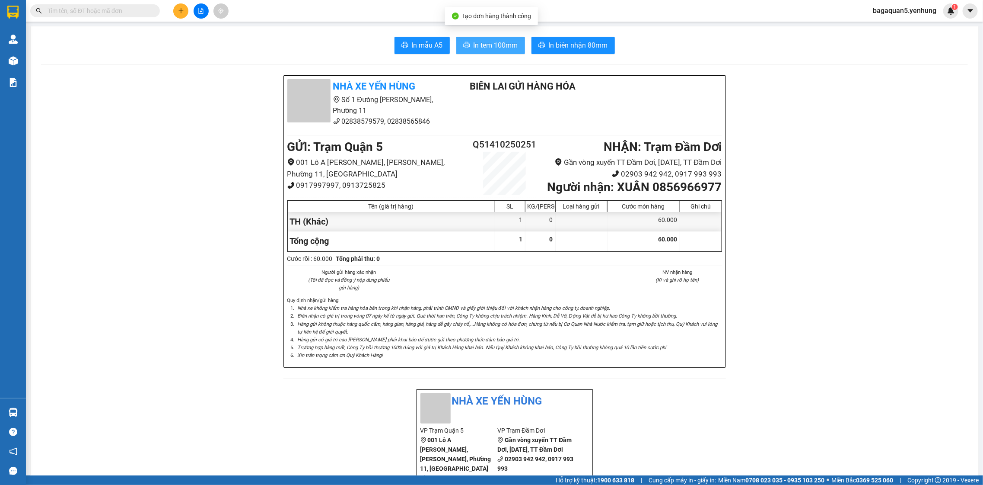
click at [490, 40] on span "In tem 100mm" at bounding box center [496, 45] width 45 height 11
drag, startPoint x: 509, startPoint y: 54, endPoint x: 503, endPoint y: 48, distance: 8.3
click at [503, 48] on span "In tem 100mm" at bounding box center [496, 45] width 45 height 11
click at [176, 11] on button at bounding box center [180, 10] width 15 height 15
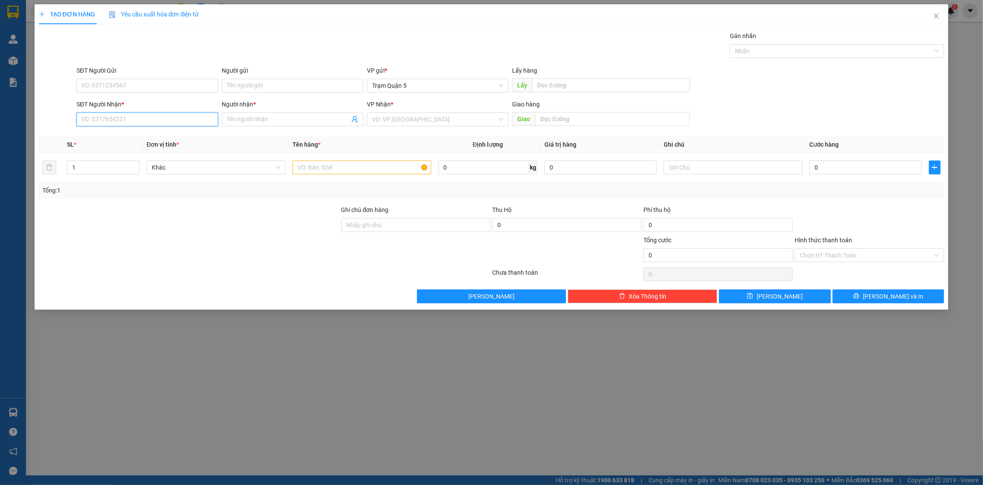
click at [128, 115] on input "SĐT Người Nhận *" at bounding box center [148, 119] width 142 height 14
click at [122, 119] on input "083" at bounding box center [148, 119] width 142 height 14
click at [108, 124] on input "083" at bounding box center [148, 119] width 142 height 14
click at [188, 137] on div "0901322083 - [GEOGRAPHIC_DATA]" at bounding box center [147, 137] width 131 height 10
click at [817, 254] on input "Hình thức thanh toán" at bounding box center [866, 255] width 133 height 13
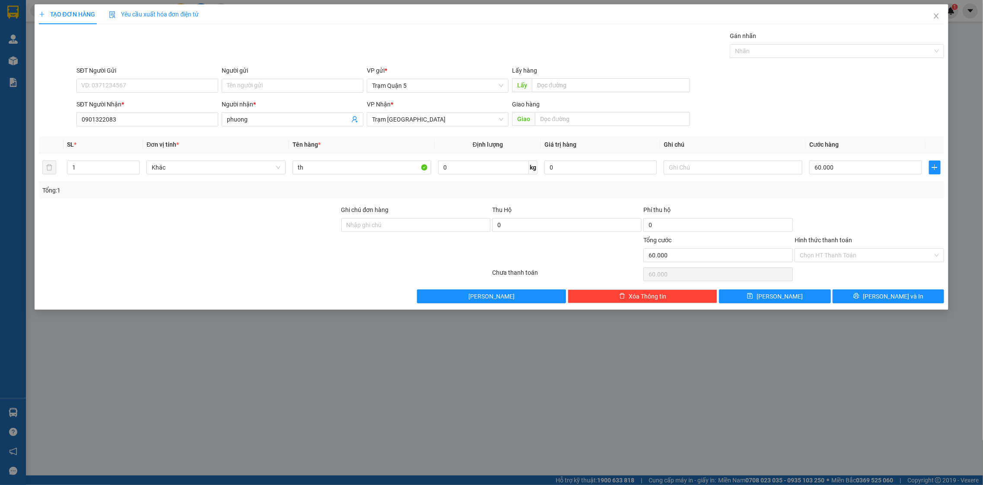
click at [830, 214] on div at bounding box center [869, 220] width 151 height 30
click at [894, 292] on span "[PERSON_NAME] và In" at bounding box center [893, 296] width 61 height 10
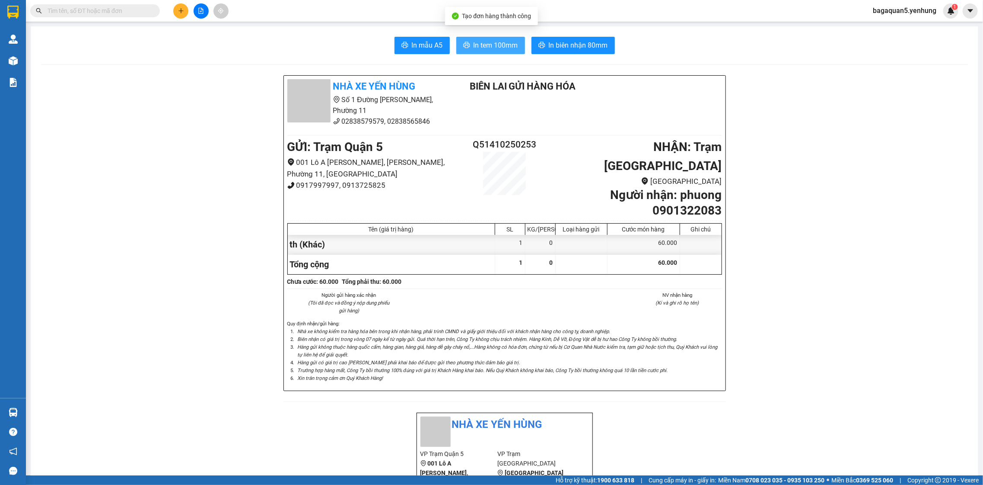
click at [505, 46] on span "In tem 100mm" at bounding box center [496, 45] width 45 height 11
click at [504, 43] on span "In tem 100mm" at bounding box center [496, 45] width 45 height 11
click at [179, 14] on button at bounding box center [180, 10] width 15 height 15
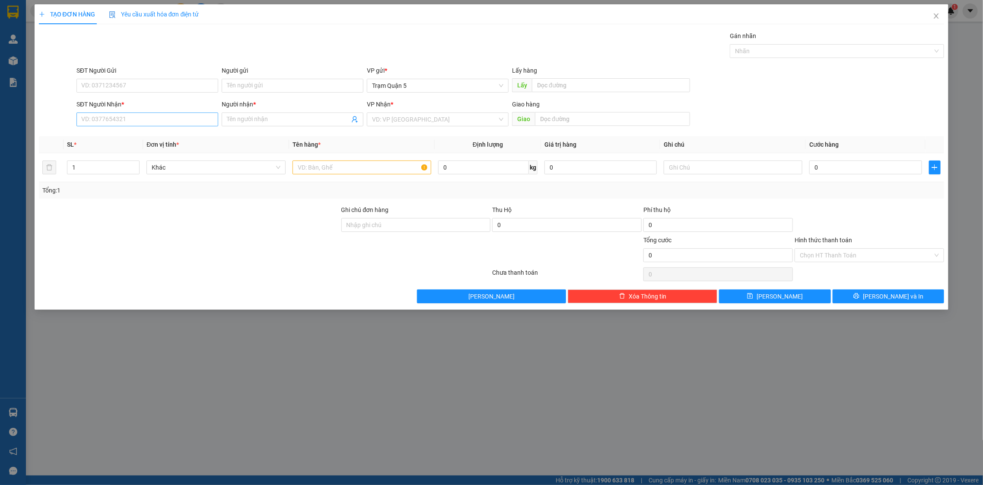
drag, startPoint x: 119, startPoint y: 112, endPoint x: 109, endPoint y: 118, distance: 11.3
click at [117, 113] on div "SĐT Người Nhận * VD: 0377654321" at bounding box center [148, 114] width 142 height 30
drag, startPoint x: 174, startPoint y: 112, endPoint x: 173, endPoint y: 107, distance: 5.2
click at [174, 112] on input "SĐT Người Nhận *" at bounding box center [148, 119] width 142 height 14
click at [115, 139] on div "0822233133 - [PERSON_NAME]" at bounding box center [147, 137] width 131 height 10
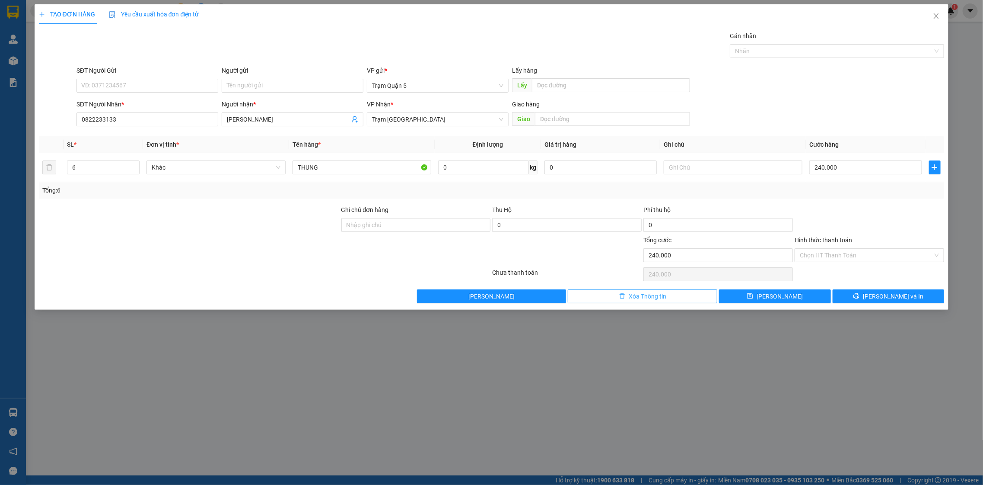
drag, startPoint x: 581, startPoint y: 296, endPoint x: 573, endPoint y: 296, distance: 7.3
click at [579, 296] on button "Xóa Thông tin" at bounding box center [643, 296] width 150 height 14
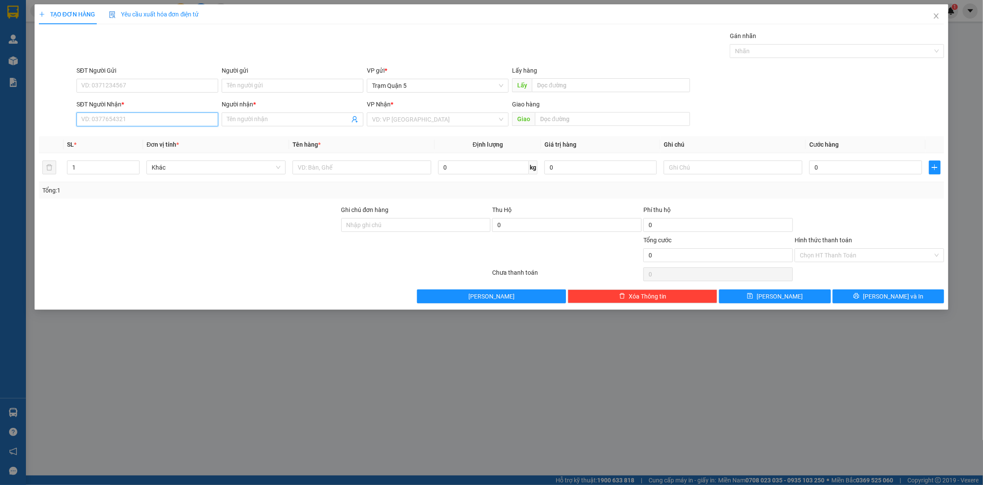
click at [118, 117] on input "SĐT Người Nhận *" at bounding box center [148, 119] width 142 height 14
click at [143, 141] on div "0902570777 - MINH" at bounding box center [148, 137] width 142 height 14
click at [761, 162] on input "C2 30" at bounding box center [733, 167] width 139 height 14
click at [846, 161] on input "1.000" at bounding box center [866, 167] width 112 height 14
click at [835, 185] on div "Tổng: 1" at bounding box center [491, 190] width 899 height 10
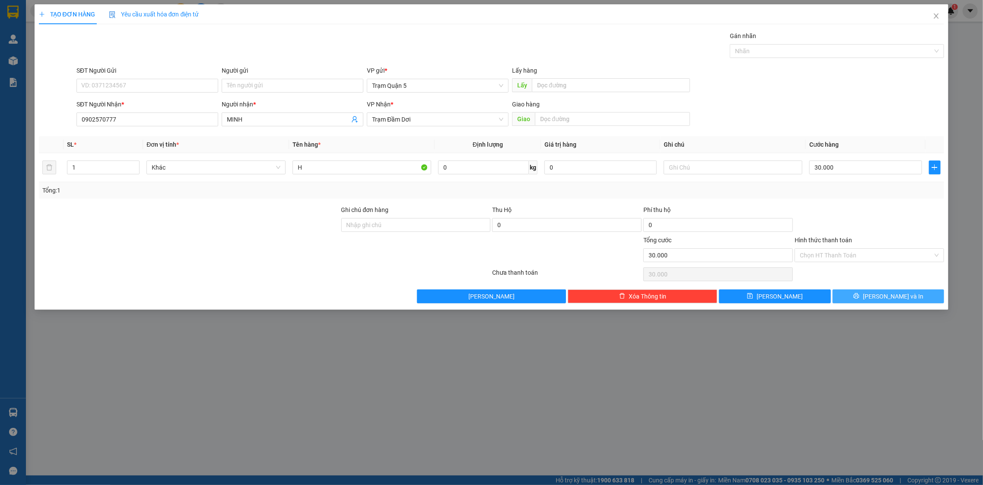
click at [894, 302] on button "[PERSON_NAME] và In" at bounding box center [889, 296] width 112 height 14
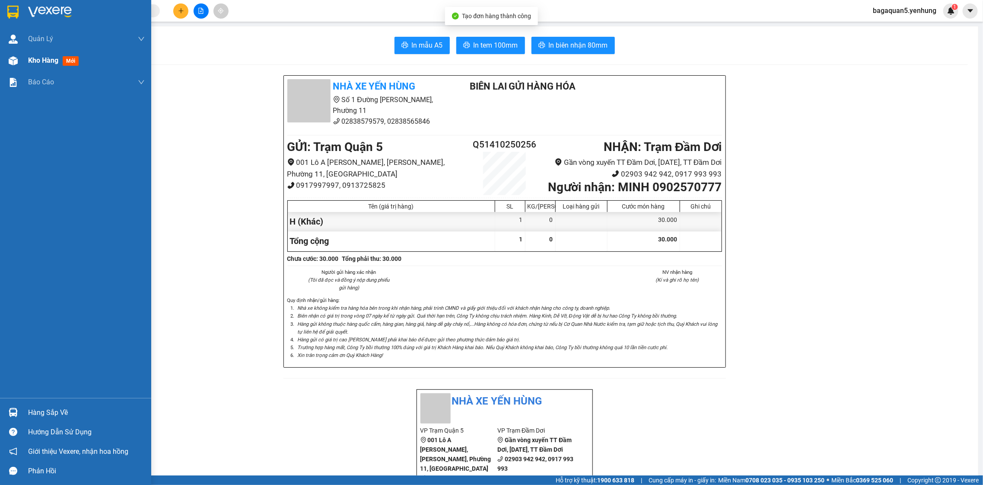
click at [19, 60] on div at bounding box center [13, 60] width 15 height 15
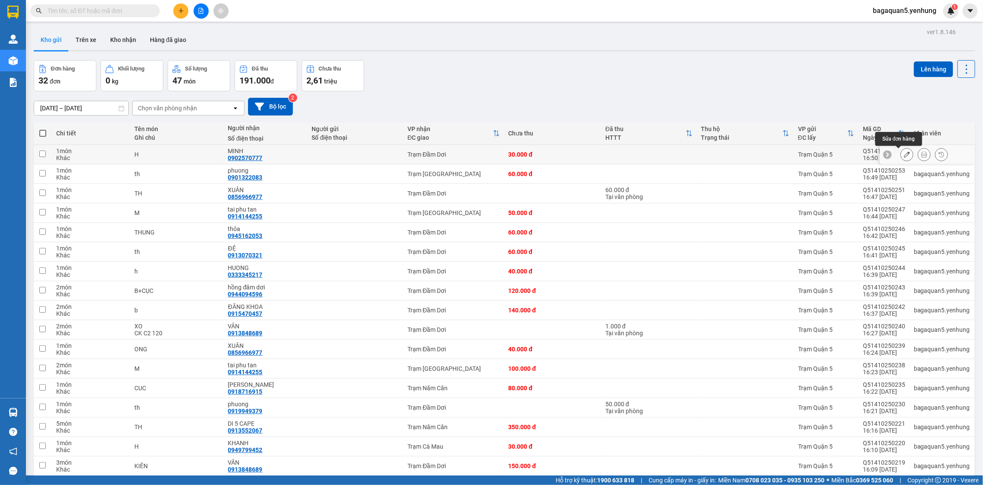
click at [904, 155] on icon at bounding box center [907, 154] width 6 height 6
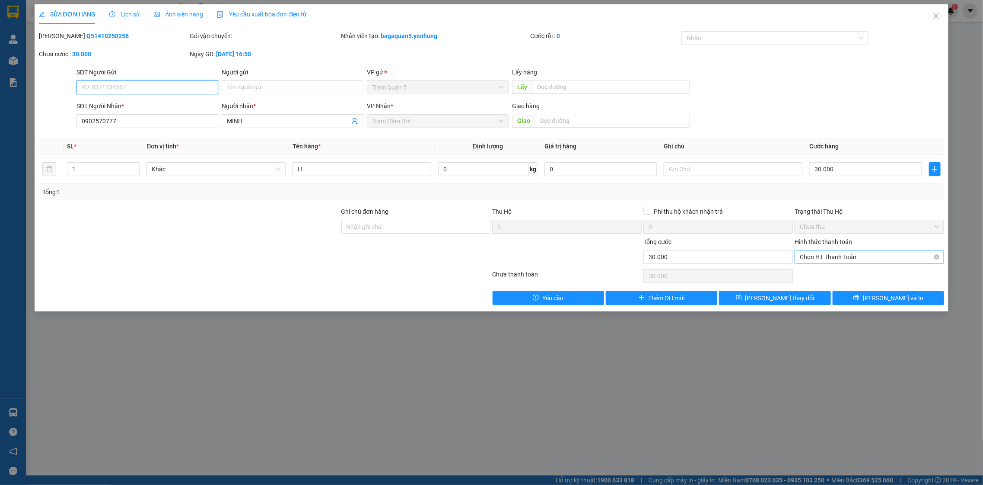
click at [849, 250] on span "Chọn HT Thanh Toán" at bounding box center [869, 256] width 139 height 13
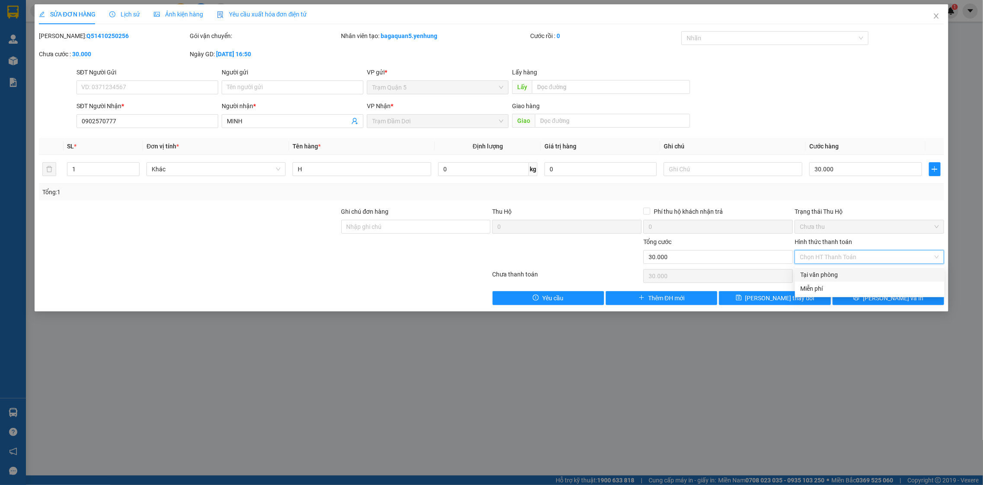
click at [847, 271] on div "Tại văn phòng" at bounding box center [870, 275] width 139 height 10
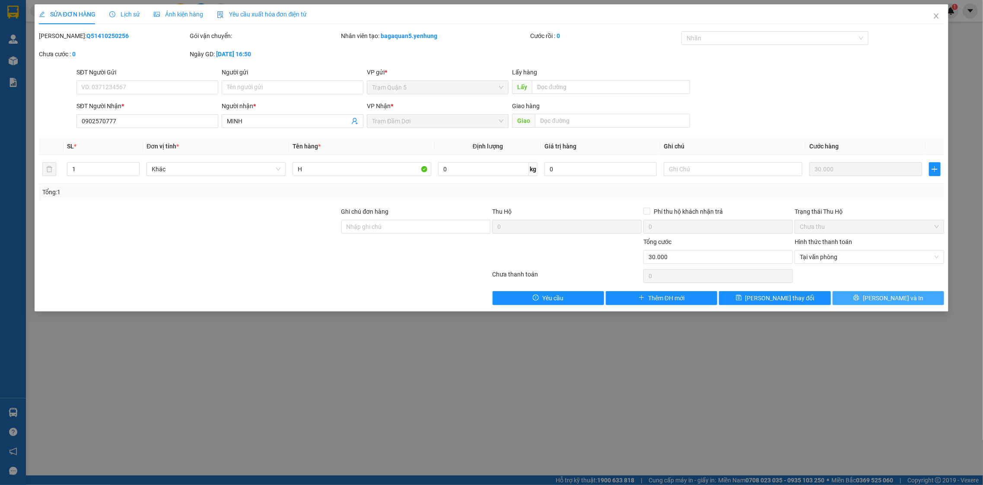
click at [867, 299] on button "[PERSON_NAME] và In" at bounding box center [889, 298] width 112 height 14
click button "[PERSON_NAME] và In" at bounding box center [889, 298] width 112 height 14
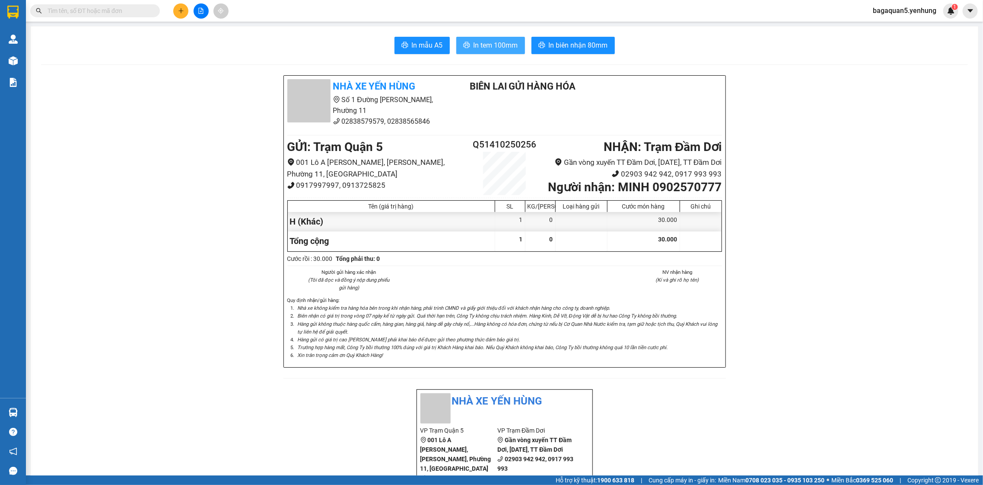
click at [480, 51] on button "In tem 100mm" at bounding box center [490, 45] width 69 height 17
click at [456, 37] on button "In tem 100mm" at bounding box center [490, 45] width 69 height 17
click at [480, 51] on button "In tem 100mm" at bounding box center [490, 45] width 69 height 17
click at [184, 10] on button at bounding box center [180, 10] width 15 height 15
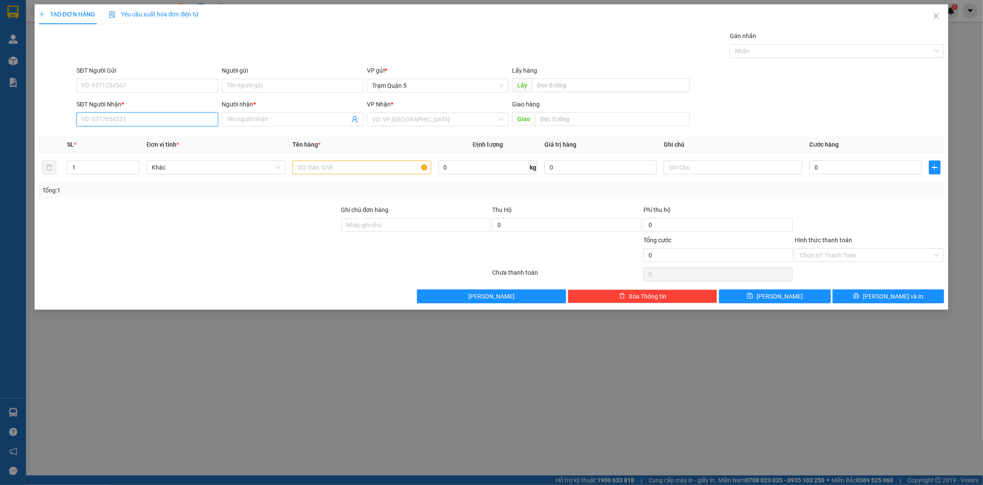
click at [200, 123] on input "SĐT Người Nhận *" at bounding box center [148, 119] width 142 height 14
drag, startPoint x: 115, startPoint y: 134, endPoint x: 115, endPoint y: 148, distance: 13.8
click at [115, 148] on div "0913129134 - TUẤN 0917797134 - TRỌNG 0916440134 - TRỌNG NGHĨA 0918797134 - a tr…" at bounding box center [148, 157] width 142 height 55
click at [115, 148] on div "0917797134 - TRỌNG" at bounding box center [147, 151] width 131 height 10
click at [713, 172] on input "c3 nhận 30" at bounding box center [733, 167] width 139 height 14
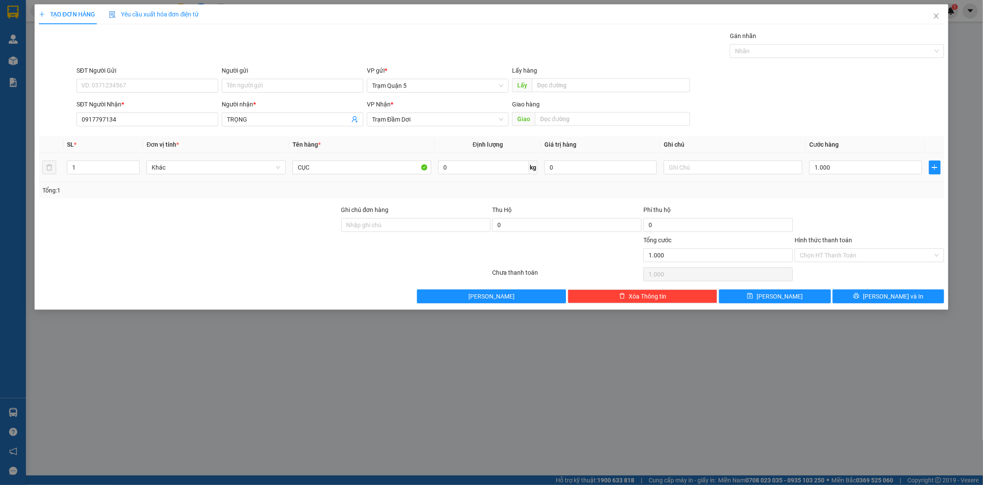
click at [861, 178] on td "1.000" at bounding box center [865, 167] width 119 height 29
click at [859, 174] on input "1.000" at bounding box center [866, 167] width 112 height 14
click at [849, 188] on div "Tổng: 1" at bounding box center [491, 190] width 899 height 10
drag, startPoint x: 933, startPoint y: 243, endPoint x: 924, endPoint y: 252, distance: 12.2
click at [925, 250] on div "Hình thức thanh toán Chọn HT Thanh Toán" at bounding box center [870, 250] width 150 height 30
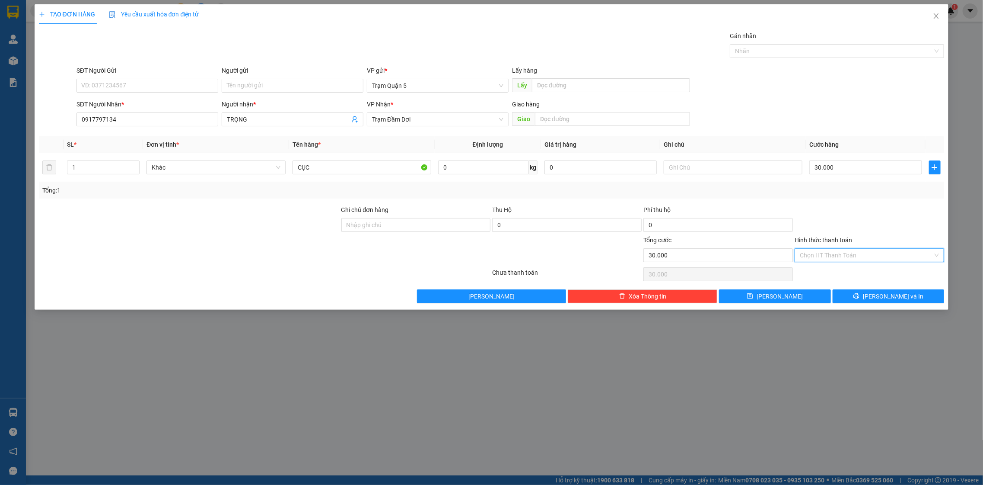
drag, startPoint x: 924, startPoint y: 252, endPoint x: 915, endPoint y: 253, distance: 9.2
click at [922, 252] on input "Hình thức thanh toán" at bounding box center [866, 255] width 133 height 13
click at [888, 266] on div "Tại văn phòng" at bounding box center [870, 273] width 150 height 14
click at [886, 290] on button "[PERSON_NAME] và In" at bounding box center [889, 296] width 112 height 14
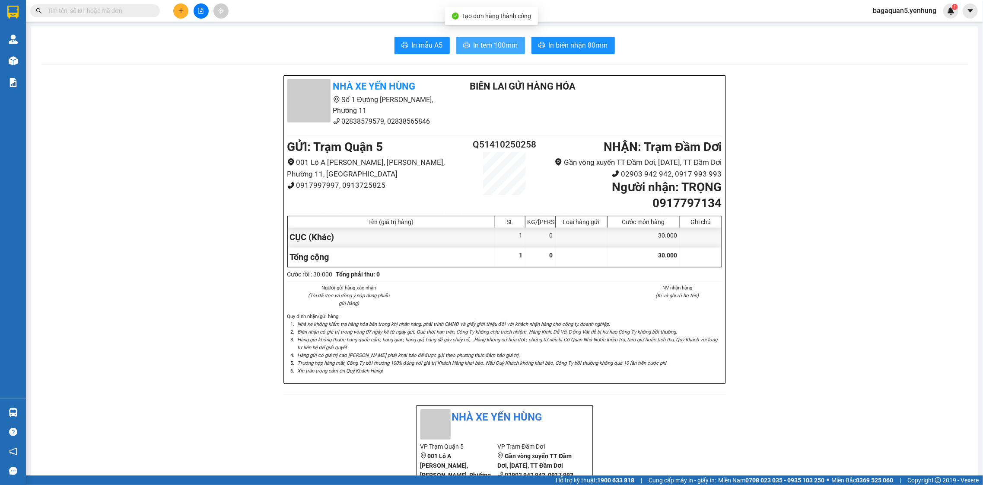
drag, startPoint x: 468, startPoint y: 53, endPoint x: 462, endPoint y: 47, distance: 8.9
click at [462, 45] on button "In tem 100mm" at bounding box center [490, 45] width 69 height 17
click at [181, 11] on icon "plus" at bounding box center [181, 10] width 0 height 5
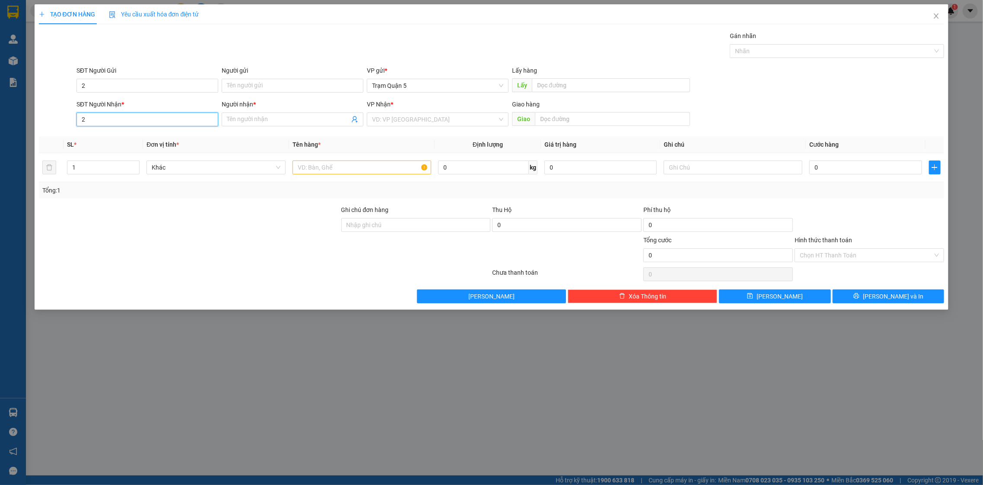
click at [147, 120] on input "2" at bounding box center [148, 119] width 142 height 14
click at [127, 168] on div "0942012255 - c tu" at bounding box center [147, 165] width 131 height 10
click at [861, 252] on input "Hình thức thanh toán" at bounding box center [866, 255] width 133 height 13
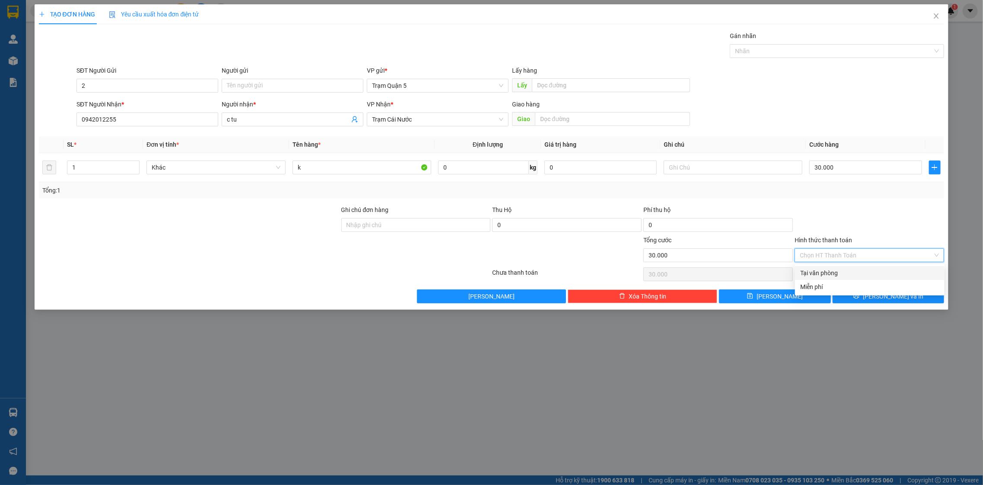
click at [869, 267] on div "Tại văn phòng" at bounding box center [870, 273] width 150 height 14
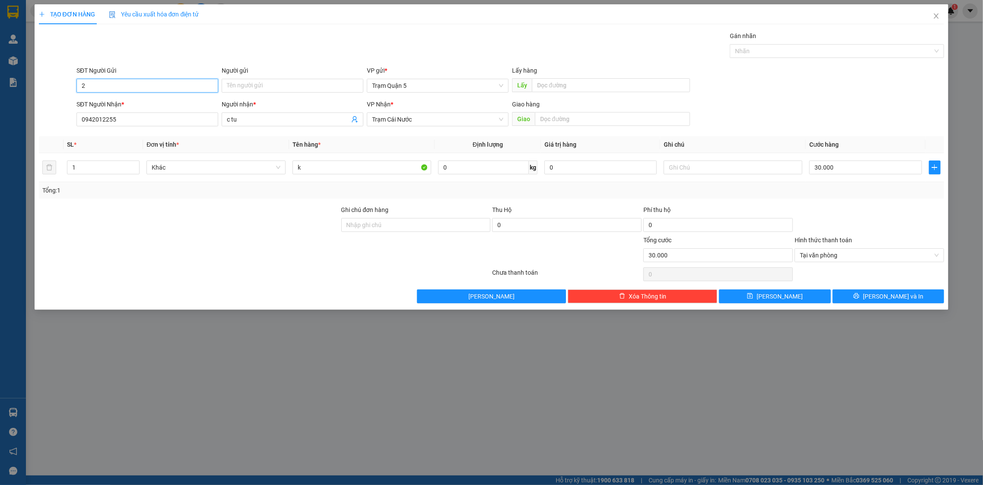
drag, startPoint x: 125, startPoint y: 89, endPoint x: 120, endPoint y: 89, distance: 4.8
click at [124, 89] on input "2" at bounding box center [148, 86] width 142 height 14
click at [854, 297] on button "[PERSON_NAME] và In" at bounding box center [889, 296] width 112 height 14
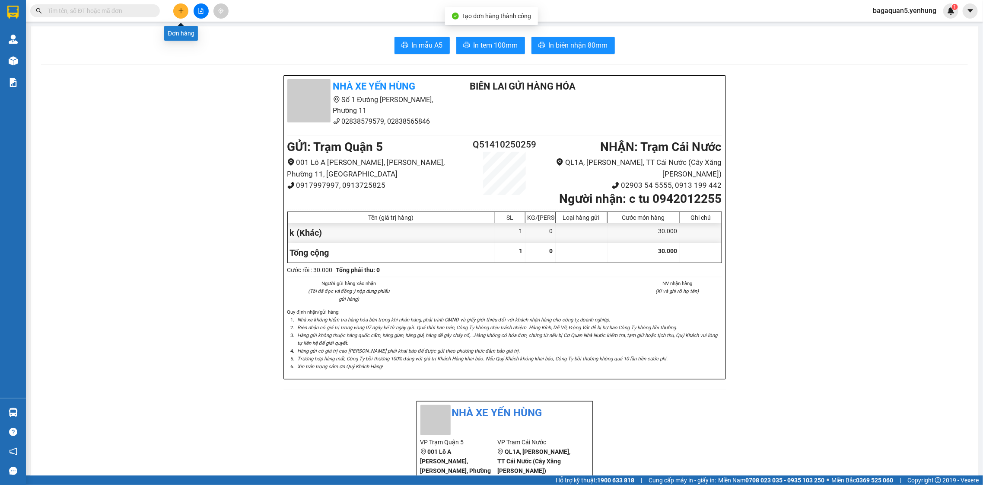
click at [177, 14] on button at bounding box center [180, 10] width 15 height 15
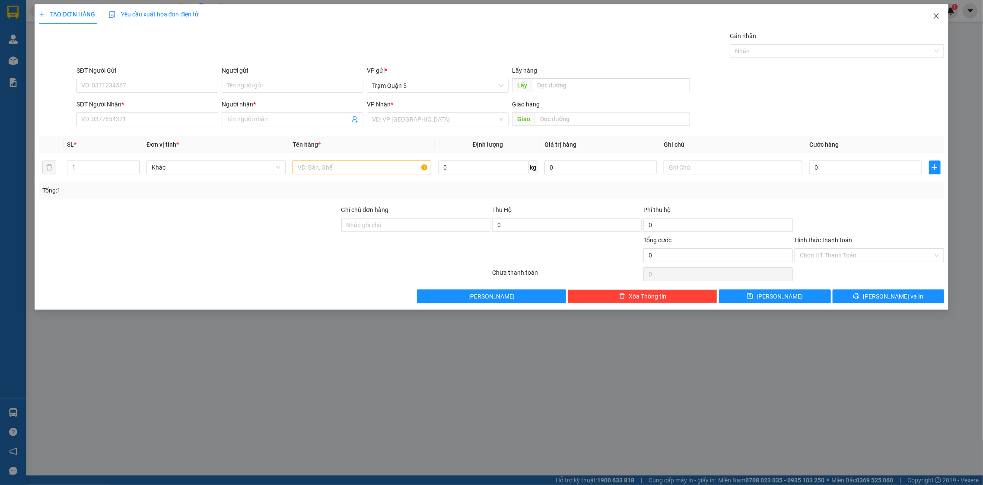
click at [938, 17] on icon "close" at bounding box center [937, 15] width 5 height 5
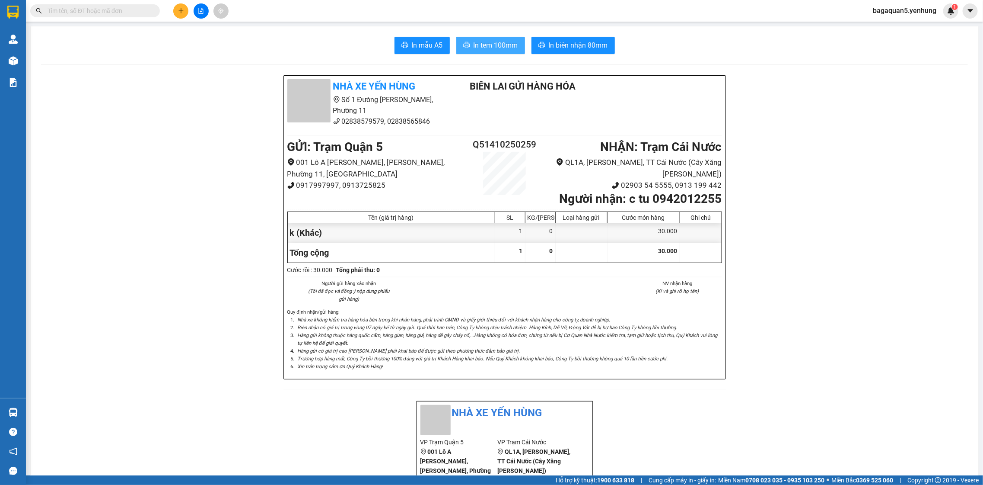
click at [474, 40] on span "In tem 100mm" at bounding box center [496, 45] width 45 height 11
click at [456, 37] on button "In tem 100mm" at bounding box center [490, 45] width 69 height 17
click at [178, 11] on icon "plus" at bounding box center [181, 11] width 6 height 6
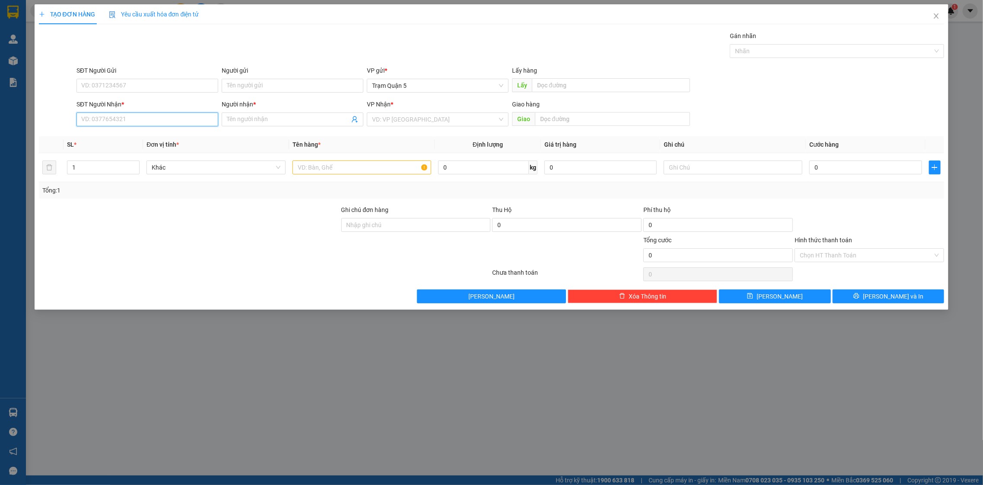
click at [153, 119] on input "SĐT Người Nhận *" at bounding box center [148, 119] width 142 height 14
click at [81, 117] on input "102" at bounding box center [148, 119] width 142 height 14
click at [319, 127] on div "Người nhận * Tên người nhận" at bounding box center [293, 114] width 142 height 30
click at [266, 120] on input "Người nhận *" at bounding box center [288, 120] width 123 height 10
click at [482, 163] on input "0" at bounding box center [483, 167] width 90 height 14
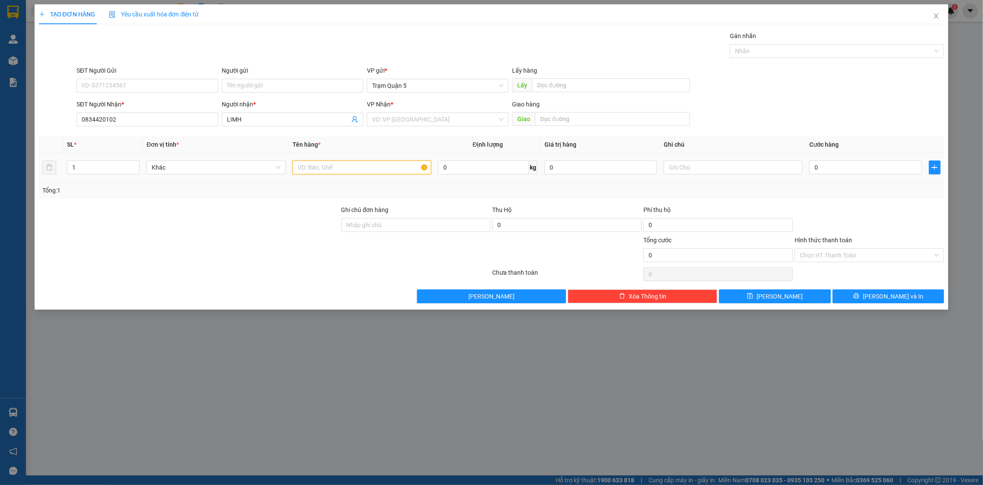
click at [385, 172] on input "text" at bounding box center [362, 167] width 139 height 14
click at [832, 163] on input "0" at bounding box center [866, 167] width 112 height 14
drag, startPoint x: 880, startPoint y: 201, endPoint x: 901, endPoint y: 242, distance: 46.2
click at [884, 211] on div "Transit Pickup Surcharge Ids Transit Deliver Surcharge Ids Transit Deliver Surc…" at bounding box center [492, 167] width 906 height 272
click at [889, 295] on span "[PERSON_NAME] và In" at bounding box center [893, 296] width 61 height 10
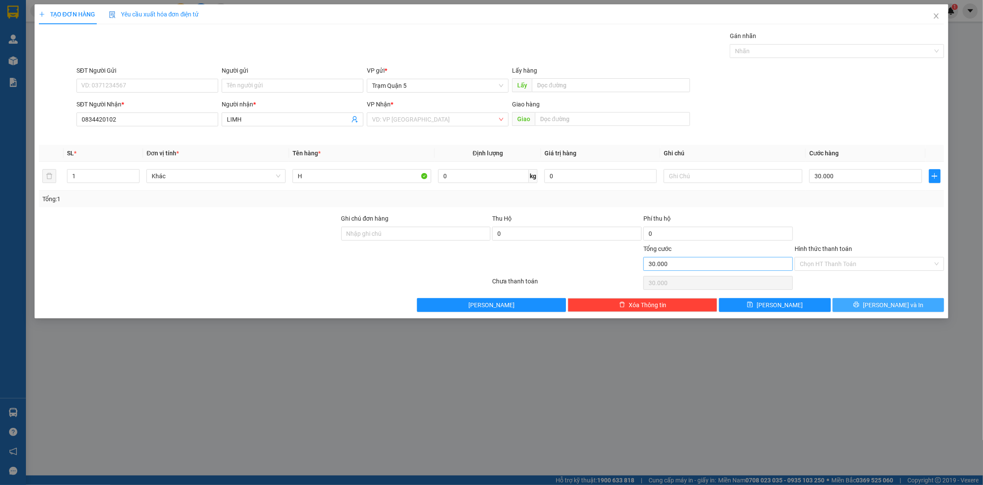
click at [822, 281] on div "Transit Pickup Surcharge Ids Transit Deliver Surcharge Ids Transit Deliver Surc…" at bounding box center [492, 171] width 906 height 281
click at [459, 112] on div "VP Nhận *" at bounding box center [438, 105] width 142 height 13
click at [461, 115] on input "search" at bounding box center [434, 119] width 125 height 13
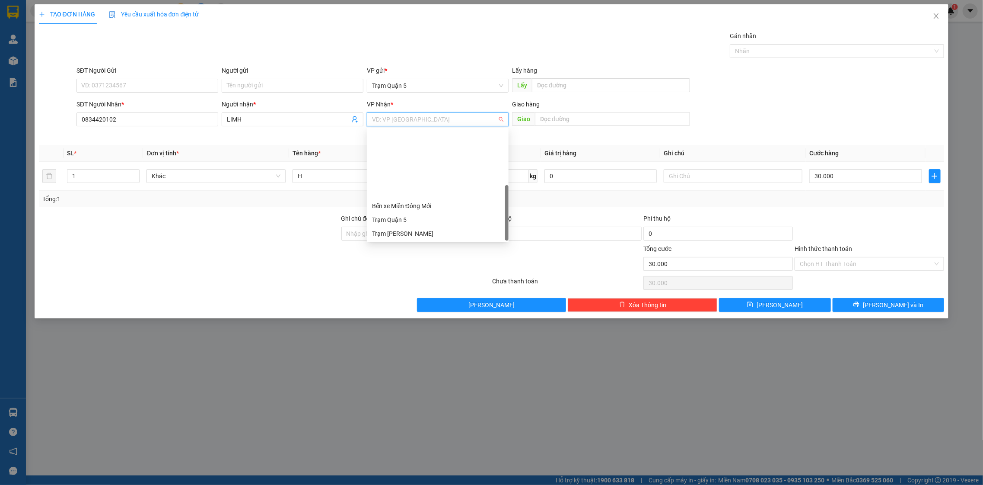
drag, startPoint x: 507, startPoint y: 172, endPoint x: 467, endPoint y: 239, distance: 78.0
click at [495, 252] on body "Kết quả tìm kiếm ( 0 ) Bộ lọc No Data bagaquan5.yenhung 1 Quản Lý Quản lý khách…" at bounding box center [491, 242] width 983 height 485
drag, startPoint x: 436, startPoint y: 223, endPoint x: 432, endPoint y: 240, distance: 18.1
click at [432, 240] on div "30540 30539 Bến xe Miền Đông Mới Trạm Quận 5 Trạm [GEOGRAPHIC_DATA] [GEOGRAPHIC…" at bounding box center [438, 185] width 142 height 114
click at [432, 240] on body "Kết quả tìm kiếm ( 0 ) Bộ lọc No Data bagaquan5.yenhung 1 Quản Lý Quản lý khách…" at bounding box center [491, 242] width 983 height 485
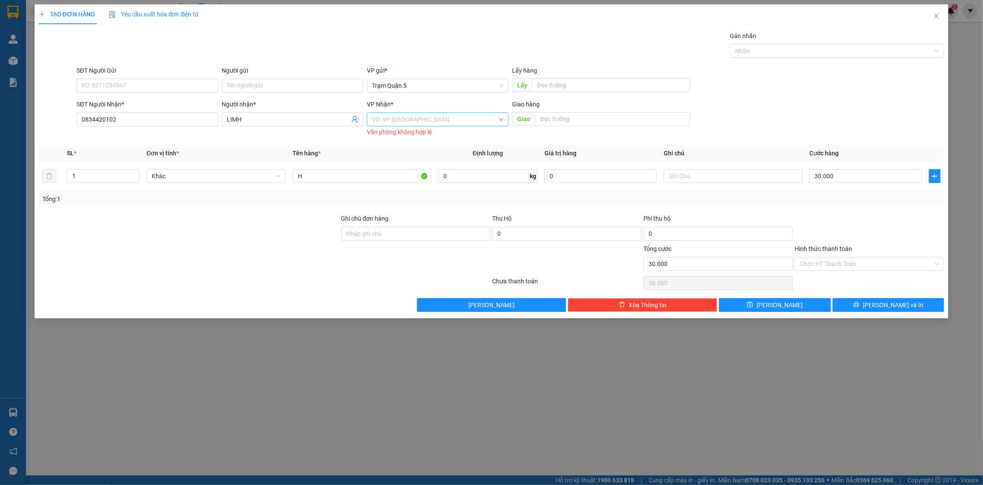
click at [437, 112] on div "VP Nhận * VD: VP [GEOGRAPHIC_DATA] Văn phòng không hợp lệ" at bounding box center [438, 118] width 142 height 39
click at [434, 117] on input "search" at bounding box center [434, 119] width 125 height 13
click at [415, 312] on div "Trạm Đầm Dơi" at bounding box center [437, 317] width 131 height 10
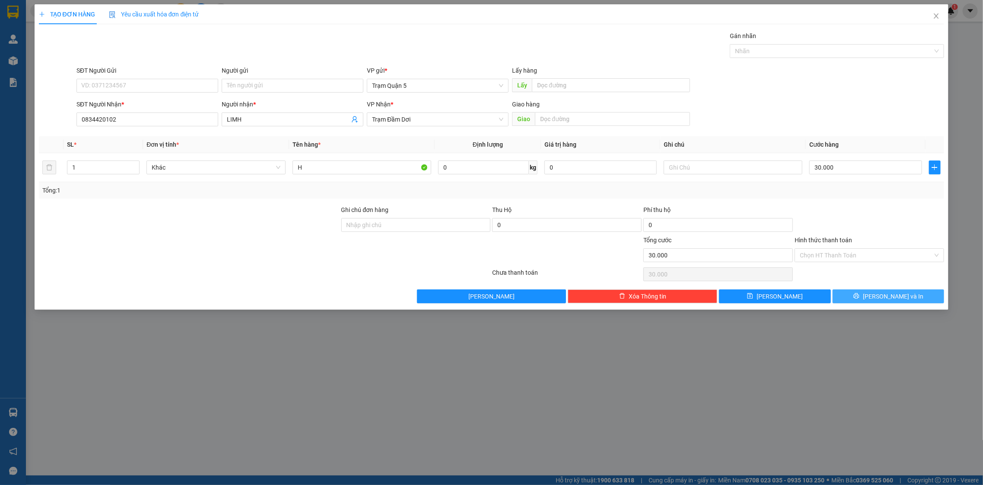
click at [887, 294] on span "[PERSON_NAME] và In" at bounding box center [893, 296] width 61 height 10
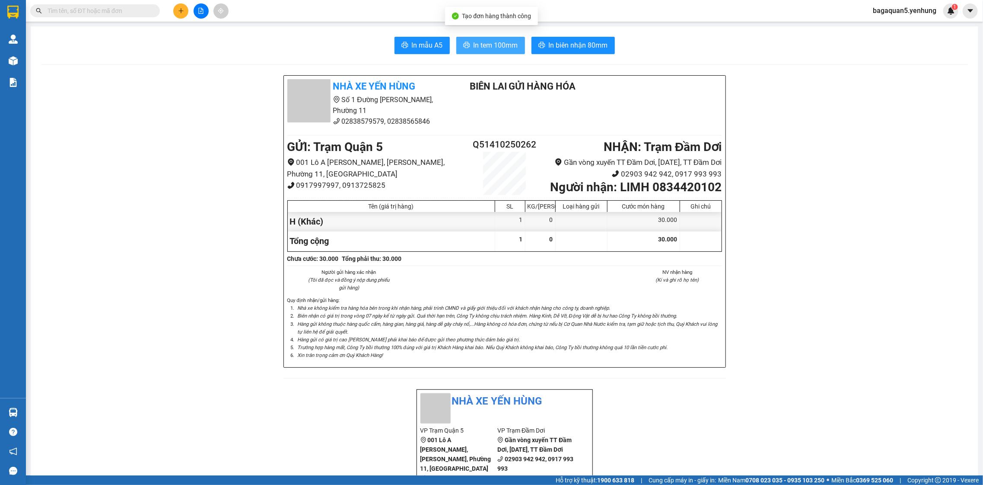
drag, startPoint x: 494, startPoint y: 53, endPoint x: 494, endPoint y: 42, distance: 11.2
click at [494, 45] on button "In tem 100mm" at bounding box center [490, 45] width 69 height 17
click at [494, 41] on span "In tem 100mm" at bounding box center [496, 45] width 45 height 11
click at [7, 60] on div at bounding box center [13, 60] width 15 height 15
click at [9, 57] on img at bounding box center [13, 60] width 9 height 9
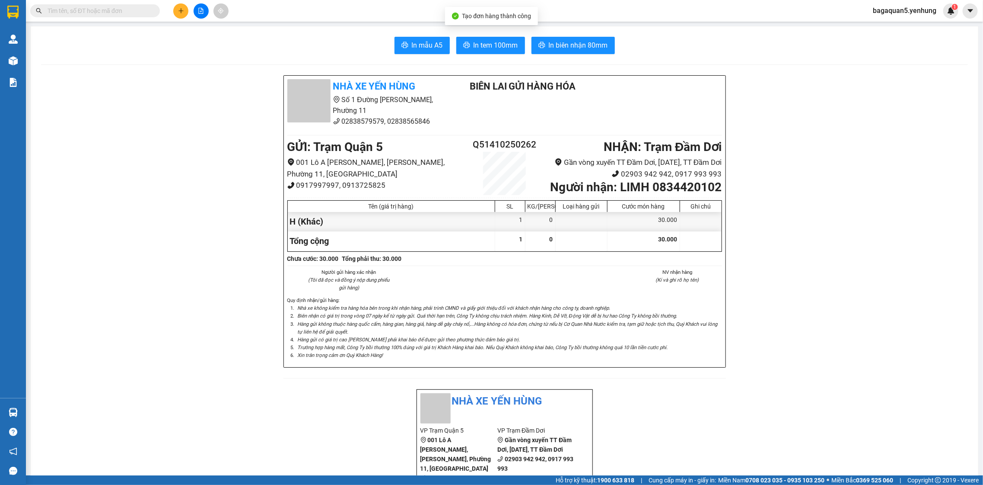
click at [9, 57] on img at bounding box center [13, 60] width 9 height 9
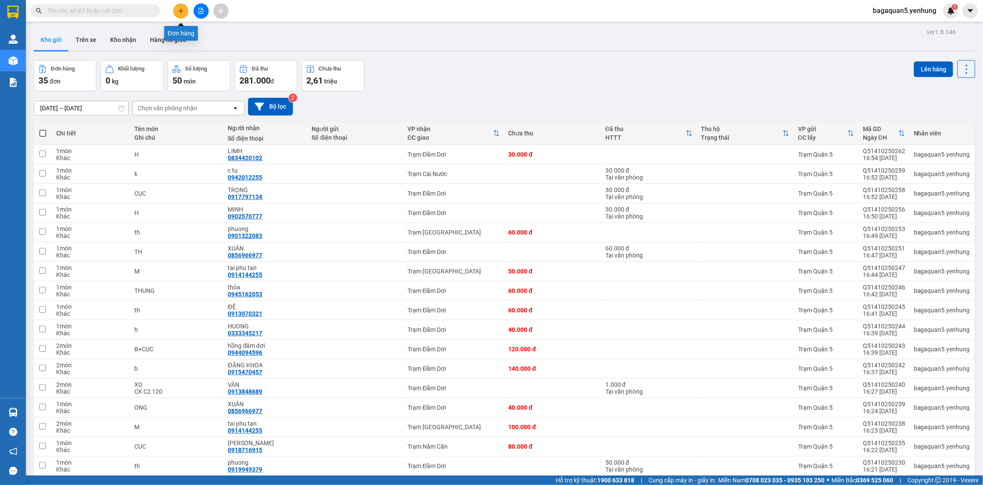
click at [181, 15] on button at bounding box center [180, 10] width 15 height 15
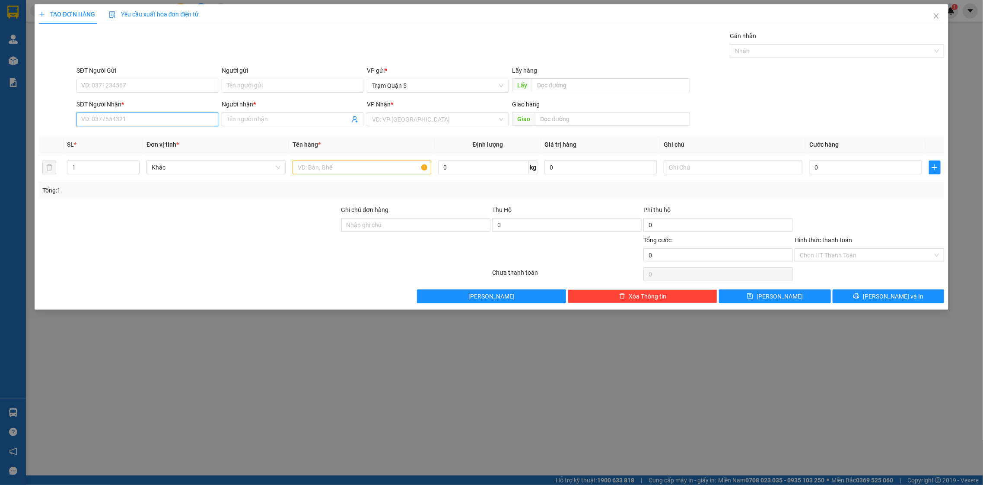
click at [166, 123] on input "SĐT Người Nhận *" at bounding box center [148, 119] width 142 height 14
click at [175, 163] on div "0942151255 - LIỄU" at bounding box center [147, 165] width 131 height 10
drag, startPoint x: 877, startPoint y: 297, endPoint x: 871, endPoint y: 294, distance: 6.8
click at [860, 297] on icon "printer" at bounding box center [857, 296] width 6 height 6
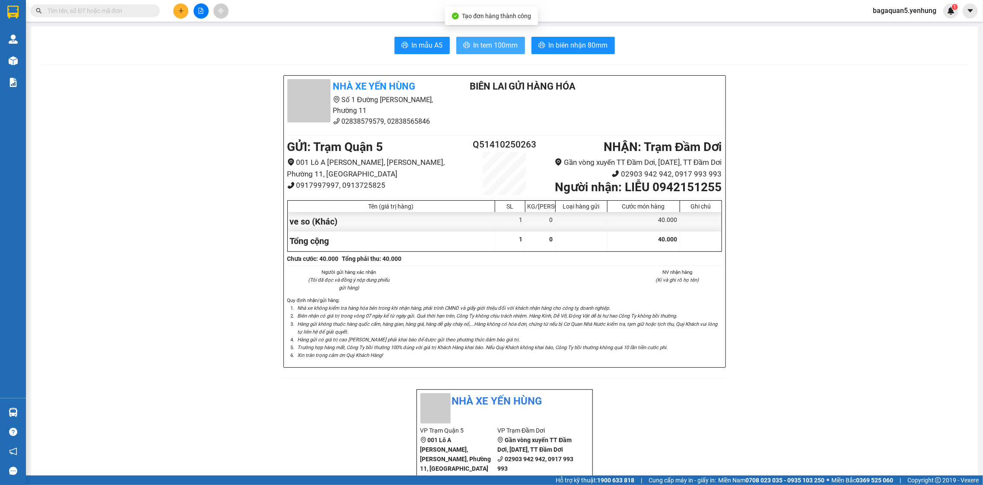
drag, startPoint x: 494, startPoint y: 41, endPoint x: 490, endPoint y: 32, distance: 9.3
click at [479, 43] on span "In tem 100mm" at bounding box center [496, 45] width 45 height 11
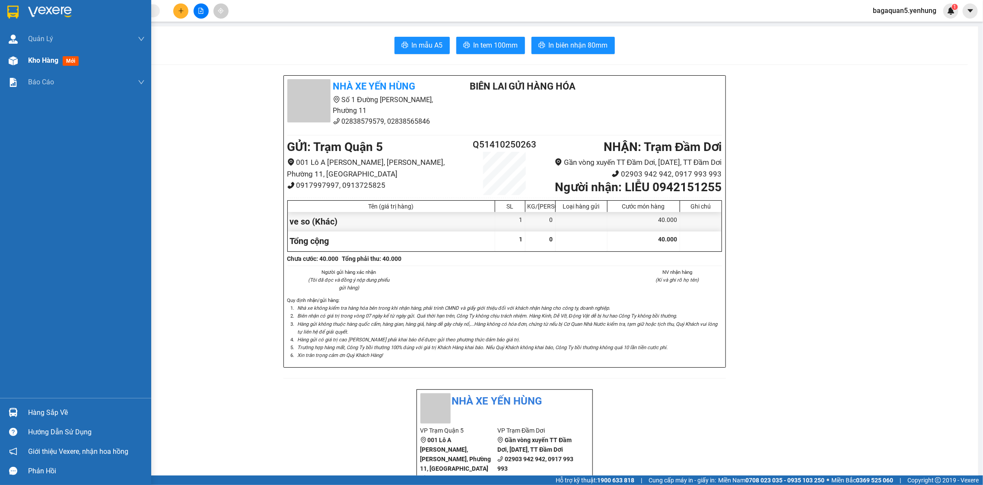
click at [37, 64] on span "Kho hàng" at bounding box center [43, 60] width 30 height 8
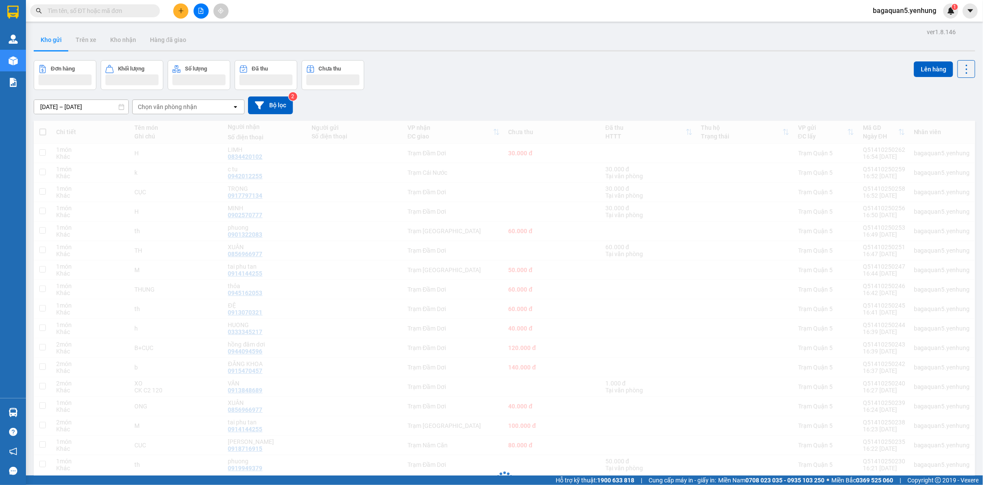
click at [35, 52] on div "Kho gửi Trên xe Kho nhận Hàng đã giao" at bounding box center [505, 40] width 942 height 23
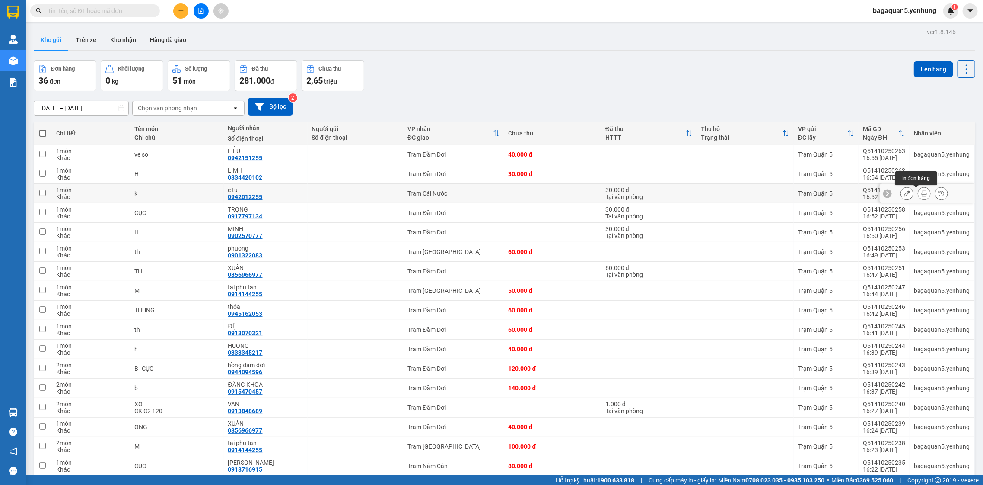
click at [922, 193] on icon at bounding box center [925, 193] width 6 height 6
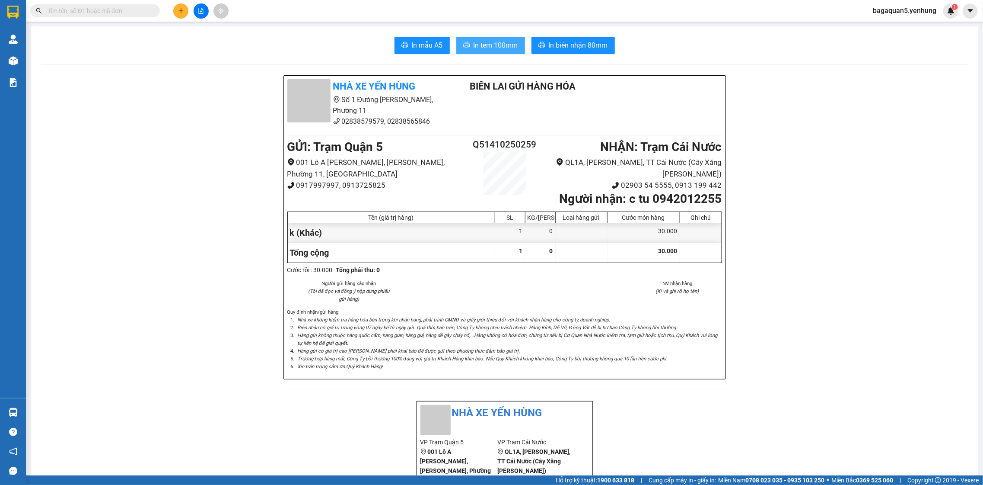
click at [483, 44] on span "In tem 100mm" at bounding box center [496, 45] width 45 height 11
click at [179, 10] on icon "plus" at bounding box center [181, 11] width 6 height 6
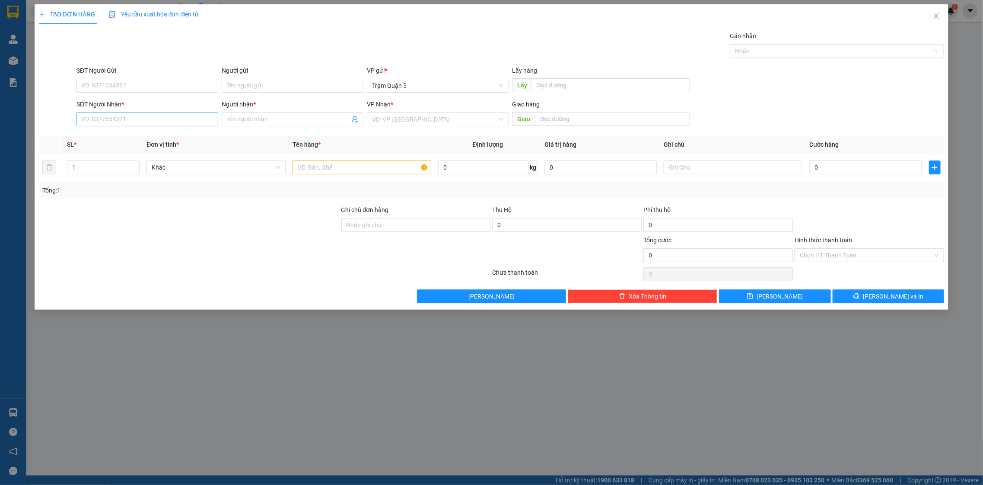
drag, startPoint x: 177, startPoint y: 129, endPoint x: 179, endPoint y: 117, distance: 12.2
click at [177, 127] on div "SĐT Người Nhận * VD: 0377654321" at bounding box center [148, 114] width 142 height 30
drag, startPoint x: 108, startPoint y: 120, endPoint x: 125, endPoint y: 186, distance: 67.8
click at [108, 121] on input "SĐT Người Nhận *" at bounding box center [148, 119] width 142 height 14
click at [144, 131] on div "0913639243 - [GEOGRAPHIC_DATA]" at bounding box center [148, 137] width 142 height 14
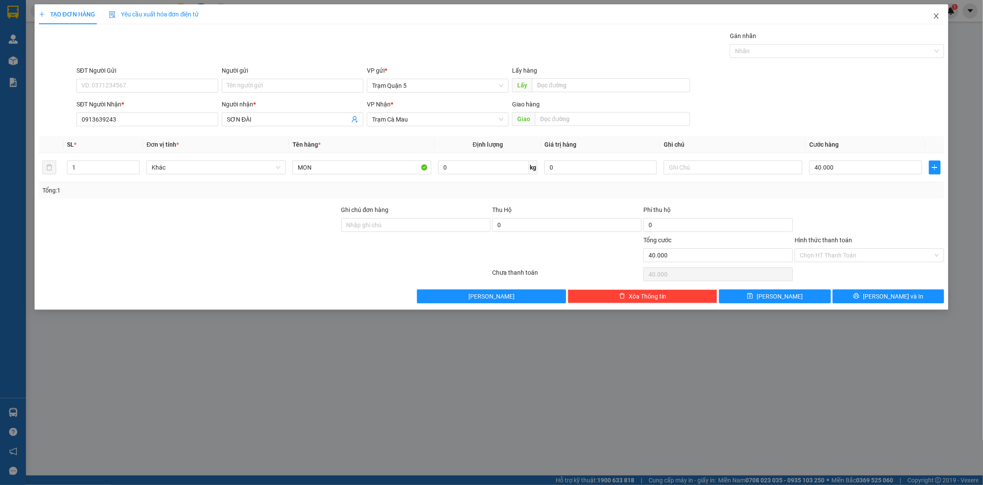
click at [935, 15] on icon "close" at bounding box center [936, 16] width 7 height 7
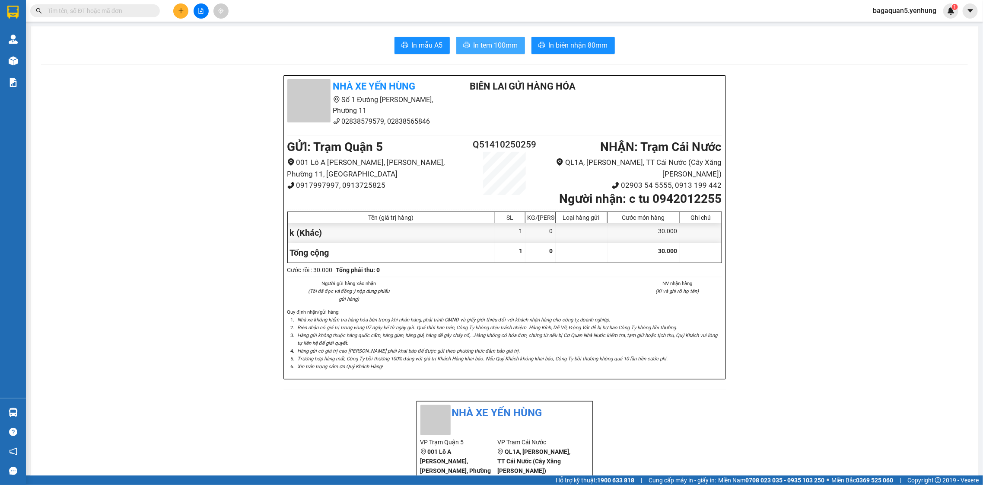
click at [476, 50] on span "In tem 100mm" at bounding box center [496, 45] width 45 height 11
drag, startPoint x: 173, startPoint y: 4, endPoint x: 177, endPoint y: 10, distance: 6.6
click at [176, 10] on div at bounding box center [201, 10] width 65 height 15
click at [177, 10] on button at bounding box center [180, 10] width 15 height 15
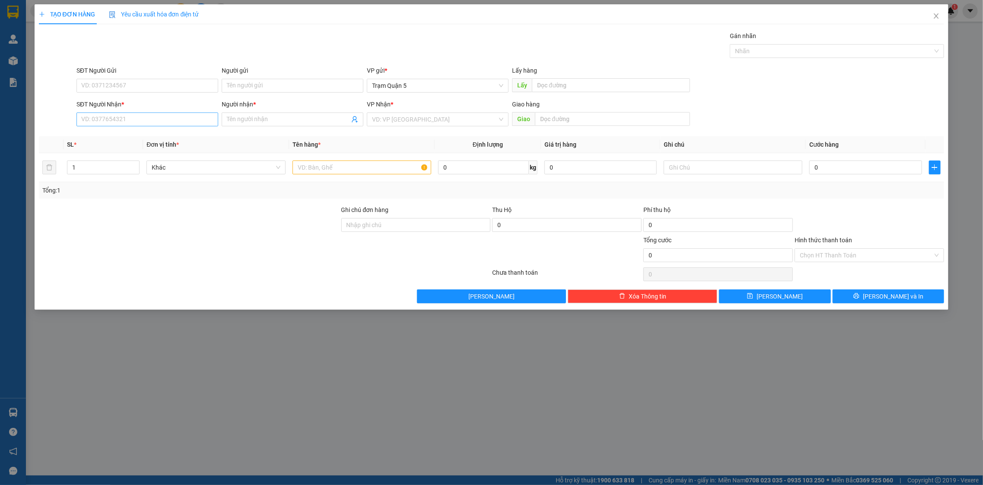
click at [147, 113] on div "SĐT Người Nhận * VD: 0377654321" at bounding box center [148, 114] width 142 height 30
click at [127, 112] on input "SĐT Người Nhận *" at bounding box center [148, 119] width 142 height 14
click at [174, 137] on div "0913639243 - [GEOGRAPHIC_DATA]" at bounding box center [147, 137] width 131 height 10
click at [907, 302] on button "[PERSON_NAME] và In" at bounding box center [889, 296] width 112 height 14
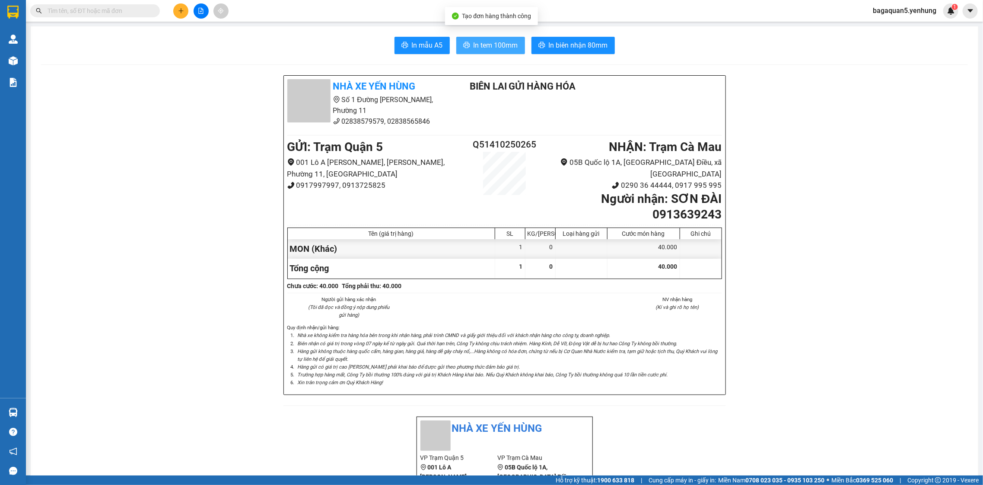
click at [474, 49] on span "In tem 100mm" at bounding box center [496, 45] width 45 height 11
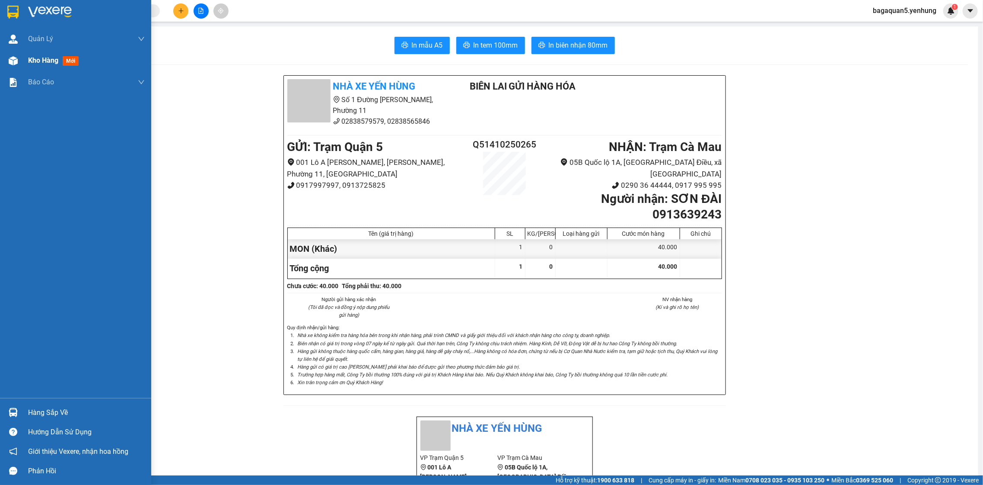
click at [13, 65] on img at bounding box center [13, 60] width 9 height 9
click at [66, 59] on span "mới" at bounding box center [71, 61] width 16 height 10
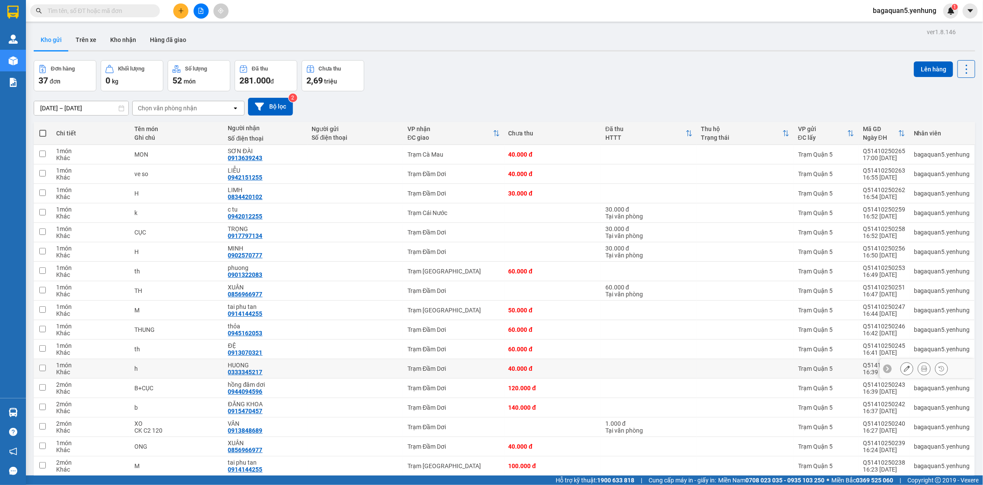
click at [265, 388] on div "hồng đâm dơi" at bounding box center [265, 384] width 75 height 7
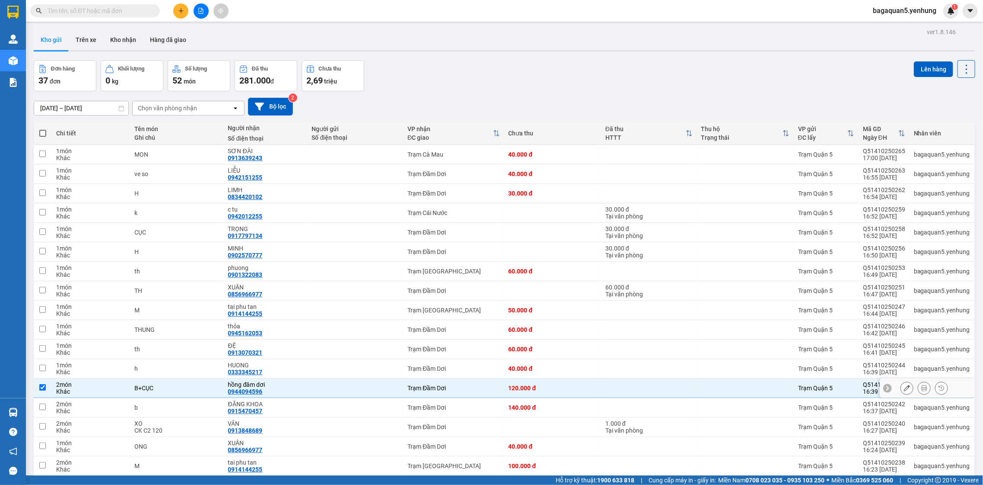
drag, startPoint x: 313, startPoint y: 410, endPoint x: 401, endPoint y: 414, distance: 87.9
click at [319, 406] on div at bounding box center [355, 407] width 87 height 7
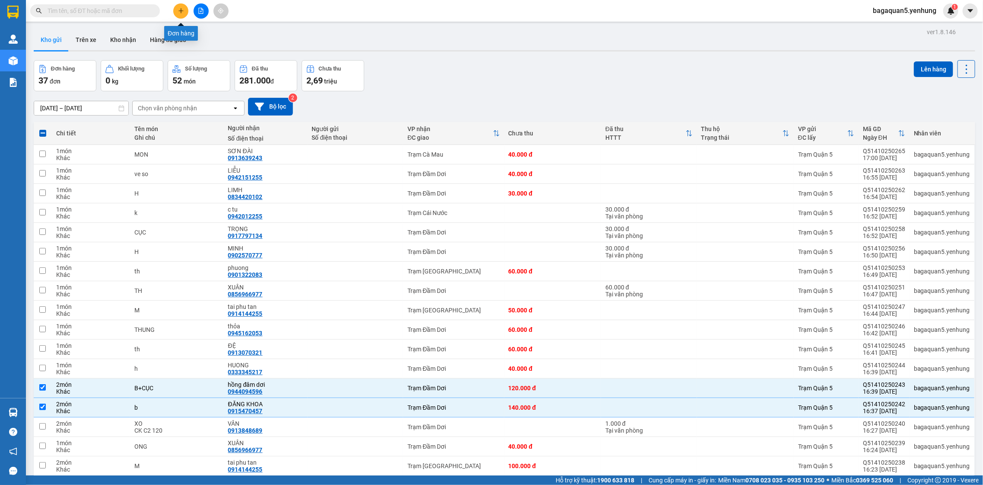
click at [181, 17] on button at bounding box center [180, 10] width 15 height 15
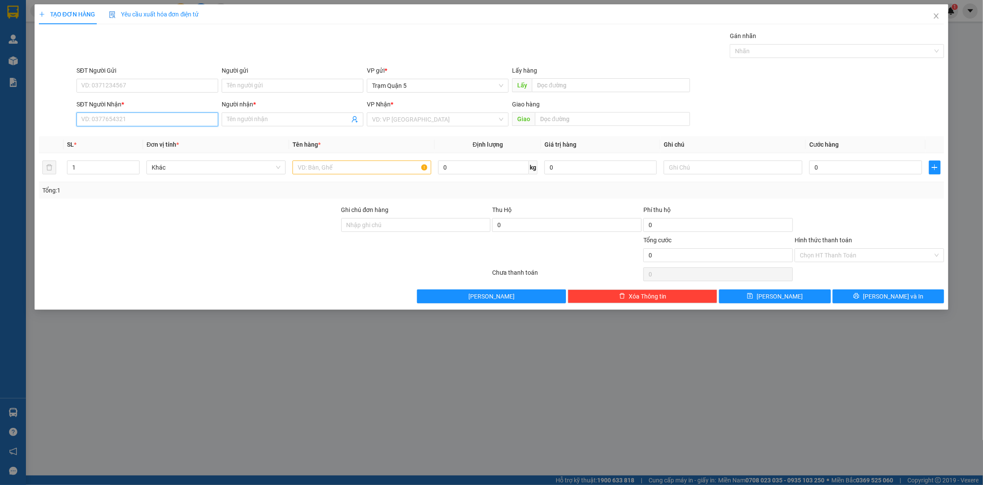
click at [128, 117] on input "SĐT Người Nhận *" at bounding box center [148, 119] width 142 height 14
click at [139, 122] on input "SĐT Người Nhận *" at bounding box center [148, 119] width 142 height 14
drag, startPoint x: 5, startPoint y: 240, endPoint x: -6, endPoint y: 273, distance: 34.5
click at [0, 273] on html "Kết quả tìm kiếm ( 0 ) Bộ lọc No Data bagaquan5.yenhung 1 Quản Lý Quản lý khách…" at bounding box center [491, 242] width 983 height 485
click at [28, 274] on div "TẠO ĐƠN HÀNG Yêu cầu xuất hóa đơn điện tử Transit Pickup Surcharge Ids Transit …" at bounding box center [491, 242] width 983 height 485
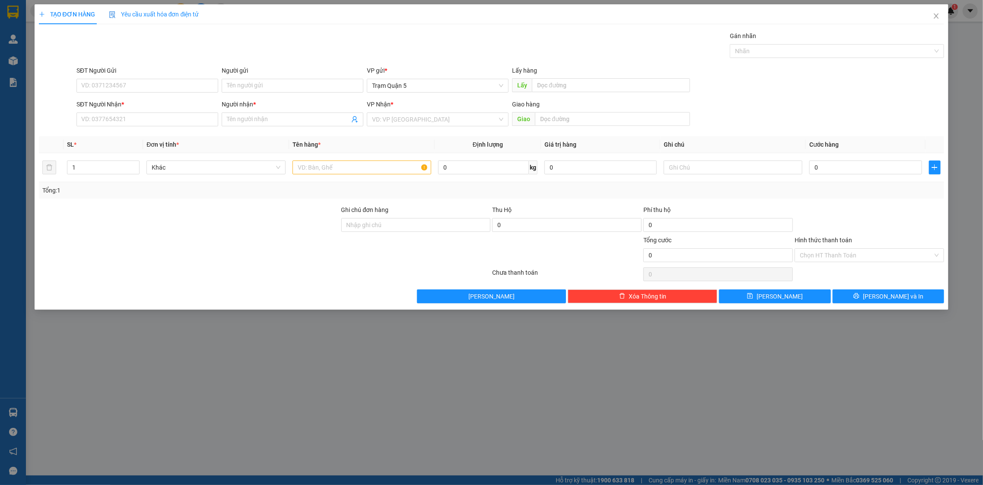
drag, startPoint x: 37, startPoint y: 275, endPoint x: 43, endPoint y: 287, distance: 13.0
click at [36, 279] on div "TẠO ĐƠN HÀNG Yêu cầu xuất hóa đơn điện tử Transit Pickup Surcharge Ids Transit …" at bounding box center [492, 156] width 915 height 305
click at [70, 268] on div "Transit Pickup Surcharge Ids Transit Deliver Surcharge Ids Transit Deliver Surc…" at bounding box center [492, 167] width 906 height 272
click at [83, 287] on div "Transit Pickup Surcharge Ids Transit Deliver Surcharge Ids Transit Deliver Surc…" at bounding box center [492, 167] width 906 height 272
click at [149, 115] on div "SĐT Người Nhận * VD: 0377654321" at bounding box center [148, 114] width 142 height 30
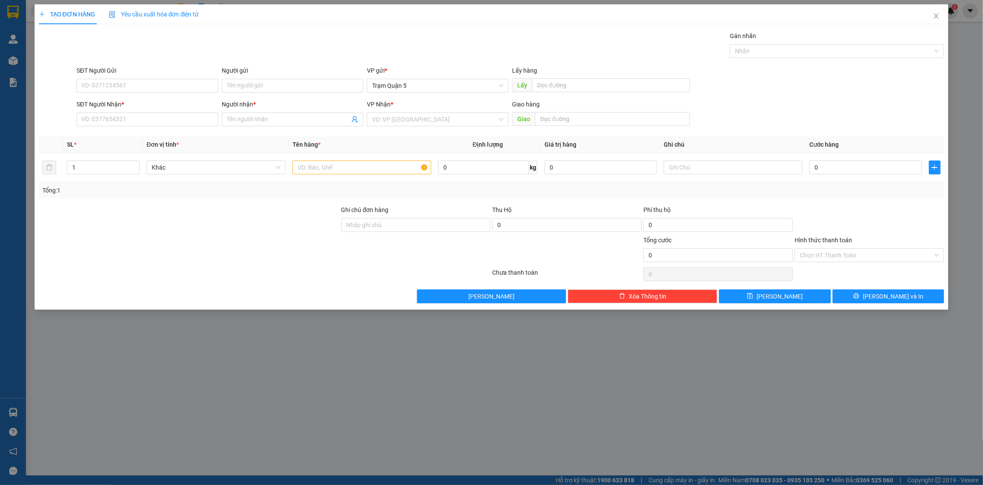
click at [152, 130] on div "SĐT Người Nhận * VD: 0377654321" at bounding box center [148, 114] width 142 height 30
click at [152, 120] on input "SĐT Người Nhận *" at bounding box center [148, 119] width 142 height 14
click at [162, 139] on div "0941717289 - [GEOGRAPHIC_DATA]" at bounding box center [147, 137] width 131 height 10
click at [131, 171] on span "Decrease Value" at bounding box center [135, 170] width 10 height 8
click at [133, 172] on span "down" at bounding box center [134, 170] width 5 height 5
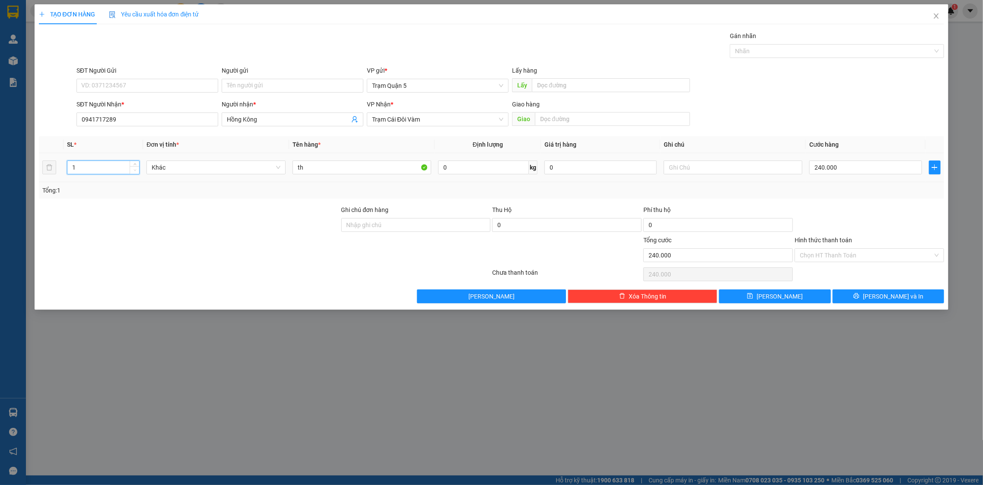
click at [133, 172] on span "down" at bounding box center [134, 170] width 5 height 5
click at [901, 166] on input "240.000" at bounding box center [866, 167] width 112 height 14
click at [860, 297] on icon "printer" at bounding box center [857, 296] width 6 height 6
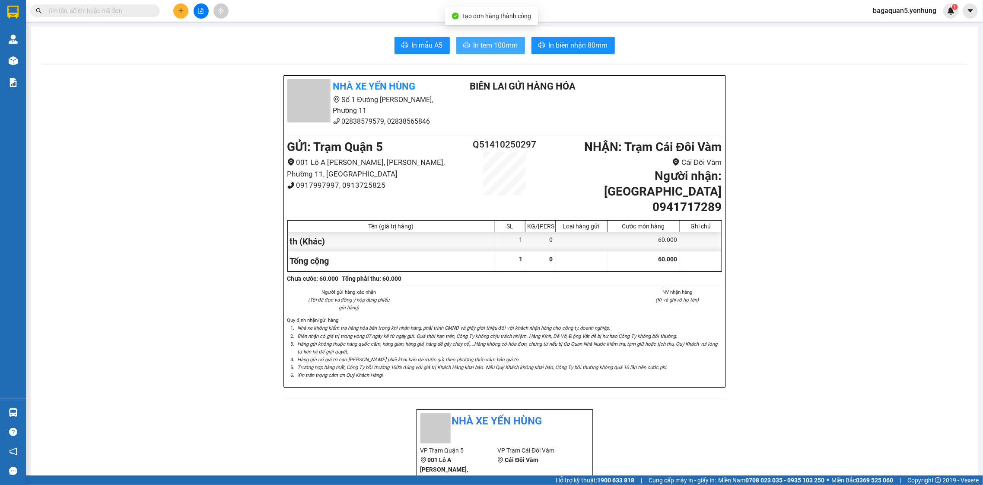
click at [486, 47] on button "In tem 100mm" at bounding box center [490, 45] width 69 height 17
click at [486, 47] on span "In tem 100mm" at bounding box center [496, 45] width 45 height 11
drag, startPoint x: 179, startPoint y: 13, endPoint x: 179, endPoint y: 6, distance: 6.1
click at [179, 6] on button at bounding box center [180, 10] width 15 height 15
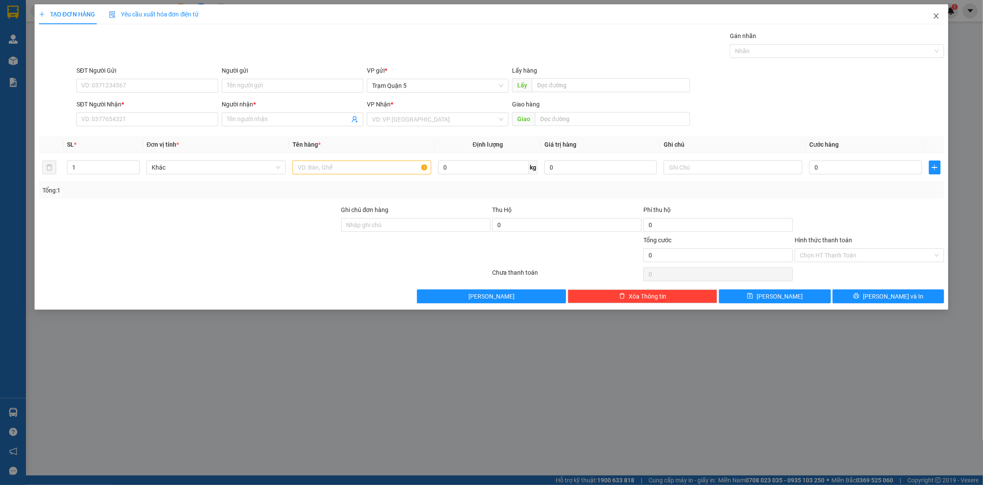
click at [935, 13] on icon "close" at bounding box center [936, 16] width 7 height 7
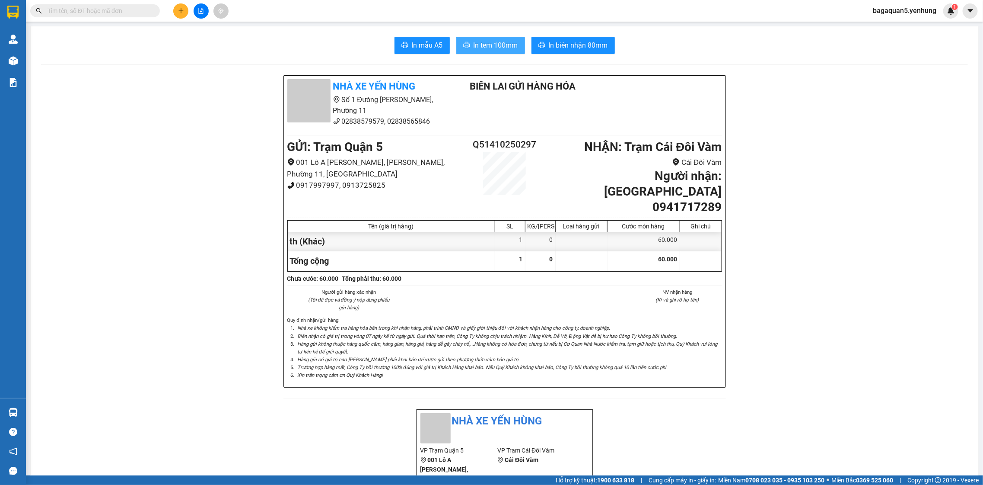
click at [478, 41] on span "In tem 100mm" at bounding box center [496, 45] width 45 height 11
click at [435, 232] on div "th (Khác)" at bounding box center [391, 241] width 207 height 19
click at [436, 232] on div "th (Khác)" at bounding box center [391, 241] width 207 height 19
drag, startPoint x: 412, startPoint y: 99, endPoint x: 310, endPoint y: -25, distance: 161.5
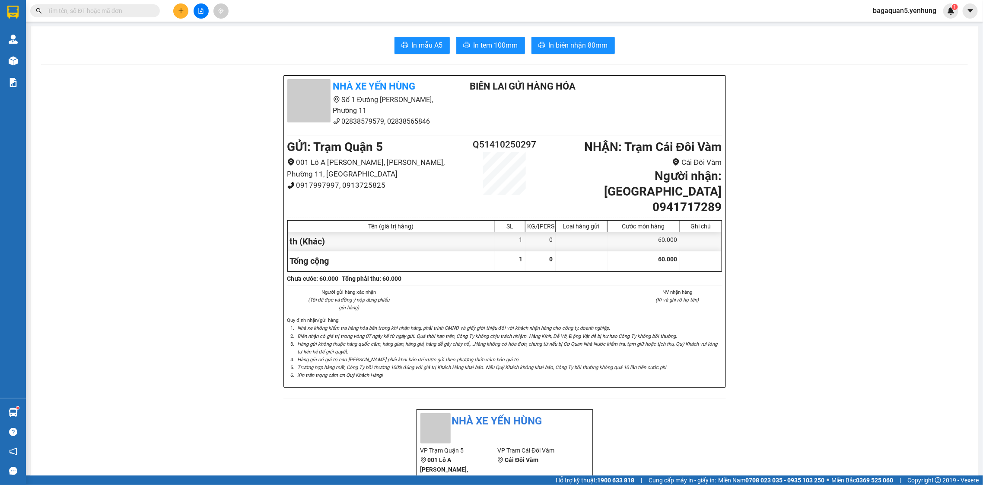
click at [310, 0] on html "Kết quả tìm kiếm ( 0 ) Bộ lọc No Data bagaquan5.yenhung 1 Quản Lý Quản lý khách…" at bounding box center [491, 242] width 983 height 485
drag, startPoint x: 329, startPoint y: 5, endPoint x: 337, endPoint y: 15, distance: 12.3
click at [322, 5] on div "Kết quả tìm kiếm ( 0 ) Bộ lọc No Data bagaquan5.yenhung 1" at bounding box center [491, 11] width 983 height 22
drag, startPoint x: 345, startPoint y: 36, endPoint x: 317, endPoint y: 39, distance: 28.3
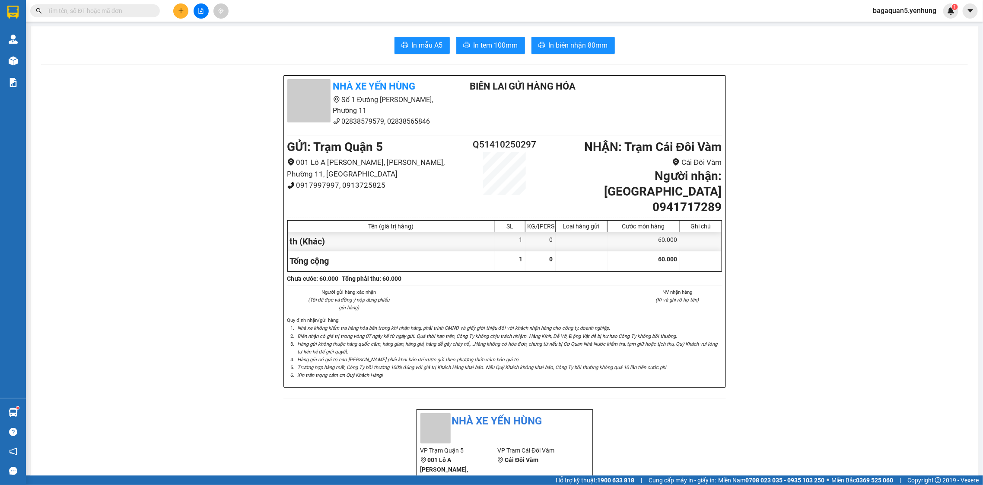
drag, startPoint x: 165, startPoint y: 12, endPoint x: 171, endPoint y: 11, distance: 6.5
click at [169, 11] on div "Kết quả tìm kiếm ( 0 ) Bộ lọc No Data" at bounding box center [116, 10] width 233 height 15
click at [173, 11] on div at bounding box center [201, 10] width 65 height 15
click at [175, 13] on button at bounding box center [180, 10] width 15 height 15
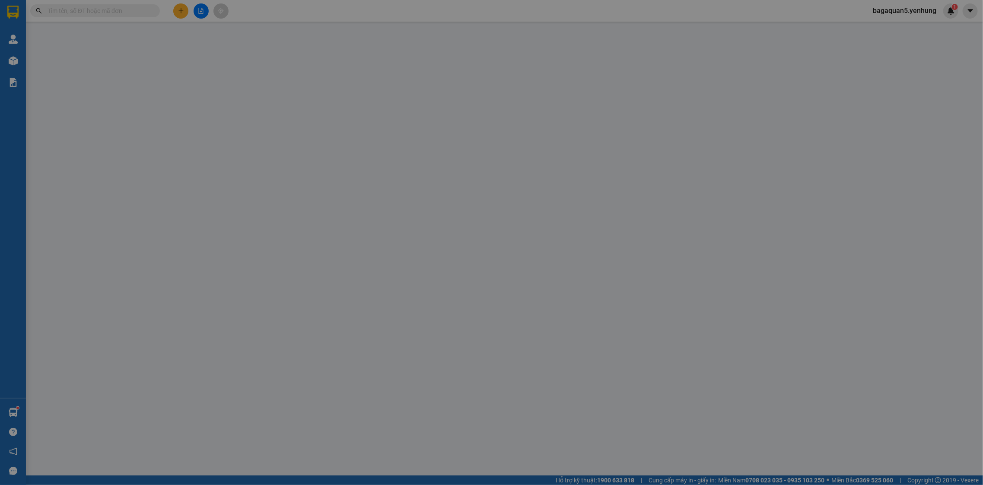
click at [176, 13] on span "Yêu cầu xuất hóa đơn điện tử" at bounding box center [154, 14] width 90 height 7
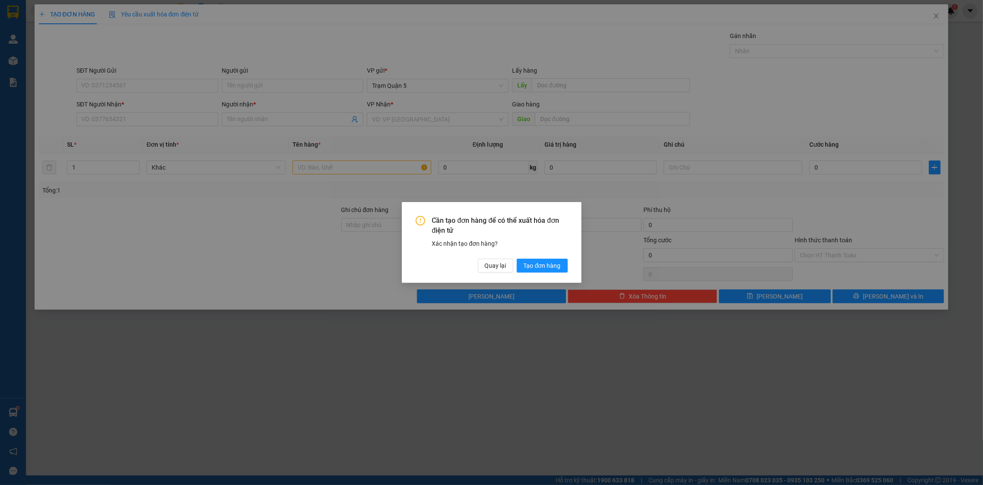
drag, startPoint x: 112, startPoint y: 108, endPoint x: 112, endPoint y: 112, distance: 4.3
click at [112, 110] on div "Cần tạo đơn hàng để có thể xuất hóa đơn điện tử Xác nhận tạo đơn hàng? Quay lại…" at bounding box center [491, 242] width 983 height 485
click at [496, 262] on span "Quay lại" at bounding box center [496, 266] width 22 height 10
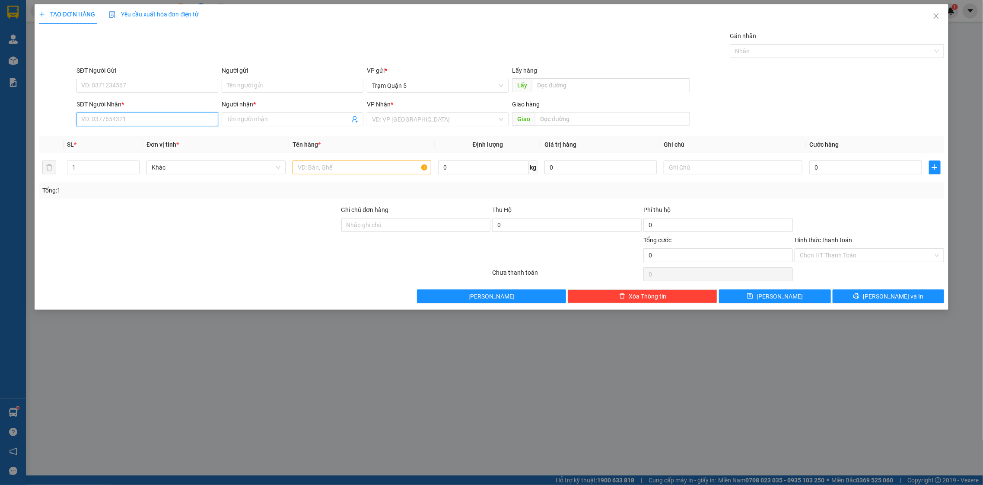
drag, startPoint x: 193, startPoint y: 123, endPoint x: 179, endPoint y: 124, distance: 13.9
click at [193, 123] on input "SĐT Người Nhận *" at bounding box center [148, 119] width 142 height 14
click at [136, 141] on div "0918661715 - [PERSON_NAME]" at bounding box center [147, 137] width 131 height 10
drag, startPoint x: 331, startPoint y: 176, endPoint x: 329, endPoint y: 172, distance: 4.5
click at [329, 172] on div "H" at bounding box center [362, 167] width 139 height 17
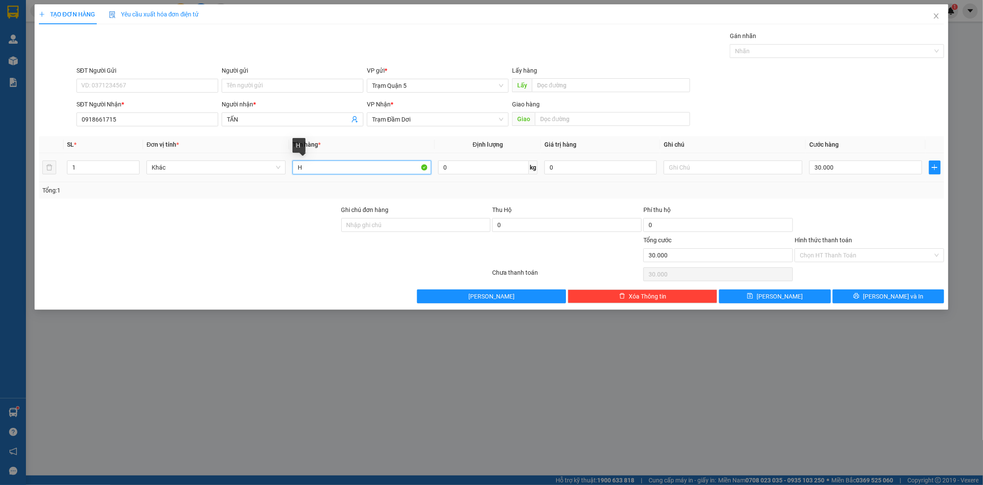
click at [329, 171] on input "H" at bounding box center [362, 167] width 139 height 14
click at [825, 174] on input "30.000" at bounding box center [866, 167] width 112 height 14
drag, startPoint x: 855, startPoint y: 208, endPoint x: 884, endPoint y: 270, distance: 68.3
click at [856, 209] on div at bounding box center [869, 220] width 151 height 30
drag, startPoint x: 878, startPoint y: 291, endPoint x: 875, endPoint y: 294, distance: 4.5
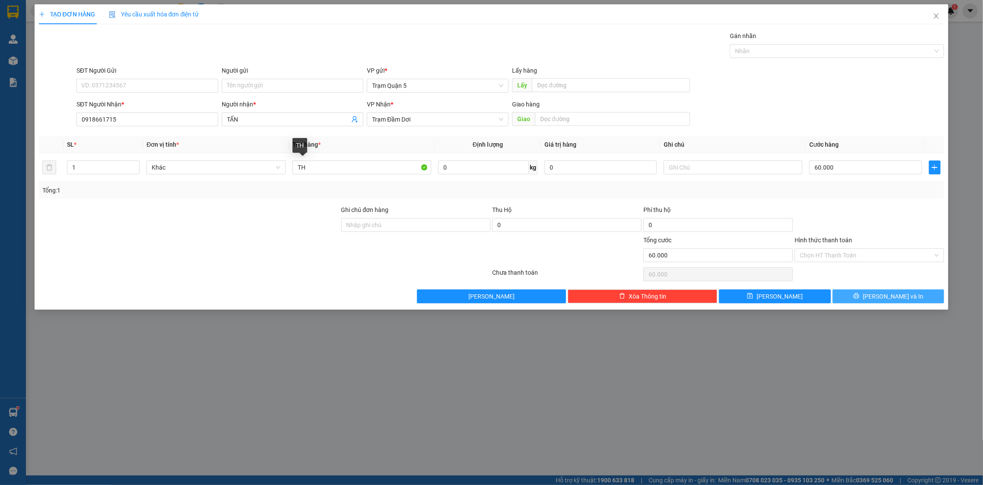
click at [878, 291] on button "[PERSON_NAME] và In" at bounding box center [889, 296] width 112 height 14
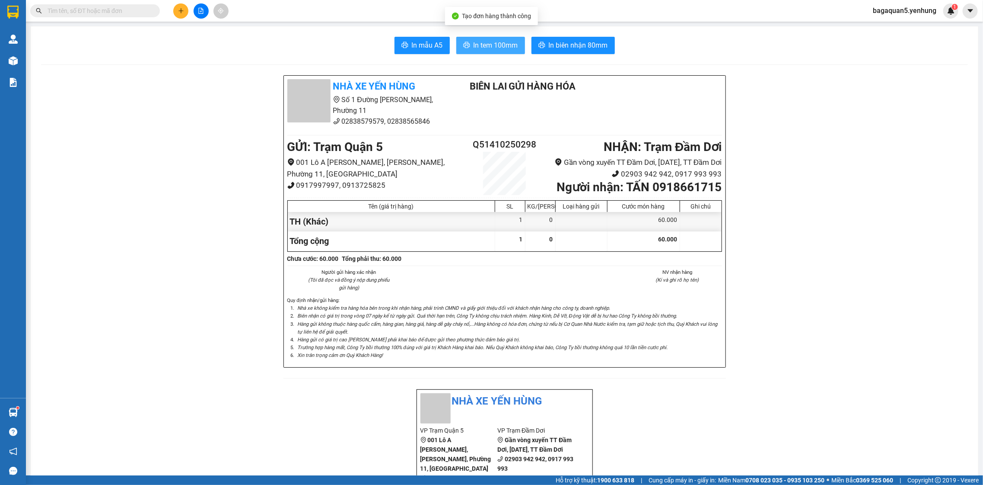
click at [468, 39] on button "In tem 100mm" at bounding box center [490, 45] width 69 height 17
click at [176, 15] on button at bounding box center [180, 10] width 15 height 15
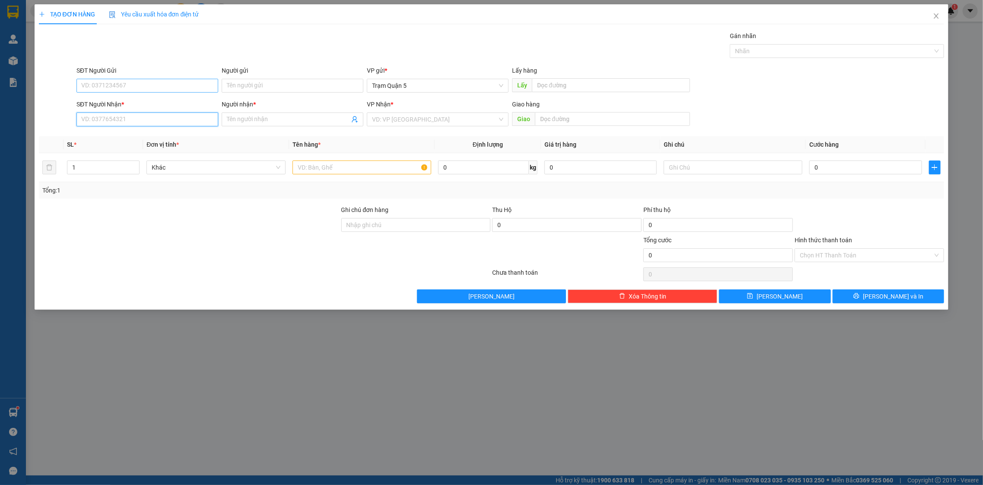
drag, startPoint x: 148, startPoint y: 125, endPoint x: 114, endPoint y: 92, distance: 47.4
click at [145, 122] on input "SĐT Người Nhận *" at bounding box center [148, 119] width 142 height 14
click at [134, 136] on div "0913848689 - [PERSON_NAME]" at bounding box center [147, 137] width 131 height 10
click at [734, 169] on input "CK C2 120" at bounding box center [733, 167] width 139 height 14
click at [133, 172] on span "down" at bounding box center [134, 170] width 5 height 5
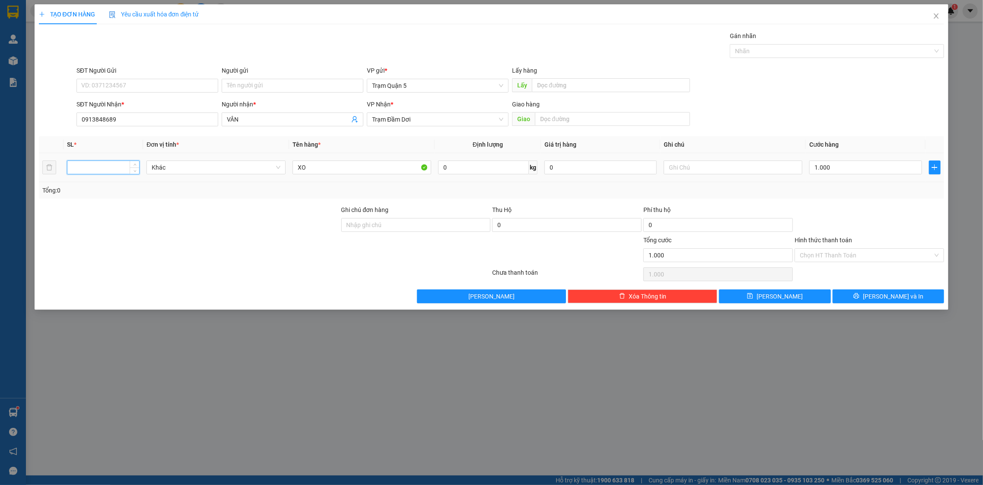
click at [101, 164] on input "number" at bounding box center [103, 167] width 72 height 13
click at [328, 164] on input "XO" at bounding box center [362, 167] width 139 height 14
click at [893, 164] on input "1.000" at bounding box center [866, 167] width 112 height 14
drag, startPoint x: 877, startPoint y: 187, endPoint x: 881, endPoint y: 213, distance: 26.3
click at [881, 201] on div "Transit Pickup Surcharge Ids Transit Deliver Surcharge Ids Transit Deliver Surc…" at bounding box center [492, 167] width 906 height 272
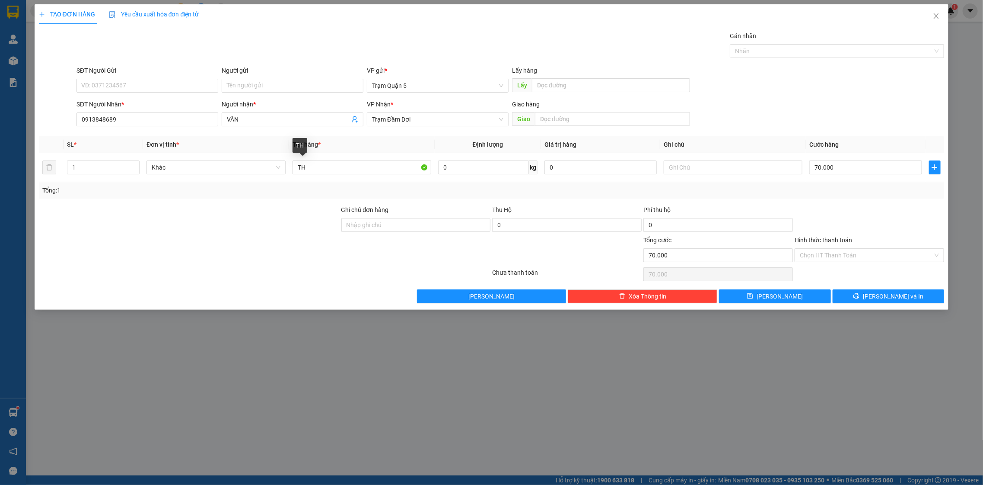
click at [871, 285] on div "Transit Pickup Surcharge Ids Transit Deliver Surcharge Ids Transit Deliver Surc…" at bounding box center [492, 167] width 906 height 272
drag, startPoint x: 871, startPoint y: 287, endPoint x: 867, endPoint y: 290, distance: 4.7
click at [867, 290] on div "Transit Pickup Surcharge Ids Transit Deliver Surcharge Ids Transit Deliver Surc…" at bounding box center [492, 167] width 906 height 272
click at [865, 289] on div "Transit Pickup Surcharge Ids Transit Deliver Surcharge Ids Transit Deliver Surc…" at bounding box center [492, 167] width 906 height 272
click at [860, 299] on icon "printer" at bounding box center [857, 296] width 6 height 6
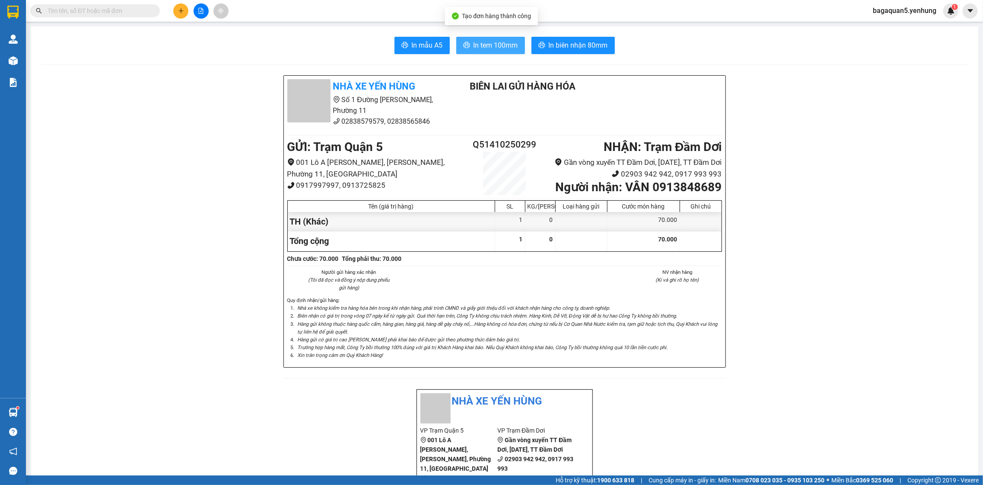
click at [490, 43] on span "In tem 100mm" at bounding box center [496, 45] width 45 height 11
click at [486, 47] on span "In tem 100mm" at bounding box center [496, 45] width 45 height 11
click at [171, 10] on div at bounding box center [201, 10] width 65 height 15
click at [174, 10] on button at bounding box center [180, 10] width 15 height 15
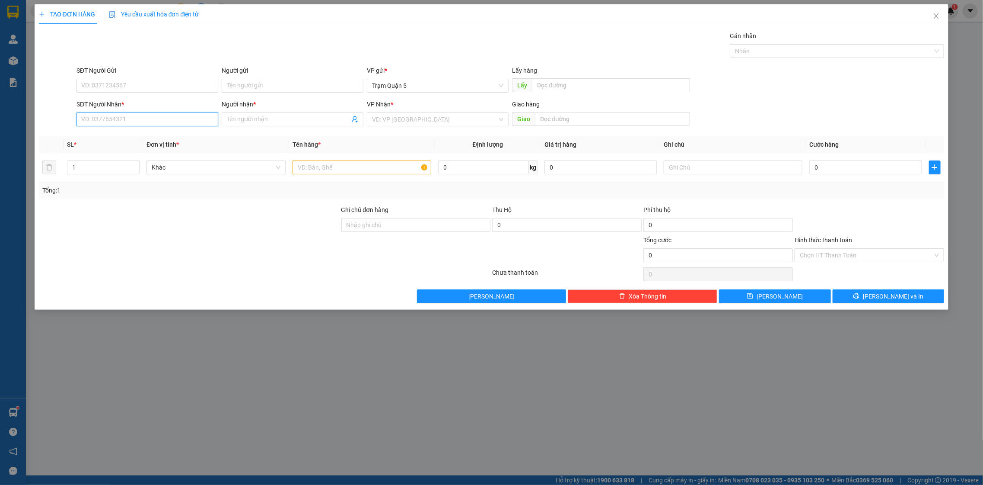
click at [144, 121] on input "SĐT Người Nhận *" at bounding box center [148, 119] width 142 height 14
click at [152, 136] on div "0941682642 - BG" at bounding box center [147, 137] width 131 height 10
click at [877, 179] on td "60.000" at bounding box center [865, 167] width 119 height 29
drag, startPoint x: 861, startPoint y: 201, endPoint x: 894, endPoint y: 262, distance: 69.4
click at [862, 204] on div "Transit Pickup Surcharge Ids Transit Deliver Surcharge Ids Transit Deliver Surc…" at bounding box center [492, 167] width 906 height 272
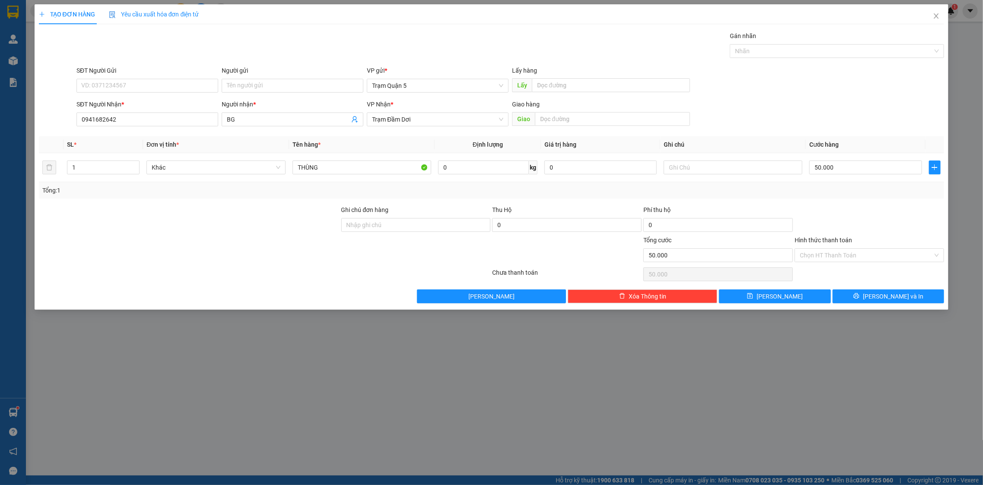
drag, startPoint x: 890, startPoint y: 243, endPoint x: 898, endPoint y: 266, distance: 24.2
click at [890, 245] on div "Hình thức thanh toán" at bounding box center [870, 241] width 150 height 13
click at [898, 266] on div "Chọn HT Thanh Toán" at bounding box center [869, 273] width 151 height 17
drag, startPoint x: 891, startPoint y: 257, endPoint x: 891, endPoint y: 262, distance: 5.2
click at [891, 258] on input "Hình thức thanh toán" at bounding box center [866, 255] width 133 height 13
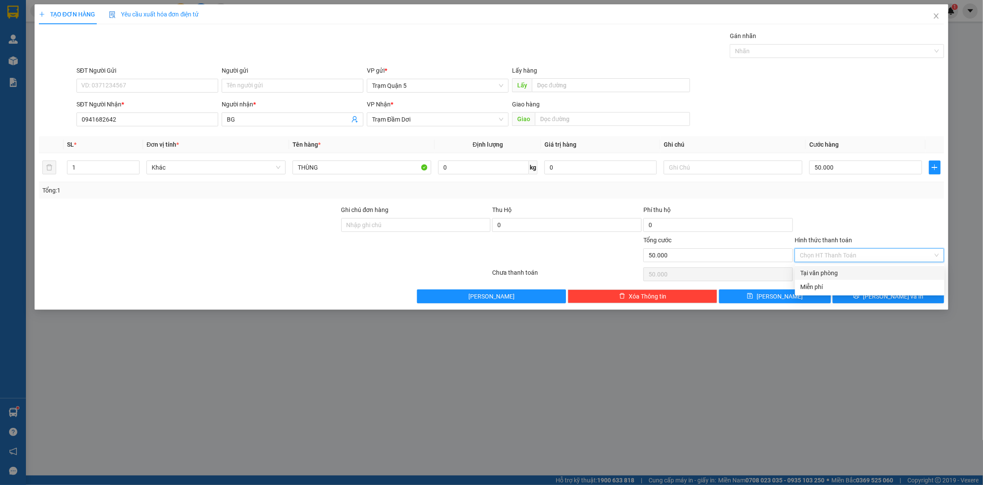
click at [888, 270] on div "Tại văn phòng" at bounding box center [870, 273] width 139 height 10
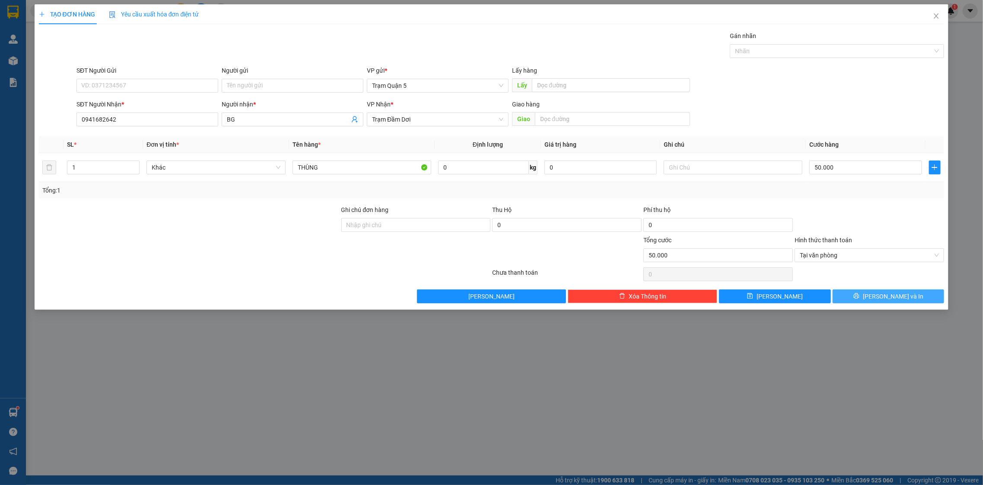
click at [894, 299] on span "[PERSON_NAME] và In" at bounding box center [893, 296] width 61 height 10
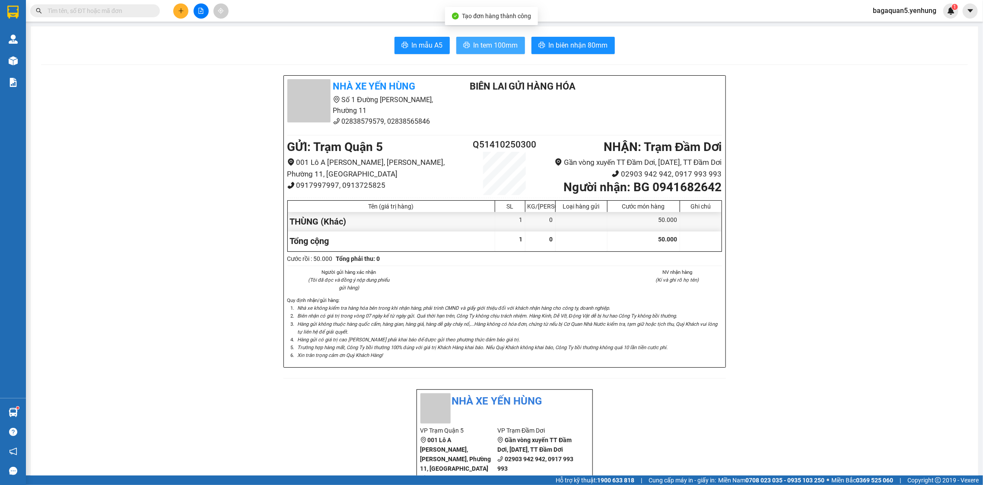
click at [491, 45] on span "In tem 100mm" at bounding box center [496, 45] width 45 height 11
drag, startPoint x: 494, startPoint y: 332, endPoint x: 920, endPoint y: 443, distance: 440.0
click at [493, 326] on ol "Nhà xe không kiểm tra hàng hóa bên trong khi nhận hàng, phải trình CMND và giấy…" at bounding box center [504, 331] width 435 height 54
drag, startPoint x: 950, startPoint y: 452, endPoint x: 924, endPoint y: 477, distance: 36.1
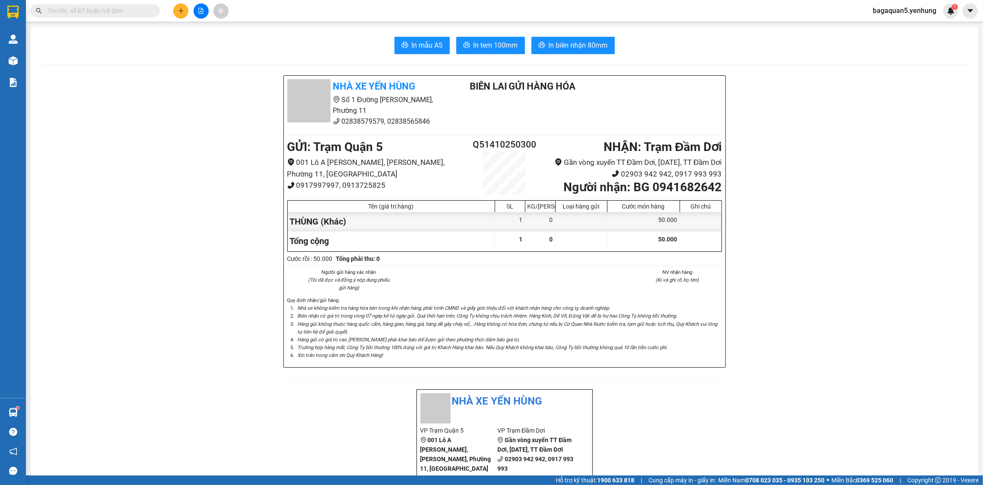
drag, startPoint x: 926, startPoint y: 484, endPoint x: 916, endPoint y: 505, distance: 23.0
click at [916, 484] on html "Kết quả tìm kiếm ( 0 ) Bộ lọc No Data bagaquan5.yenhung 1 Quản Lý Quản lý khách…" at bounding box center [491, 242] width 983 height 485
drag, startPoint x: 966, startPoint y: 447, endPoint x: 982, endPoint y: 432, distance: 21.7
drag, startPoint x: 183, startPoint y: 122, endPoint x: 216, endPoint y: 41, distance: 87.1
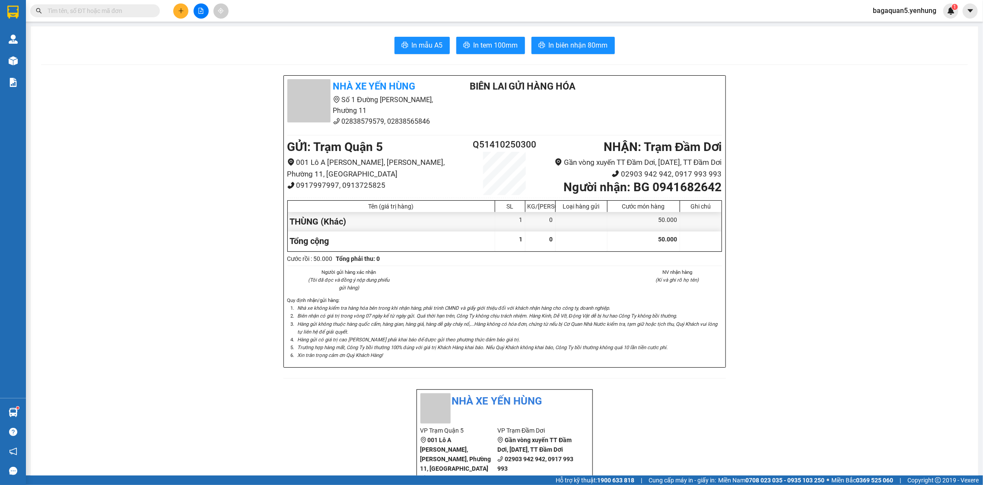
click at [185, 15] on button at bounding box center [180, 10] width 15 height 15
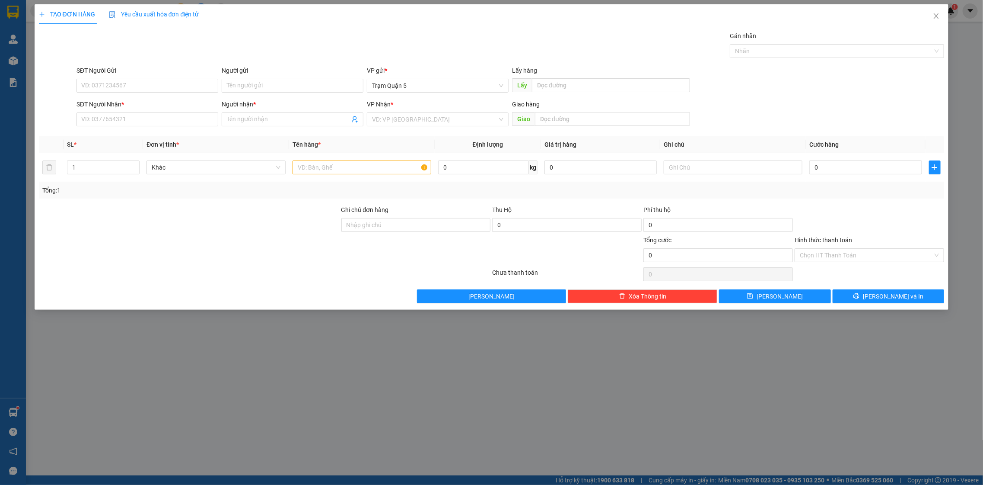
click at [188, 105] on div "SĐT Người Nhận *" at bounding box center [148, 104] width 142 height 10
click at [188, 112] on input "SĐT Người Nhận *" at bounding box center [148, 119] width 142 height 14
click at [188, 113] on input "SĐT Người Nhận *" at bounding box center [148, 119] width 142 height 14
click at [164, 136] on div "0918473372 - TRƯỜNG HẬN" at bounding box center [147, 137] width 131 height 10
drag, startPoint x: 136, startPoint y: 174, endPoint x: 255, endPoint y: 176, distance: 119.3
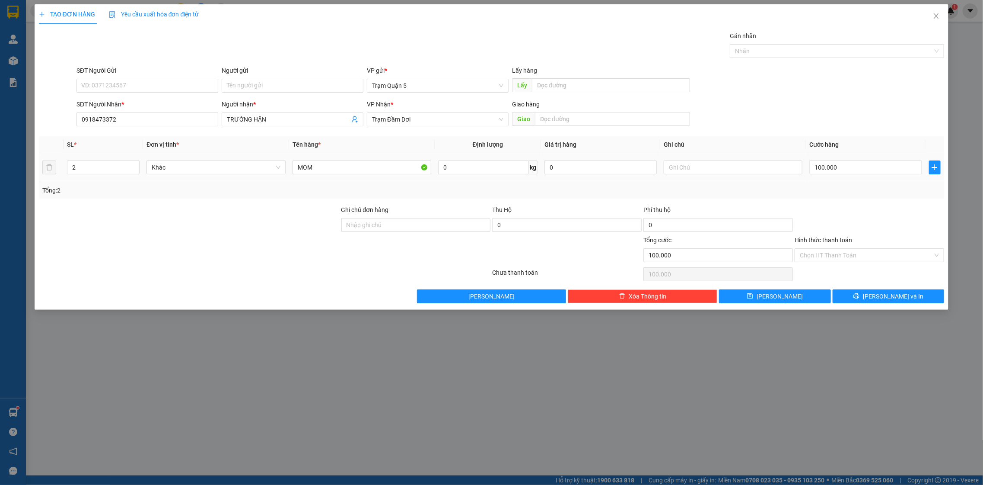
click at [139, 173] on div "2" at bounding box center [103, 167] width 73 height 14
click at [134, 171] on icon "down" at bounding box center [135, 170] width 3 height 3
click at [756, 58] on div "Transit Pickup Surcharge Ids Transit Deliver Surcharge Ids Transit Deliver Surc…" at bounding box center [492, 167] width 906 height 272
drag, startPoint x: 933, startPoint y: 309, endPoint x: 920, endPoint y: 302, distance: 14.7
click at [924, 305] on div "TẠO ĐƠN HÀNG Yêu cầu xuất hóa đơn điện tử Transit Pickup Surcharge Ids Transit …" at bounding box center [492, 156] width 915 height 305
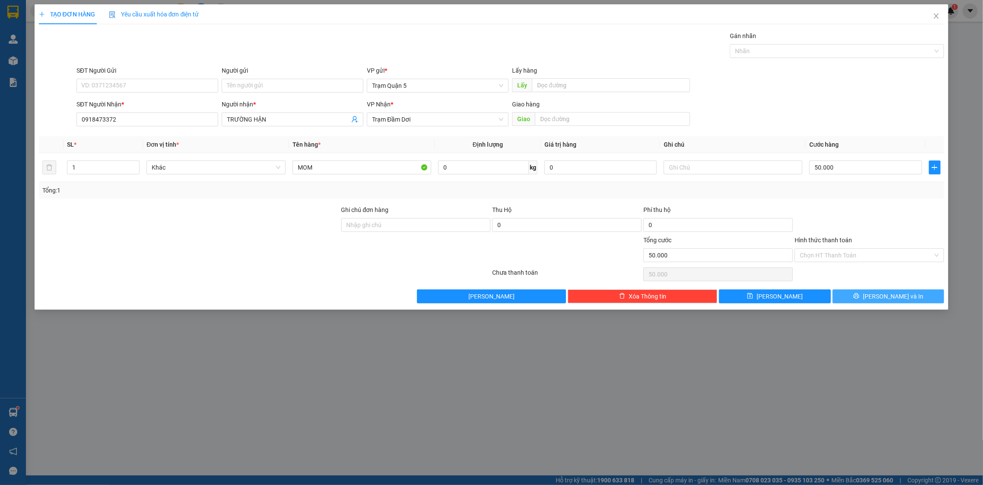
drag, startPoint x: 920, startPoint y: 302, endPoint x: 915, endPoint y: 297, distance: 6.7
click at [916, 301] on button "[PERSON_NAME] và In" at bounding box center [889, 296] width 112 height 14
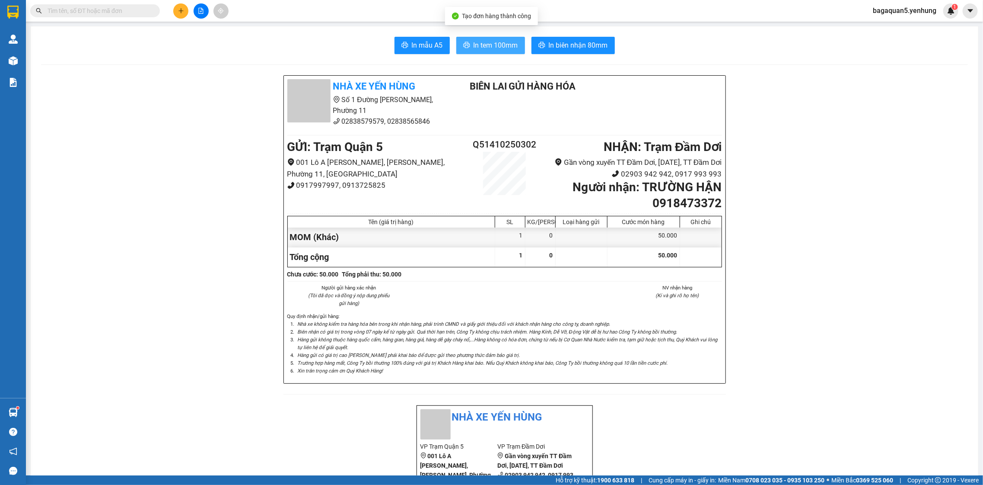
drag, startPoint x: 473, startPoint y: 50, endPoint x: 476, endPoint y: 42, distance: 8.6
click at [474, 46] on span "In tem 100mm" at bounding box center [496, 45] width 45 height 11
click at [179, 6] on button at bounding box center [180, 10] width 15 height 15
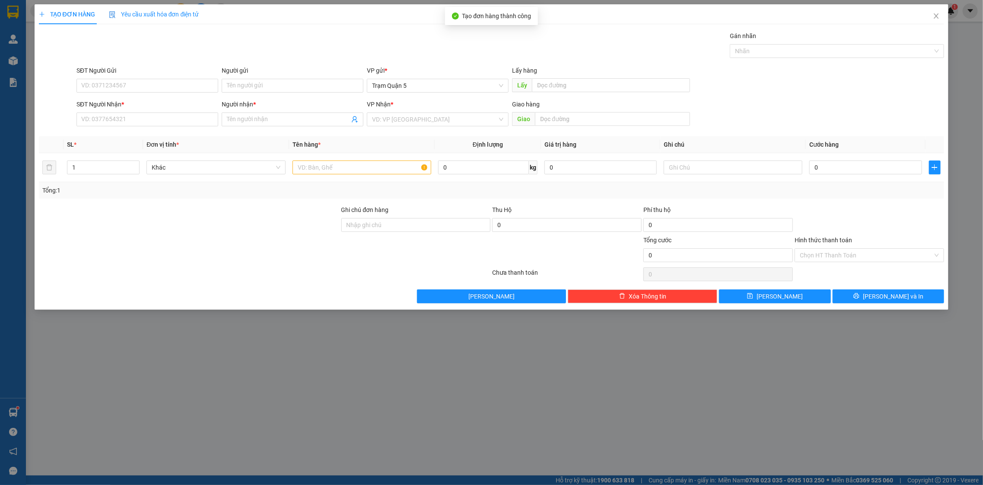
click at [187, 127] on div "SĐT Người Nhận * VD: 0377654321" at bounding box center [148, 114] width 142 height 30
click at [176, 110] on div "SĐT Người Nhận *" at bounding box center [148, 105] width 142 height 13
drag, startPoint x: 166, startPoint y: 129, endPoint x: 160, endPoint y: 122, distance: 8.9
click at [166, 128] on div "SĐT Người Nhận * VD: 0377654321" at bounding box center [148, 114] width 142 height 30
click at [159, 122] on input "SĐT Người Nhận *" at bounding box center [148, 119] width 142 height 14
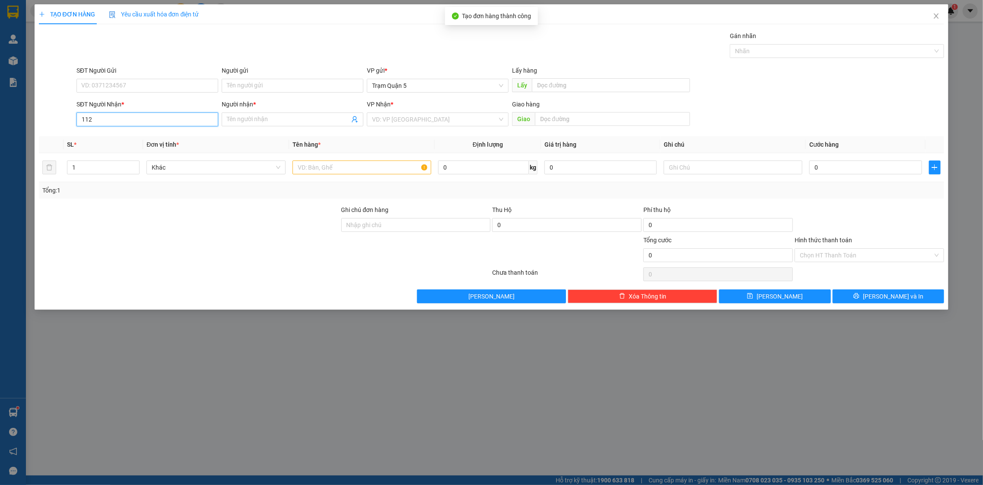
click at [79, 118] on input "112" at bounding box center [148, 119] width 142 height 14
drag, startPoint x: 104, startPoint y: 124, endPoint x: 115, endPoint y: 154, distance: 31.6
click at [104, 125] on input "0947717112" at bounding box center [148, 119] width 142 height 14
click at [120, 138] on div "0947717112 - CHIÊU" at bounding box center [147, 137] width 131 height 10
click at [304, 166] on input "TH" at bounding box center [362, 167] width 139 height 14
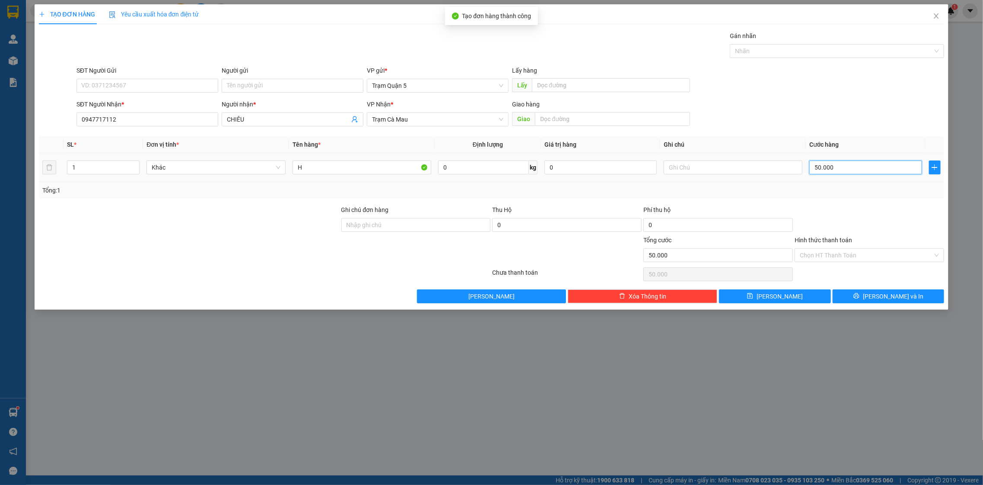
click at [824, 172] on input "50.000" at bounding box center [866, 167] width 112 height 14
drag, startPoint x: 808, startPoint y: 178, endPoint x: 820, endPoint y: 195, distance: 20.9
click at [812, 184] on div "SL * Đơn vị tính * Tên hàng * Định lượng Giá trị hàng Ghi chú Cước hàng 1 Khác …" at bounding box center [492, 167] width 906 height 62
click at [871, 292] on button "[PERSON_NAME] và In" at bounding box center [889, 296] width 112 height 14
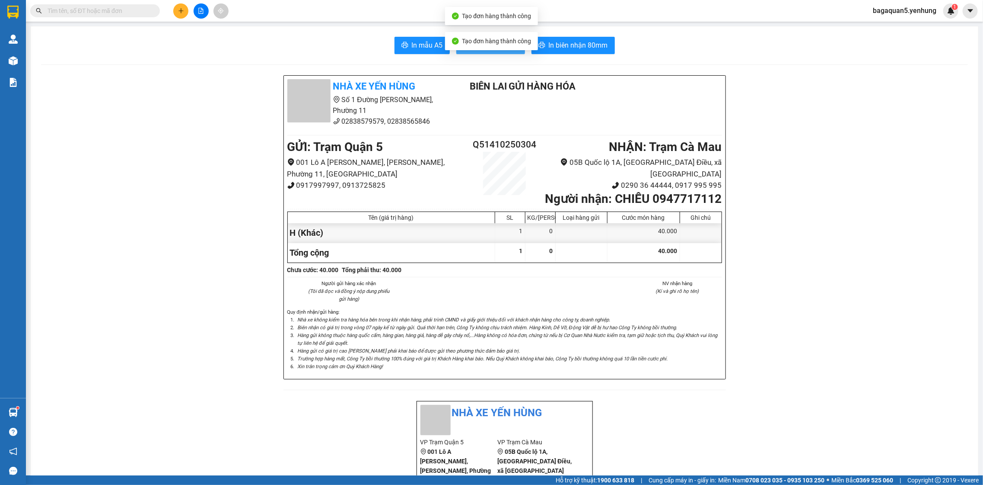
click at [505, 54] on button "In tem 100mm" at bounding box center [490, 45] width 69 height 17
click at [172, 5] on div at bounding box center [201, 10] width 65 height 15
drag, startPoint x: 191, startPoint y: 3, endPoint x: 184, endPoint y: 6, distance: 8.2
click at [184, 6] on div at bounding box center [201, 10] width 65 height 15
click at [182, 6] on button at bounding box center [180, 10] width 15 height 15
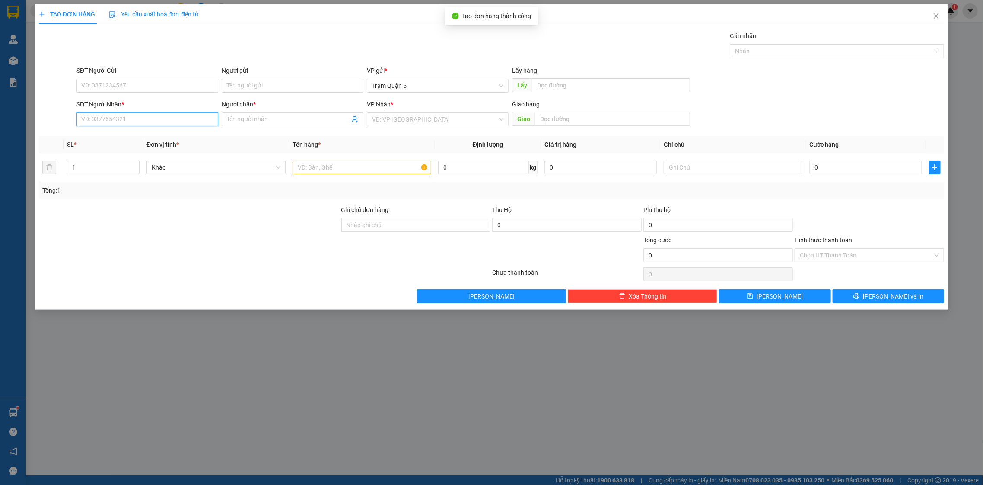
click at [192, 119] on input "SĐT Người Nhận *" at bounding box center [148, 119] width 142 height 14
drag, startPoint x: 280, startPoint y: 119, endPoint x: 275, endPoint y: 126, distance: 8.2
click at [279, 121] on input "Người nhận *" at bounding box center [288, 120] width 123 height 10
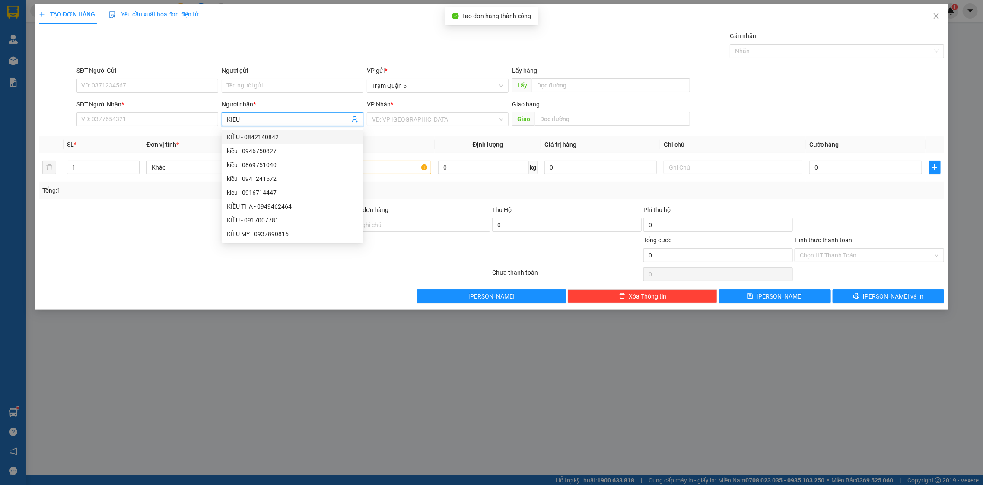
click at [218, 136] on th "Đơn vị tính *" at bounding box center [216, 144] width 146 height 17
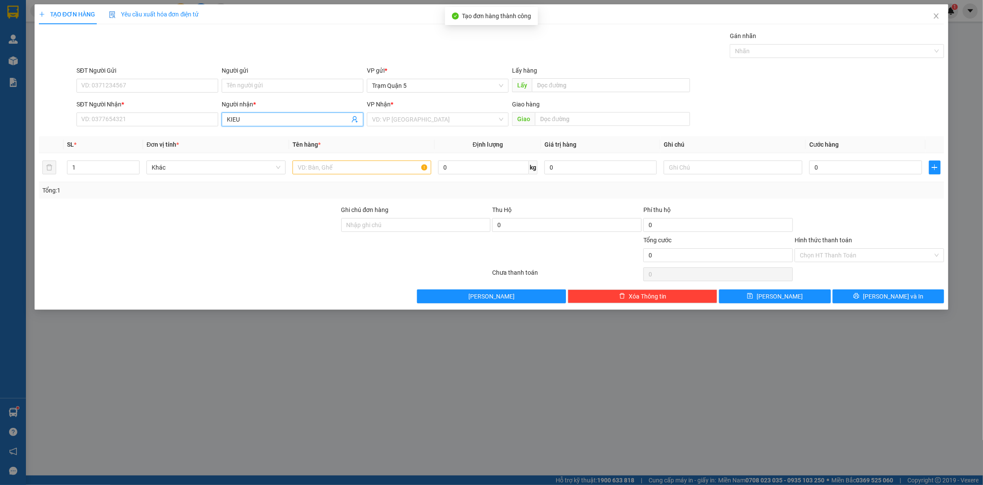
click at [262, 113] on span "KIEU" at bounding box center [293, 119] width 142 height 14
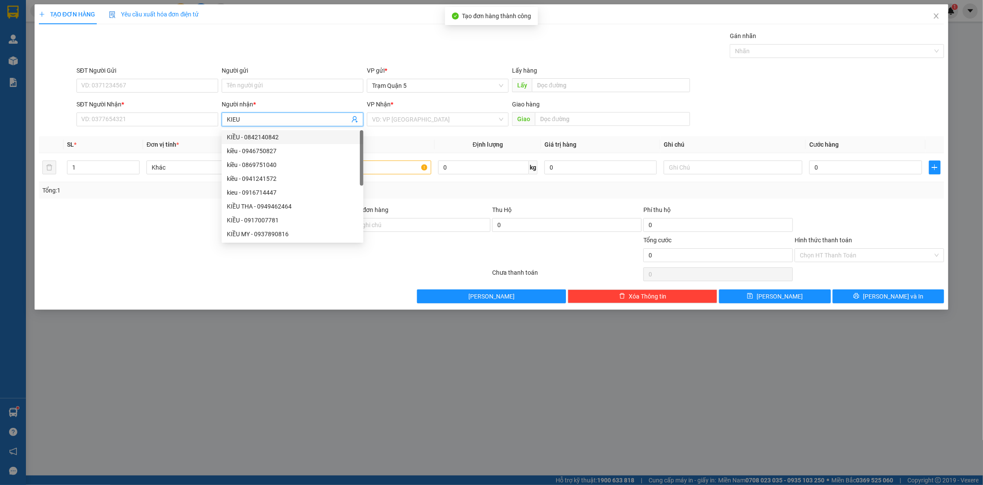
click at [253, 136] on div "KIỀU - 0842140842" at bounding box center [292, 137] width 131 height 10
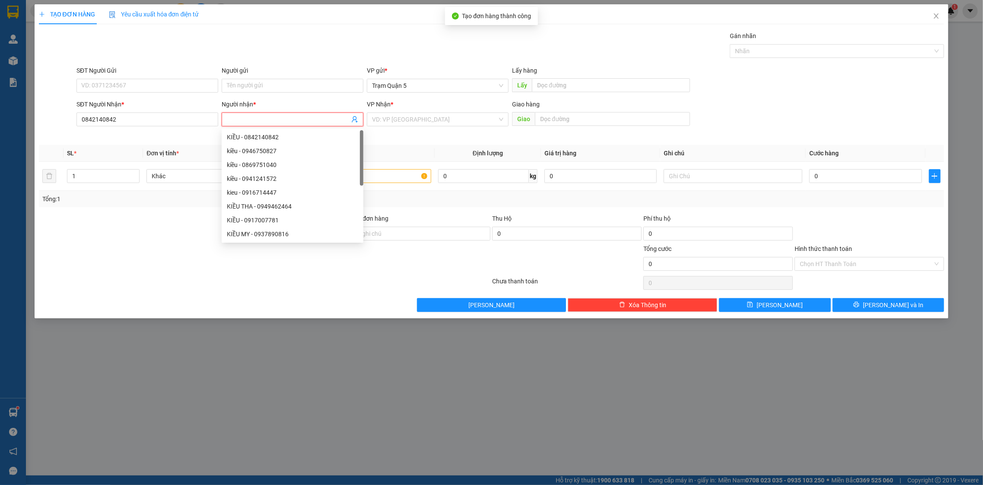
click at [189, 111] on div "SĐT Người Nhận *" at bounding box center [148, 105] width 142 height 13
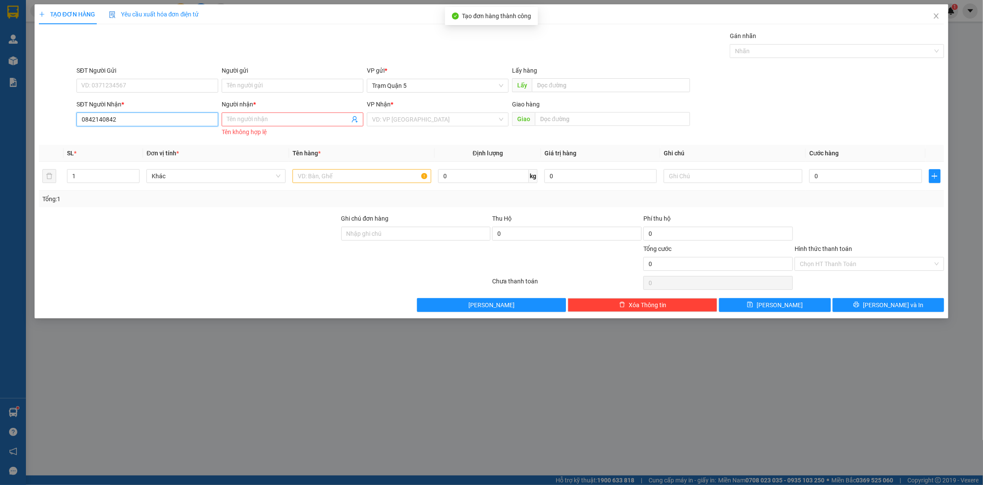
drag, startPoint x: 190, startPoint y: 118, endPoint x: 188, endPoint y: 113, distance: 5.6
click at [189, 114] on input "0842140842" at bounding box center [148, 119] width 142 height 14
click at [289, 375] on div "TẠO ĐƠN HÀNG Yêu cầu xuất hóa đơn điện tử Transit Pickup Surcharge Ids Transit …" at bounding box center [491, 242] width 983 height 485
click at [157, 108] on div "SĐT Người Nhận *" at bounding box center [148, 105] width 142 height 13
click at [156, 108] on div "SĐT Người Nhận *" at bounding box center [148, 104] width 142 height 10
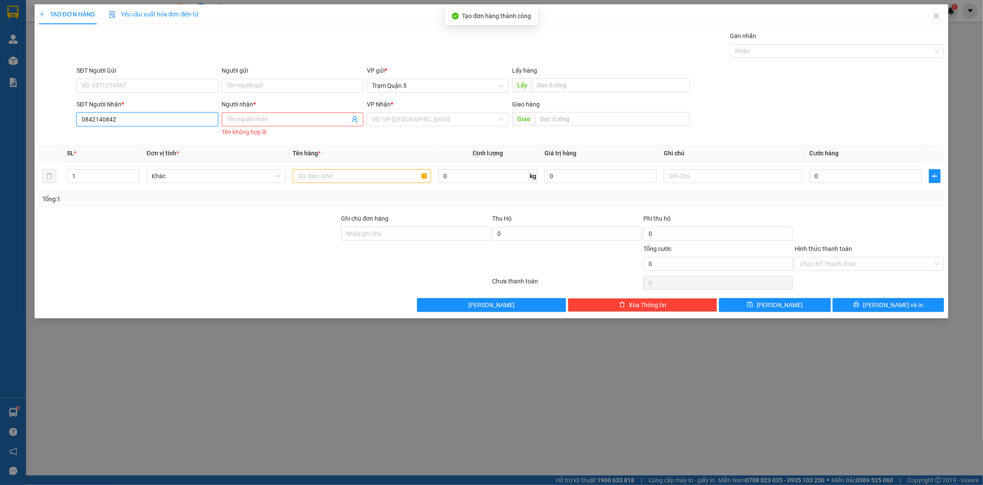
click at [156, 112] on input "0842140842" at bounding box center [148, 119] width 142 height 14
click at [156, 112] on div "SĐT Người Nhận *" at bounding box center [148, 105] width 142 height 13
drag, startPoint x: 156, startPoint y: 112, endPoint x: 152, endPoint y: 119, distance: 8.5
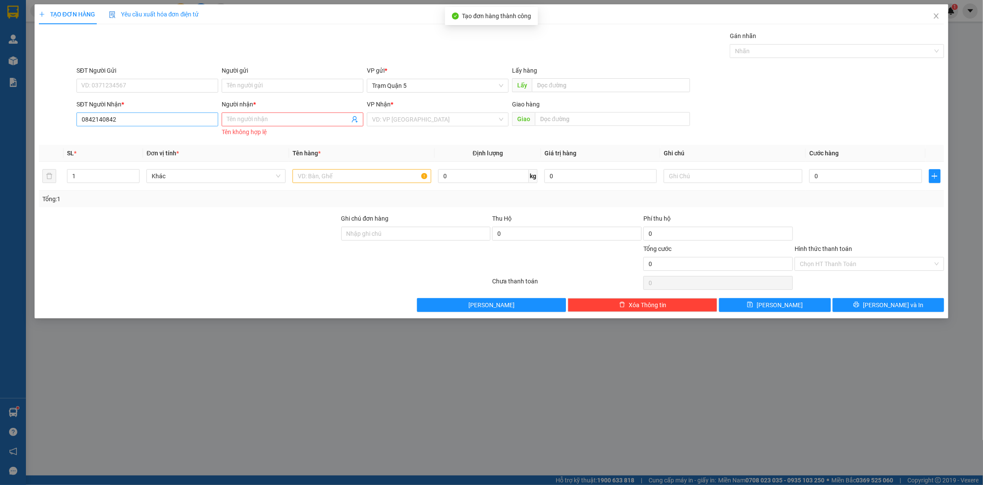
click at [156, 112] on div "SĐT Người Nhận * 0842140842" at bounding box center [148, 114] width 142 height 30
drag, startPoint x: 152, startPoint y: 119, endPoint x: 147, endPoint y: 117, distance: 4.7
click at [149, 118] on input "0842140842" at bounding box center [148, 119] width 142 height 14
click at [147, 117] on input "0842140842" at bounding box center [148, 119] width 142 height 14
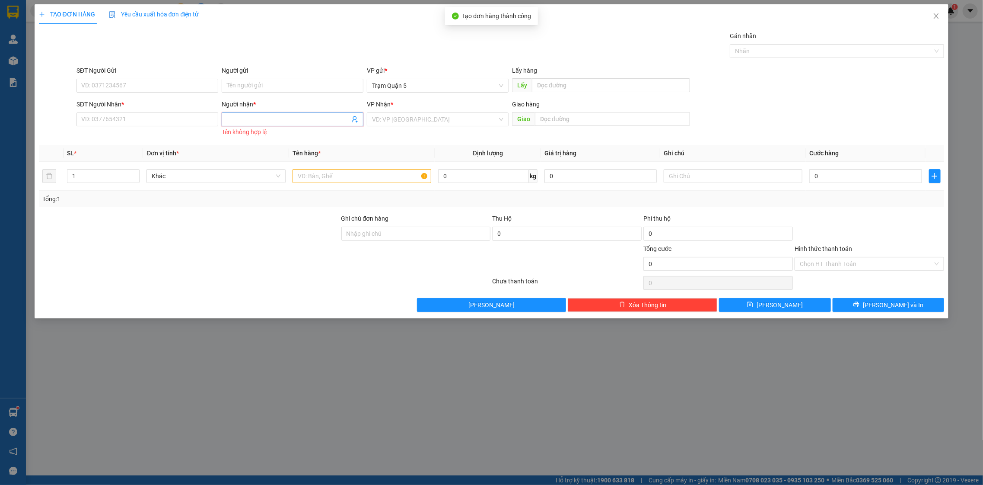
click at [250, 117] on input "Người nhận *" at bounding box center [288, 120] width 123 height 10
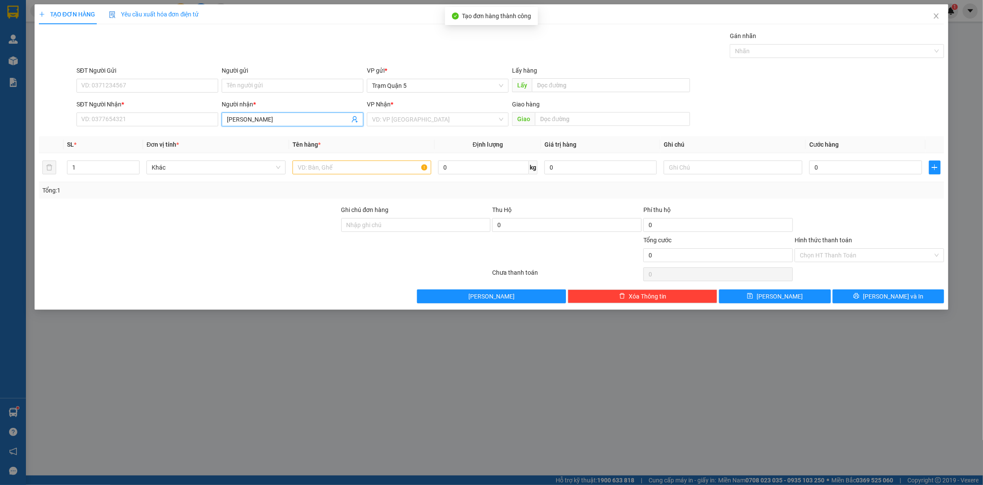
click at [277, 117] on input "[PERSON_NAME]" at bounding box center [288, 120] width 123 height 10
click at [253, 118] on input "[PERSON_NAME]" at bounding box center [288, 120] width 123 height 10
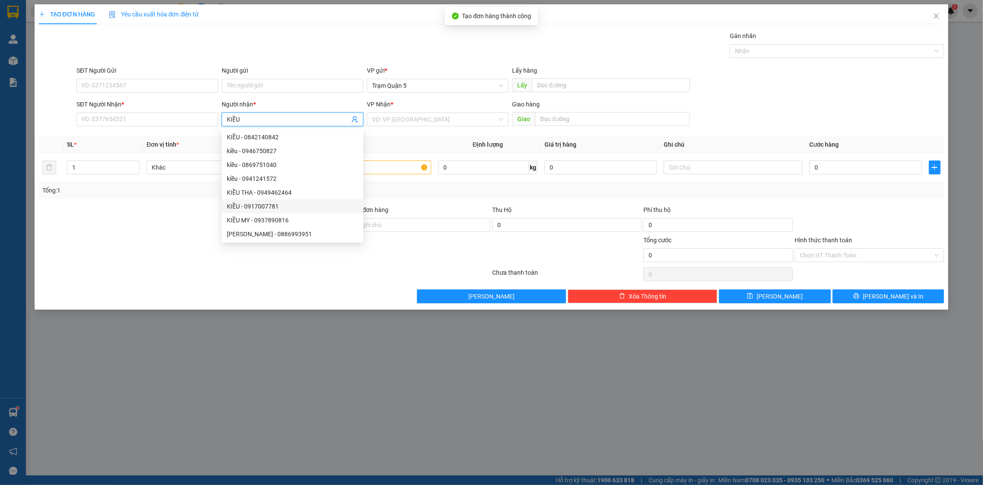
click at [240, 205] on div "KIỀU - 0917007781" at bounding box center [292, 206] width 131 height 10
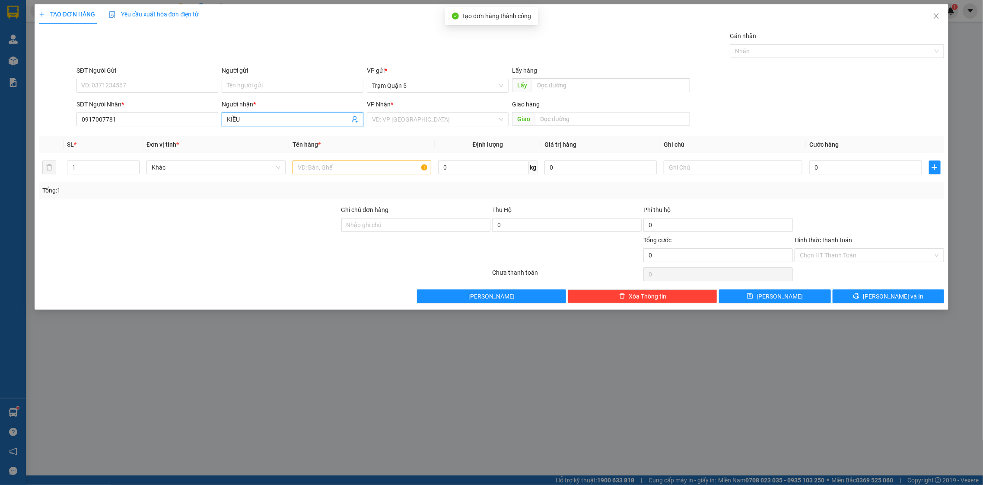
click at [282, 132] on div "Transit Pickup Surcharge Ids Transit Deliver Surcharge Ids Transit Deliver Surc…" at bounding box center [492, 167] width 906 height 272
click at [281, 124] on span "KIỀU" at bounding box center [293, 119] width 142 height 14
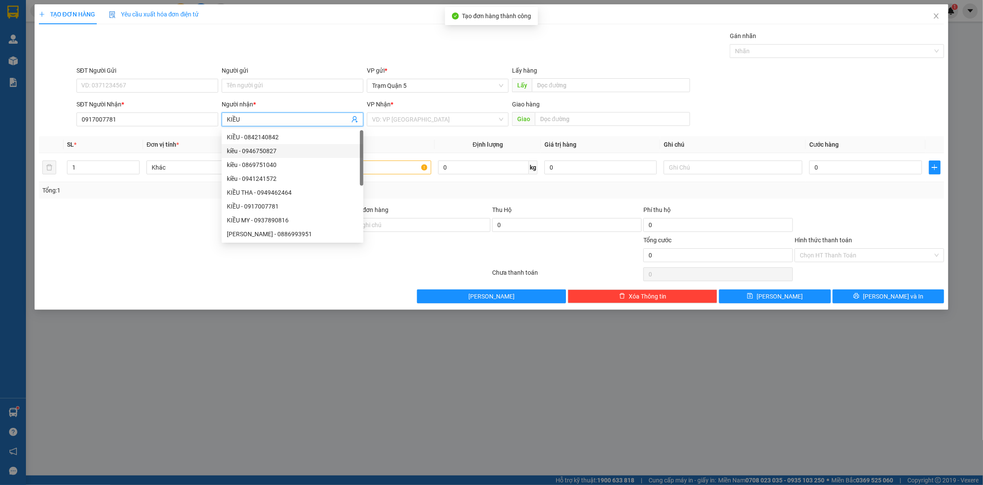
click at [279, 150] on div "kiều - 0946750827" at bounding box center [292, 151] width 131 height 10
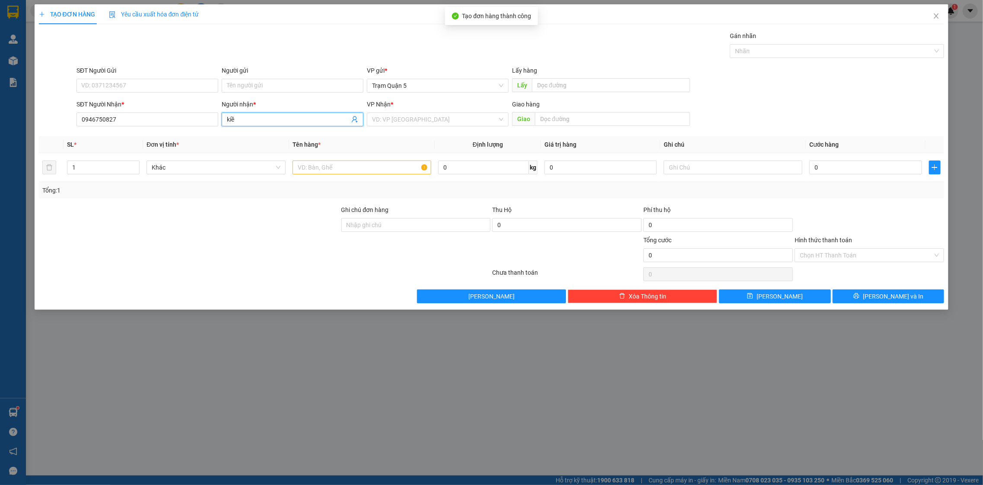
click at [278, 150] on th "Đơn vị tính *" at bounding box center [216, 144] width 146 height 17
click at [269, 108] on div "Người nhận *" at bounding box center [293, 104] width 142 height 10
click at [269, 115] on input "kiề" at bounding box center [288, 120] width 123 height 10
click at [264, 117] on input "kiề" at bounding box center [288, 120] width 123 height 10
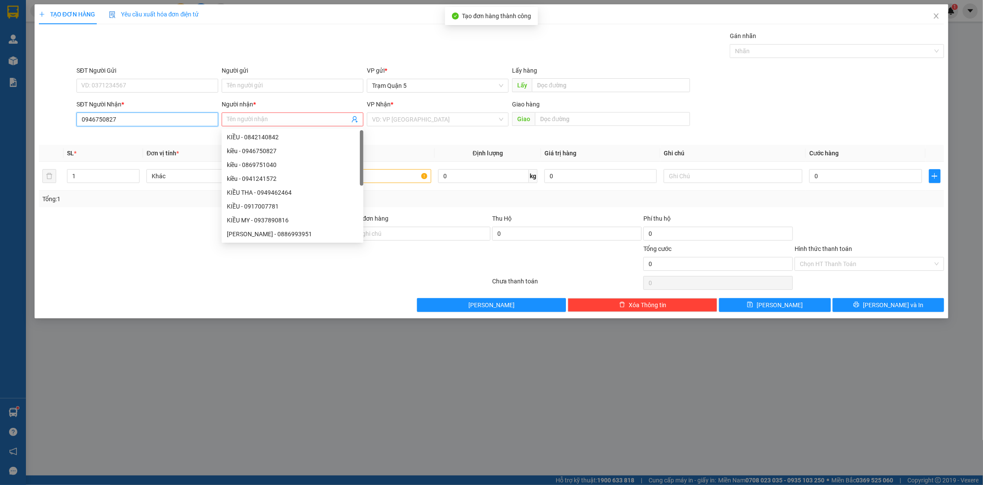
click at [212, 124] on input "0946750827" at bounding box center [148, 119] width 142 height 14
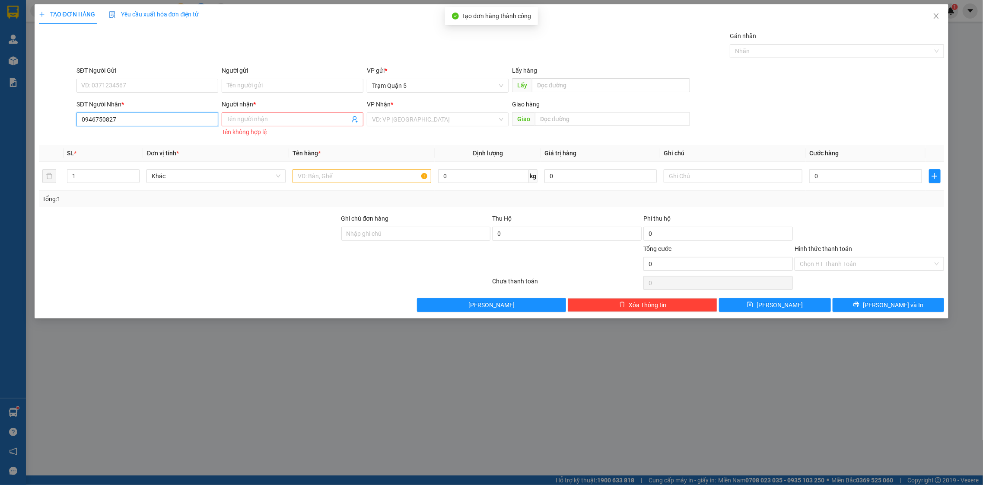
click at [146, 123] on input "0946750827" at bounding box center [148, 119] width 142 height 14
click at [146, 120] on input "0946750827" at bounding box center [148, 119] width 142 height 14
click at [144, 110] on div "SĐT Người Nhận *" at bounding box center [148, 105] width 142 height 13
click at [141, 116] on input "0946750827" at bounding box center [148, 119] width 142 height 14
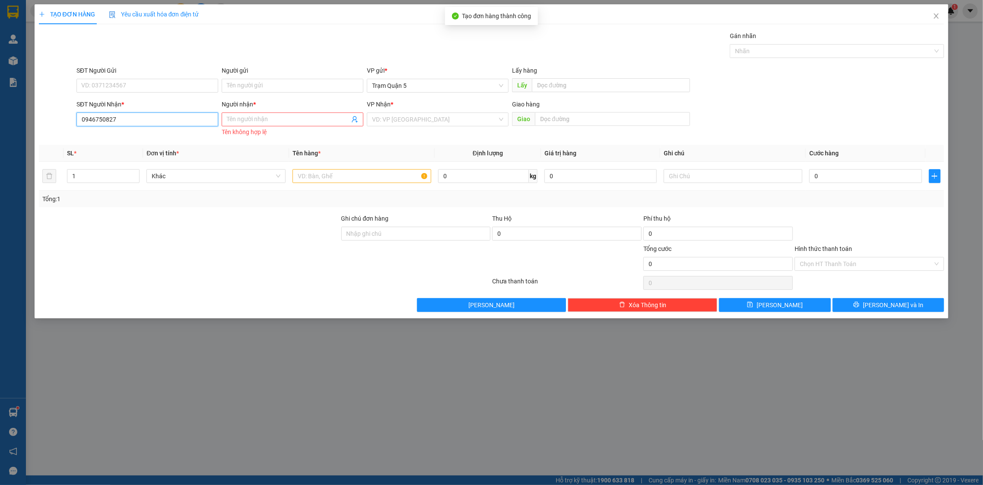
drag, startPoint x: 131, startPoint y: 118, endPoint x: 29, endPoint y: 118, distance: 101.2
click at [29, 118] on div "TẠO ĐƠN HÀNG Yêu cầu xuất hóa đơn điện tử Transit Pickup Surcharge Ids Transit …" at bounding box center [491, 242] width 983 height 485
drag, startPoint x: 109, startPoint y: 121, endPoint x: 88, endPoint y: 99, distance: 30.6
click at [151, 113] on input "0946750827" at bounding box center [148, 119] width 142 height 14
click at [149, 121] on input "0946750827" at bounding box center [148, 119] width 142 height 14
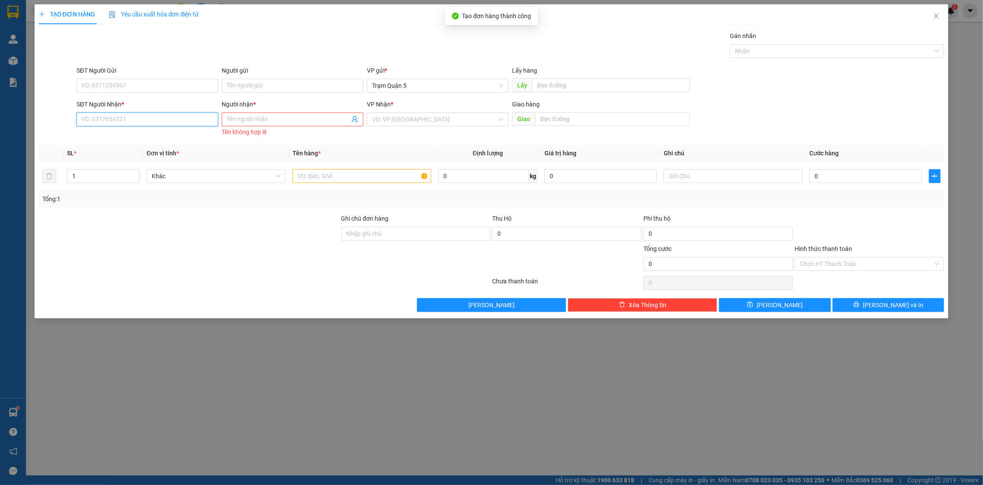
click at [130, 115] on input "SĐT Người Nhận *" at bounding box center [148, 119] width 142 height 14
drag, startPoint x: 121, startPoint y: 119, endPoint x: 134, endPoint y: 90, distance: 31.7
click at [132, 93] on form "SĐT Người Gửi VD: 0371234567 Người gửi Tên người gửi VP gửi * Trạm Quận 5 Lấy h…" at bounding box center [492, 102] width 906 height 73
paste input "0946750827"
click at [184, 127] on div "SĐT Người Nhận * 0946750827 0946750827" at bounding box center [148, 114] width 142 height 30
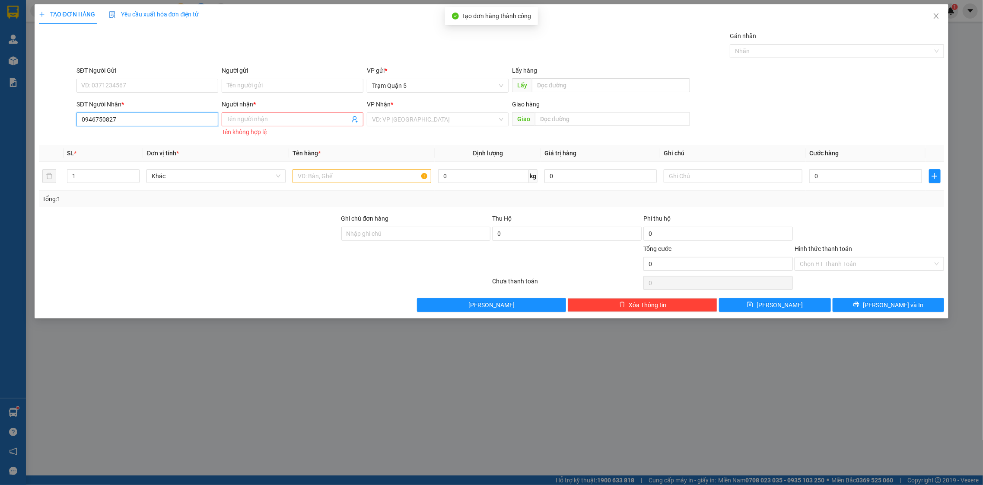
click at [184, 117] on input "0946750827" at bounding box center [148, 119] width 142 height 14
drag, startPoint x: 187, startPoint y: 119, endPoint x: 191, endPoint y: 115, distance: 6.1
click at [188, 118] on input "0946750827" at bounding box center [148, 119] width 142 height 14
drag, startPoint x: 239, startPoint y: 133, endPoint x: 278, endPoint y: 117, distance: 41.5
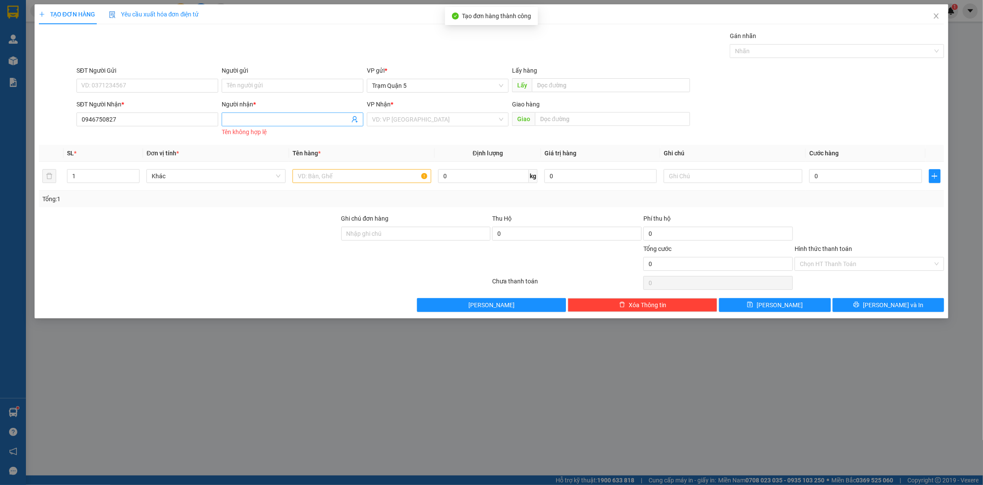
click at [274, 118] on div "Tên người nhận Tên không hợp lệ" at bounding box center [293, 123] width 142 height 22
click at [281, 117] on input "Người nhận *" at bounding box center [288, 120] width 123 height 10
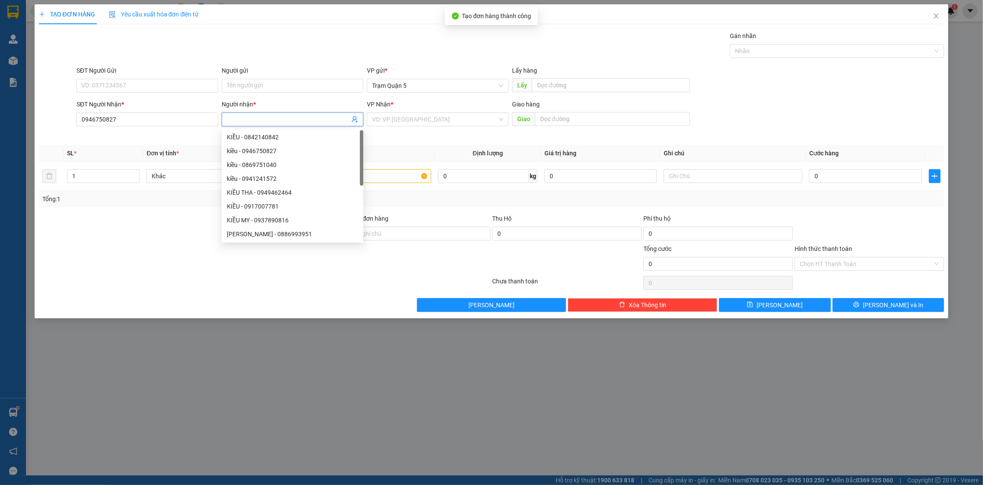
click at [281, 117] on input "Người nhận *" at bounding box center [288, 120] width 123 height 10
click at [272, 160] on div "kiều - 0869751040" at bounding box center [292, 165] width 131 height 10
click at [152, 123] on input "0869751040" at bounding box center [148, 119] width 142 height 14
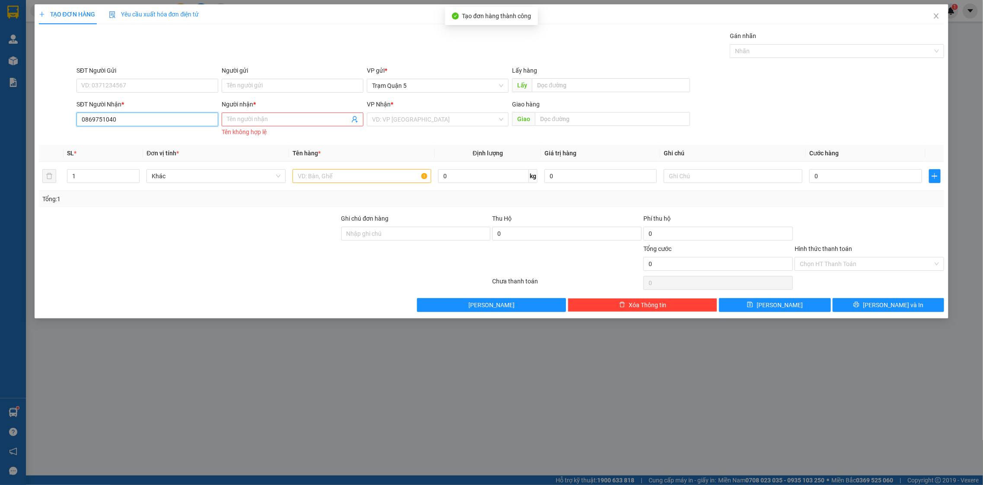
click at [149, 122] on input "0869751040" at bounding box center [148, 119] width 142 height 14
click at [149, 121] on input "0869751040" at bounding box center [148, 119] width 142 height 14
click at [150, 123] on input "0869751040" at bounding box center [148, 119] width 142 height 14
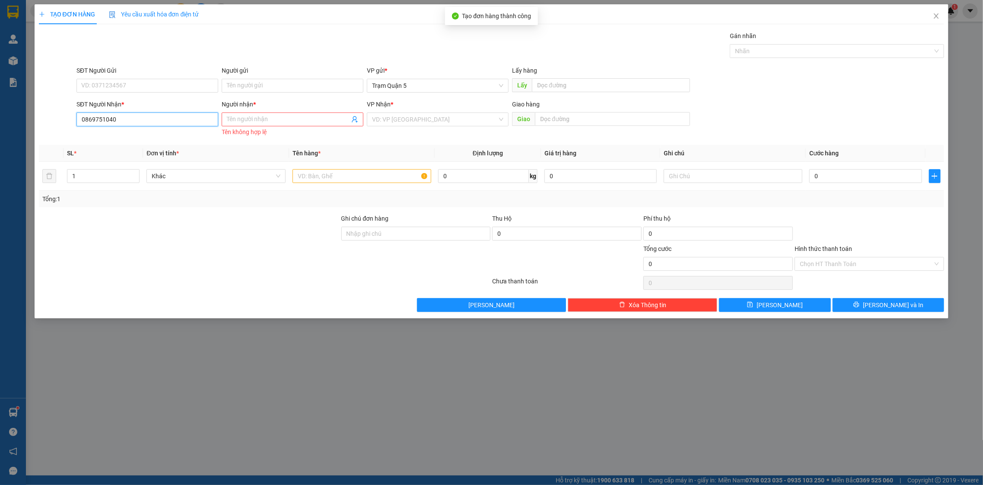
click at [150, 121] on input "0869751040" at bounding box center [148, 119] width 142 height 14
drag, startPoint x: 249, startPoint y: 355, endPoint x: 242, endPoint y: 334, distance: 22.4
click at [243, 335] on div "TẠO ĐƠN HÀNG Yêu cầu xuất hóa đơn điện tử Transit Pickup Surcharge Ids Transit …" at bounding box center [491, 242] width 983 height 485
drag, startPoint x: 243, startPoint y: 335, endPoint x: 244, endPoint y: 304, distance: 31.2
click at [238, 319] on div "TẠO ĐƠN HÀNG Yêu cầu xuất hóa đơn điện tử Transit Pickup Surcharge Ids Transit …" at bounding box center [491, 242] width 983 height 485
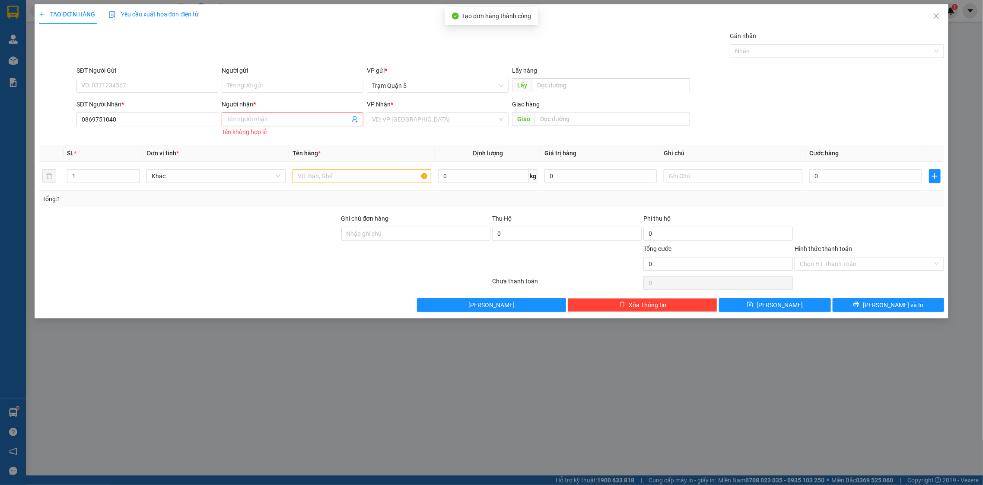
drag, startPoint x: 267, startPoint y: 277, endPoint x: 357, endPoint y: 224, distance: 104.8
click at [334, 237] on div "Transit Pickup Surcharge Ids Transit Deliver Surcharge Ids Transit Deliver Surc…" at bounding box center [492, 171] width 906 height 281
click at [141, 125] on input "0869751040" at bounding box center [148, 119] width 142 height 14
click at [142, 124] on input "0869751040" at bounding box center [148, 119] width 142 height 14
click at [163, 119] on input "SĐT Người Nhận *" at bounding box center [148, 119] width 142 height 14
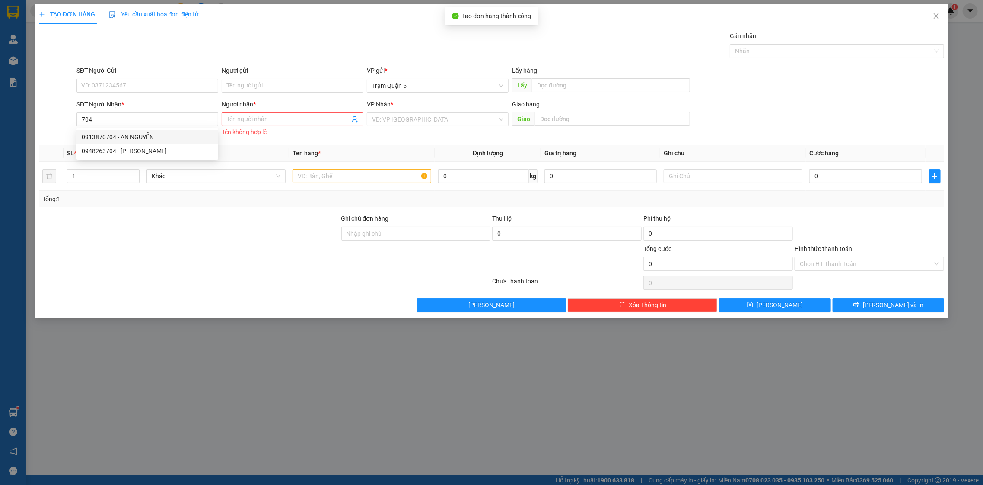
click at [167, 129] on div "0913870704 0948263704 0913870704 - AN NGUYỄN 0948263704 - [PERSON_NAME]" at bounding box center [148, 143] width 142 height 31
click at [162, 118] on input "704" at bounding box center [148, 119] width 142 height 14
click at [123, 137] on div "0913870704 - AN NGUYỄN" at bounding box center [147, 137] width 131 height 10
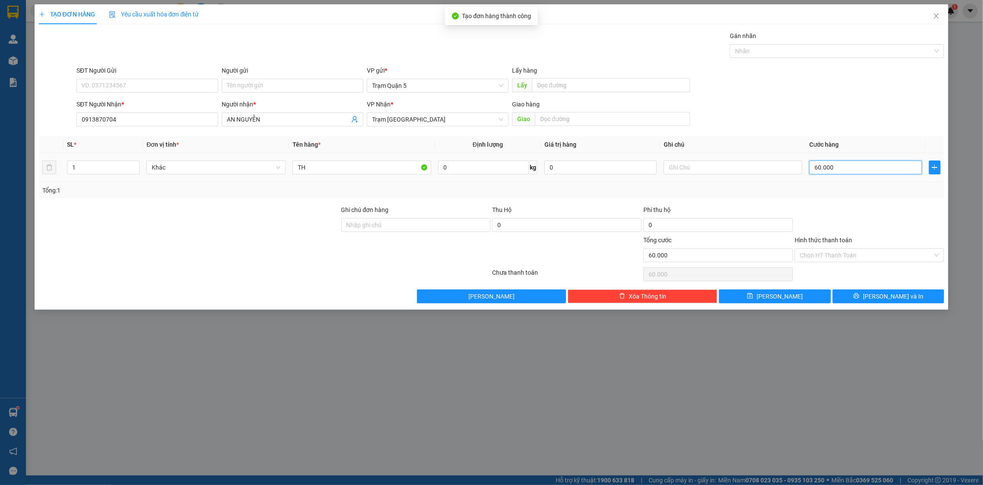
click at [832, 170] on input "60.000" at bounding box center [866, 167] width 112 height 14
click at [843, 234] on div at bounding box center [869, 220] width 151 height 30
click at [886, 301] on span "[PERSON_NAME] và In" at bounding box center [893, 296] width 61 height 10
click at [878, 295] on button "[PERSON_NAME] và In" at bounding box center [889, 296] width 112 height 14
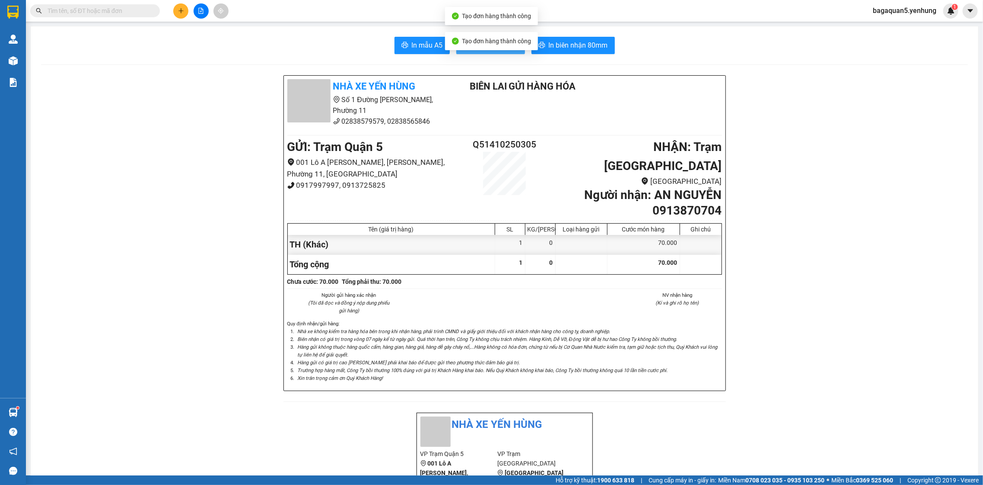
click at [462, 53] on button "In tem 100mm" at bounding box center [490, 45] width 69 height 17
click at [186, 9] on button at bounding box center [180, 10] width 15 height 15
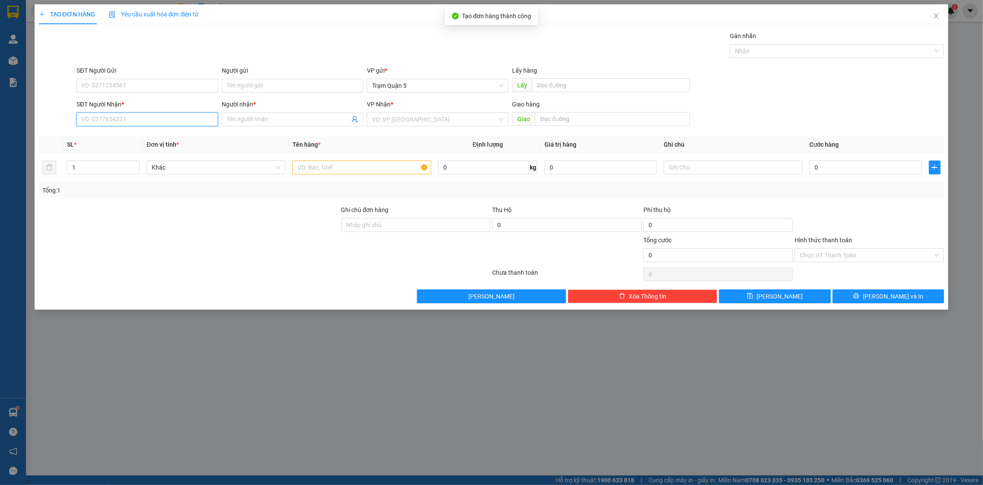
click at [123, 122] on input "SĐT Người Nhận *" at bounding box center [148, 119] width 142 height 14
click at [166, 136] on div "0933777716 - HẰNG" at bounding box center [147, 137] width 131 height 10
click at [134, 174] on div "3" at bounding box center [103, 167] width 73 height 17
drag, startPoint x: 134, startPoint y: 174, endPoint x: 128, endPoint y: 172, distance: 7.0
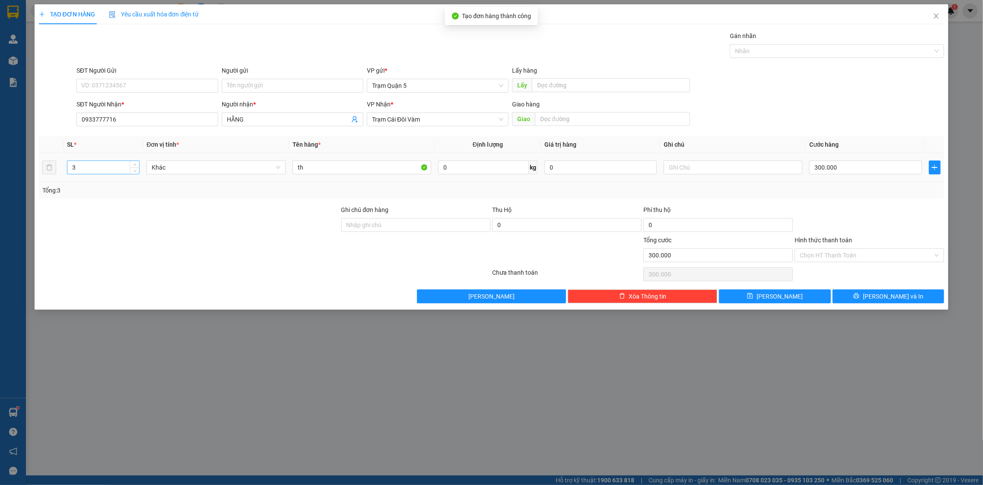
click at [128, 172] on div "3" at bounding box center [103, 167] width 73 height 17
drag, startPoint x: 363, startPoint y: 174, endPoint x: 354, endPoint y: 166, distance: 12.0
click at [355, 167] on input "th" at bounding box center [362, 167] width 139 height 14
click at [132, 169] on span "down" at bounding box center [134, 170] width 5 height 5
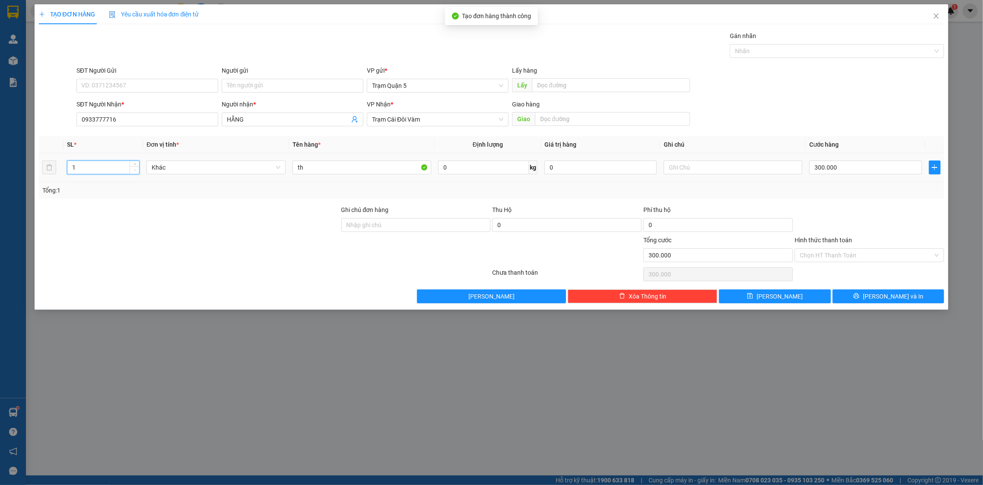
click at [132, 169] on span "down" at bounding box center [134, 170] width 5 height 5
drag, startPoint x: 303, startPoint y: 172, endPoint x: 317, endPoint y: 163, distance: 16.1
click at [303, 171] on input "th" at bounding box center [362, 167] width 139 height 14
click at [866, 304] on div "TẠO ĐƠN HÀNG Yêu cầu xuất hóa đơn điện tử Transit Pickup Surcharge Ids Transit …" at bounding box center [492, 156] width 915 height 305
drag, startPoint x: 865, startPoint y: 295, endPoint x: 852, endPoint y: 287, distance: 14.9
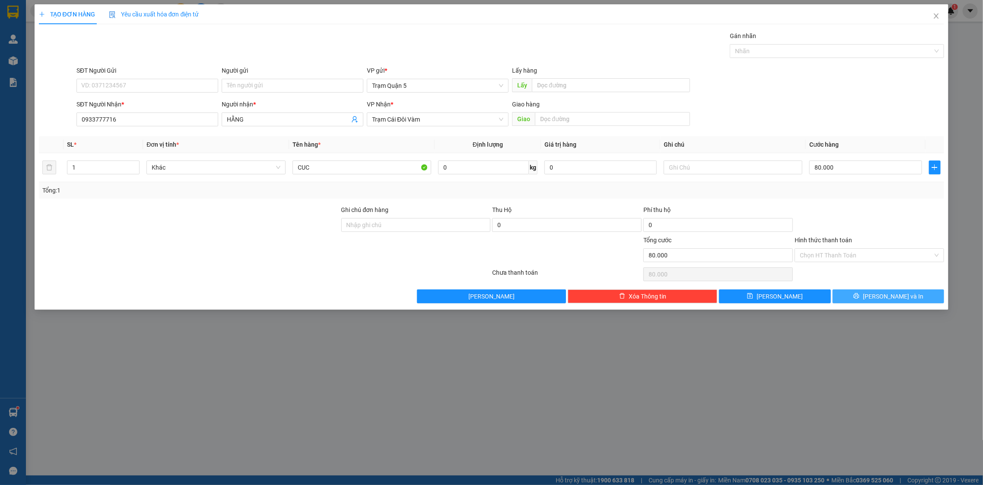
click at [865, 294] on button "[PERSON_NAME] và In" at bounding box center [889, 296] width 112 height 14
click at [860, 291] on button "[PERSON_NAME] và In" at bounding box center [889, 296] width 112 height 14
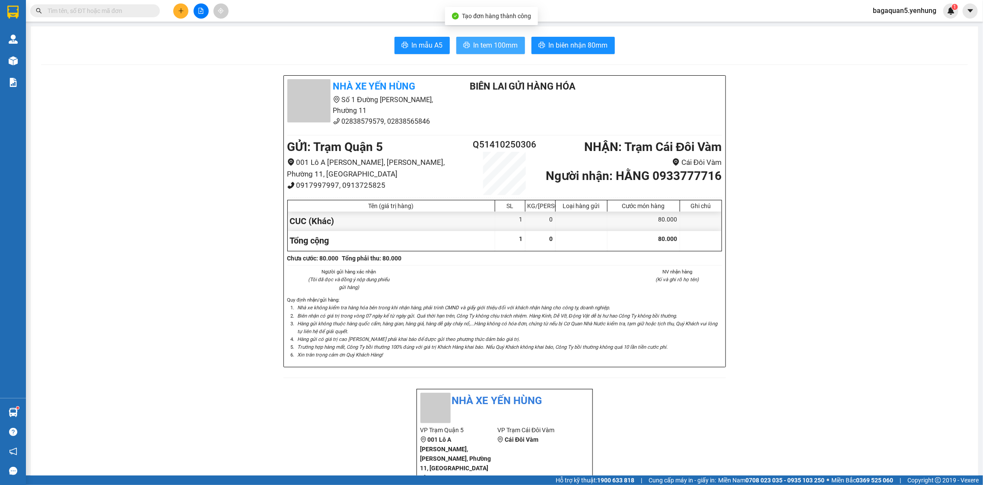
click at [505, 48] on span "In tem 100mm" at bounding box center [496, 45] width 45 height 11
click at [505, 46] on span "In tem 100mm" at bounding box center [496, 45] width 45 height 11
click at [190, 10] on div at bounding box center [201, 10] width 65 height 15
click at [186, 11] on button at bounding box center [180, 10] width 15 height 15
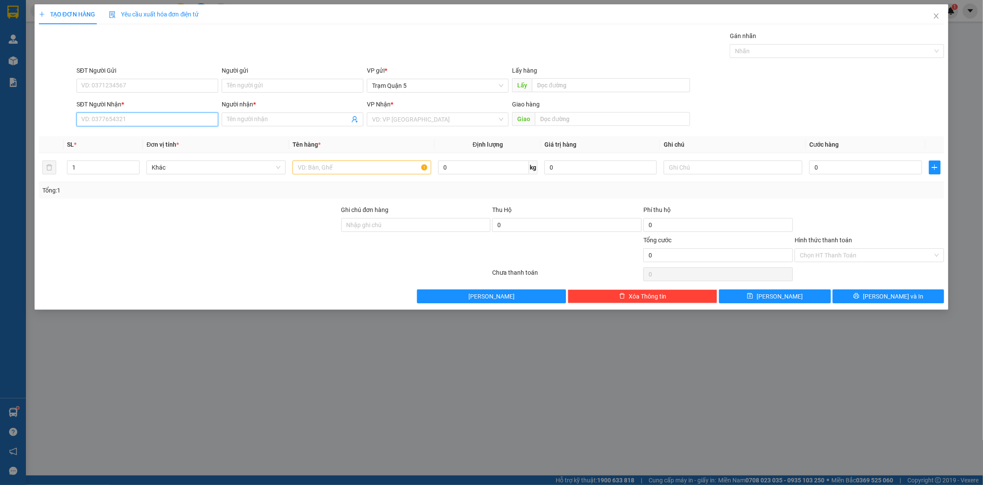
click at [140, 119] on input "SĐT Người Nhận *" at bounding box center [148, 119] width 142 height 14
click at [139, 120] on input "452" at bounding box center [148, 119] width 142 height 14
click at [135, 130] on div "0949799452 - KHANH" at bounding box center [148, 137] width 142 height 14
click at [875, 291] on button "[PERSON_NAME] và In" at bounding box center [889, 296] width 112 height 14
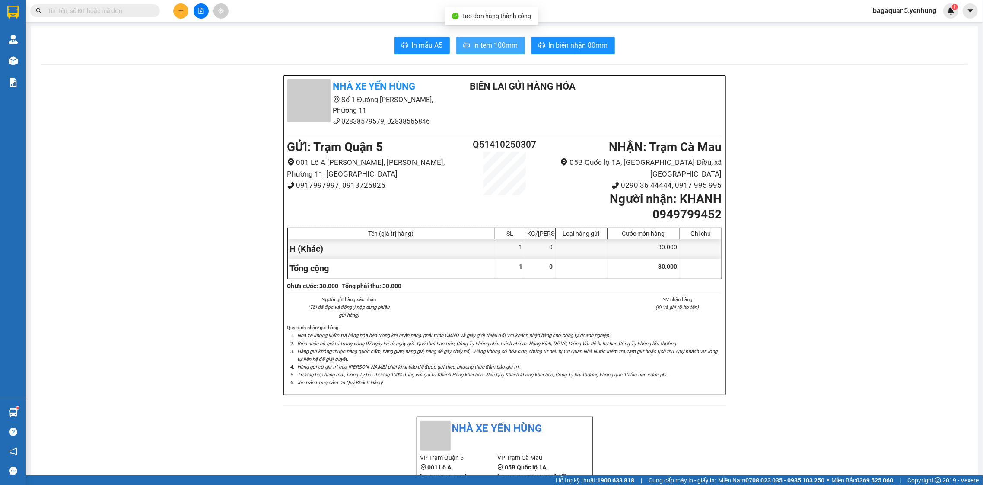
click at [461, 51] on button "In tem 100mm" at bounding box center [490, 45] width 69 height 17
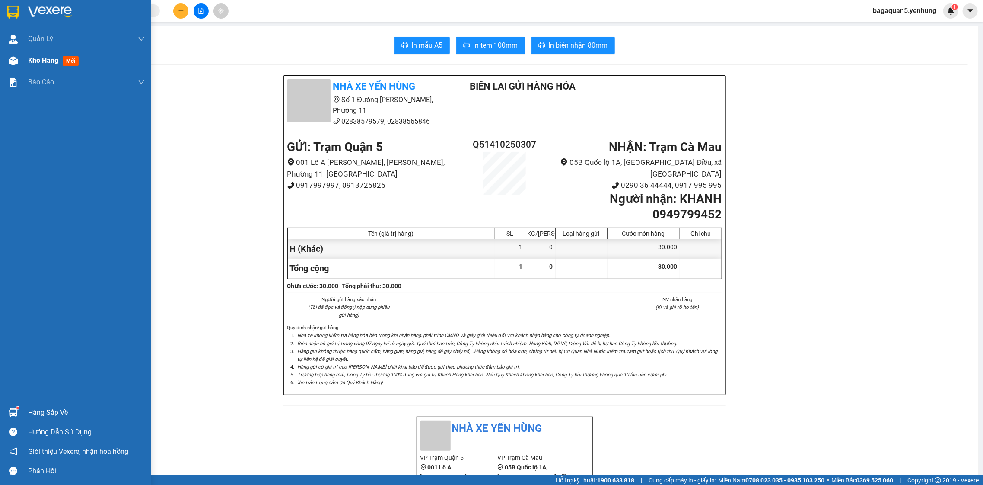
drag, startPoint x: 53, startPoint y: 67, endPoint x: 44, endPoint y: 55, distance: 15.1
click at [54, 67] on div "Kho hàng mới" at bounding box center [86, 61] width 117 height 22
click at [66, 61] on span "mới" at bounding box center [71, 61] width 16 height 10
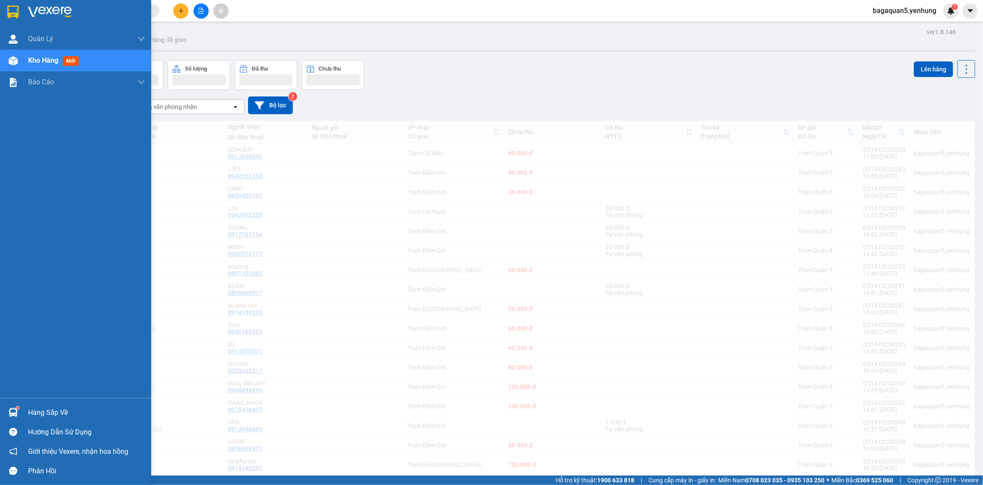
click at [44, 56] on span "Kho hàng" at bounding box center [43, 60] width 30 height 8
drag, startPoint x: 44, startPoint y: 55, endPoint x: 214, endPoint y: 123, distance: 182.8
click at [47, 56] on span "Kho hàng" at bounding box center [43, 60] width 30 height 8
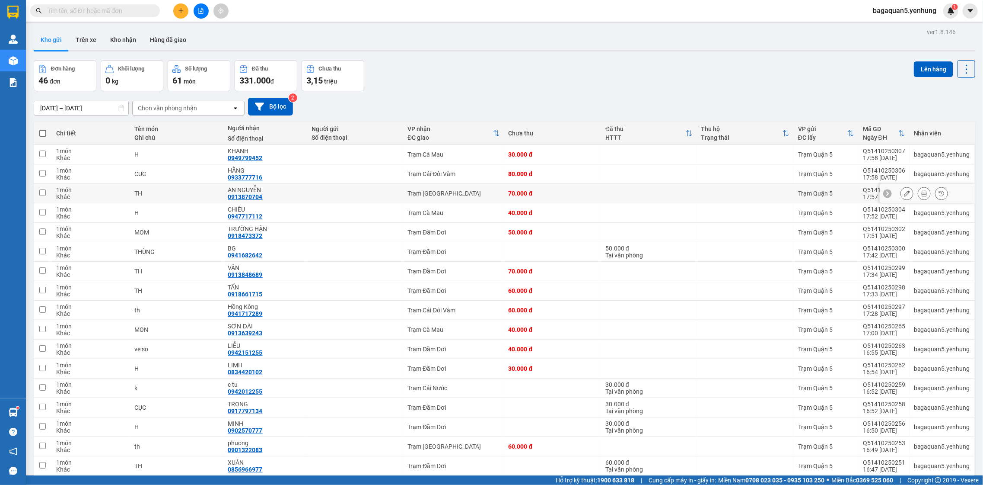
click at [904, 195] on icon at bounding box center [907, 193] width 6 height 6
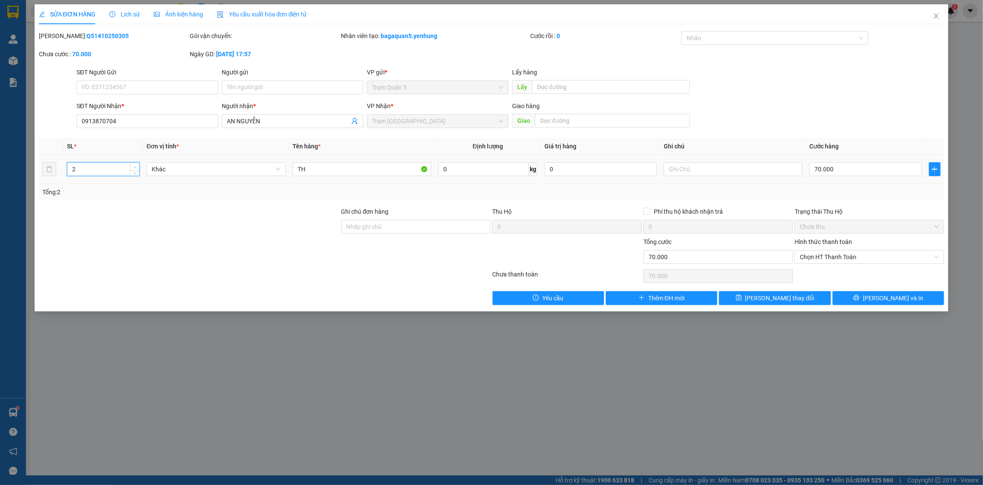
click at [134, 166] on icon "up" at bounding box center [135, 167] width 3 height 3
click at [842, 174] on input "70.000" at bounding box center [866, 169] width 112 height 14
click at [853, 186] on div "Tổng: 2" at bounding box center [492, 192] width 906 height 16
click at [865, 297] on button "[PERSON_NAME] và In" at bounding box center [889, 298] width 112 height 14
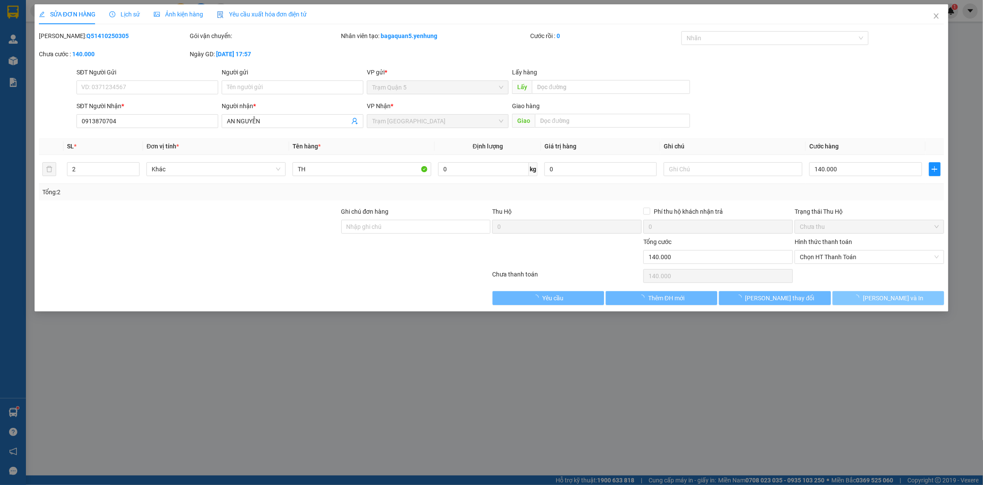
click at [865, 297] on button "[PERSON_NAME] và In" at bounding box center [889, 298] width 112 height 14
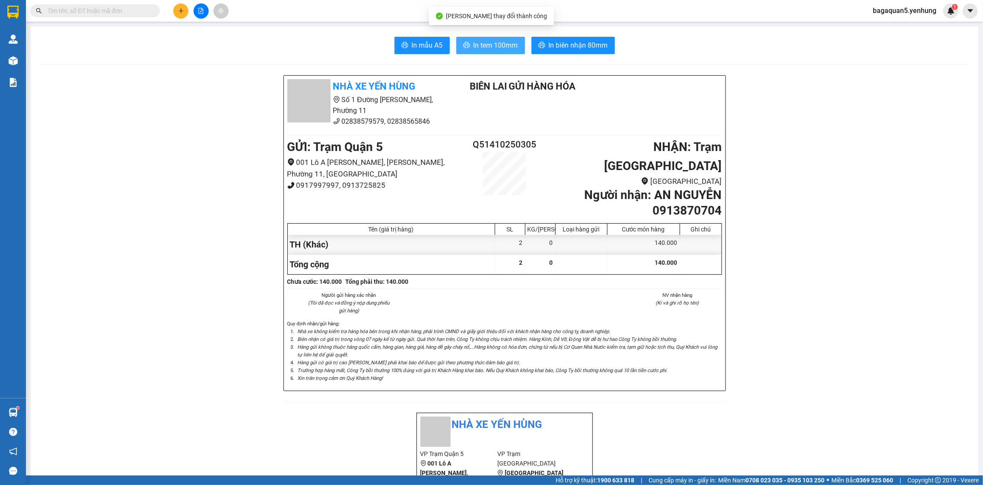
click at [478, 46] on span "In tem 100mm" at bounding box center [496, 45] width 45 height 11
drag, startPoint x: 794, startPoint y: 48, endPoint x: 753, endPoint y: 13, distance: 54.2
click at [741, 20] on section "Kết quả tìm kiếm ( 0 ) Bộ lọc No Data bagaquan5.yenhung 1 Quản Lý Quản lý khách…" at bounding box center [491, 242] width 983 height 485
drag, startPoint x: 825, startPoint y: 68, endPoint x: 820, endPoint y: 69, distance: 4.9
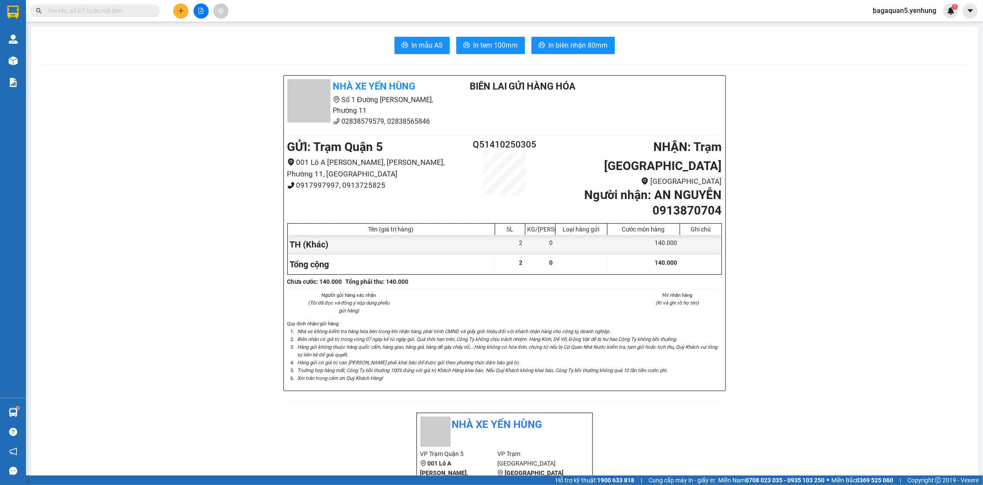
click at [181, 16] on button at bounding box center [180, 10] width 15 height 15
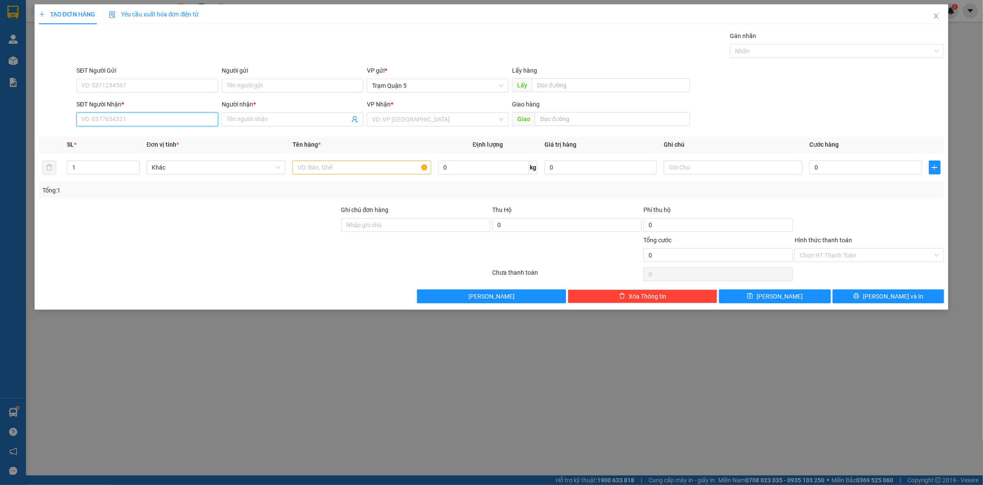
click at [184, 117] on input "SĐT Người Nhận *" at bounding box center [148, 119] width 142 height 14
click at [78, 117] on input "654" at bounding box center [148, 119] width 142 height 14
type input "0947261654"
click at [141, 137] on div "0947261654 - có thu" at bounding box center [147, 137] width 131 height 10
type input "có thu"
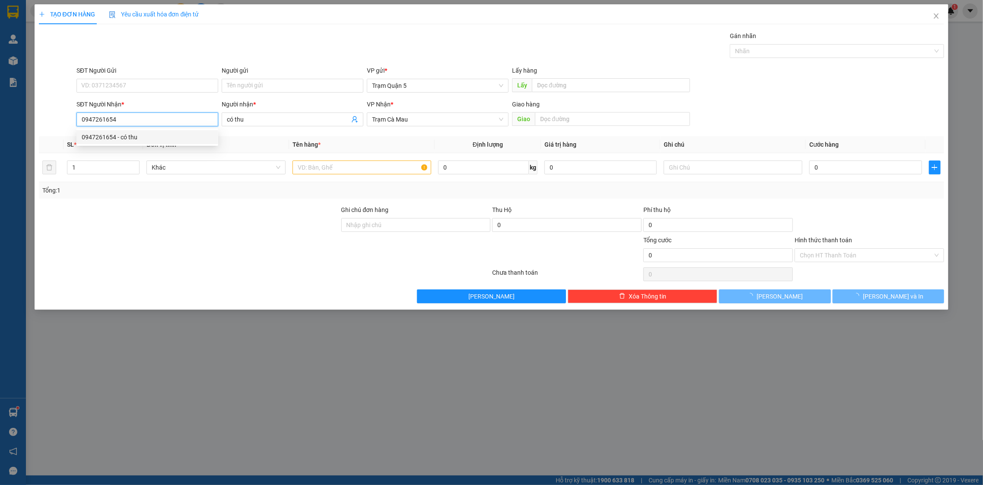
type input "60.000"
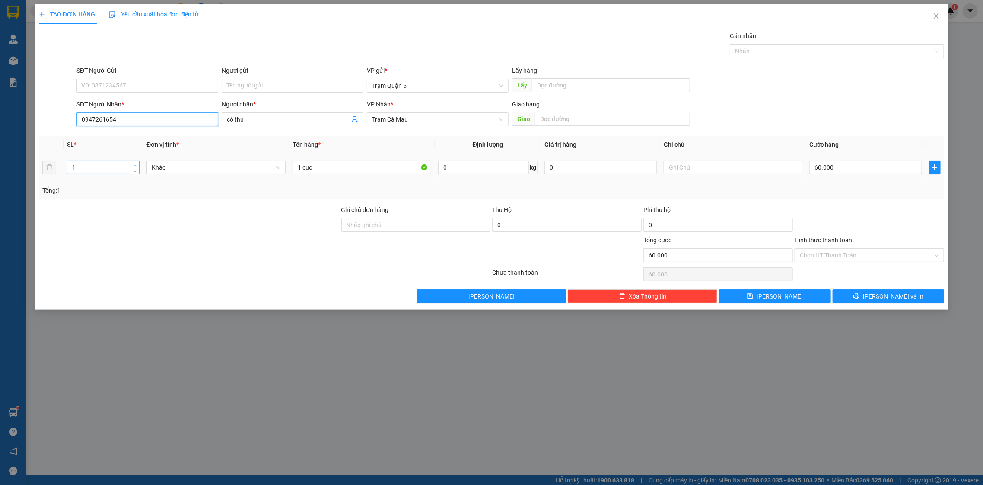
type input "0947261654"
type input "2"
click at [135, 162] on span "Increase Value" at bounding box center [135, 165] width 10 height 8
click at [334, 163] on input "1 cục" at bounding box center [362, 167] width 139 height 14
type input "1"
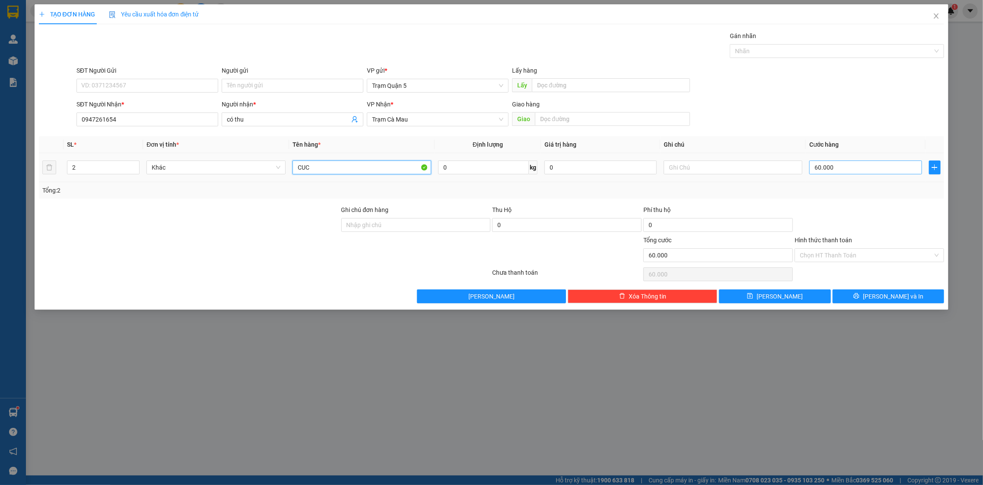
type input "CUC"
type input "0"
type input "1"
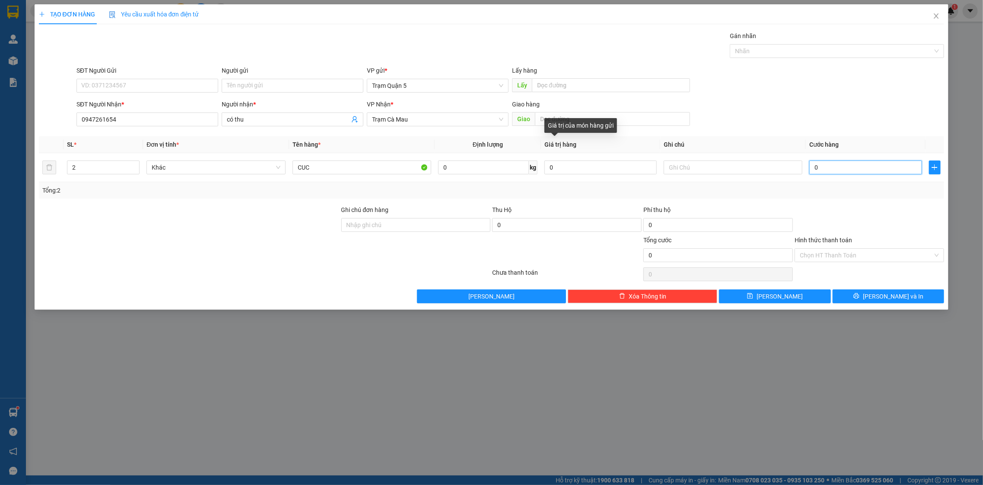
type input "1"
type input "01"
type input "12"
type input "012"
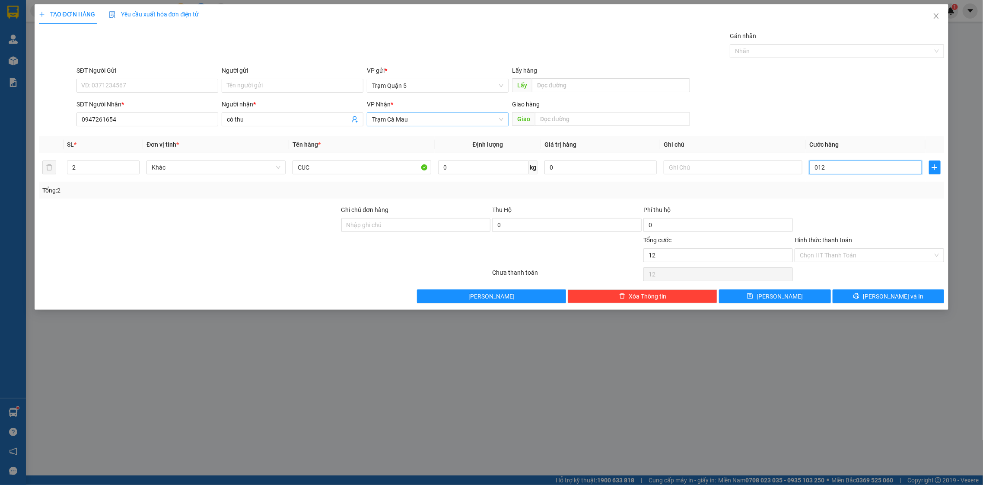
type input "120"
type input "0.120"
type input "120.000"
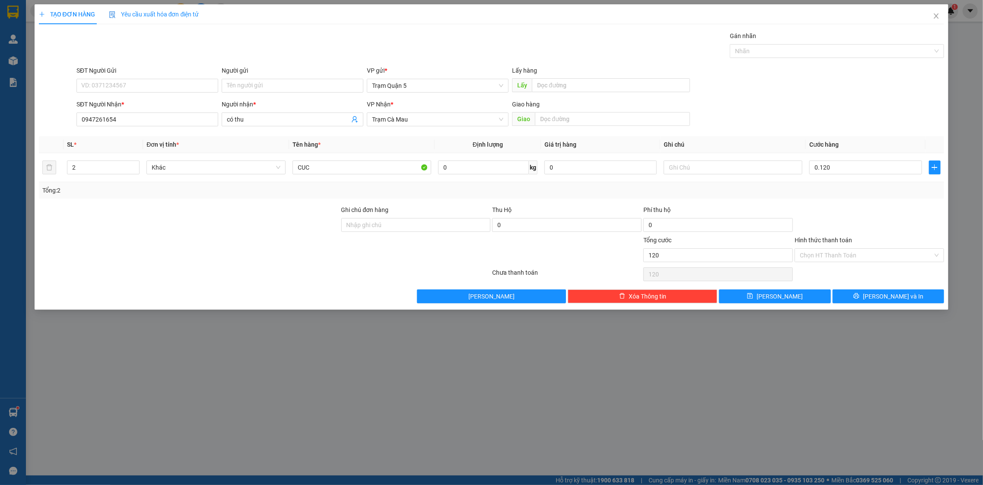
type input "120.000"
drag, startPoint x: 829, startPoint y: 205, endPoint x: 859, endPoint y: 245, distance: 49.6
click at [829, 207] on div at bounding box center [869, 220] width 151 height 30
drag, startPoint x: 894, startPoint y: 312, endPoint x: 888, endPoint y: 300, distance: 13.5
click at [889, 302] on div "TẠO ĐƠN HÀNG Yêu cầu xuất hóa đơn điện tử Transit Pickup Surcharge Ids Transit …" at bounding box center [491, 242] width 983 height 485
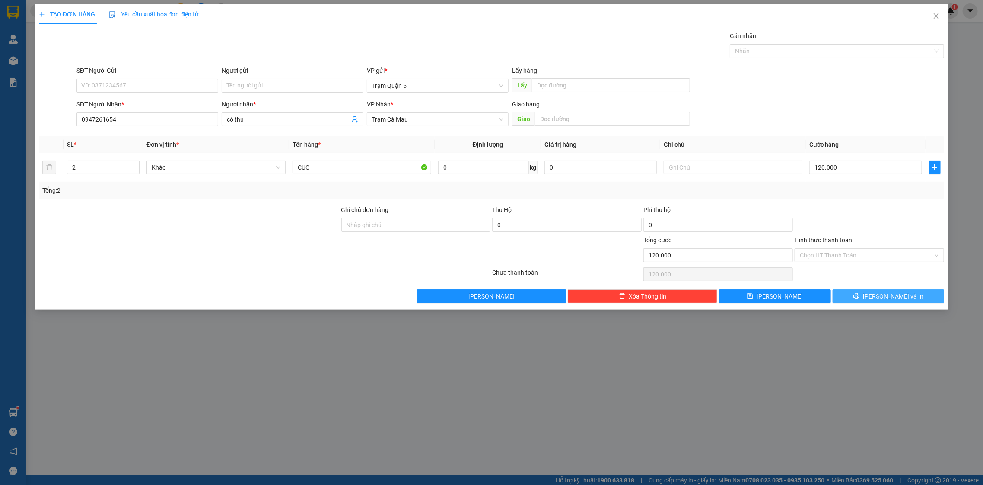
drag, startPoint x: 888, startPoint y: 300, endPoint x: 884, endPoint y: 294, distance: 7.0
click at [885, 295] on span "[PERSON_NAME] và In" at bounding box center [893, 296] width 61 height 10
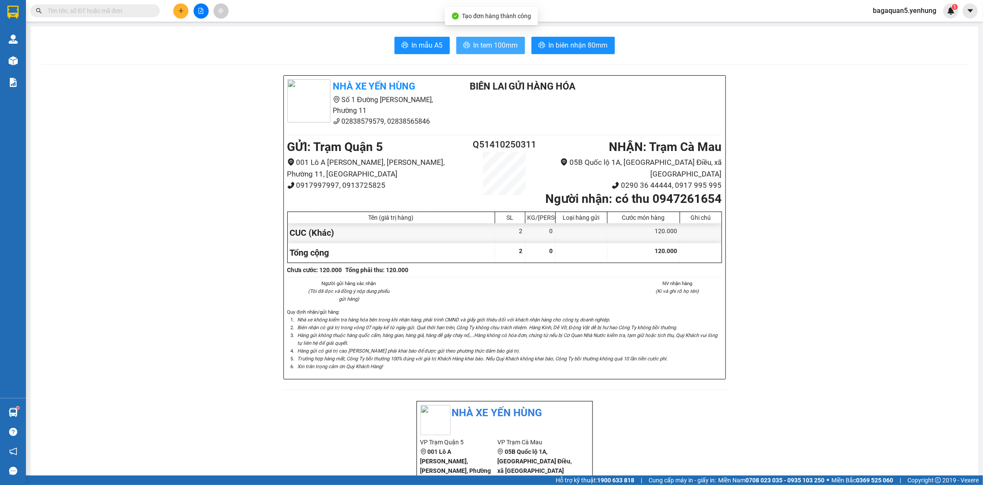
drag, startPoint x: 526, startPoint y: 42, endPoint x: 508, endPoint y: 43, distance: 17.8
click at [520, 42] on div "In mẫu A5 In tem 100mm In biên nhận 80mm" at bounding box center [504, 45] width 927 height 17
click at [508, 43] on span "In tem 100mm" at bounding box center [496, 45] width 45 height 11
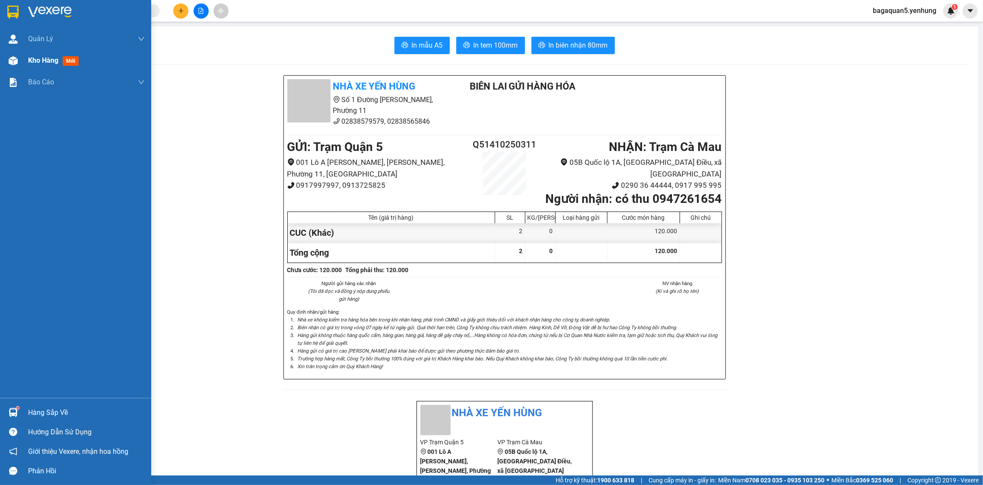
click at [12, 59] on img at bounding box center [13, 60] width 9 height 9
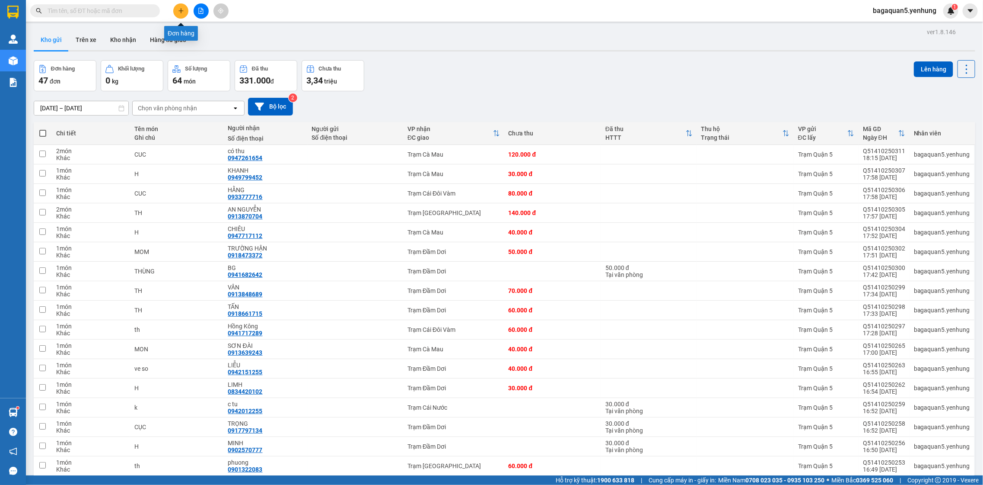
drag, startPoint x: 184, startPoint y: 12, endPoint x: 184, endPoint y: 19, distance: 7.3
click at [184, 17] on div at bounding box center [201, 10] width 65 height 15
click at [182, 8] on icon "plus" at bounding box center [181, 11] width 6 height 6
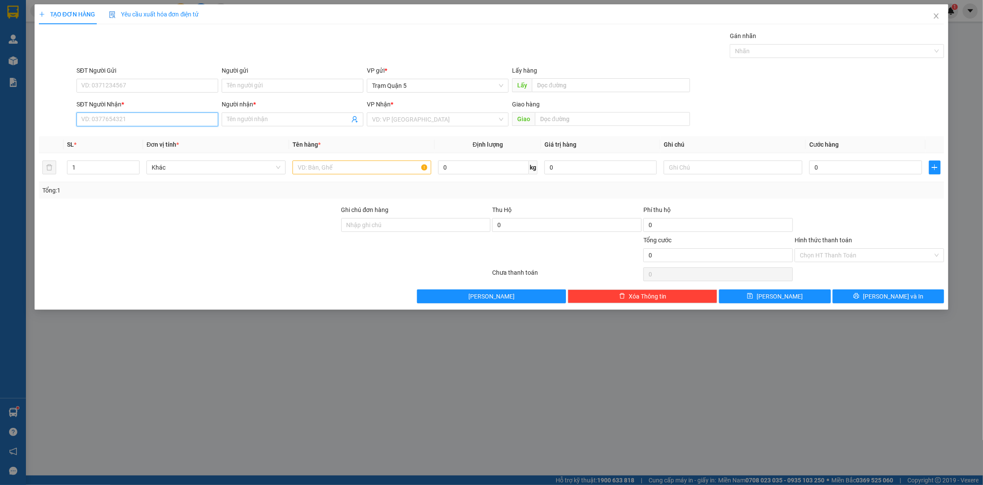
drag, startPoint x: 163, startPoint y: 127, endPoint x: 167, endPoint y: 124, distance: 4.7
click at [166, 124] on div "SĐT Người Nhận * VD: 0377654321" at bounding box center [148, 114] width 142 height 30
click at [167, 124] on input "SĐT Người Nhận *" at bounding box center [148, 119] width 142 height 14
click at [163, 138] on div "0913870704 - AN NGUYỄN" at bounding box center [147, 137] width 131 height 10
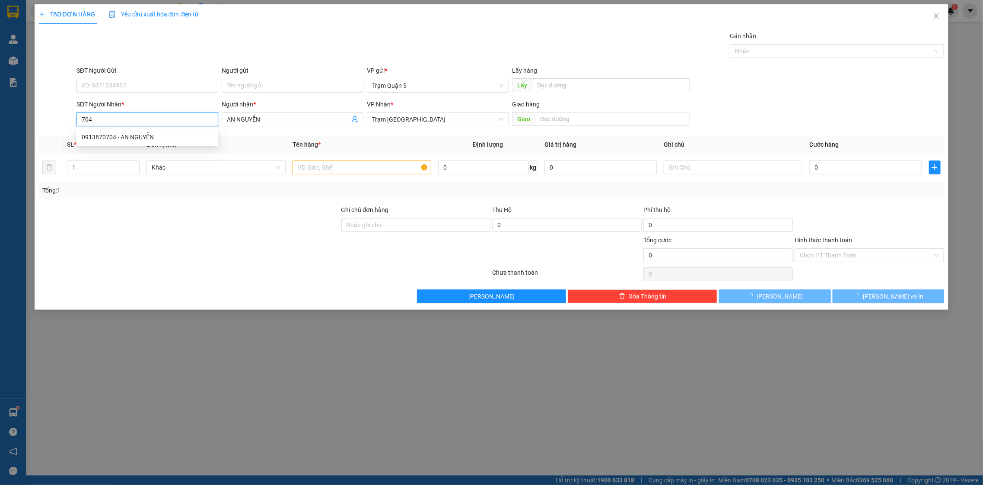
type input "0913870704"
type input "AN NGUYỄN"
type input "140.000"
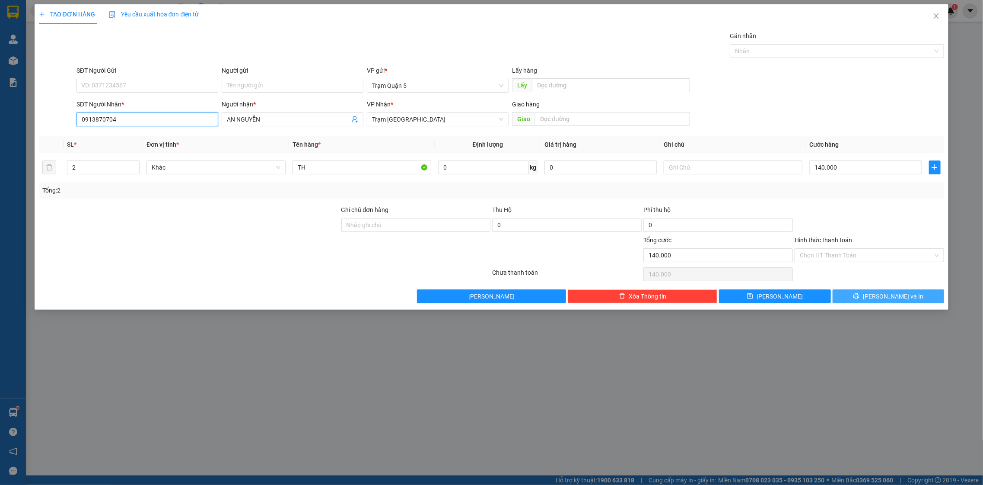
type input "0913870704"
drag, startPoint x: 860, startPoint y: 302, endPoint x: 858, endPoint y: 290, distance: 11.8
click at [855, 289] on button "[PERSON_NAME] và In" at bounding box center [889, 296] width 112 height 14
click at [858, 290] on button "[PERSON_NAME] và In" at bounding box center [889, 296] width 112 height 14
click at [854, 291] on button "[PERSON_NAME] và In" at bounding box center [889, 296] width 112 height 14
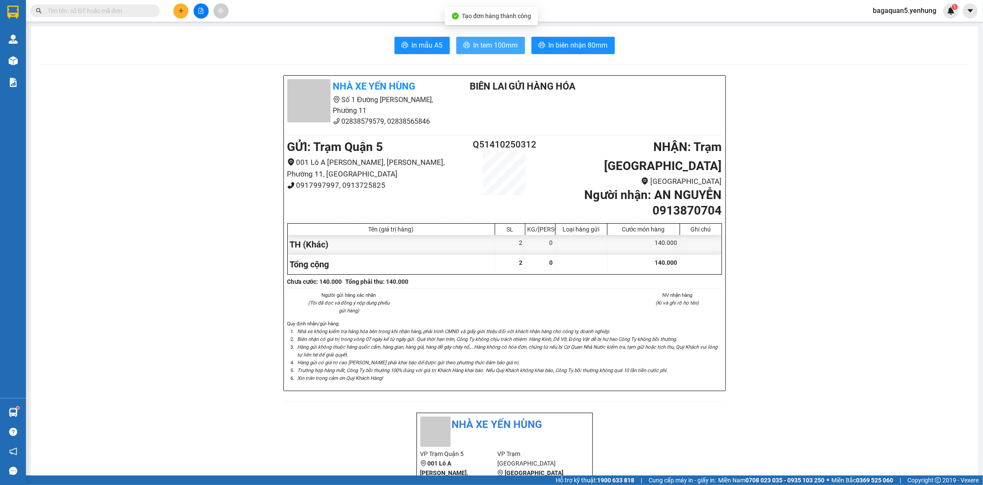
click at [456, 41] on button "In tem 100mm" at bounding box center [490, 45] width 69 height 17
drag, startPoint x: 461, startPoint y: 45, endPoint x: 469, endPoint y: 54, distance: 12.0
drag, startPoint x: 493, startPoint y: 55, endPoint x: 487, endPoint y: 38, distance: 17.8
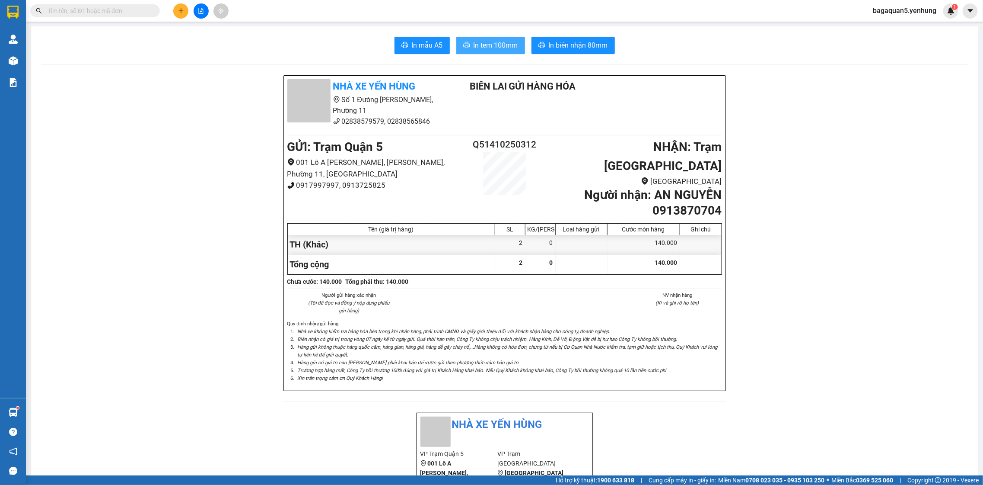
click at [487, 38] on button "In tem 100mm" at bounding box center [490, 45] width 69 height 17
click at [180, 9] on icon "plus" at bounding box center [181, 11] width 6 height 6
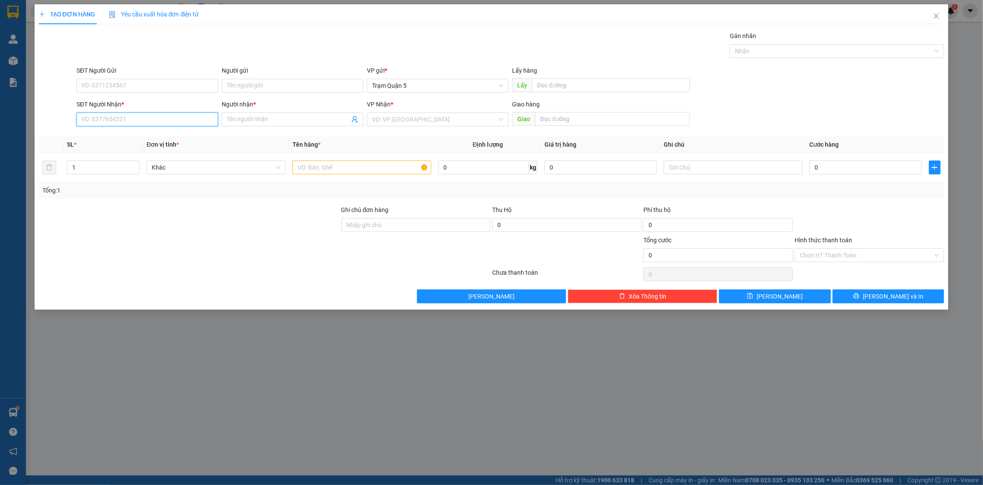
click at [140, 124] on input "SĐT Người Nhận *" at bounding box center [148, 119] width 142 height 14
click at [163, 130] on div "0918661907 - thong" at bounding box center [148, 137] width 142 height 14
type input "0918661907"
type input "thong"
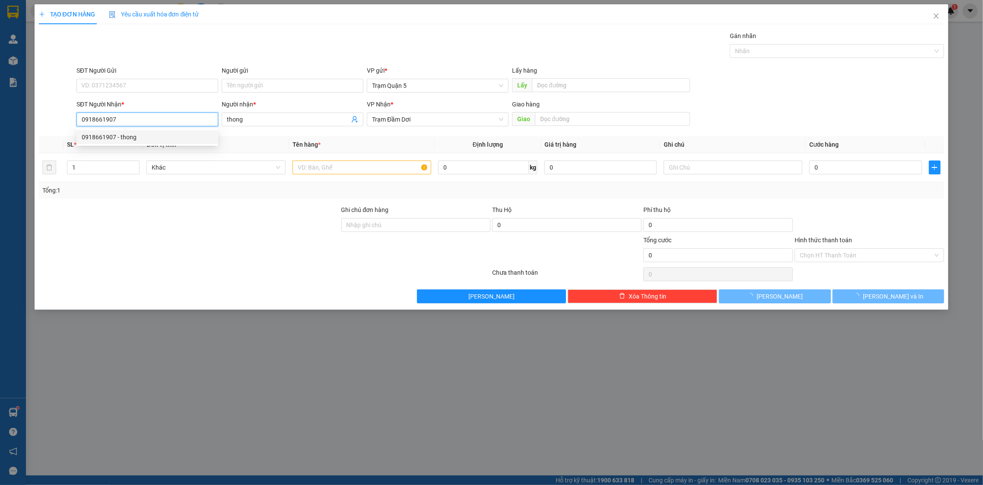
type input "60.000"
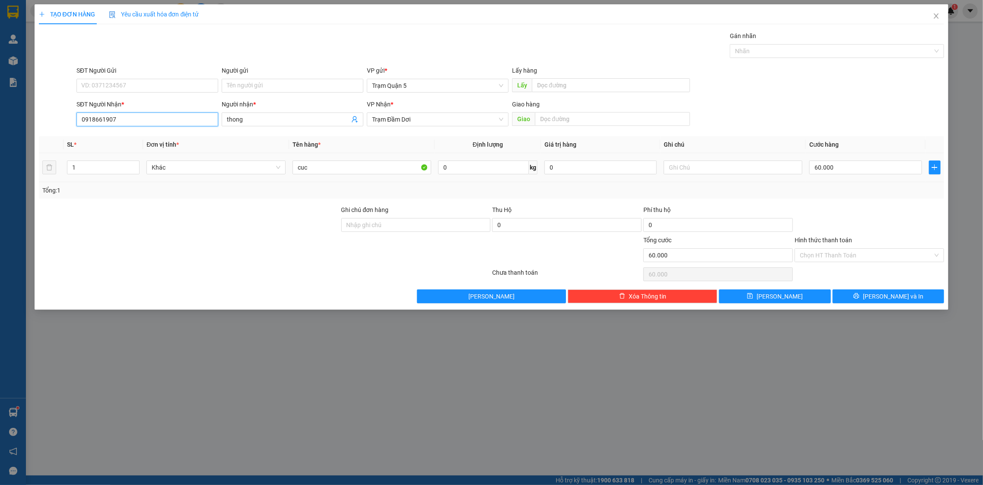
type input "0918661907"
click at [854, 160] on div "60.000" at bounding box center [866, 167] width 112 height 17
click at [854, 164] on input "60.000" at bounding box center [866, 167] width 112 height 14
type input "0"
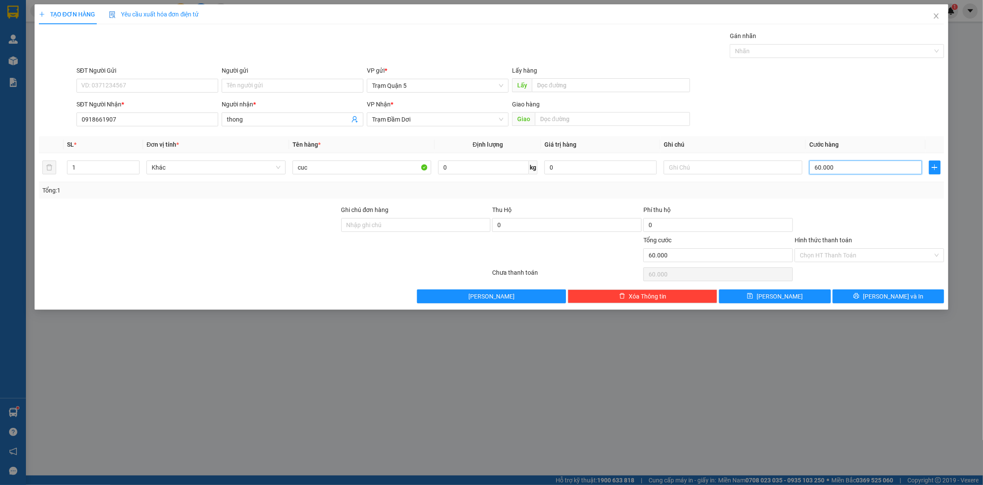
type input "0"
type input "5"
type input "05"
type input "50"
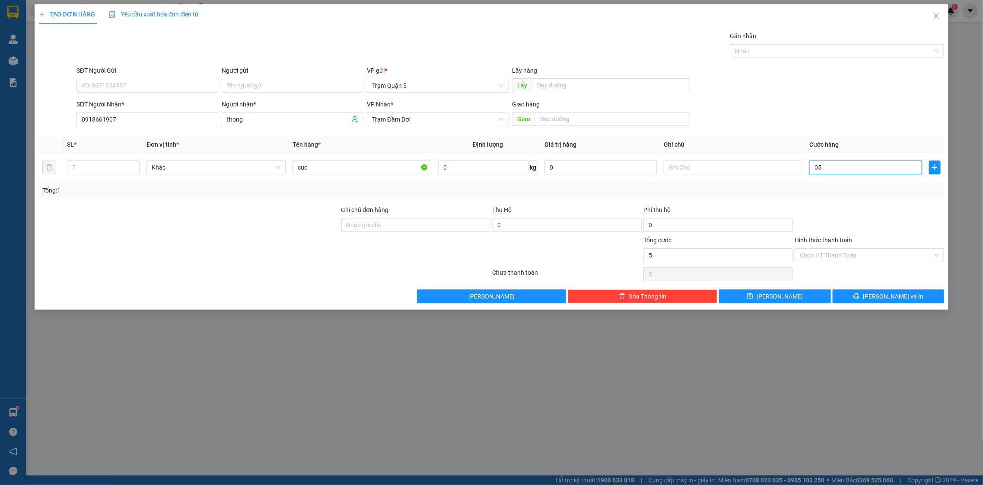
type input "50"
type input "050"
type input "5"
type input "05"
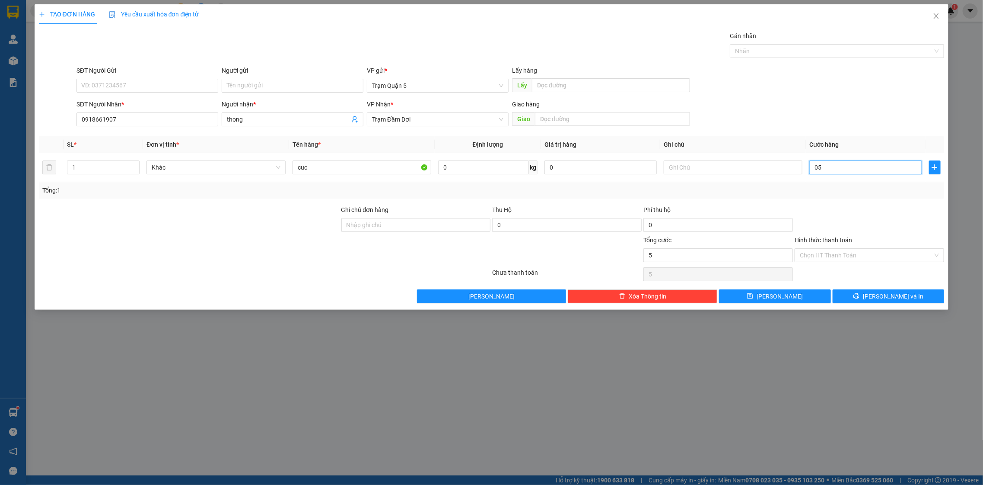
type input "0"
type input "4"
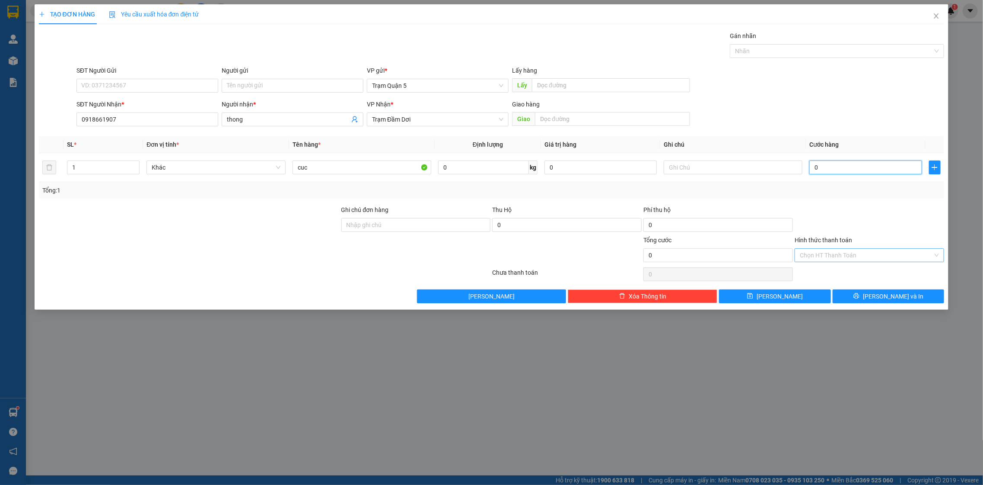
type input "04"
type input "40"
type input "040"
type input "40.000"
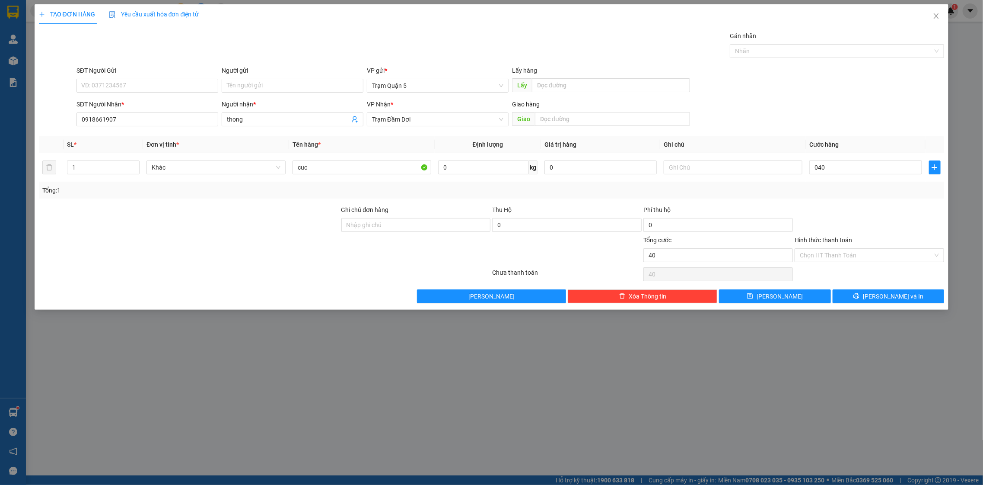
type input "40.000"
click at [857, 196] on div "Tổng: 1" at bounding box center [492, 190] width 906 height 16
click at [883, 297] on span "[PERSON_NAME] và In" at bounding box center [893, 296] width 61 height 10
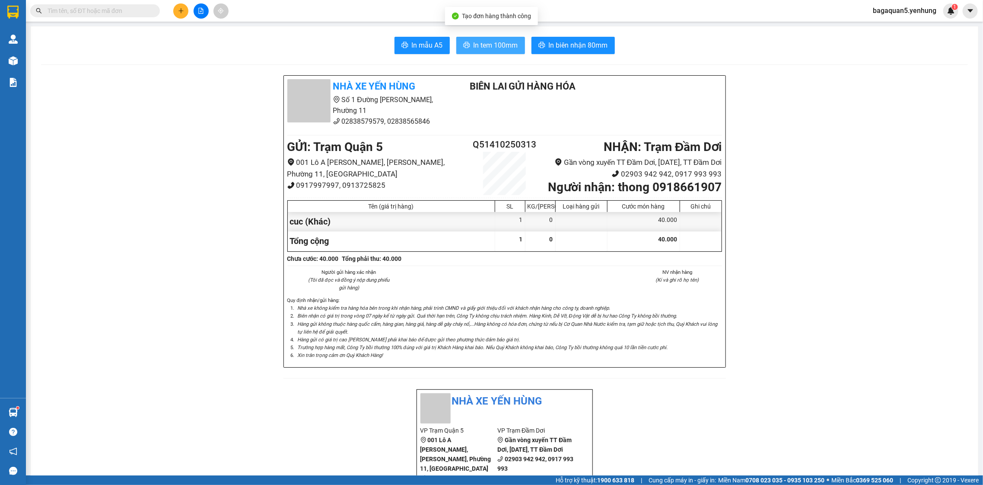
click at [488, 46] on span "In tem 100mm" at bounding box center [496, 45] width 45 height 11
click at [176, 10] on button at bounding box center [180, 10] width 15 height 15
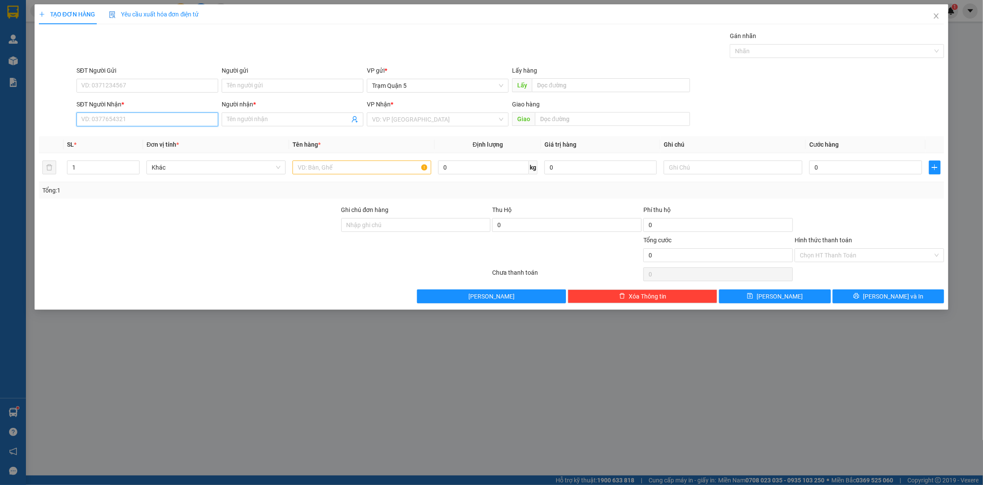
click at [148, 122] on input "SĐT Người Nhận *" at bounding box center [148, 119] width 142 height 14
type input "0"
click at [158, 142] on div "0944600838 - vũ" at bounding box center [148, 137] width 142 height 14
type input "0944600838"
type input "vũ"
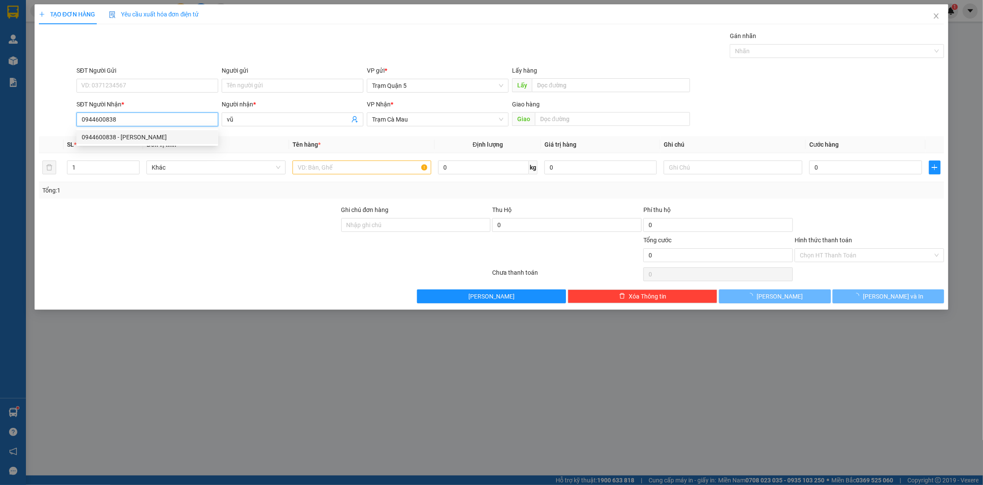
type input "40.000"
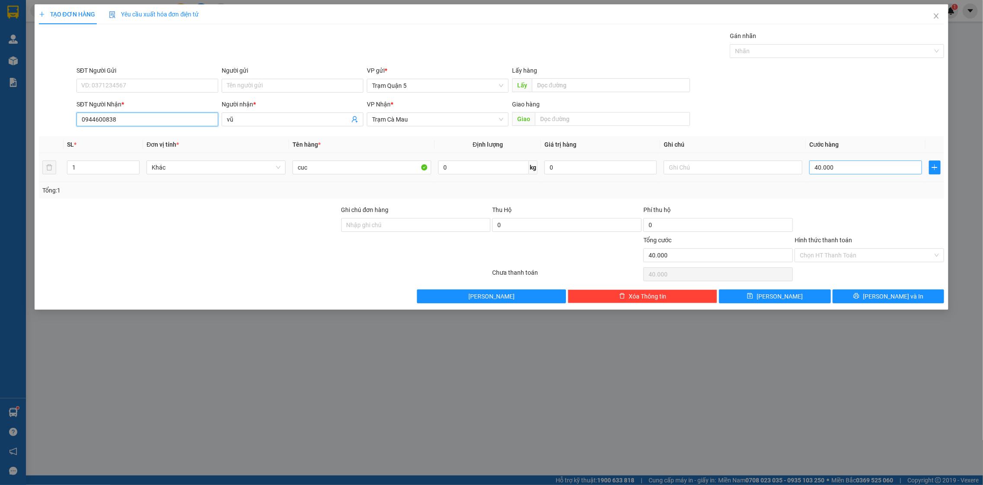
type input "0944600838"
click at [852, 174] on input "40.000" at bounding box center [866, 167] width 112 height 14
type input "0"
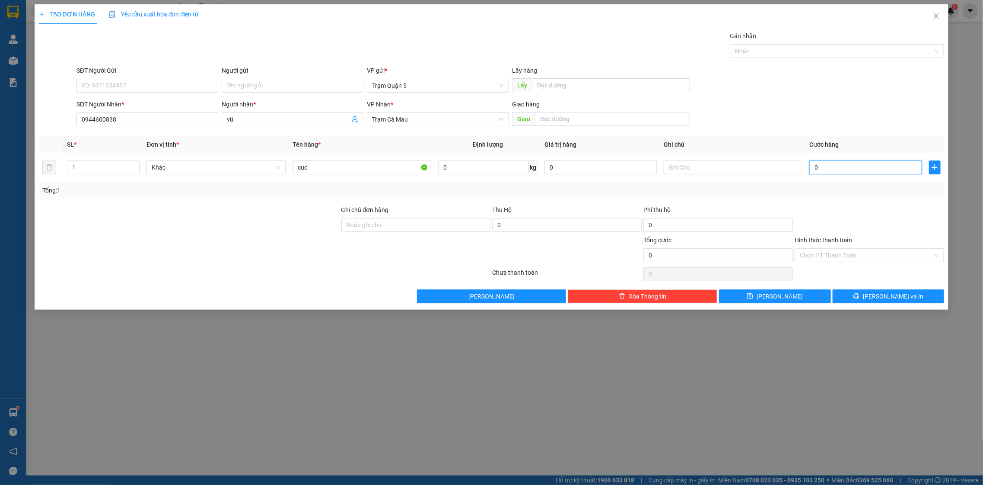
type input "3"
type input "030"
type input "30"
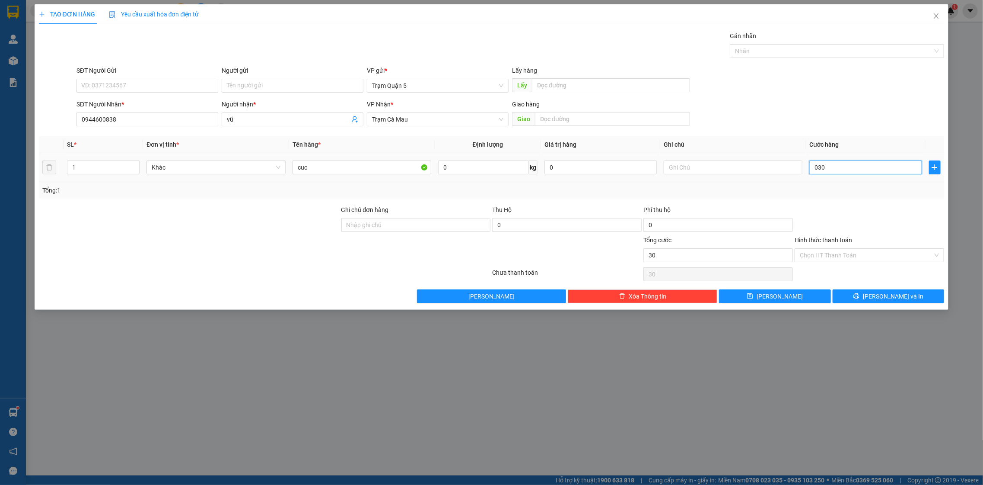
type input "030"
drag, startPoint x: 795, startPoint y: 180, endPoint x: 878, endPoint y: 270, distance: 122.1
click at [814, 193] on div "SL * Đơn vị tính * Tên hàng * Định lượng Giá trị hàng Ghi chú Cước hàng 1 Khác …" at bounding box center [492, 167] width 906 height 62
type input "30.000"
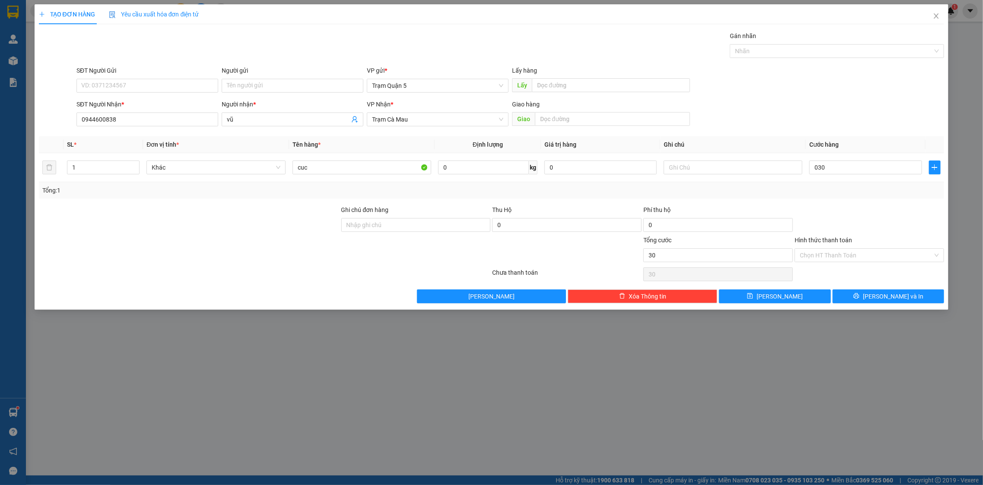
type input "30.000"
click at [883, 302] on button "[PERSON_NAME] và In" at bounding box center [889, 296] width 112 height 14
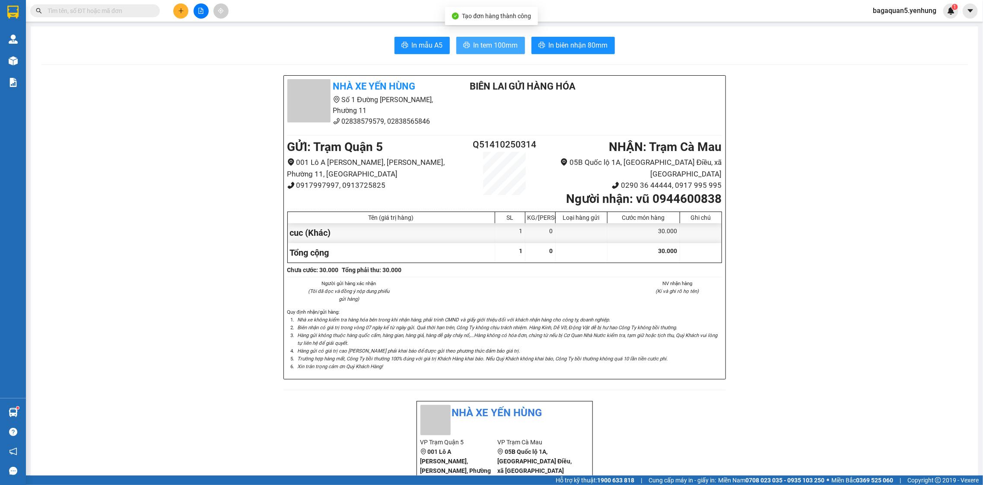
click at [484, 48] on button "In tem 100mm" at bounding box center [490, 45] width 69 height 17
drag, startPoint x: 482, startPoint y: 41, endPoint x: 478, endPoint y: 25, distance: 16.2
click at [490, 35] on body "Kết quả tìm kiếm ( 0 ) Bộ lọc No Data bagaquan5.yenhung 1 Quản Lý Quản lý khách…" at bounding box center [491, 242] width 983 height 485
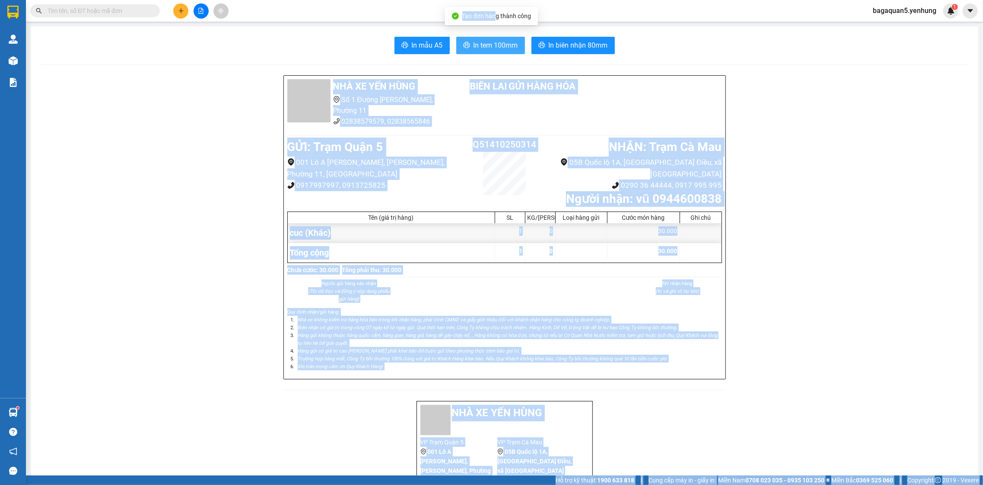
click at [488, 41] on span "In tem 100mm" at bounding box center [496, 45] width 45 height 11
drag, startPoint x: 489, startPoint y: 50, endPoint x: 486, endPoint y: 47, distance: 4.6
click at [488, 48] on span "In tem 100mm" at bounding box center [496, 45] width 45 height 11
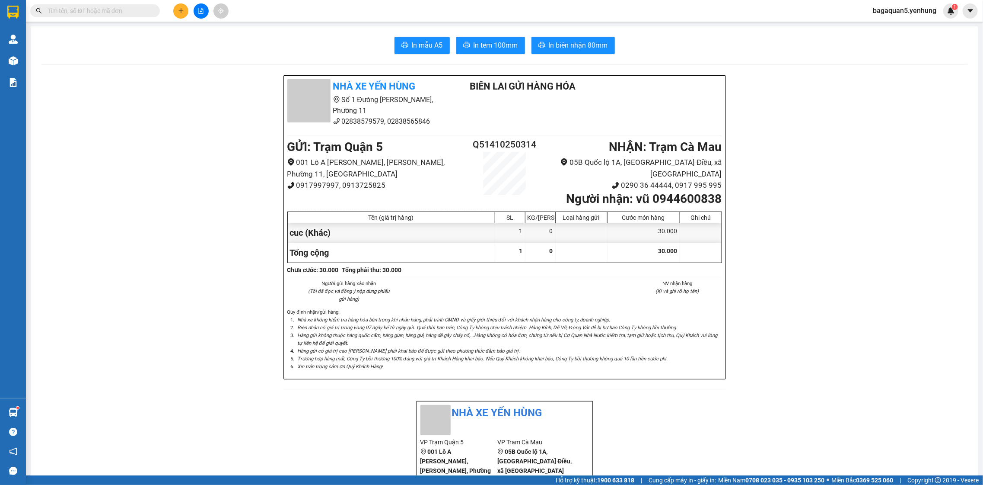
drag, startPoint x: 191, startPoint y: 22, endPoint x: 184, endPoint y: 16, distance: 9.2
click at [188, 19] on section "Kết quả tìm kiếm ( 0 ) Bộ lọc No Data bagaquan5.yenhung 1 Quản Lý Quản lý khách…" at bounding box center [491, 242] width 983 height 485
click at [184, 16] on button at bounding box center [180, 10] width 15 height 15
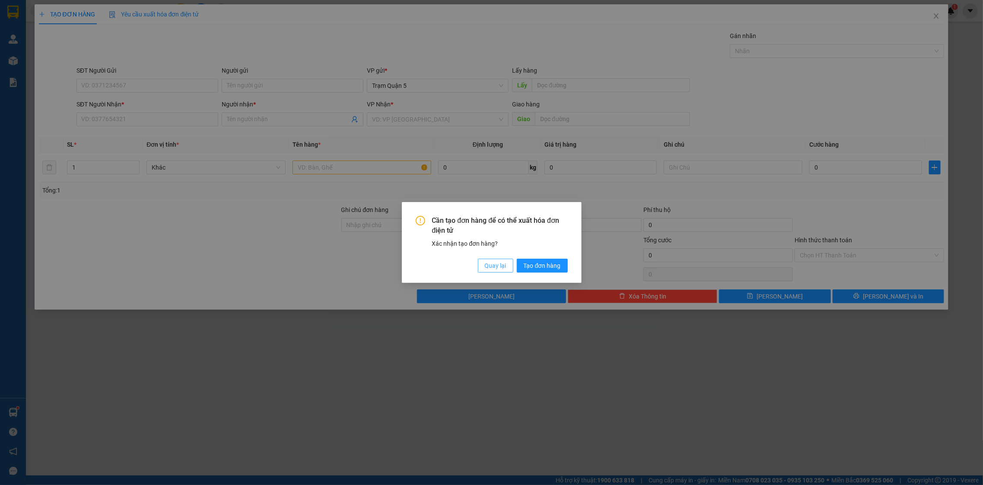
drag, startPoint x: 503, startPoint y: 264, endPoint x: 422, endPoint y: 227, distance: 89.4
click at [497, 263] on span "Quay lại" at bounding box center [496, 266] width 22 height 10
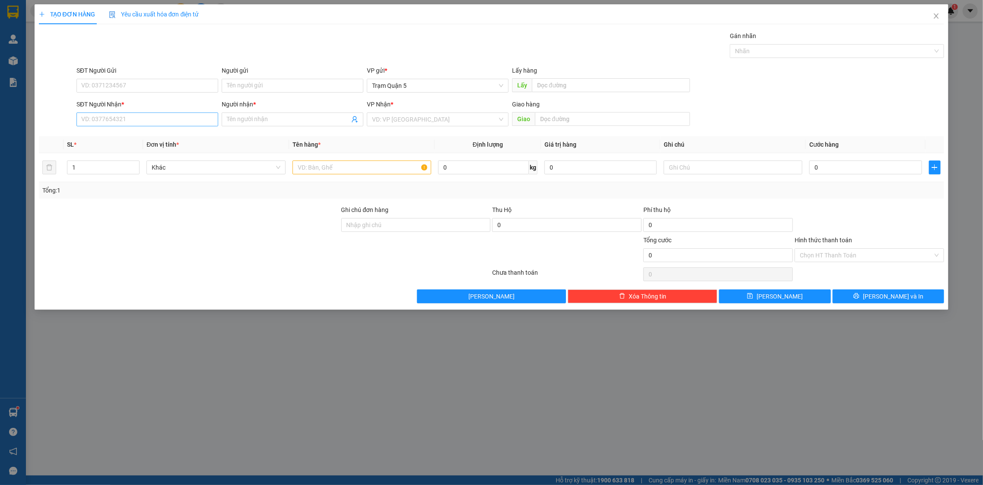
drag, startPoint x: 181, startPoint y: 131, endPoint x: 181, endPoint y: 115, distance: 16.0
click at [181, 126] on div "Transit Pickup Surcharge Ids Transit Deliver Surcharge Ids Transit Deliver Surc…" at bounding box center [492, 167] width 906 height 272
click at [181, 115] on input "SĐT Người Nhận *" at bounding box center [148, 119] width 142 height 14
click at [139, 135] on div "0908718608 - tý" at bounding box center [147, 137] width 131 height 10
type input "0908718608"
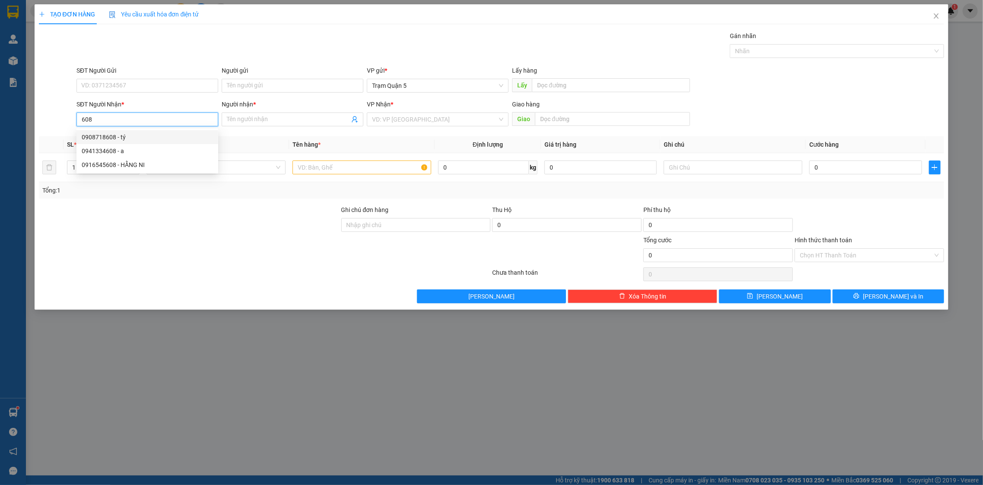
type input "tý"
type input "1.000"
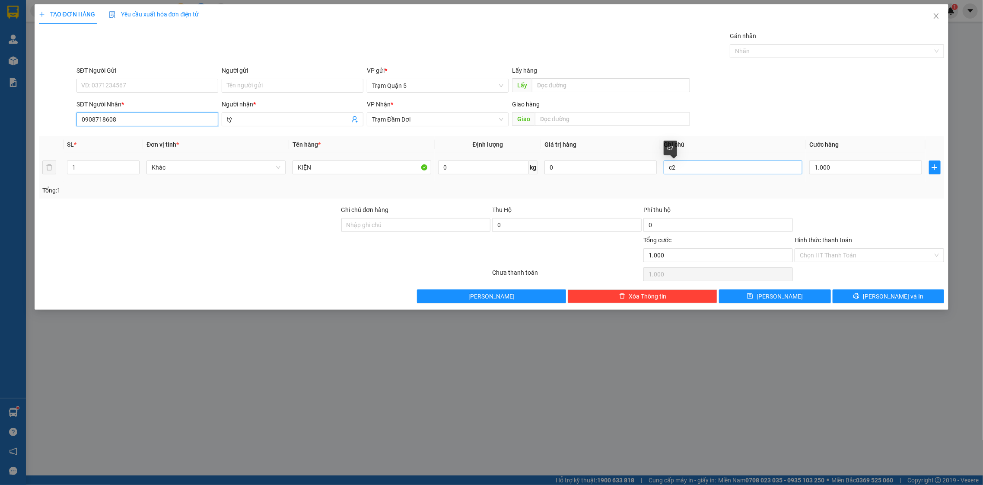
type input "0908718608"
click at [717, 163] on input "c2" at bounding box center [733, 167] width 139 height 14
type input "c"
type input "0"
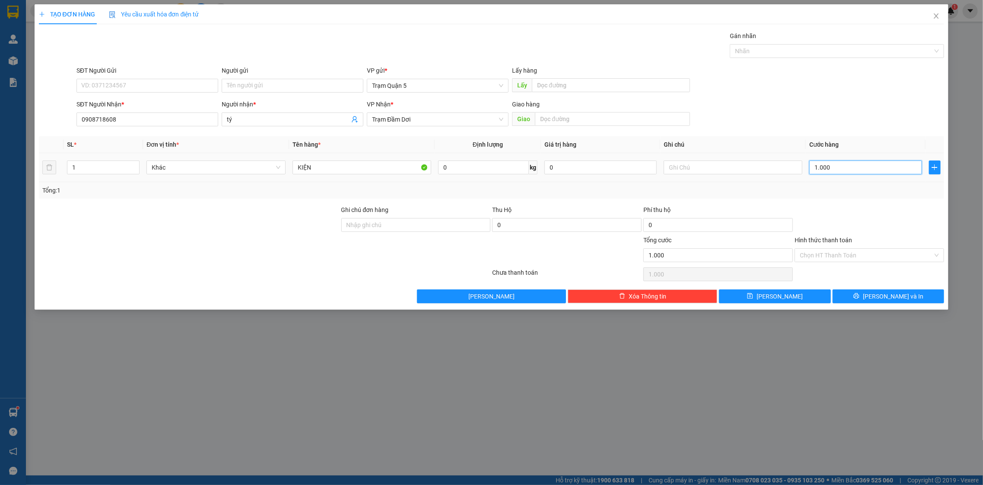
type input "0"
type input "8"
type input "08"
type input "80"
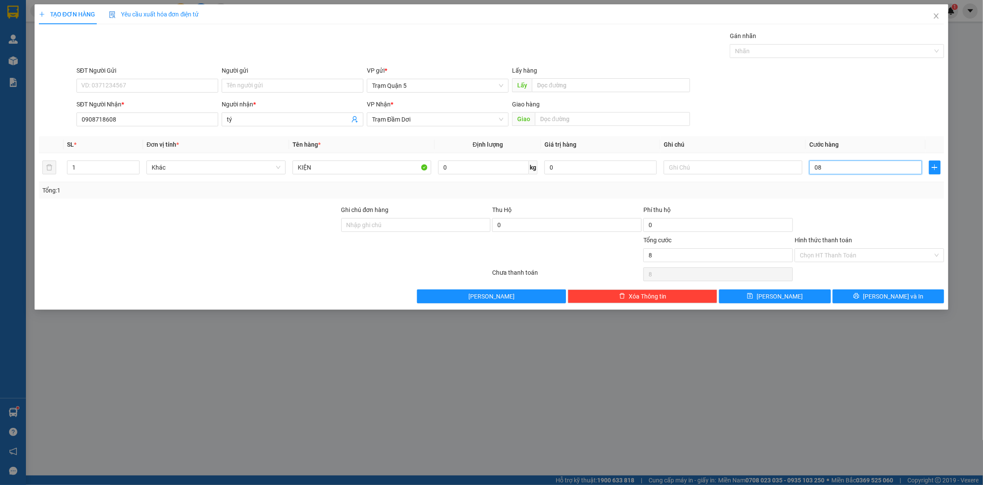
type input "80"
type input "080"
type input "80.000"
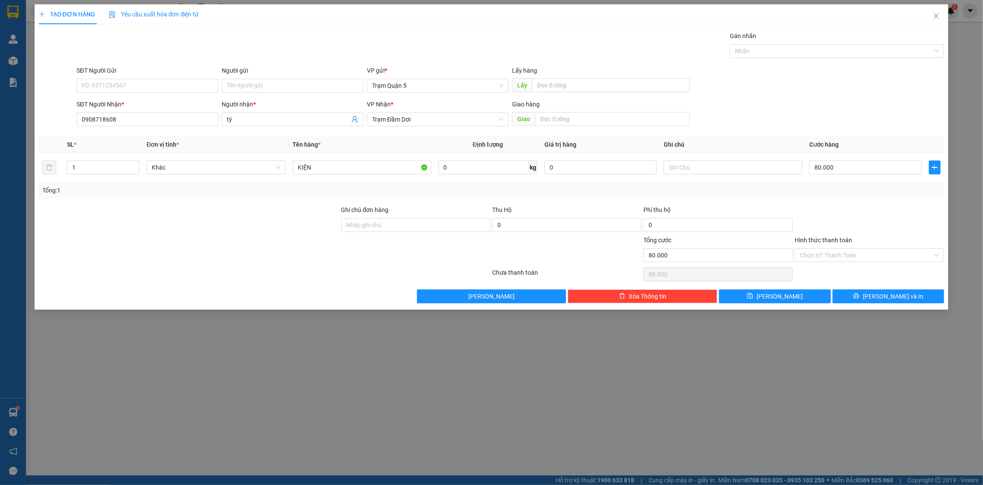
drag, startPoint x: 863, startPoint y: 198, endPoint x: 836, endPoint y: 192, distance: 27.5
click at [846, 192] on div "Tổng: 1" at bounding box center [492, 190] width 906 height 16
click at [823, 230] on div at bounding box center [869, 220] width 151 height 30
click at [832, 255] on input "Hình thức thanh toán" at bounding box center [866, 255] width 133 height 13
drag, startPoint x: 835, startPoint y: 269, endPoint x: 834, endPoint y: 276, distance: 7.4
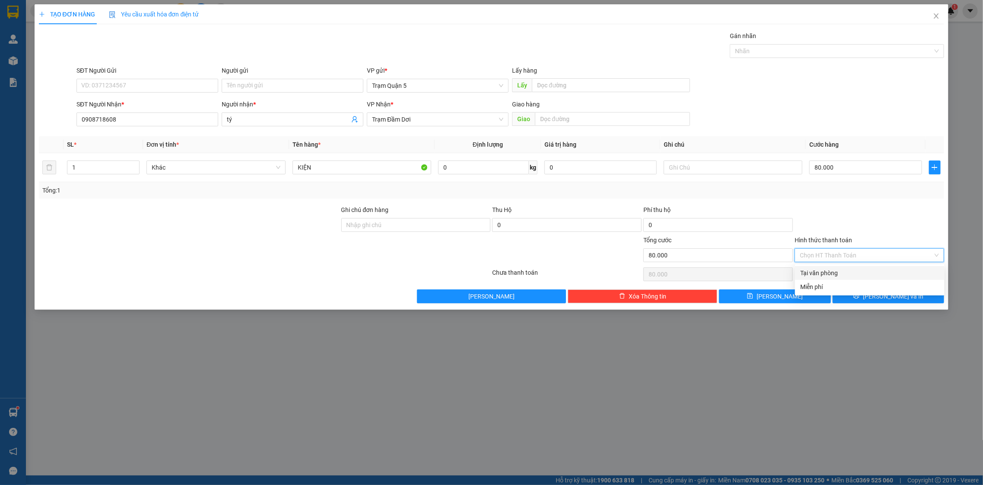
click at [835, 269] on div "Tại văn phòng" at bounding box center [870, 273] width 139 height 10
type input "0"
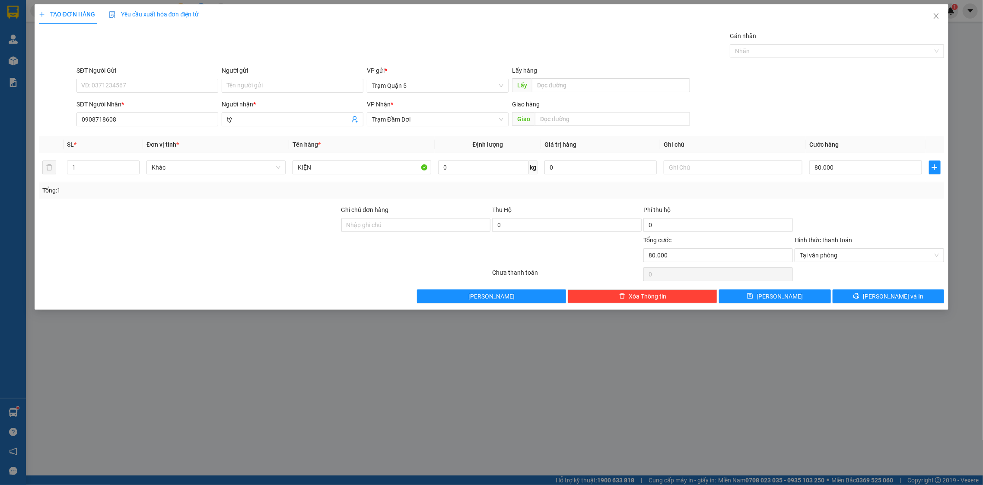
click at [856, 313] on div "TẠO ĐƠN HÀNG Yêu cầu xuất hóa đơn điện tử Transit Pickup Surcharge Ids Transit …" at bounding box center [491, 242] width 983 height 485
drag, startPoint x: 856, startPoint y: 295, endPoint x: 854, endPoint y: 287, distance: 8.9
click at [855, 289] on div "Transit Pickup Surcharge Ids Transit Deliver Surcharge Ids Transit Deliver Surc…" at bounding box center [492, 167] width 906 height 272
drag, startPoint x: 858, startPoint y: 312, endPoint x: 859, endPoint y: 298, distance: 13.4
click at [859, 306] on div "TẠO ĐƠN HÀNG Yêu cầu xuất hóa đơn điện tử Transit Pickup Surcharge Ids Transit …" at bounding box center [491, 242] width 983 height 485
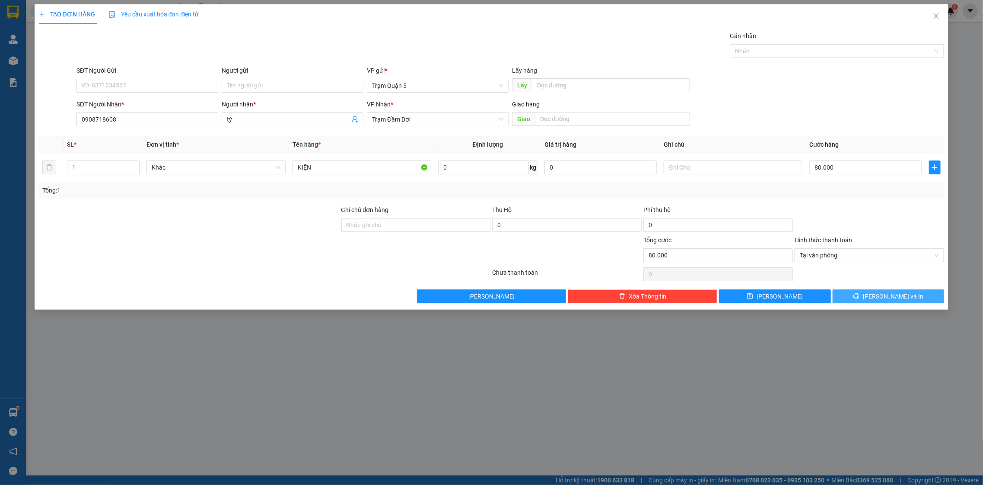
click at [859, 298] on button "[PERSON_NAME] và In" at bounding box center [889, 296] width 112 height 14
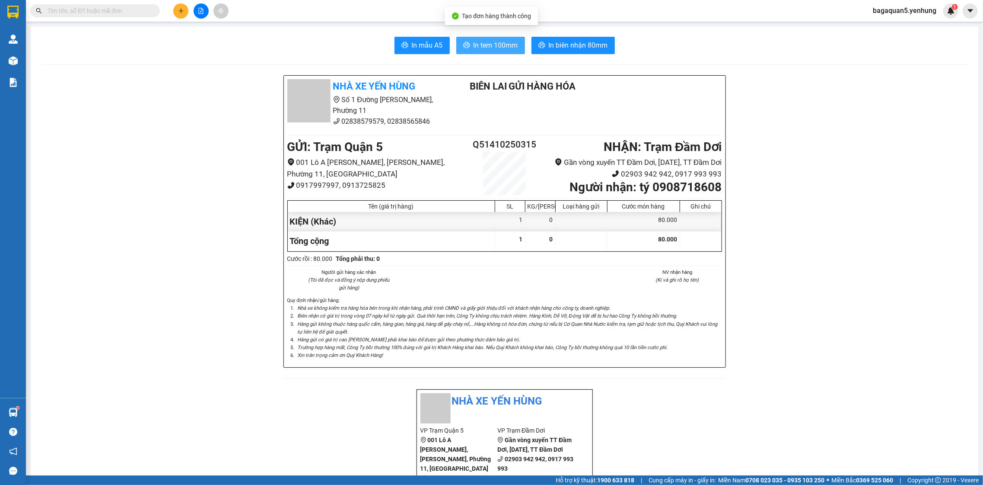
click at [465, 38] on button "In tem 100mm" at bounding box center [490, 45] width 69 height 17
click at [205, 14] on button at bounding box center [201, 10] width 15 height 15
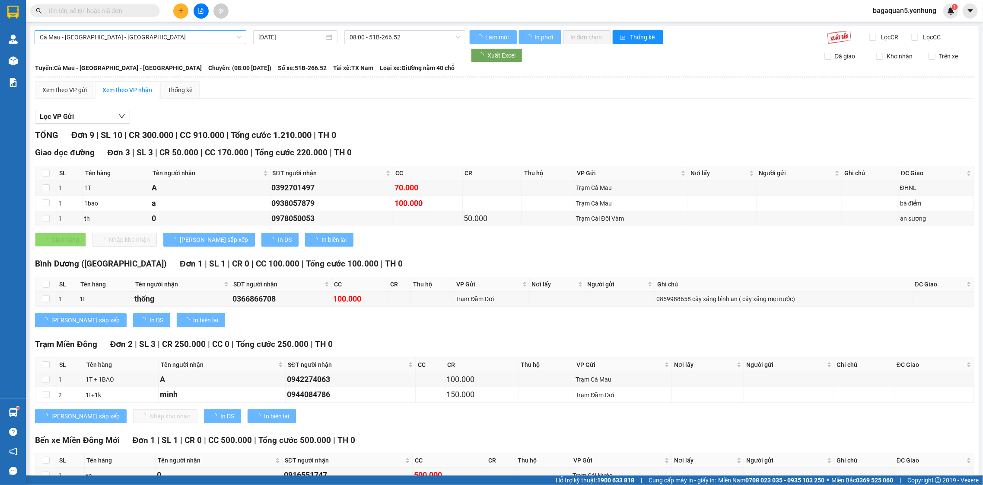
click at [169, 41] on span "Cà Mau - [GEOGRAPHIC_DATA] - [GEOGRAPHIC_DATA]" at bounding box center [140, 37] width 201 height 13
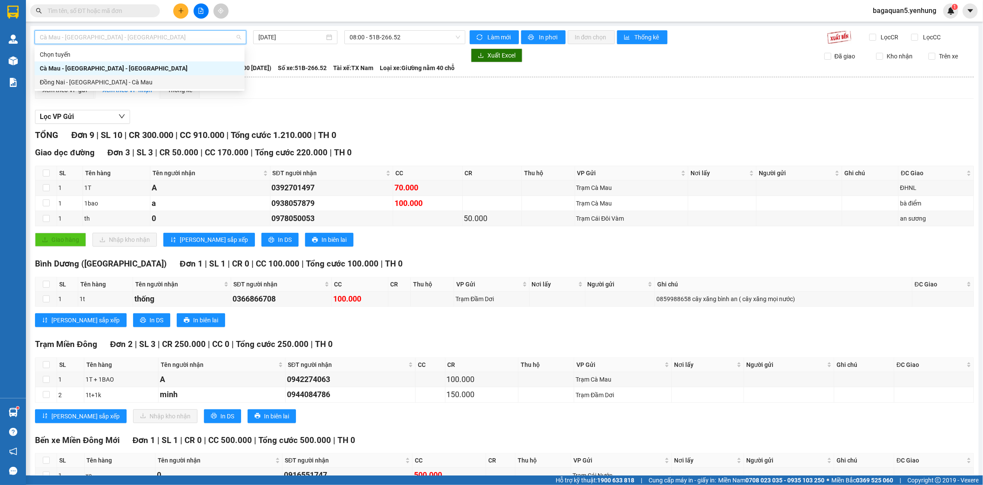
click at [178, 78] on div "Đồng Nai - Sài Gòn - Cà Mau" at bounding box center [140, 82] width 200 height 10
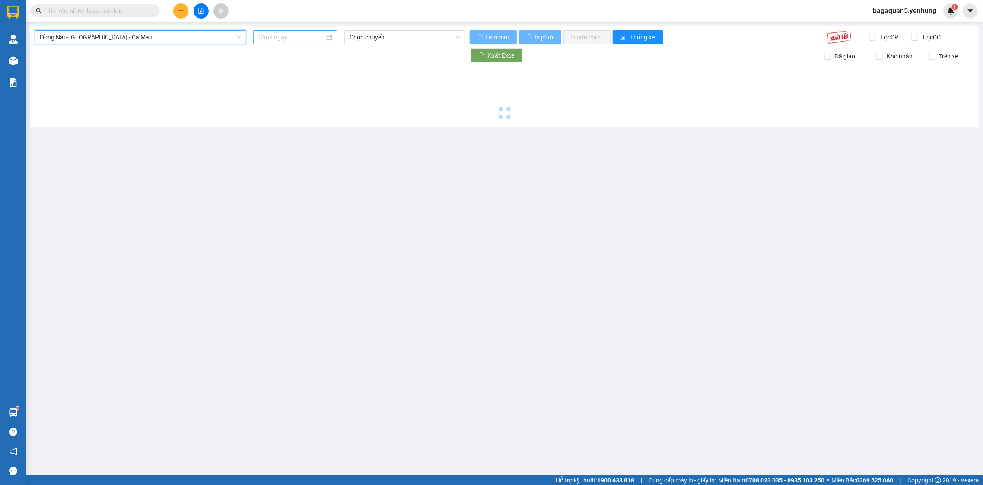
type input "[DATE]"
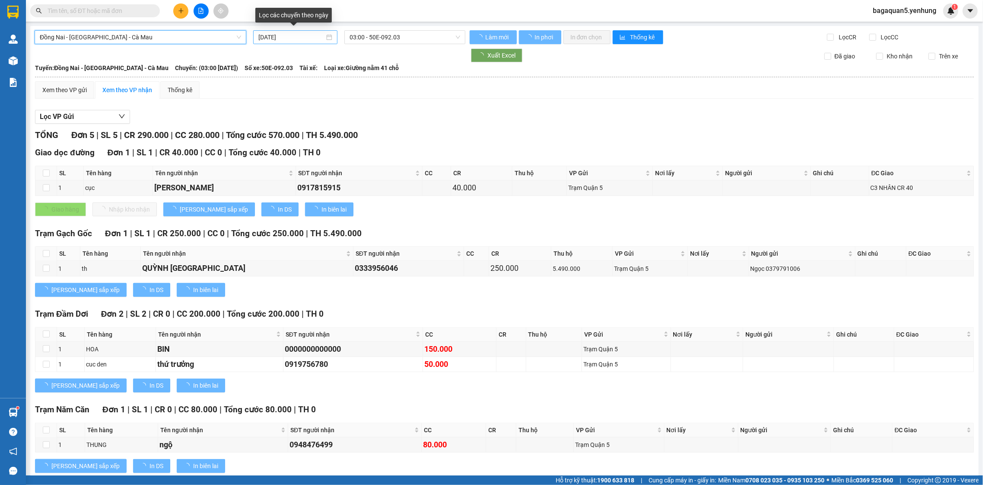
click at [316, 35] on input "[DATE]" at bounding box center [292, 37] width 66 height 10
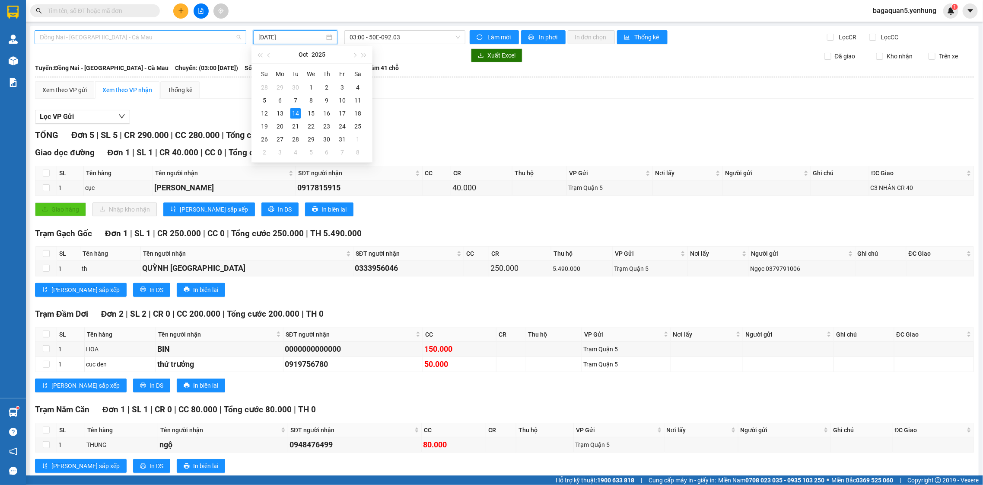
drag, startPoint x: 206, startPoint y: 32, endPoint x: 211, endPoint y: 35, distance: 6.2
click at [206, 32] on span "Đồng Nai - Sài Gòn - Cà Mau" at bounding box center [140, 37] width 201 height 13
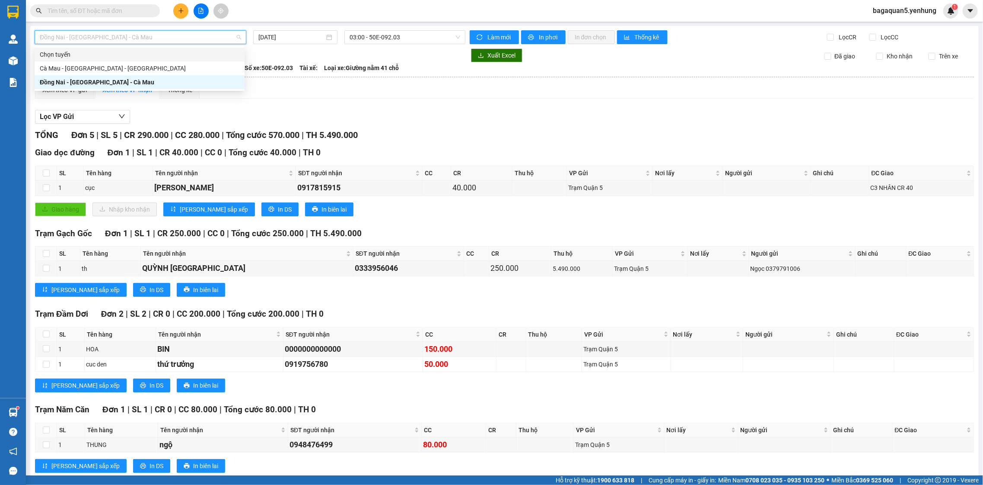
click at [201, 55] on div "Chọn tuyến" at bounding box center [140, 55] width 200 height 10
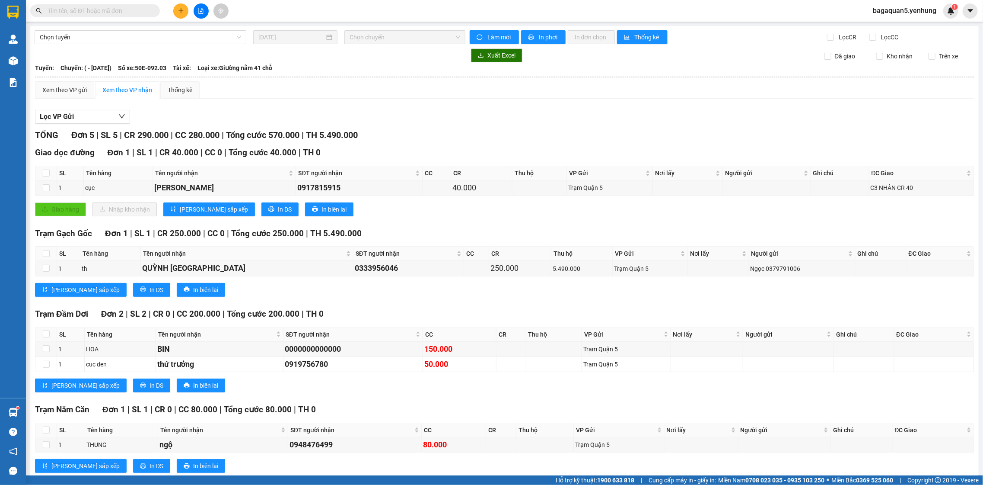
click at [347, 67] on div "Tuyến: Chuyến: ( - 14/10/2025) Số xe: 50E-092.03 Tài xế: Loại xe: Giường nằm 41…" at bounding box center [504, 68] width 939 height 10
click at [376, 30] on div "Chọn chuyến" at bounding box center [405, 37] width 121 height 14
click at [387, 49] on div at bounding box center [250, 55] width 431 height 14
drag, startPoint x: 387, startPoint y: 47, endPoint x: 380, endPoint y: 71, distance: 24.9
click at [383, 71] on div "Chọn tuyến 14/10/2025 Chọn chuyến Làm mới In phơi In đơn chọn Thống kê Lọc CR L…" at bounding box center [504, 259] width 949 height 466
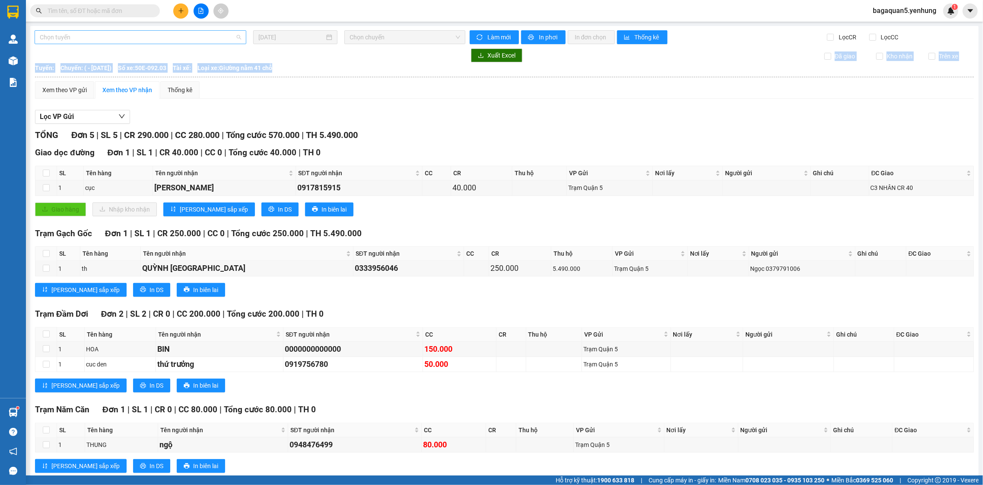
click at [179, 36] on span "Chọn tuyến" at bounding box center [140, 37] width 201 height 13
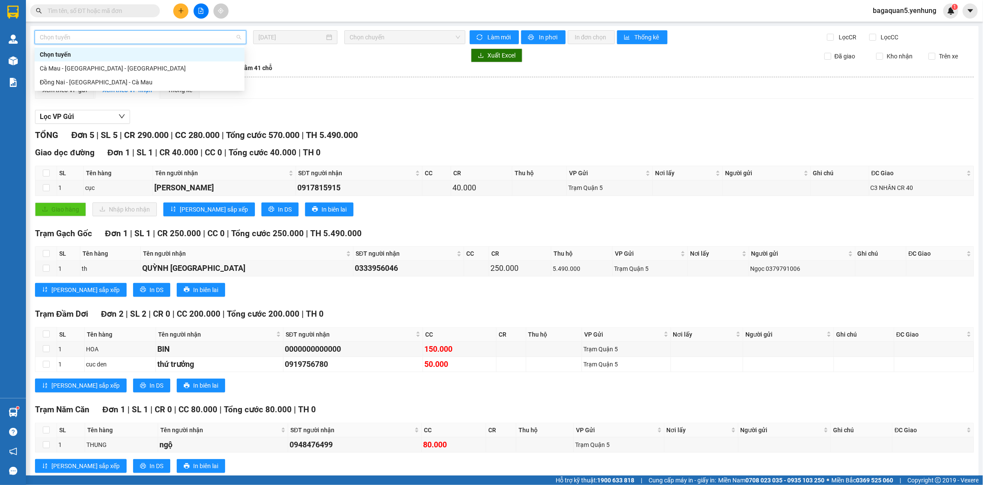
drag, startPoint x: 183, startPoint y: 77, endPoint x: 178, endPoint y: 59, distance: 18.9
click at [178, 59] on div "Chọn tuyến Cà Mau - Sài Gòn - Đồng Nai Đồng Nai - Sài Gòn - Cà Mau" at bounding box center [140, 68] width 210 height 41
click at [178, 64] on div "Cà Mau - [GEOGRAPHIC_DATA] - [GEOGRAPHIC_DATA]" at bounding box center [140, 69] width 200 height 10
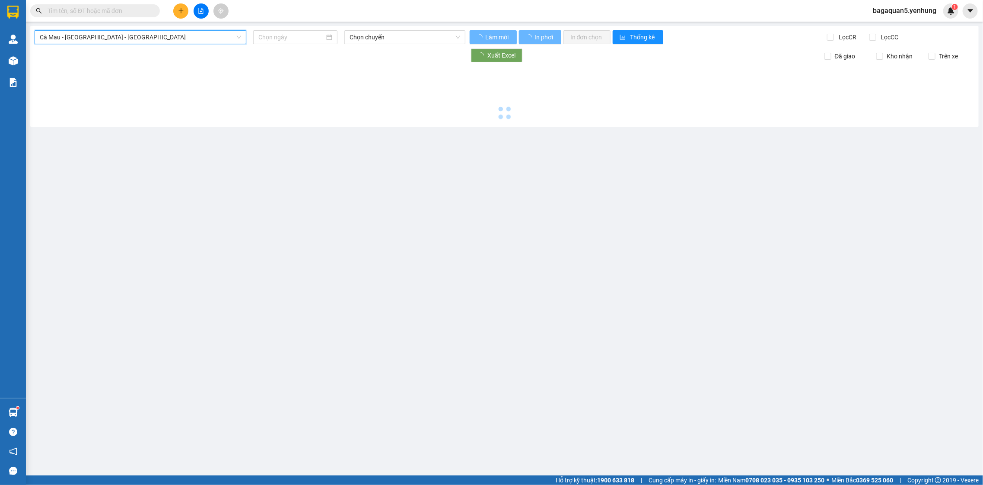
type input "[DATE]"
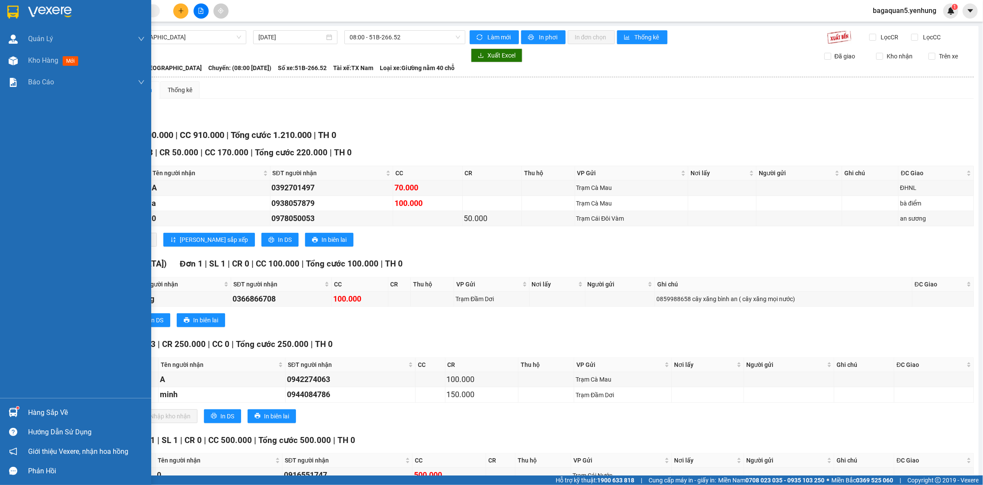
drag, startPoint x: 19, startPoint y: 69, endPoint x: 89, endPoint y: 189, distance: 138.7
click at [20, 67] on div "Kho hàng mới" at bounding box center [75, 61] width 151 height 22
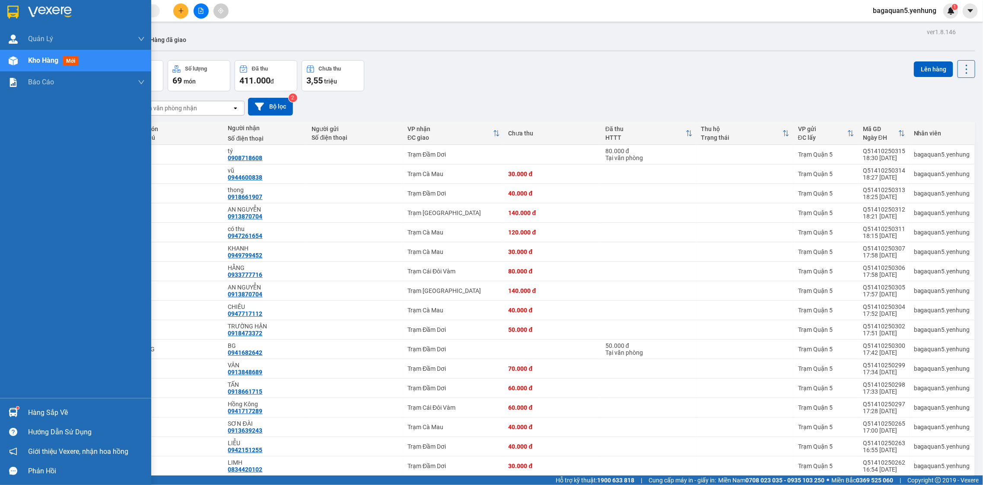
drag, startPoint x: 16, startPoint y: 56, endPoint x: 34, endPoint y: 68, distance: 21.1
click at [16, 55] on div at bounding box center [13, 60] width 15 height 15
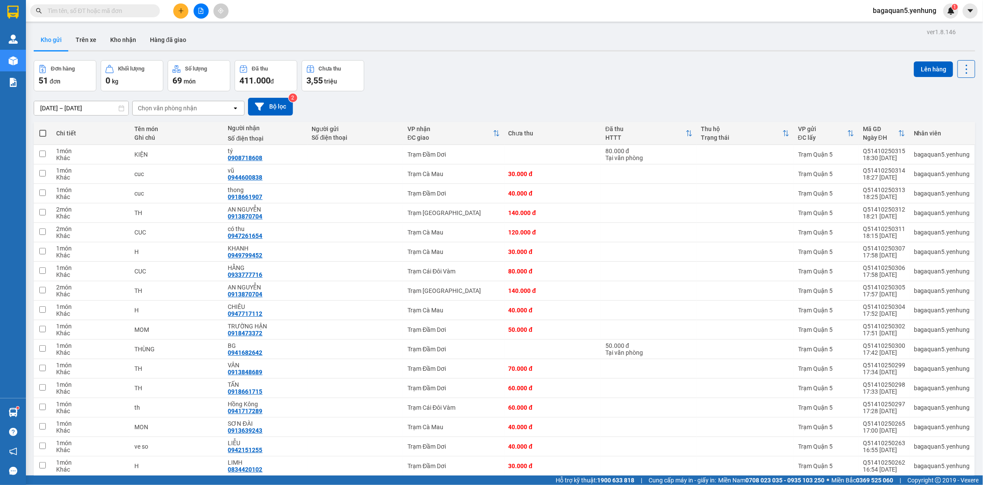
click at [40, 133] on span at bounding box center [42, 133] width 7 height 7
click at [43, 129] on input "checkbox" at bounding box center [43, 129] width 0 height 0
checkbox input "true"
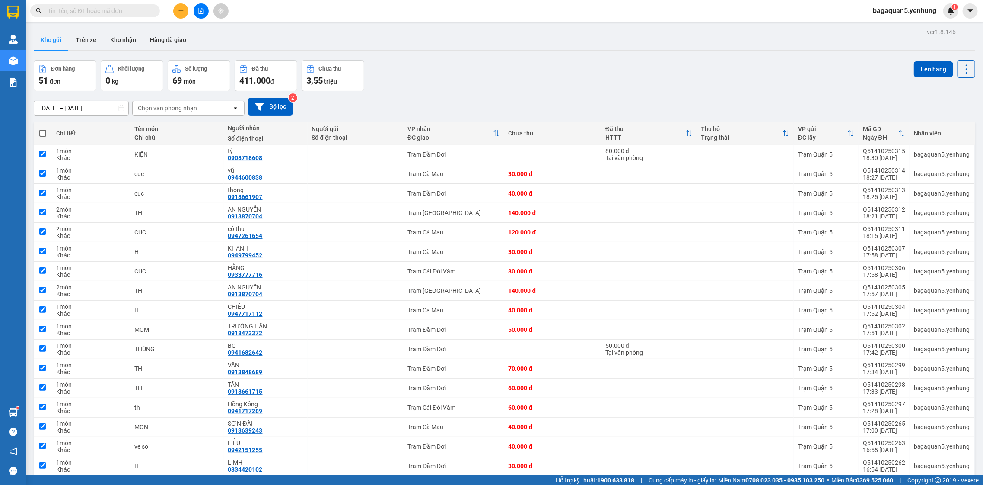
checkbox input "true"
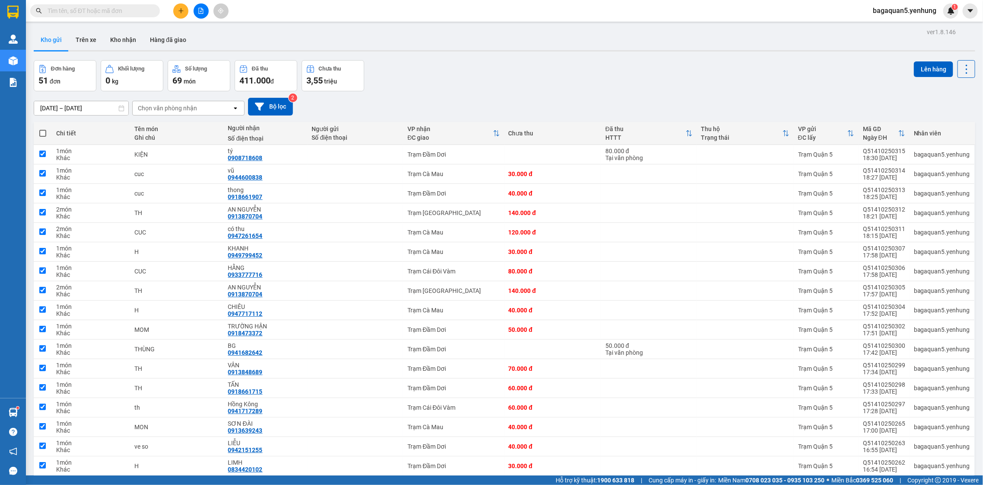
checkbox input "true"
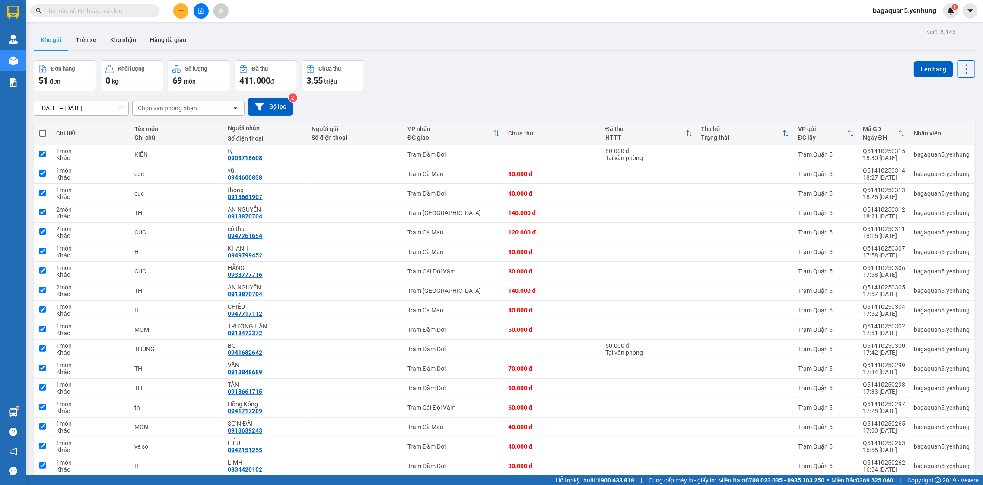
checkbox input "true"
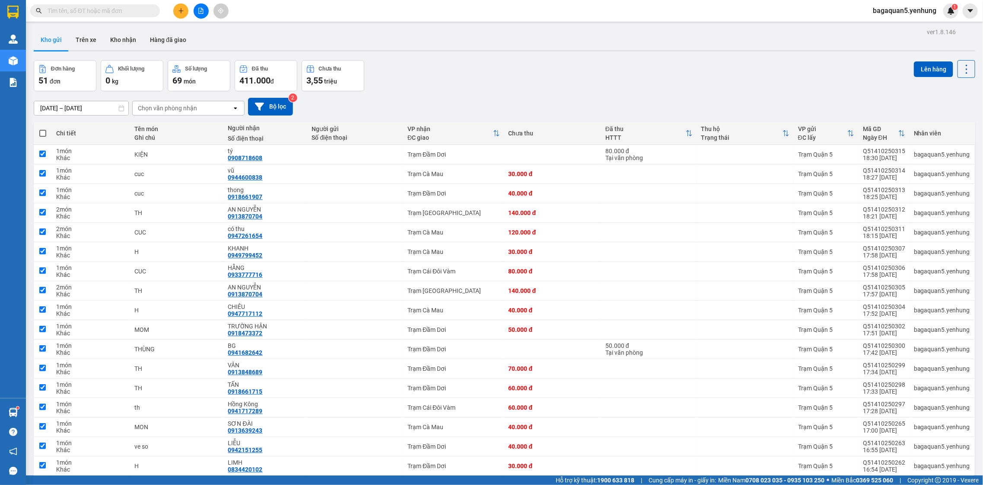
checkbox input "true"
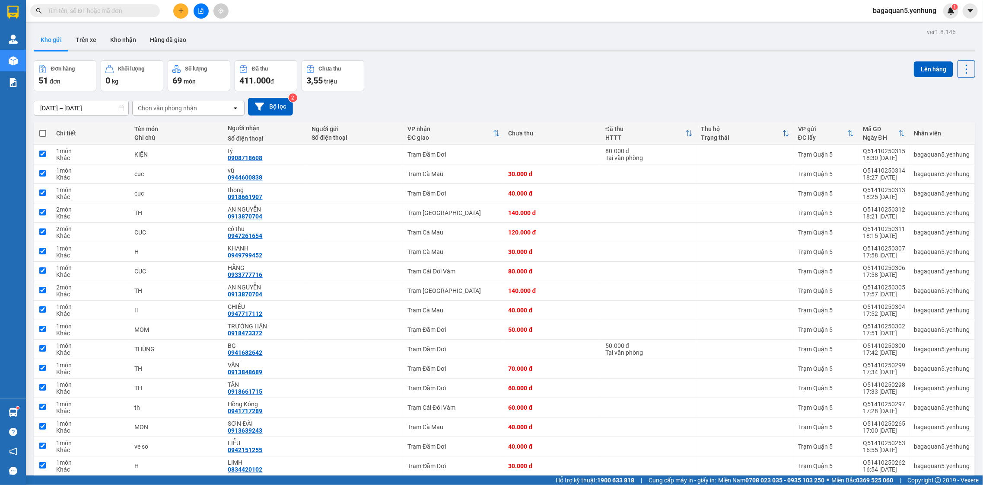
checkbox input "true"
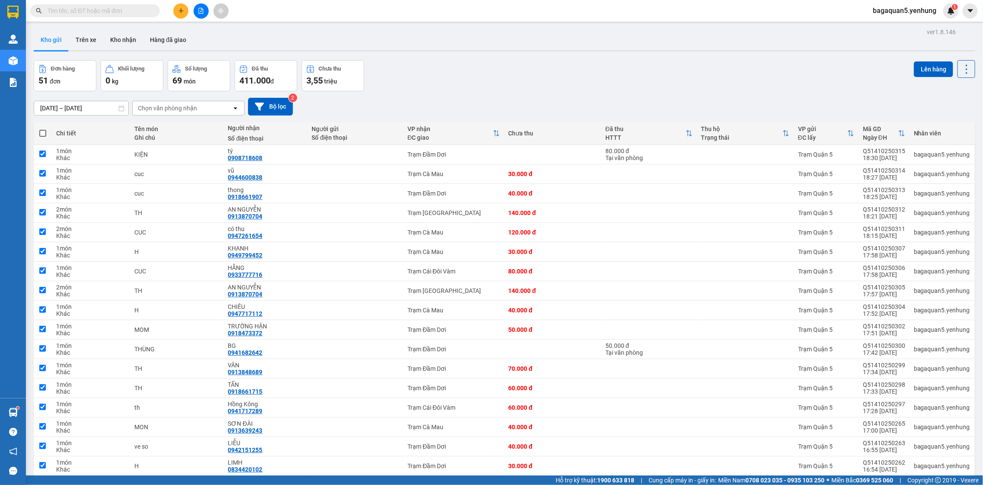
checkbox input "true"
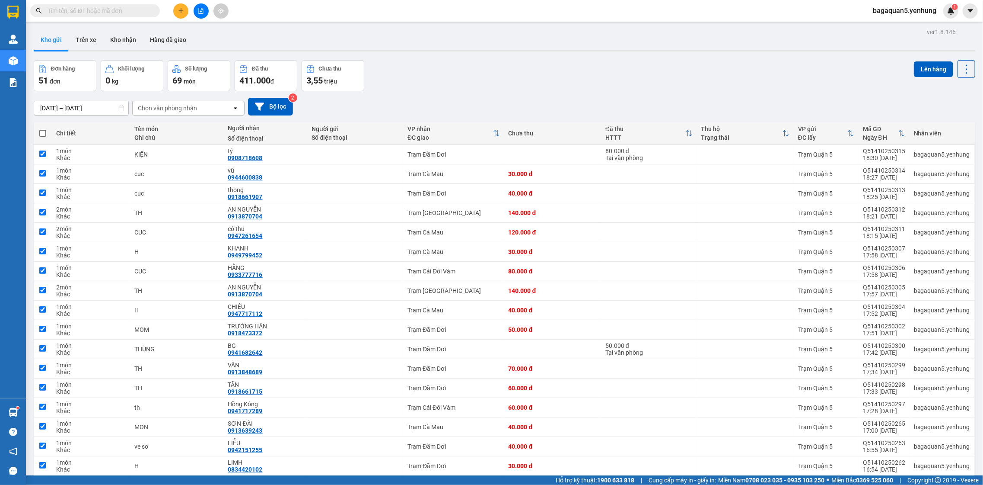
checkbox input "true"
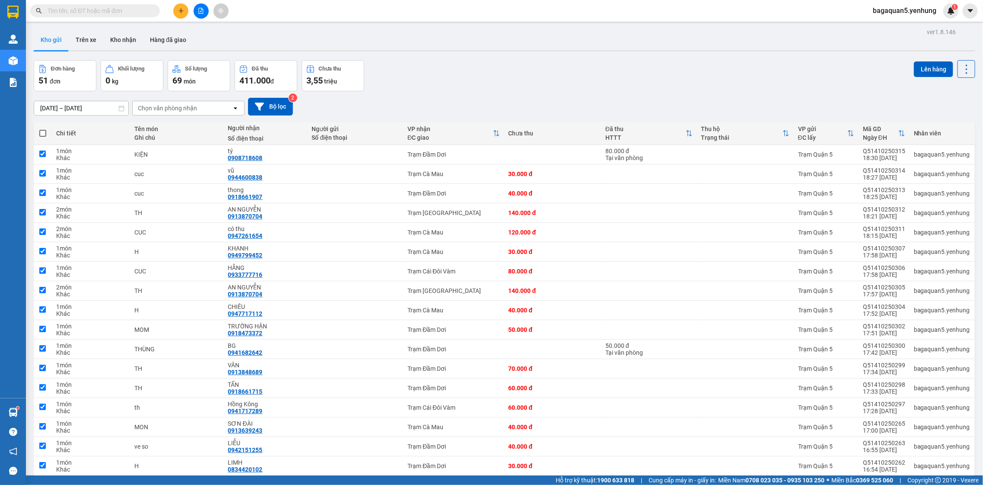
checkbox input "true"
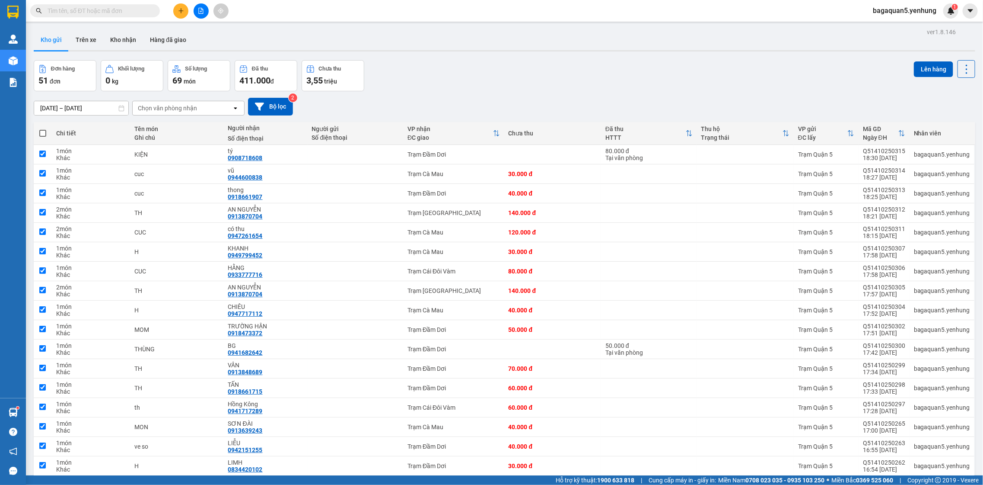
checkbox input "true"
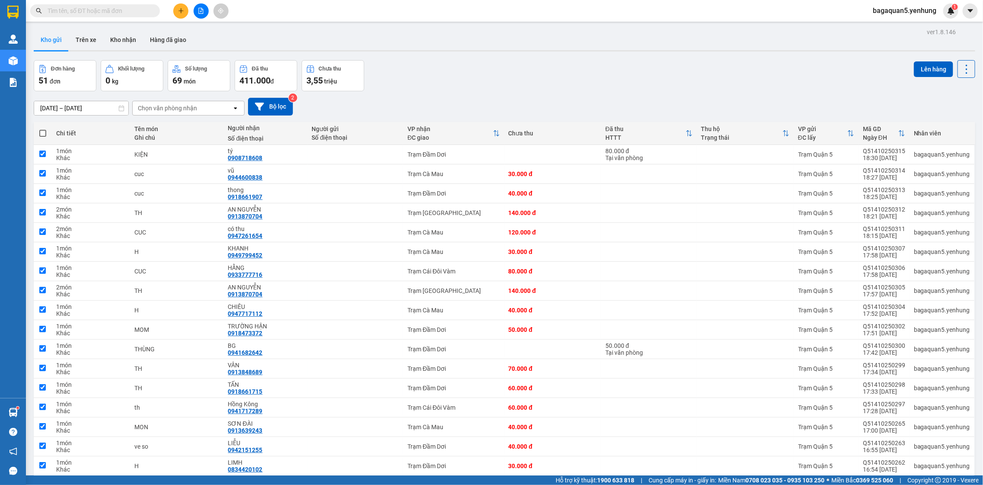
checkbox input "true"
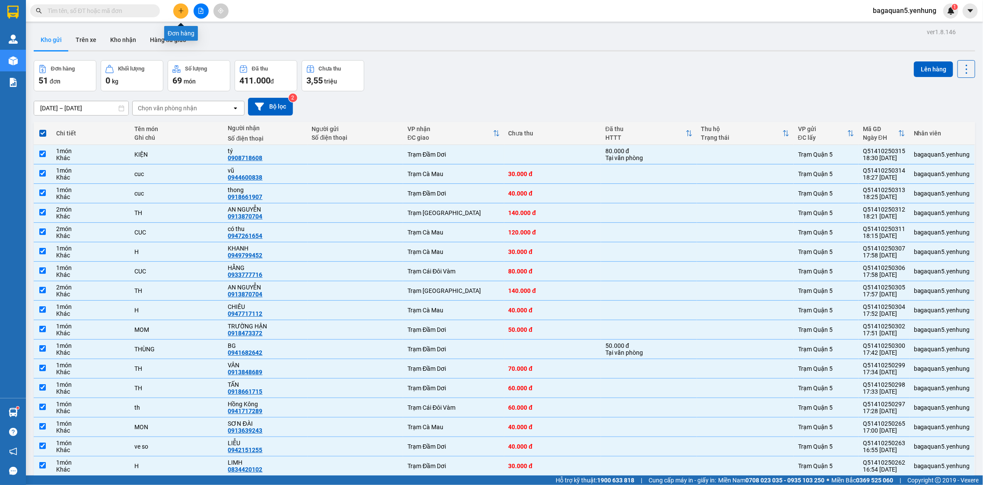
click at [177, 6] on button at bounding box center [180, 10] width 15 height 15
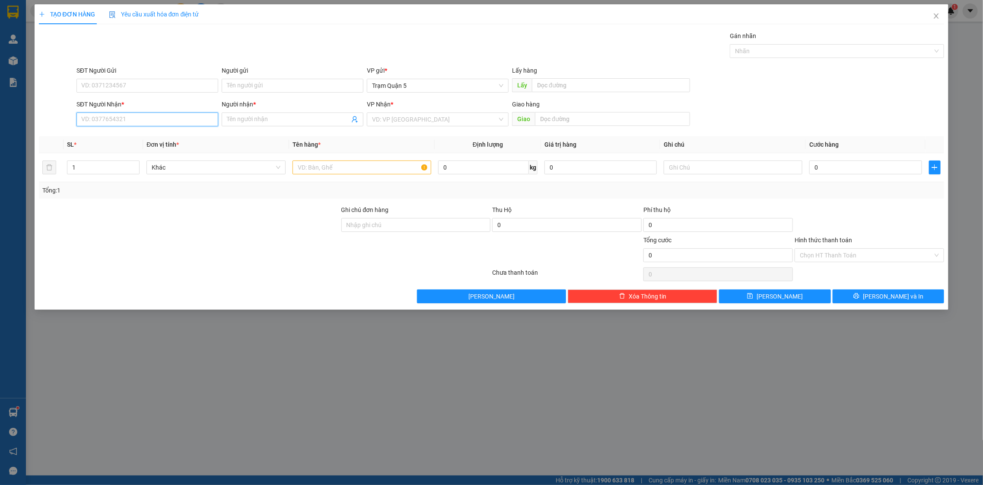
click at [144, 120] on input "SĐT Người Nhận *" at bounding box center [148, 119] width 142 height 14
click at [121, 135] on div "0913816875 - mai" at bounding box center [147, 137] width 131 height 10
type input "0913816875"
type input "mai"
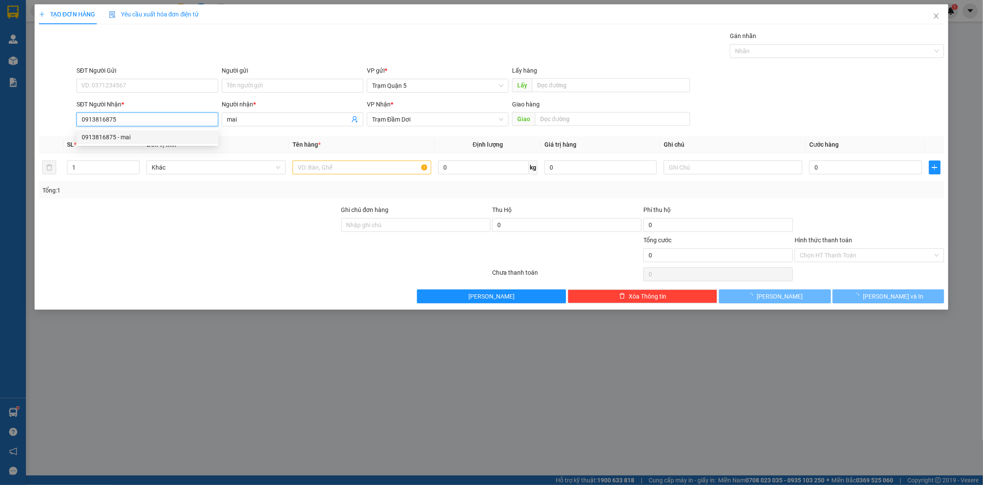
type input "50.000"
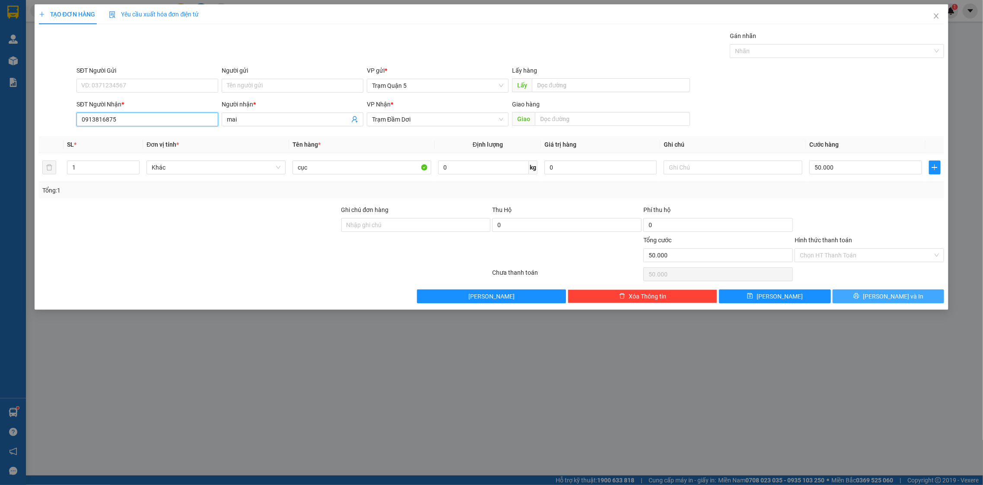
type input "0913816875"
click at [871, 296] on button "[PERSON_NAME] và In" at bounding box center [889, 296] width 112 height 14
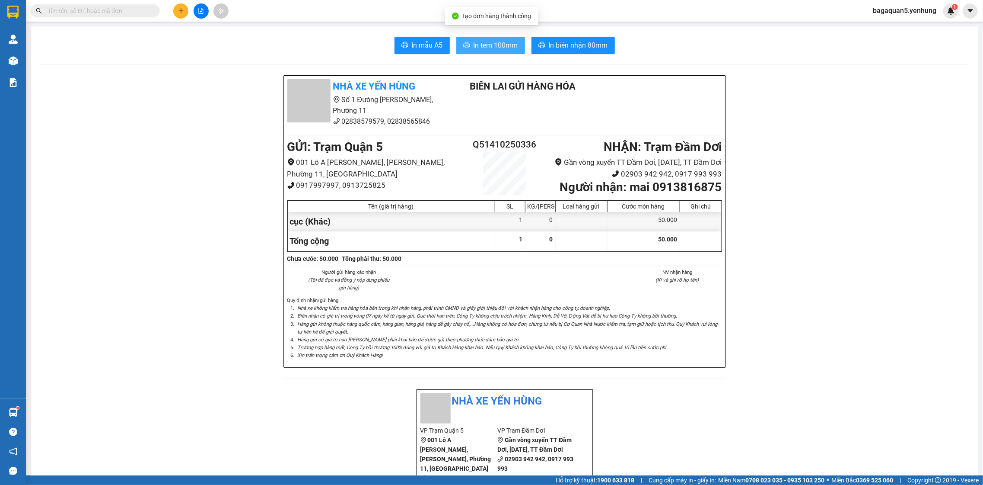
click at [486, 43] on span "In tem 100mm" at bounding box center [496, 45] width 45 height 11
click at [180, 10] on icon "plus" at bounding box center [181, 11] width 6 height 6
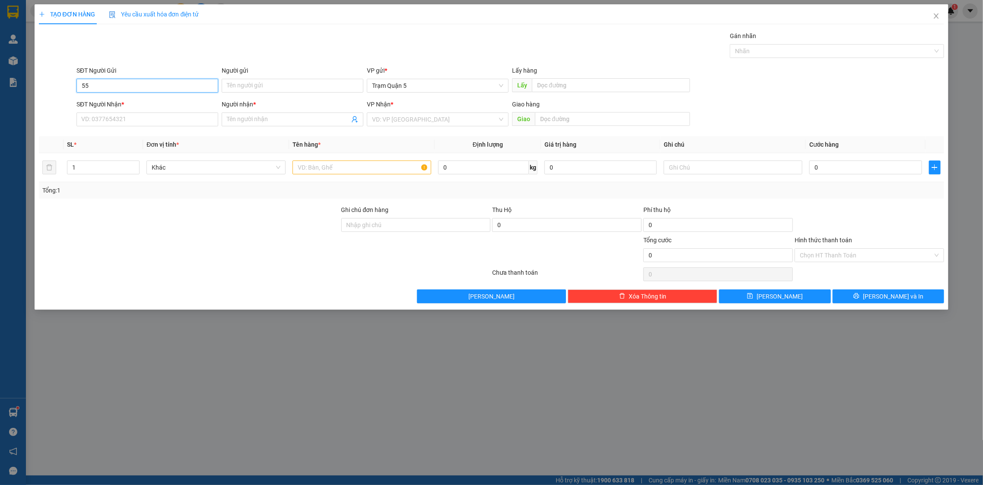
type input "5"
drag, startPoint x: 92, startPoint y: 133, endPoint x: 92, endPoint y: 126, distance: 6.5
click at [92, 130] on div "Transit Pickup Surcharge Ids Transit Deliver Surcharge Ids Transit Deliver Surc…" at bounding box center [492, 167] width 906 height 272
click at [114, 68] on form "SĐT Người Gửi VD: 0371234567 Người gửi Tên người gửi VP gửi * Trạm Quận 5 Lấy h…" at bounding box center [492, 98] width 906 height 64
drag, startPoint x: 149, startPoint y: 116, endPoint x: 156, endPoint y: 112, distance: 7.6
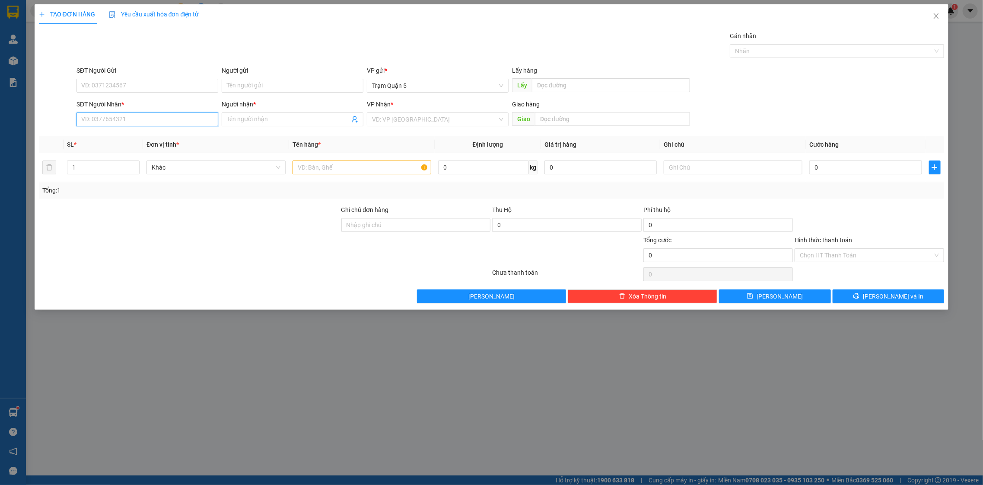
click at [153, 113] on input "SĐT Người Nhận *" at bounding box center [148, 119] width 142 height 14
click at [108, 138] on div "0886101552 - hai" at bounding box center [147, 137] width 131 height 10
type input "0886101552"
type input "hai"
type input "60.000"
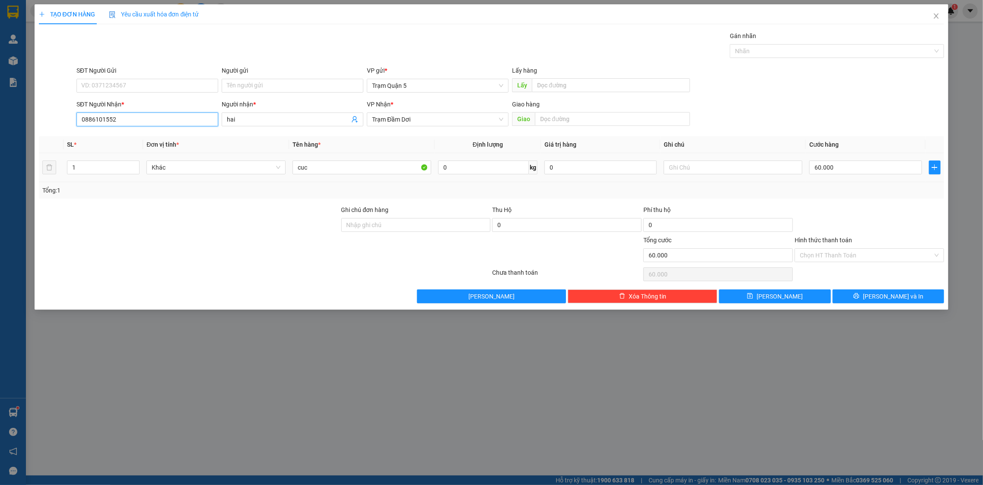
type input "60.000"
type input "0886101552"
click at [862, 292] on button "[PERSON_NAME] và In" at bounding box center [889, 296] width 112 height 14
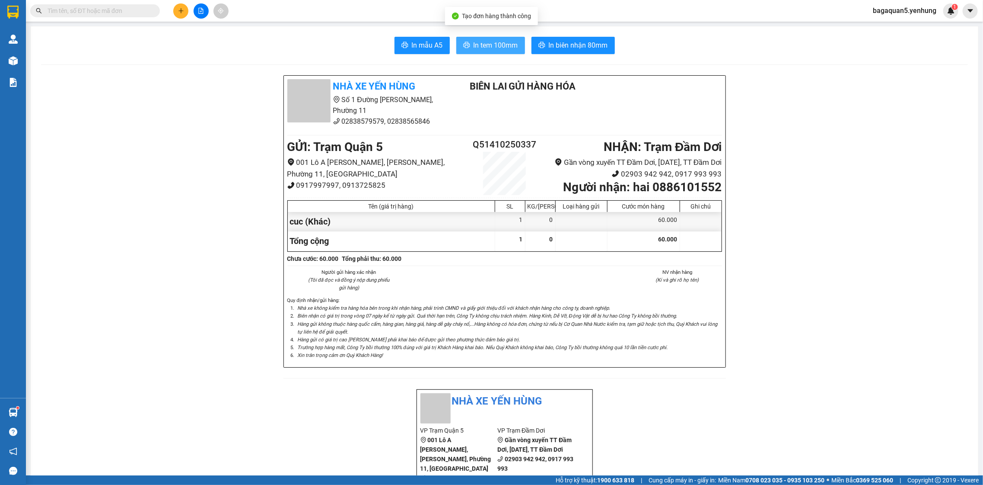
click at [478, 42] on span "In tem 100mm" at bounding box center [496, 45] width 45 height 11
